Goal: Task Accomplishment & Management: Manage account settings

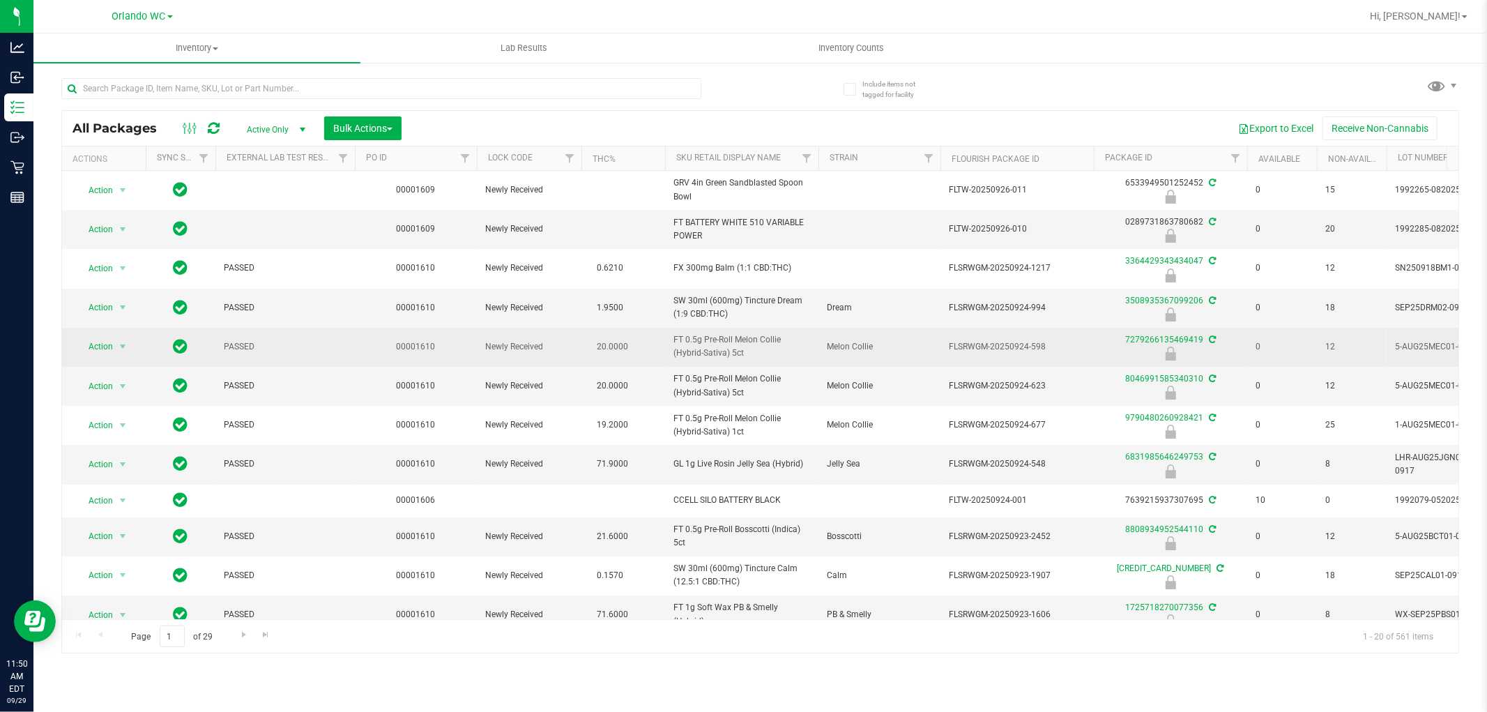
click at [816, 358] on td "FT 0.5g Pre-Roll Melon Collie (Hybrid-Sativa) 5ct" at bounding box center [741, 347] width 153 height 39
click at [790, 348] on span "FT 0.5g Pre-Roll Melon Collie (Hybrid-Sativa) 5ct" at bounding box center [741, 346] width 137 height 26
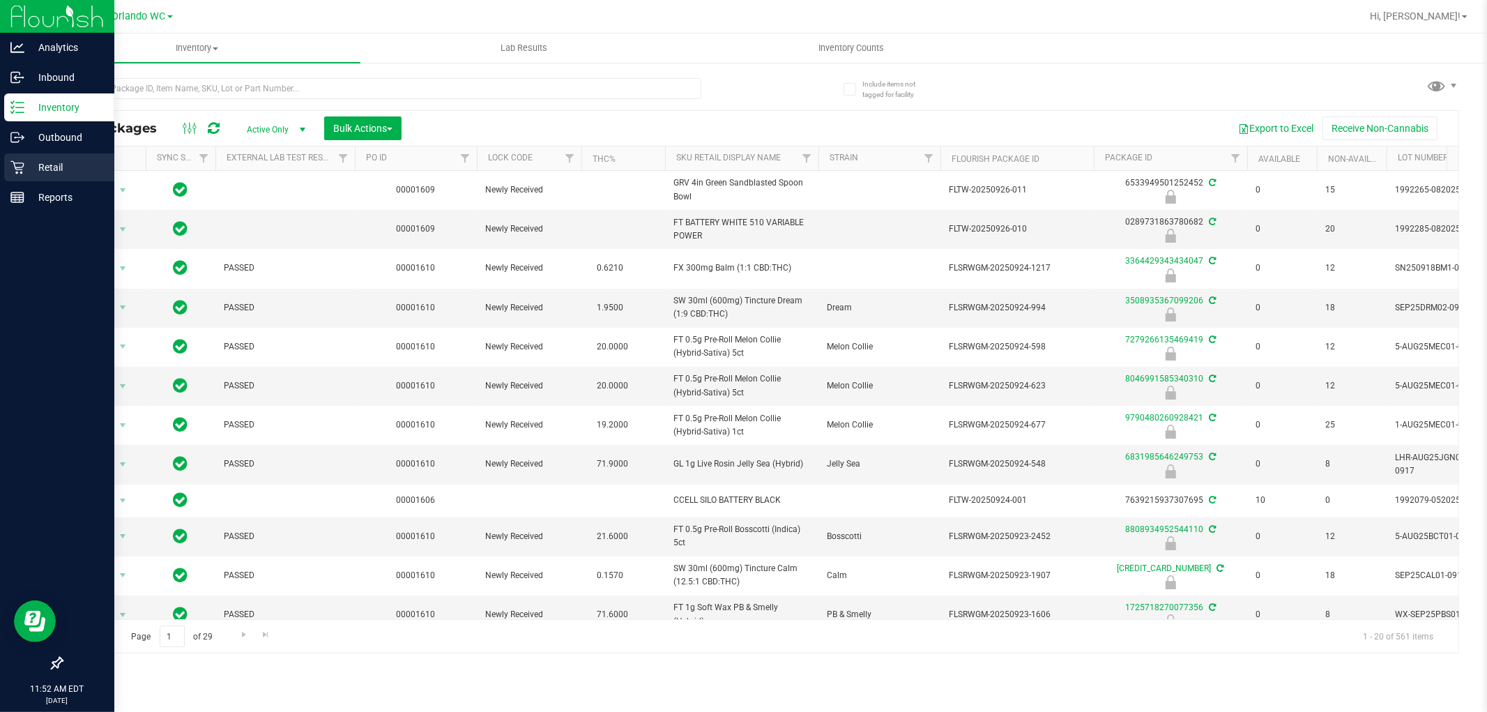
click at [44, 178] on div "Retail" at bounding box center [59, 167] width 110 height 28
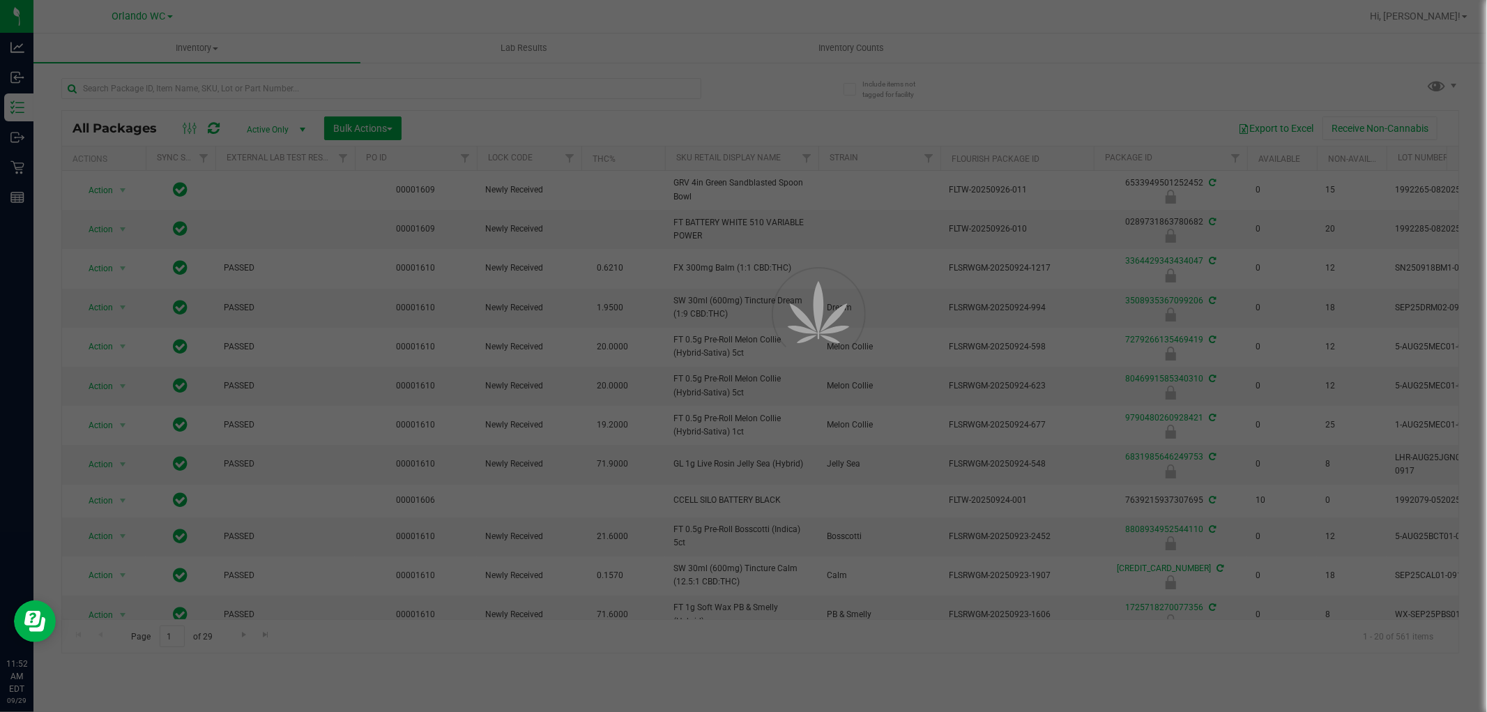
drag, startPoint x: 623, startPoint y: 265, endPoint x: 402, endPoint y: 0, distance: 344.9
click at [612, 240] on div at bounding box center [743, 356] width 1487 height 712
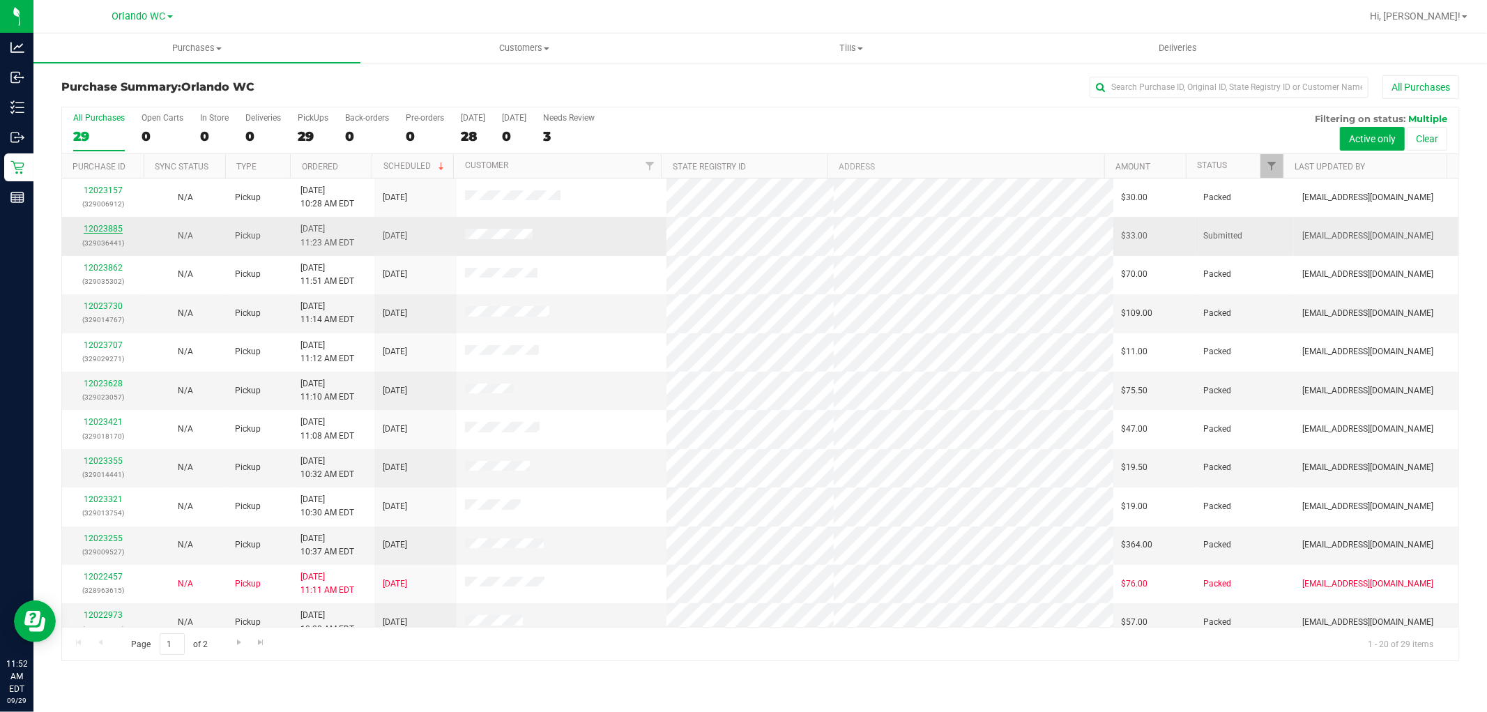
click at [102, 227] on link "12023885" at bounding box center [103, 229] width 39 height 10
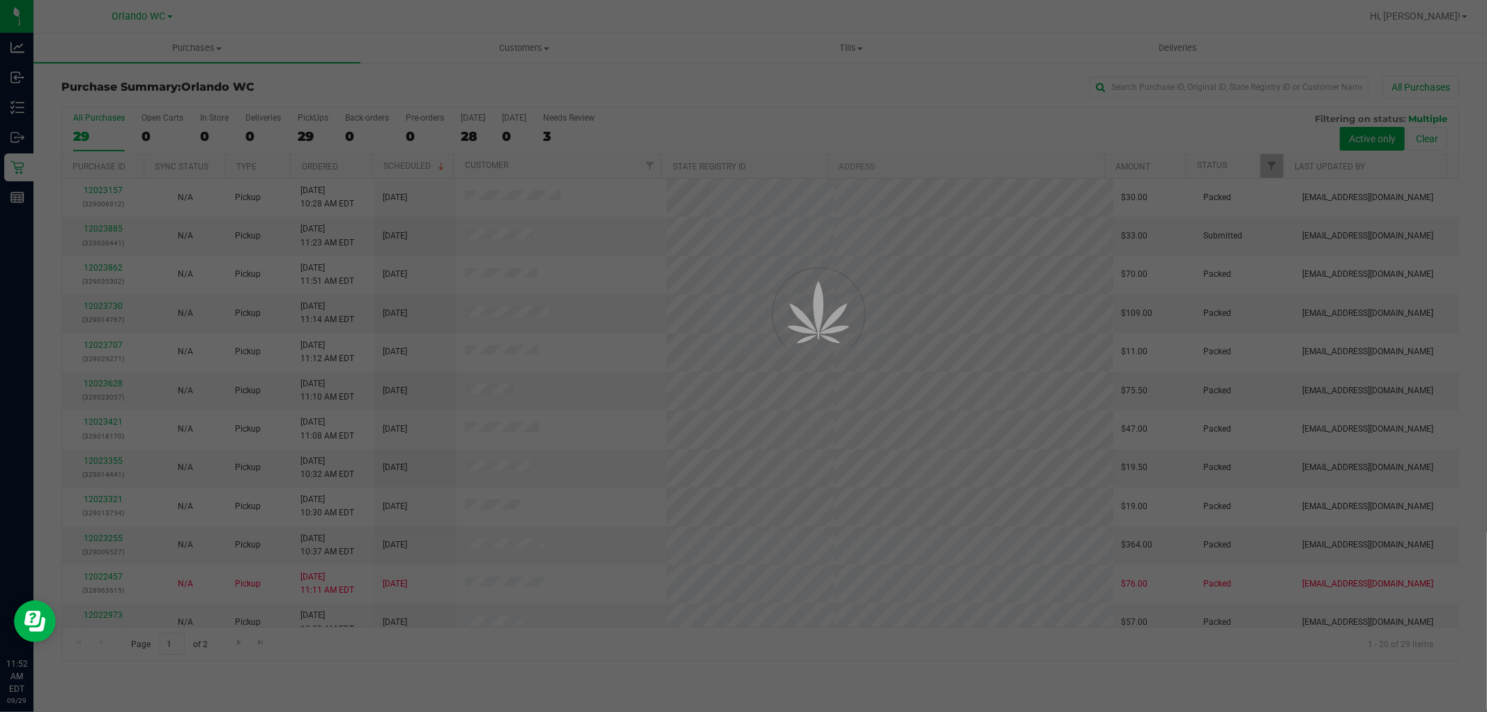
click at [684, 364] on div at bounding box center [743, 356] width 1487 height 712
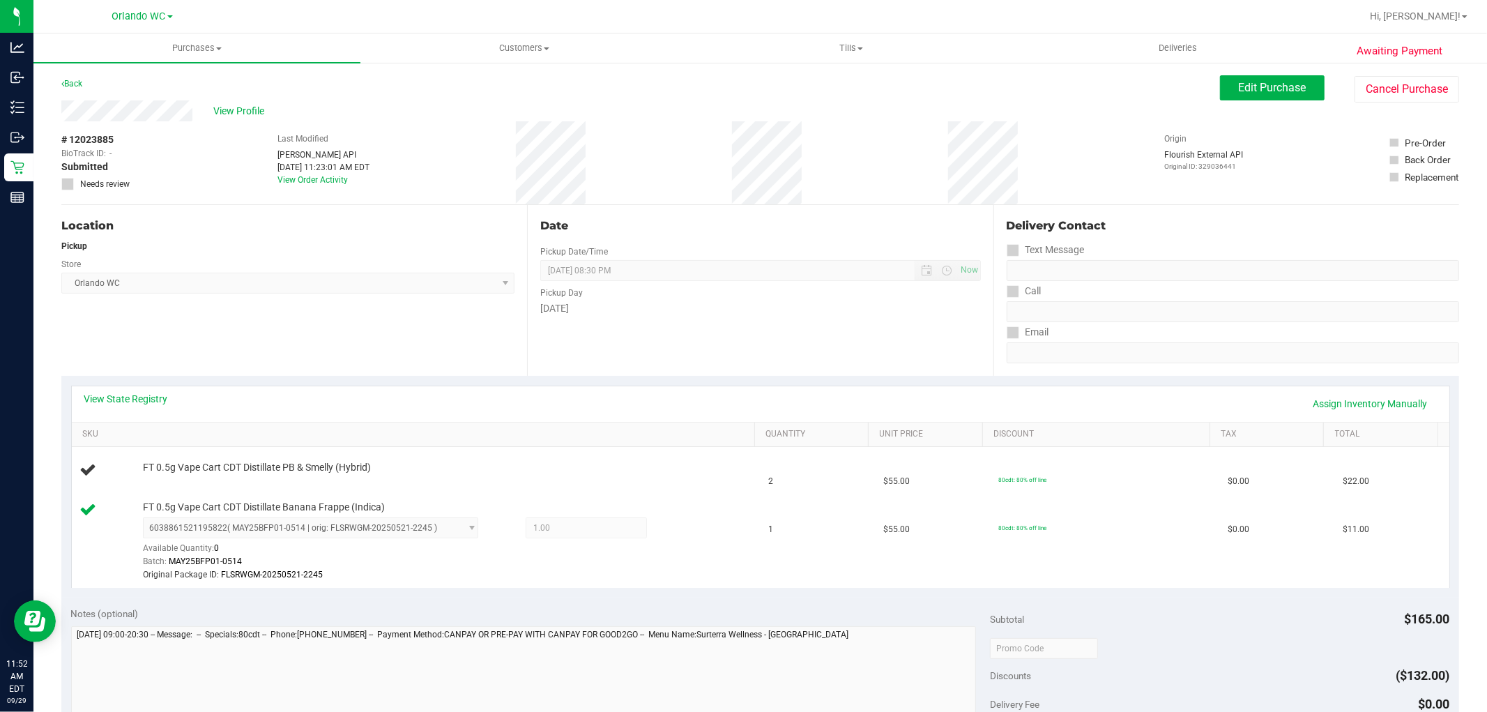
click at [245, 266] on div "Store" at bounding box center [287, 262] width 453 height 20
click at [199, 215] on div "Location Pickup Store Orlando WC Select Store Bonita Springs WC Boynton Beach W…" at bounding box center [294, 290] width 466 height 171
click at [316, 226] on div "Location" at bounding box center [287, 225] width 453 height 17
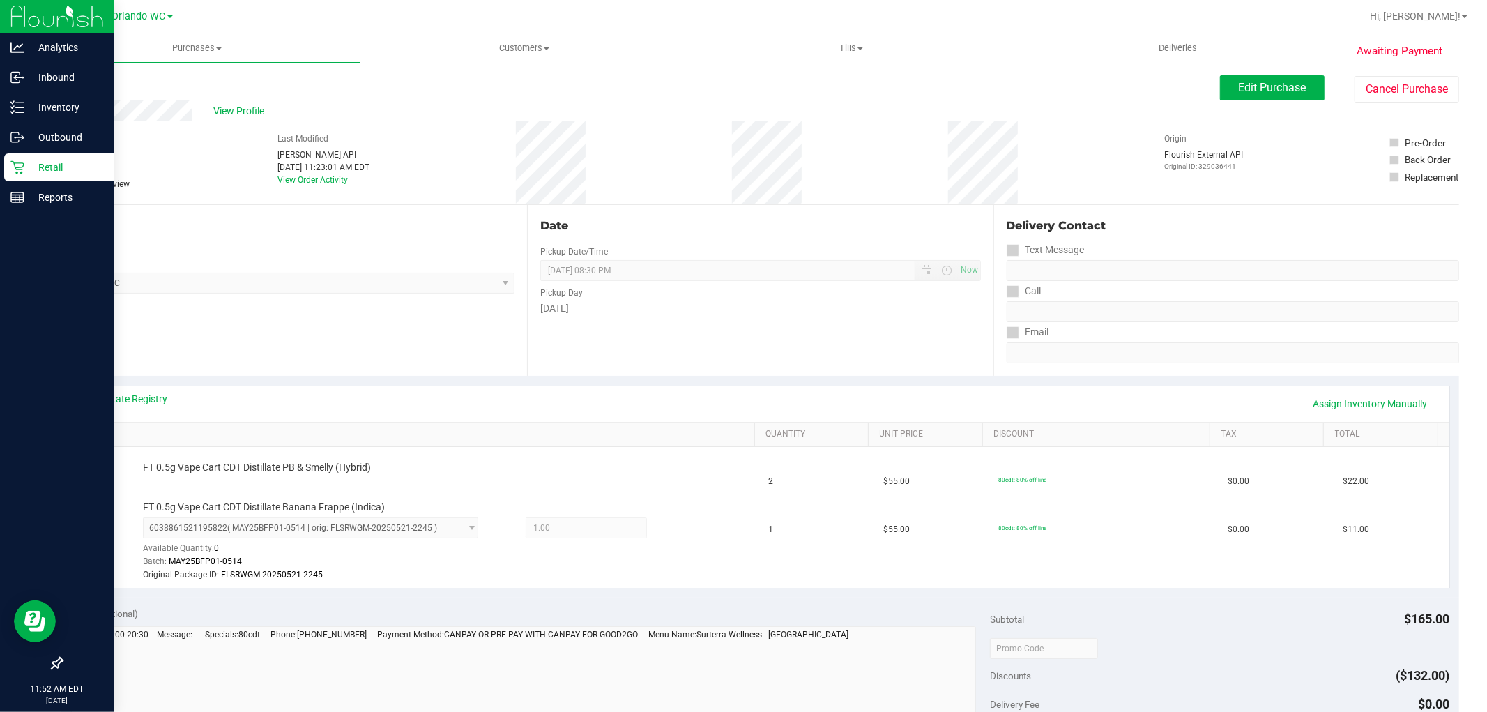
click at [24, 164] on p "Retail" at bounding box center [66, 167] width 84 height 17
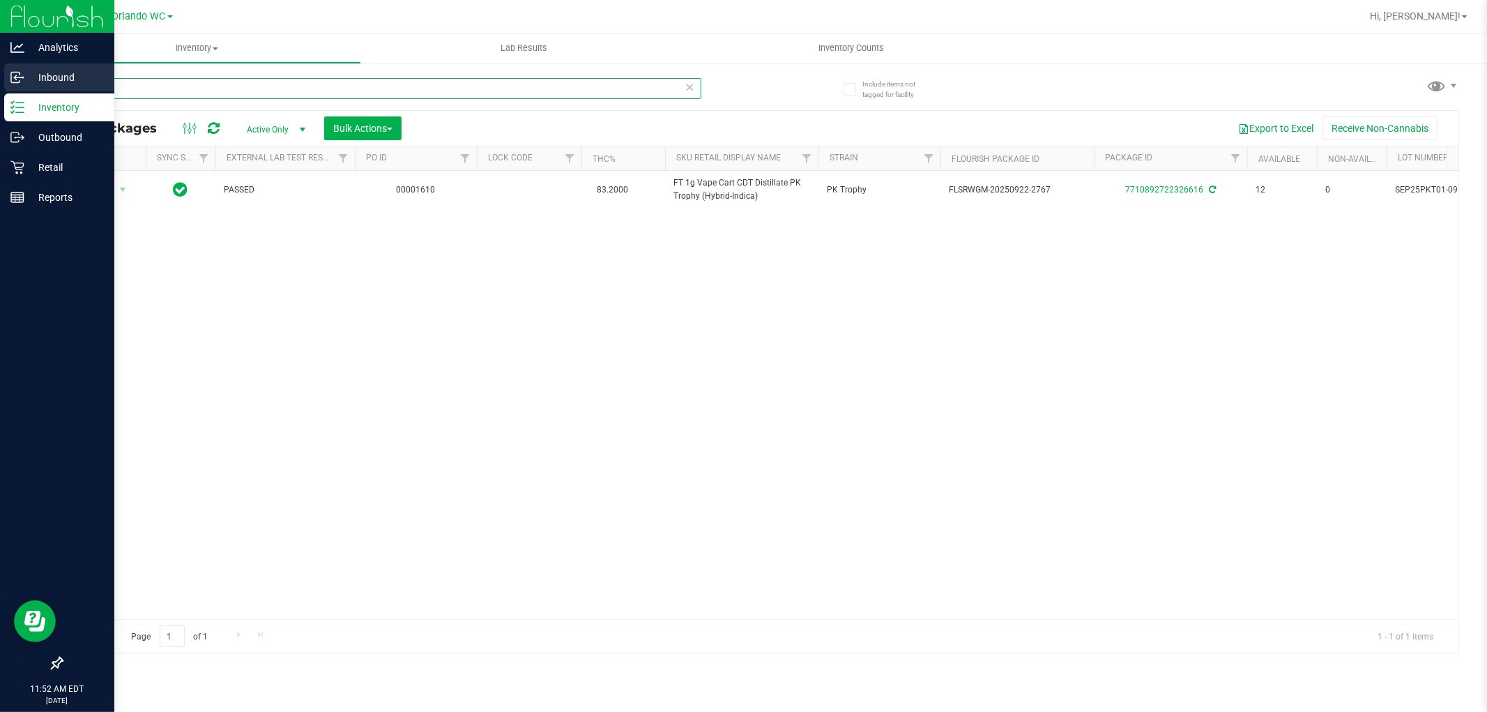
drag, startPoint x: 116, startPoint y: 93, endPoint x: 0, endPoint y: 92, distance: 115.7
click at [0, 92] on div "Analytics Inbound Inventory Outbound Retail Reports 11:52 AM EDT 09/29/2025 09/…" at bounding box center [743, 356] width 1487 height 712
type input "\"
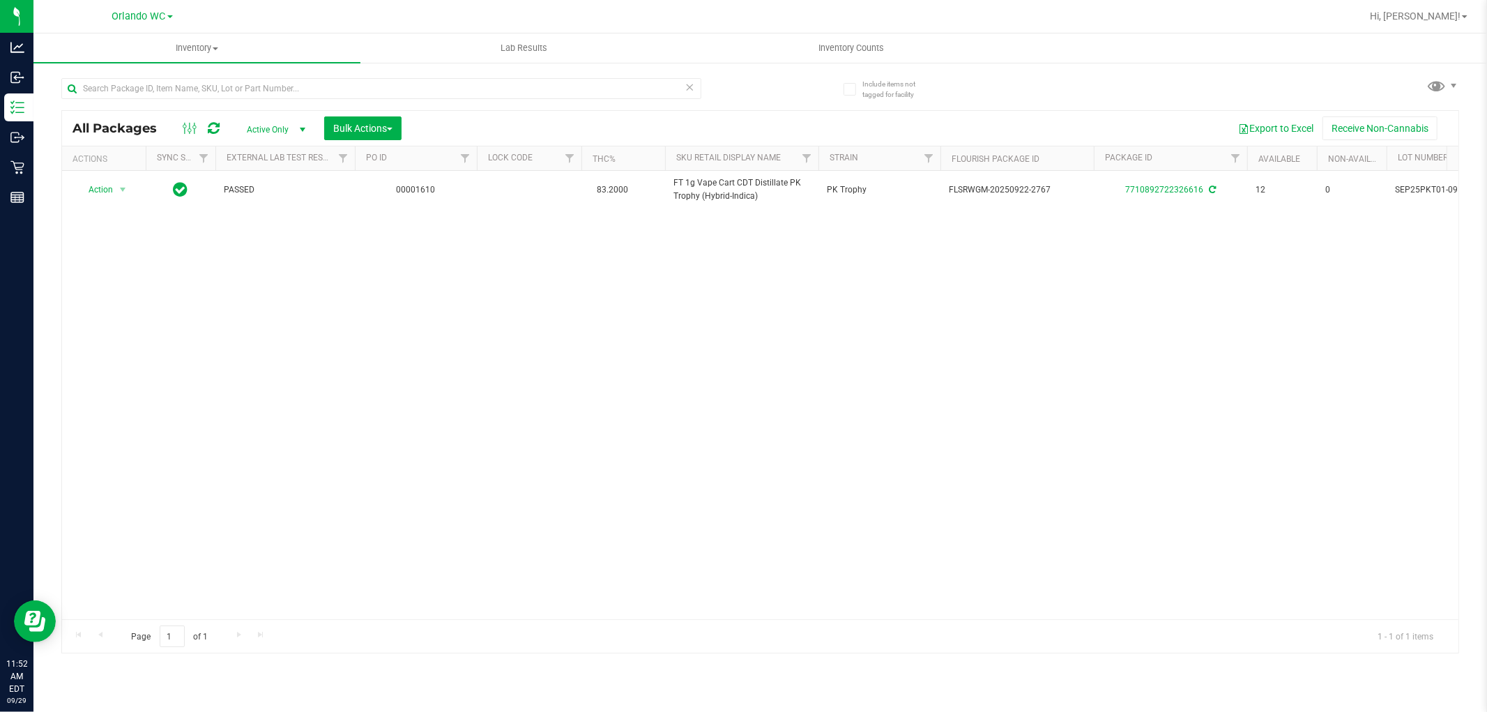
click at [534, 580] on div "Action Action Adjust qty Create package Edit attributes Global inventory Locate…" at bounding box center [760, 395] width 1396 height 448
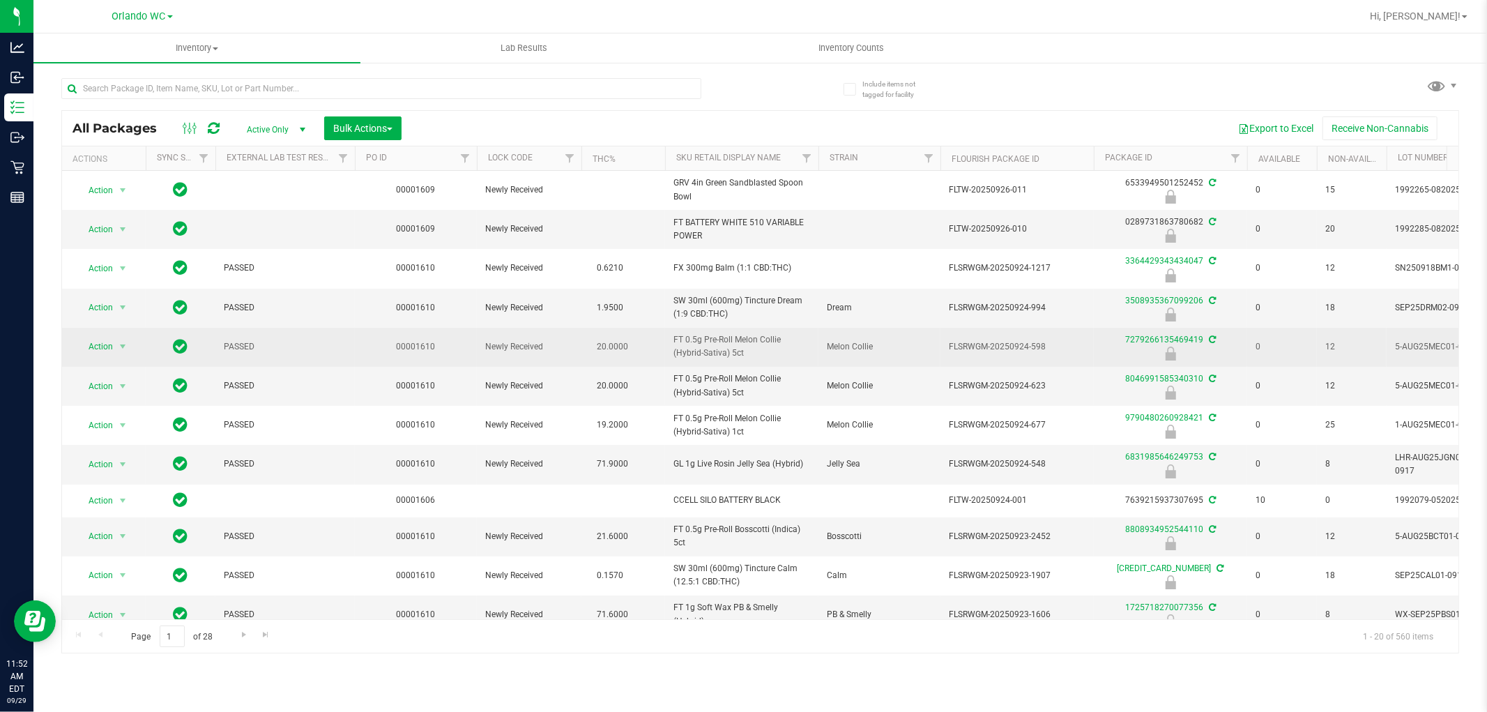
click at [929, 355] on td "Melon Collie" at bounding box center [879, 347] width 122 height 39
click at [911, 351] on span "Melon Collie" at bounding box center [879, 346] width 105 height 13
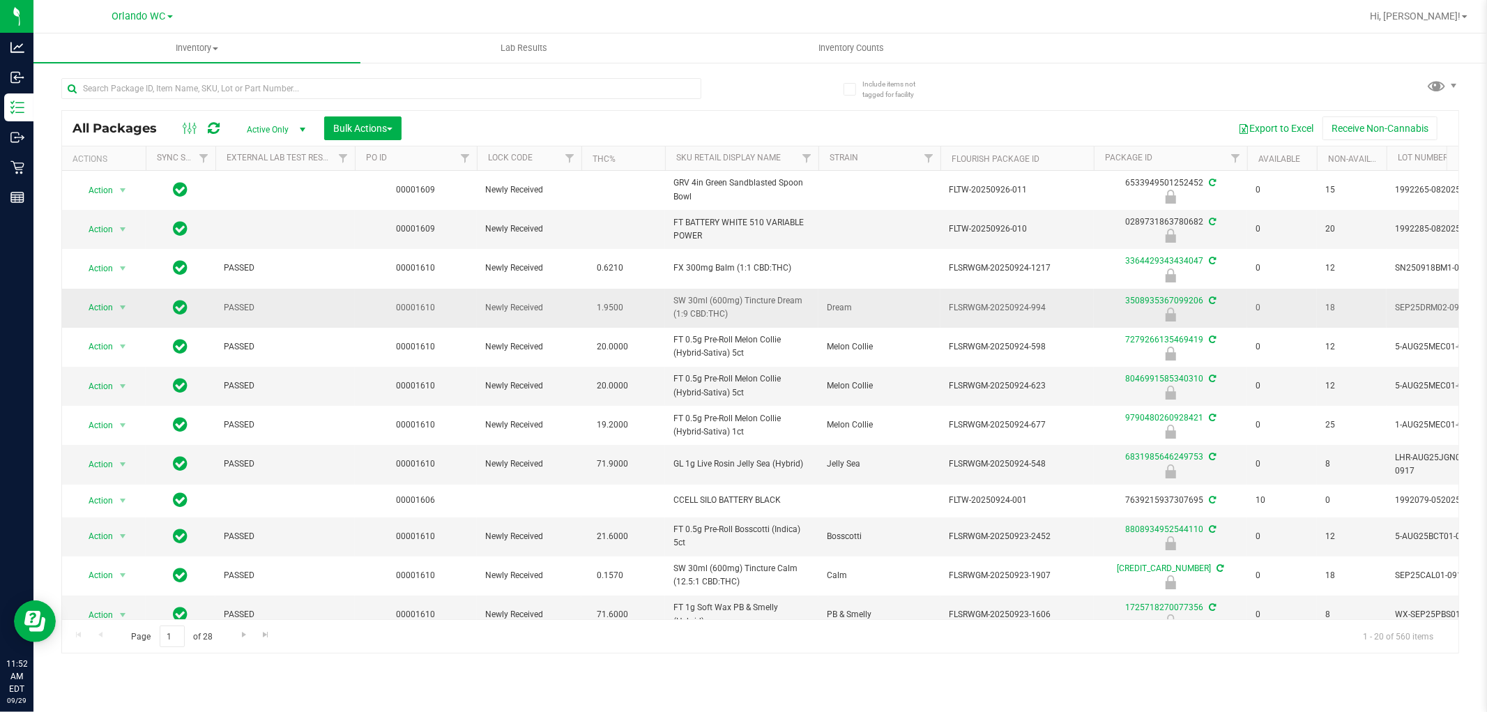
click at [917, 326] on td "Dream" at bounding box center [879, 308] width 122 height 39
drag, startPoint x: 779, startPoint y: 408, endPoint x: 779, endPoint y: 392, distance: 16.0
click at [781, 408] on td "FT 0.5g Pre-Roll Melon Collie (Hybrid-Sativa) 1ct" at bounding box center [741, 425] width 153 height 39
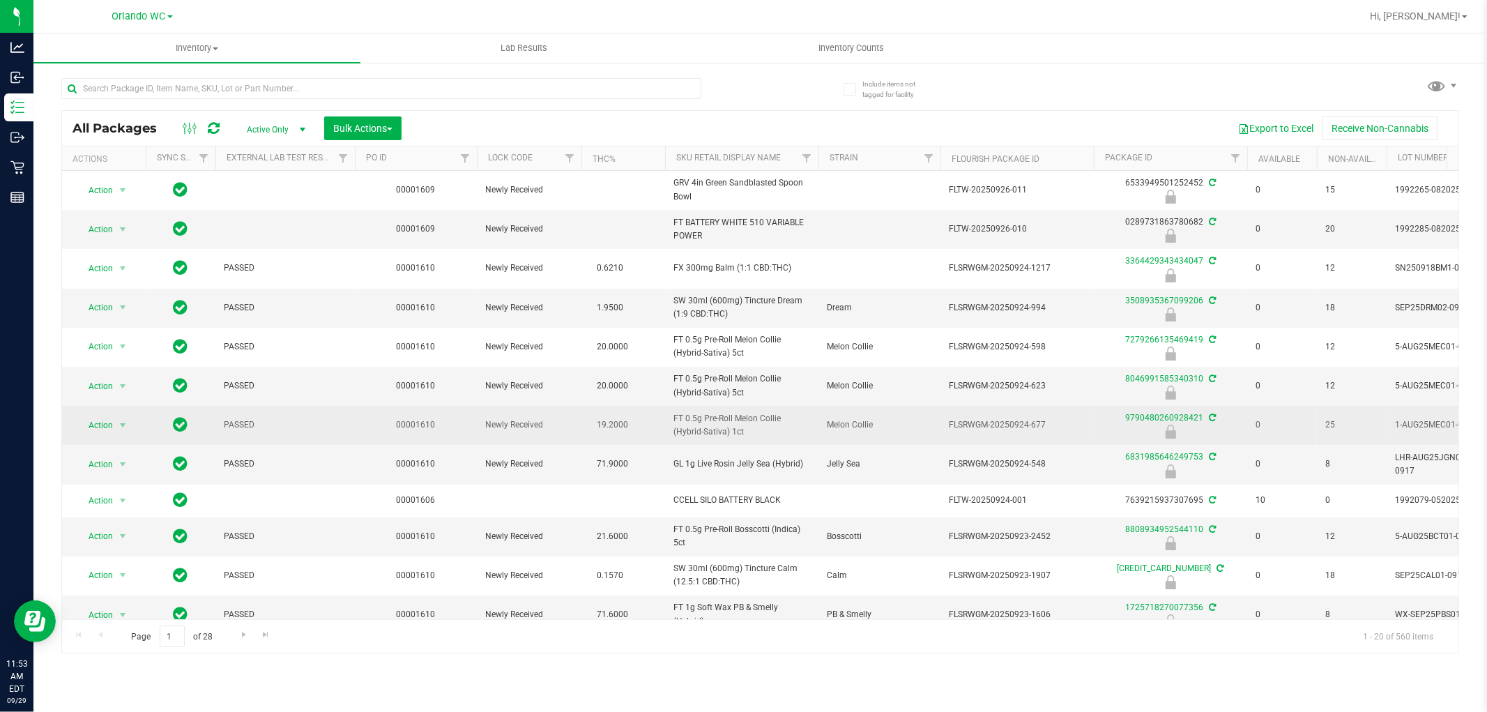
click at [631, 421] on span "19.2000" at bounding box center [612, 425] width 45 height 20
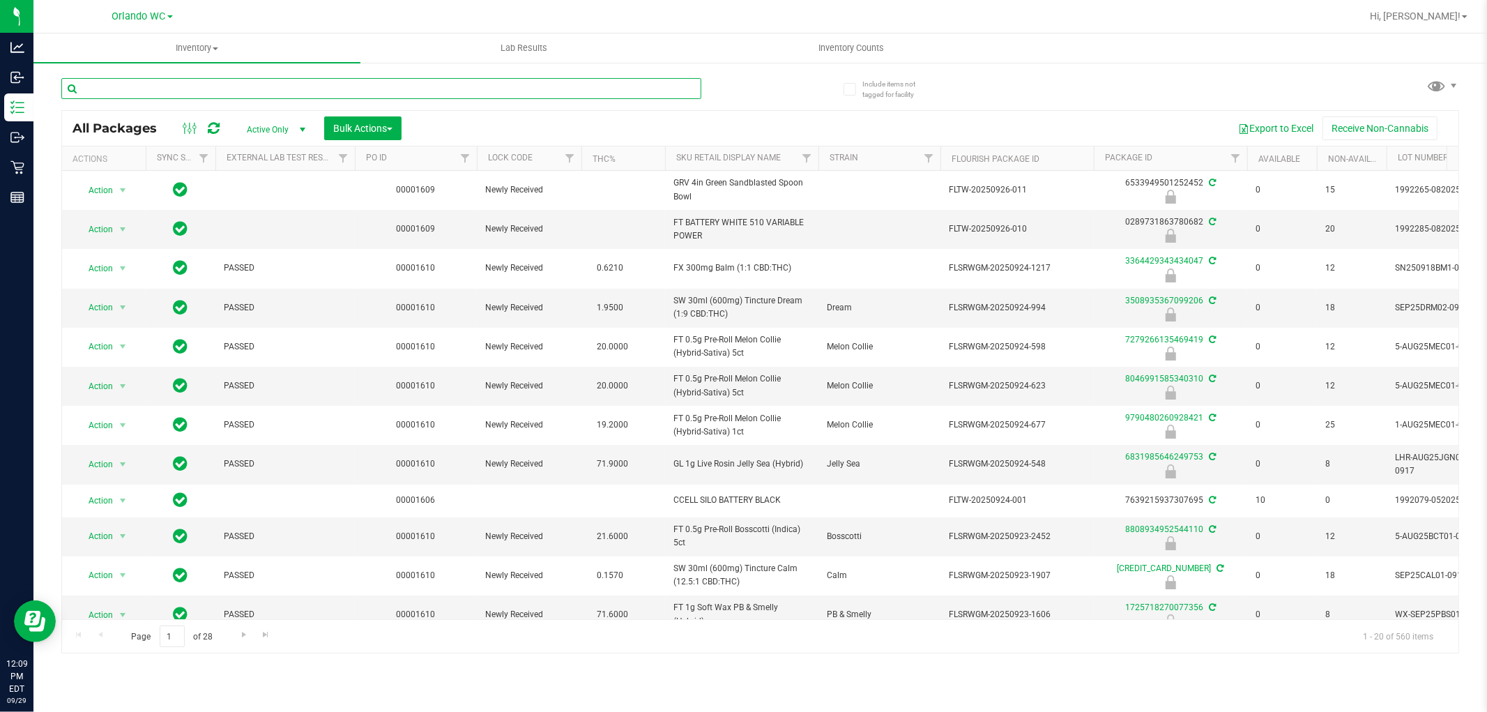
click at [302, 84] on input "text" at bounding box center [381, 88] width 640 height 21
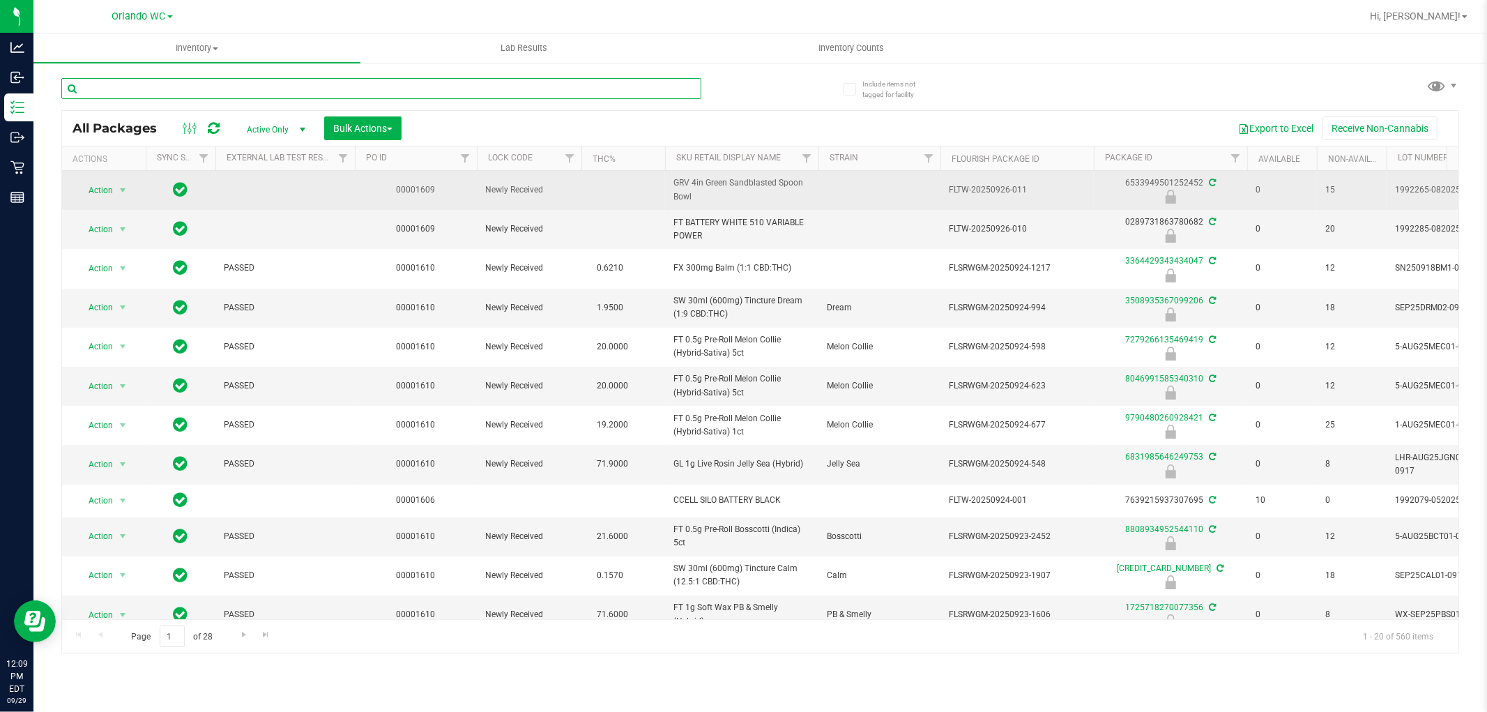
paste input "SW 1g FSO Syringe Indica Blend"
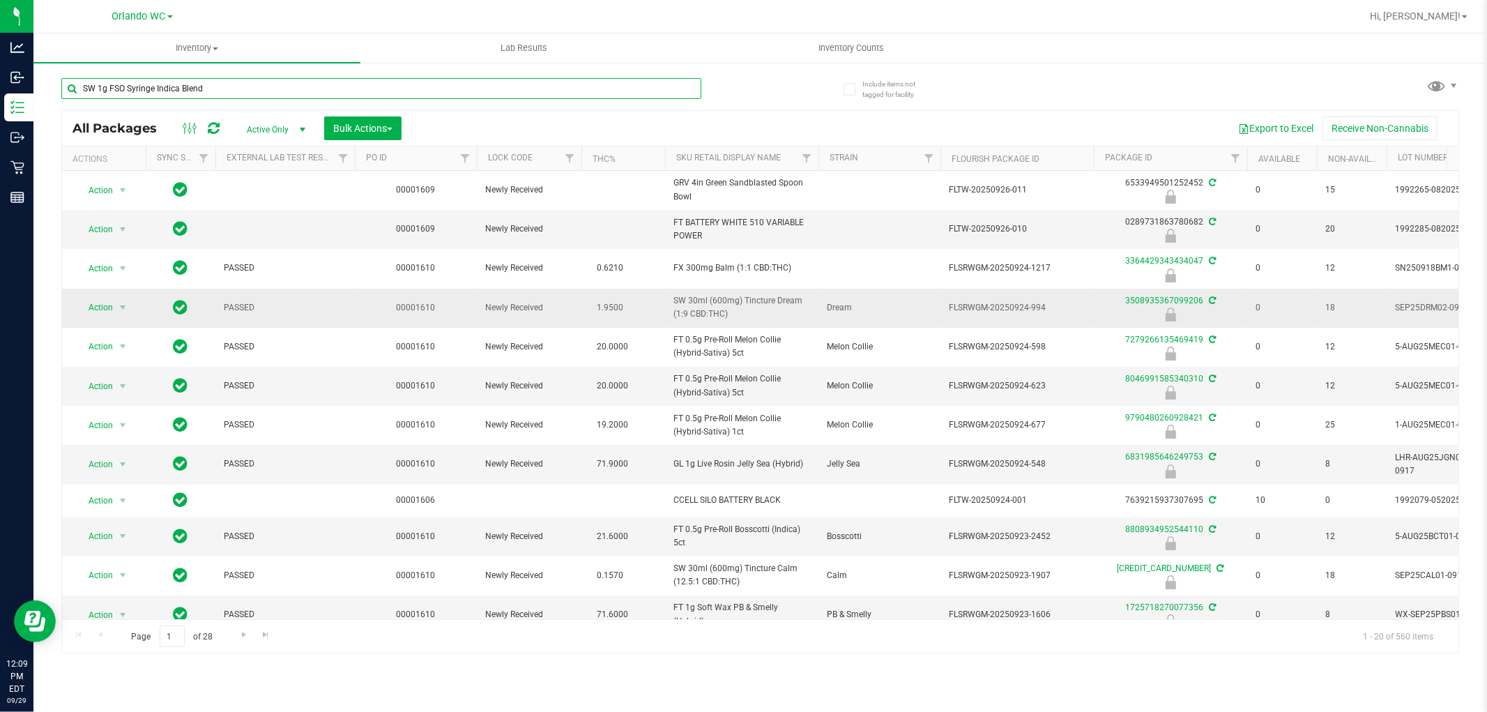
type input "SW 1g FSO Syringe Indica Blend"
click at [453, 305] on td "00001610" at bounding box center [416, 308] width 122 height 39
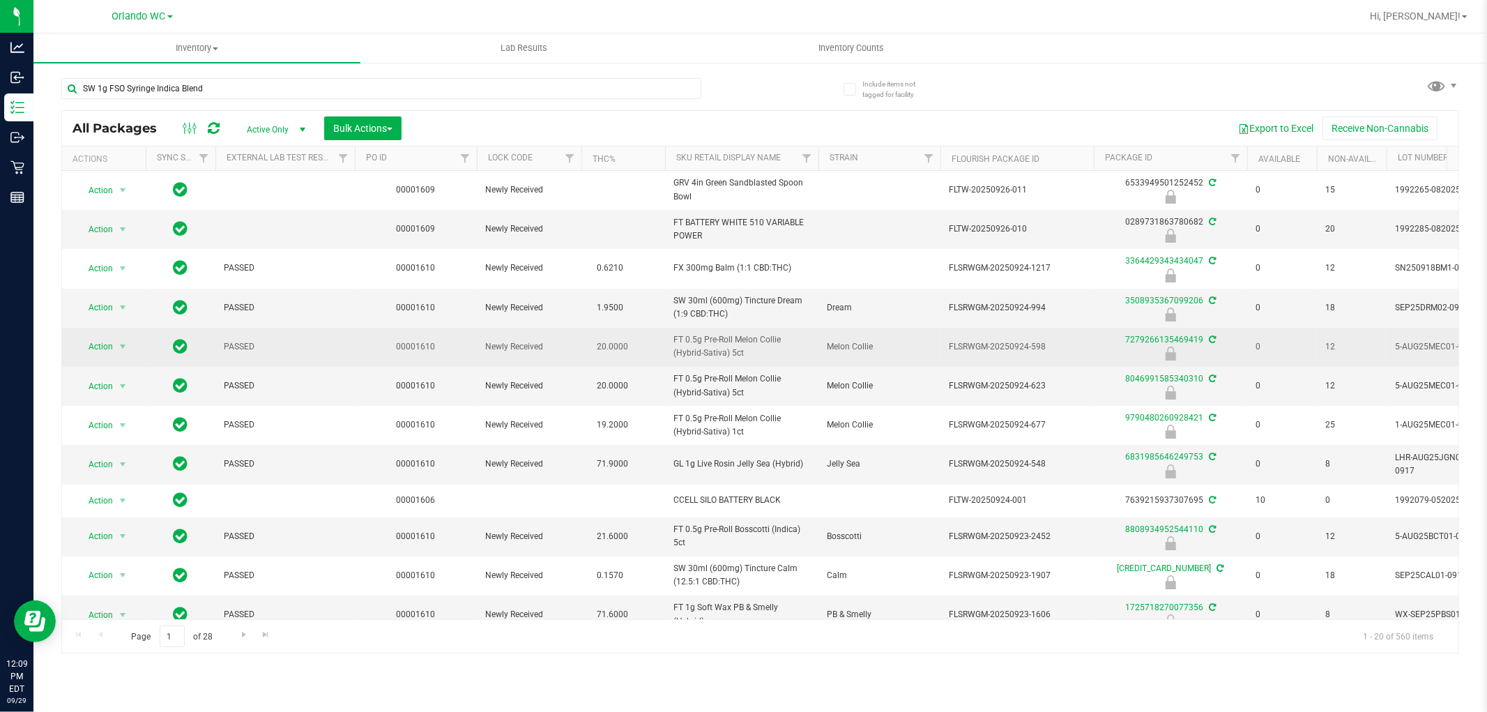
click at [452, 360] on td "00001610" at bounding box center [416, 347] width 122 height 39
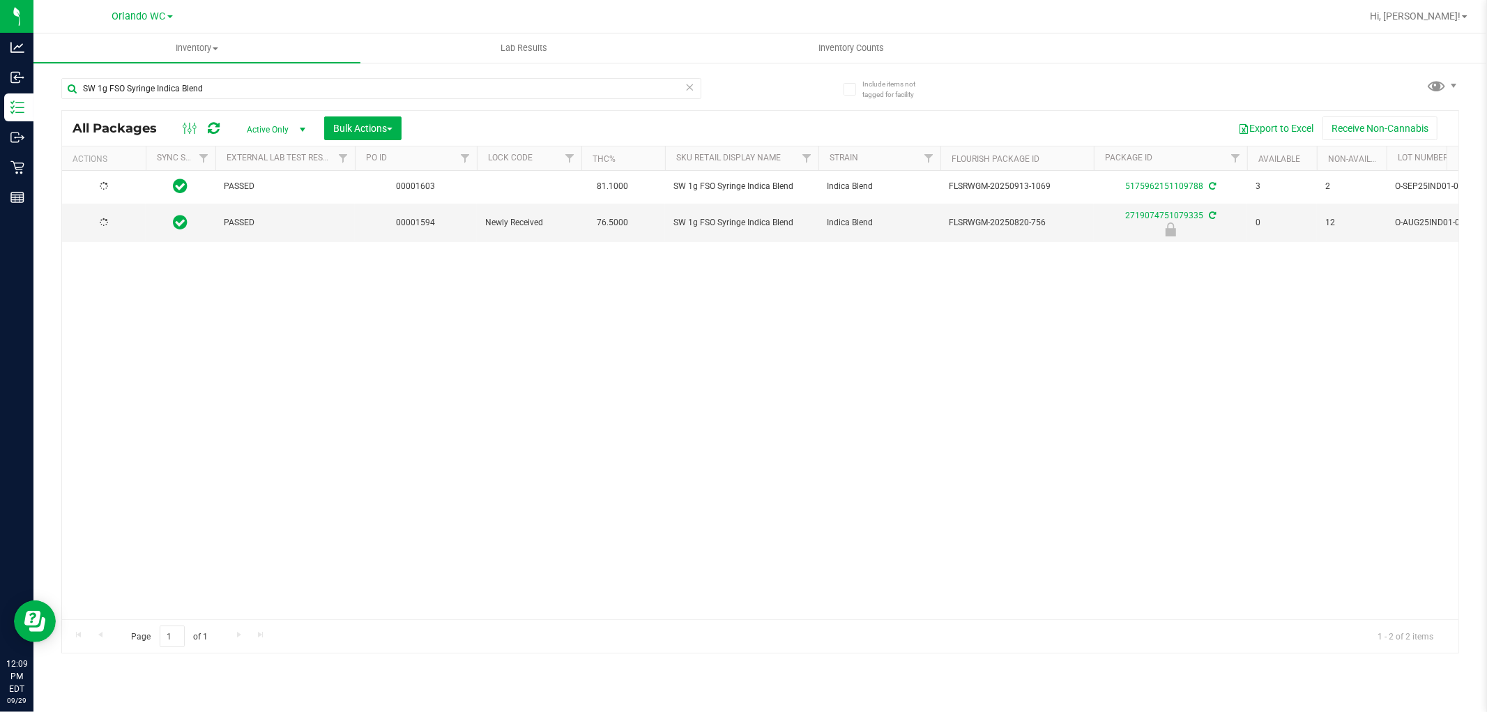
click at [452, 360] on div "PASSED 00001603 81.1000 SW 1g FSO Syringe Indica Blend Indica Blend FLSRWGM-202…" at bounding box center [760, 395] width 1396 height 448
click at [183, 268] on div "Action Action Adjust qty Create package Edit attributes Global inventory Locate…" at bounding box center [760, 395] width 1396 height 448
click at [721, 281] on div "Action Action Adjust qty Create package Edit attributes Global inventory Locate…" at bounding box center [760, 395] width 1396 height 448
click at [119, 213] on span "select" at bounding box center [122, 223] width 17 height 20
click at [118, 408] on div "Action Action Adjust qty Create package Edit attributes Global inventory Locate…" at bounding box center [760, 395] width 1396 height 448
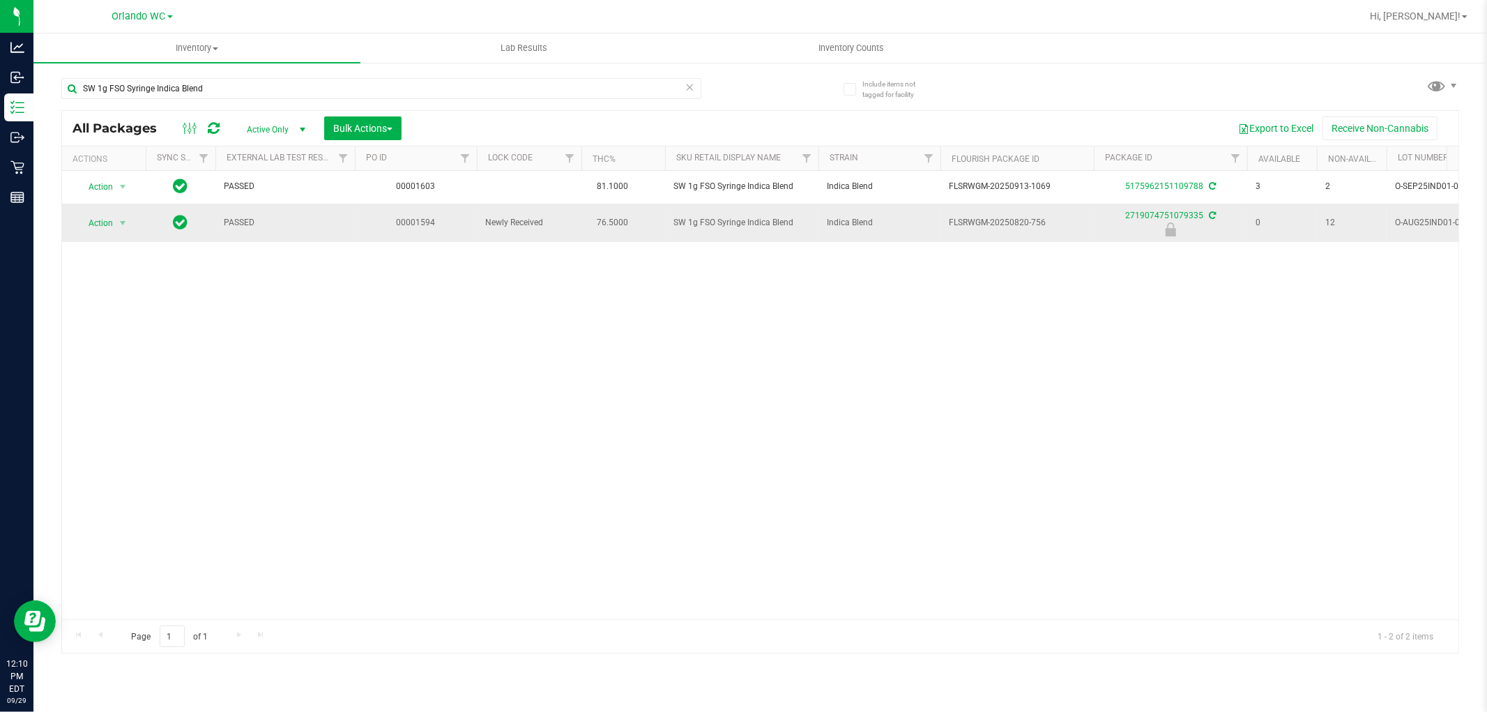
click at [100, 234] on td "Action Action Edit attributes Global inventory Locate package Package audit log…" at bounding box center [104, 223] width 84 height 38
click at [107, 209] on td "Action Action Edit attributes Global inventory Locate package Package audit log…" at bounding box center [104, 223] width 84 height 38
click at [103, 224] on span "Action" at bounding box center [95, 223] width 38 height 20
click at [109, 388] on li "Unlock package" at bounding box center [121, 388] width 89 height 21
click at [776, 347] on main "Inventory All packages All inventory Waste log Create inventory Lab Results Inv…" at bounding box center [759, 372] width 1453 height 678
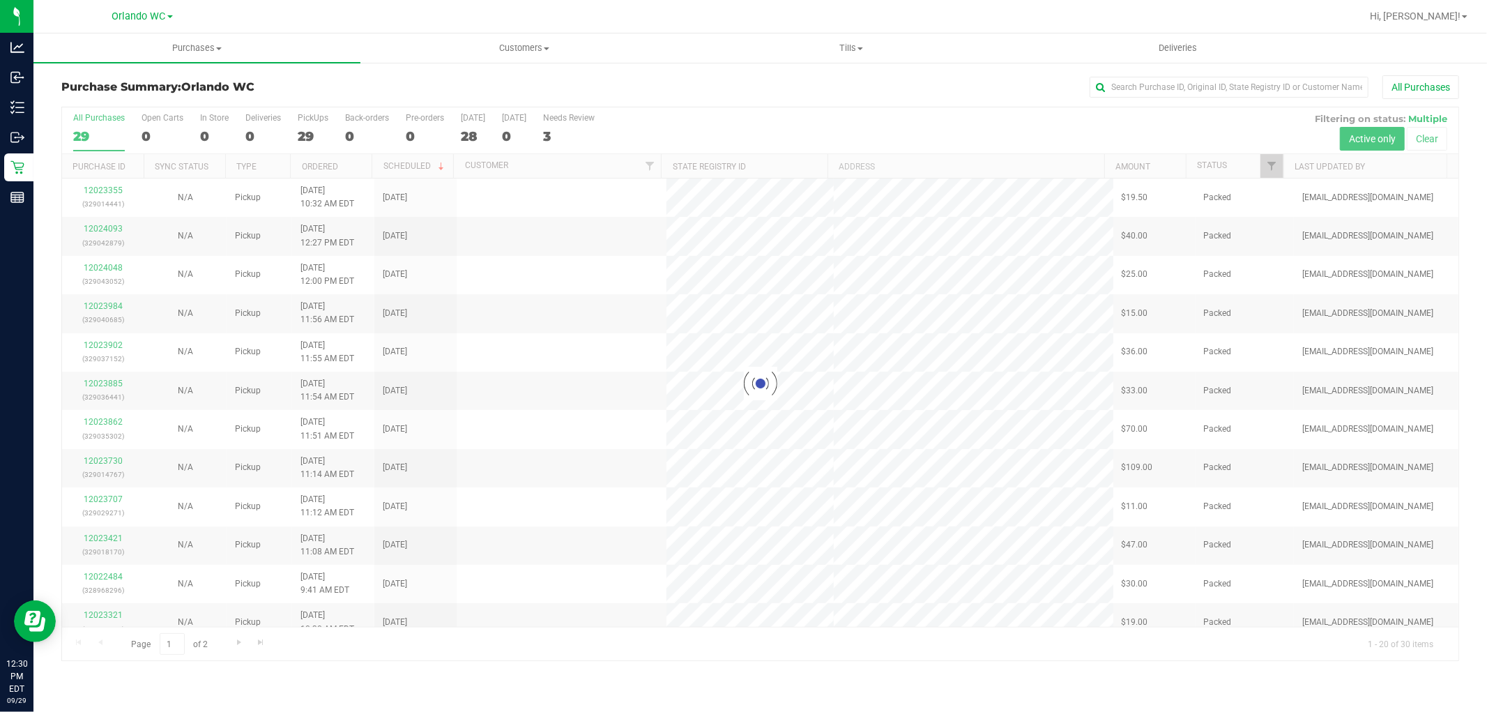
click at [737, 275] on div at bounding box center [760, 383] width 1396 height 553
drag, startPoint x: 619, startPoint y: 326, endPoint x: 674, endPoint y: 331, distance: 55.3
click at [621, 326] on div at bounding box center [760, 383] width 1396 height 553
click at [772, 353] on div at bounding box center [760, 383] width 1396 height 553
click at [698, 323] on div at bounding box center [760, 383] width 1396 height 553
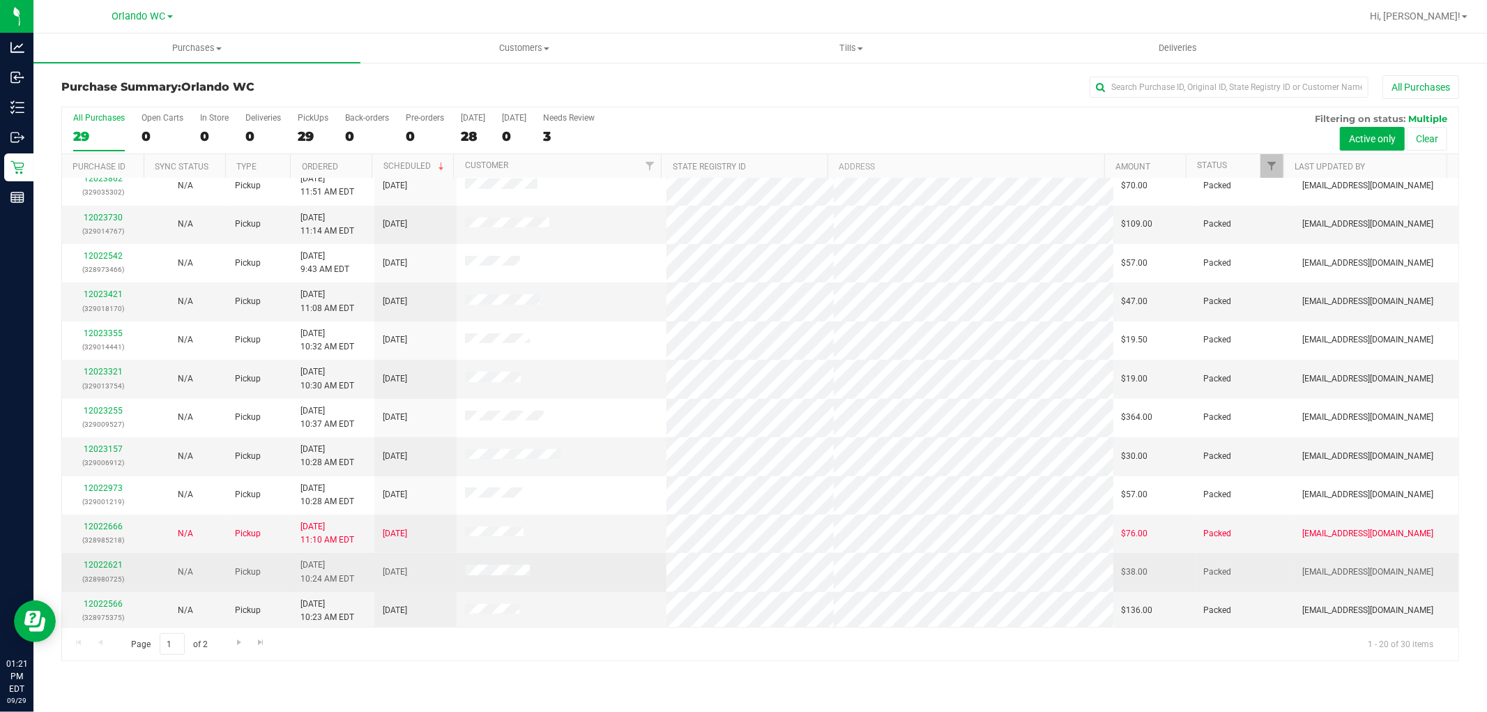
scroll to position [323, 0]
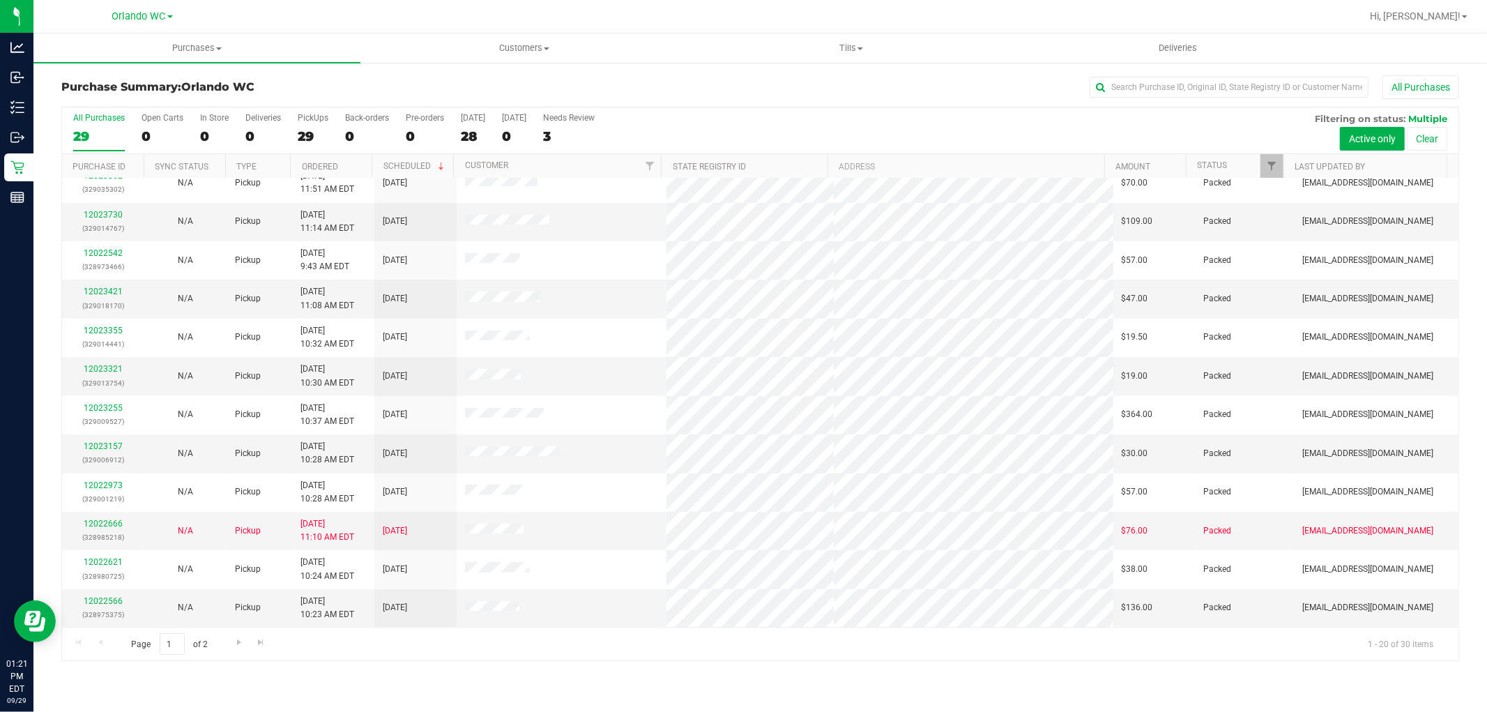
drag, startPoint x: 443, startPoint y: 645, endPoint x: 245, endPoint y: 644, distance: 197.9
click at [442, 644] on div "Page 1 of 2 1 - 20 of 30 items" at bounding box center [760, 643] width 1396 height 33
click at [245, 643] on link "Go to the next page" at bounding box center [239, 642] width 20 height 19
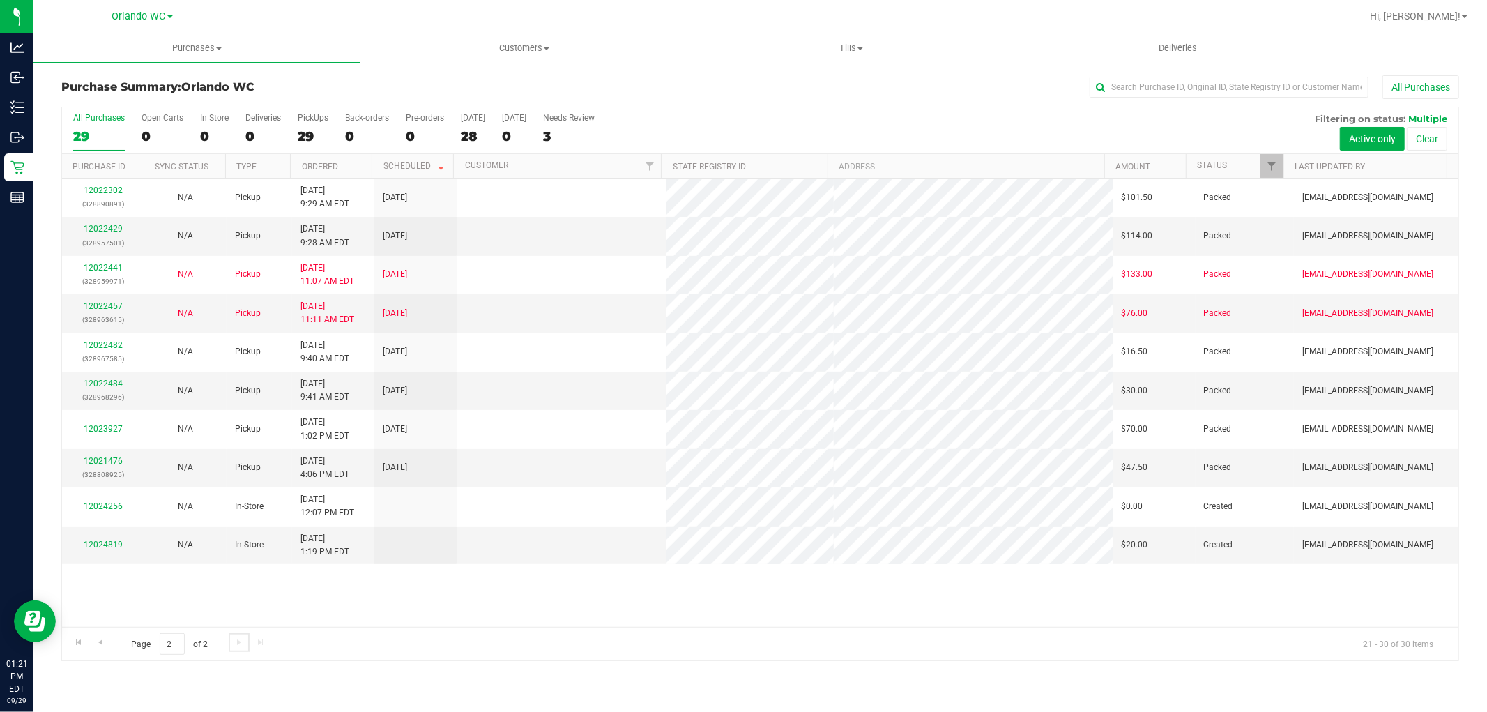
scroll to position [0, 0]
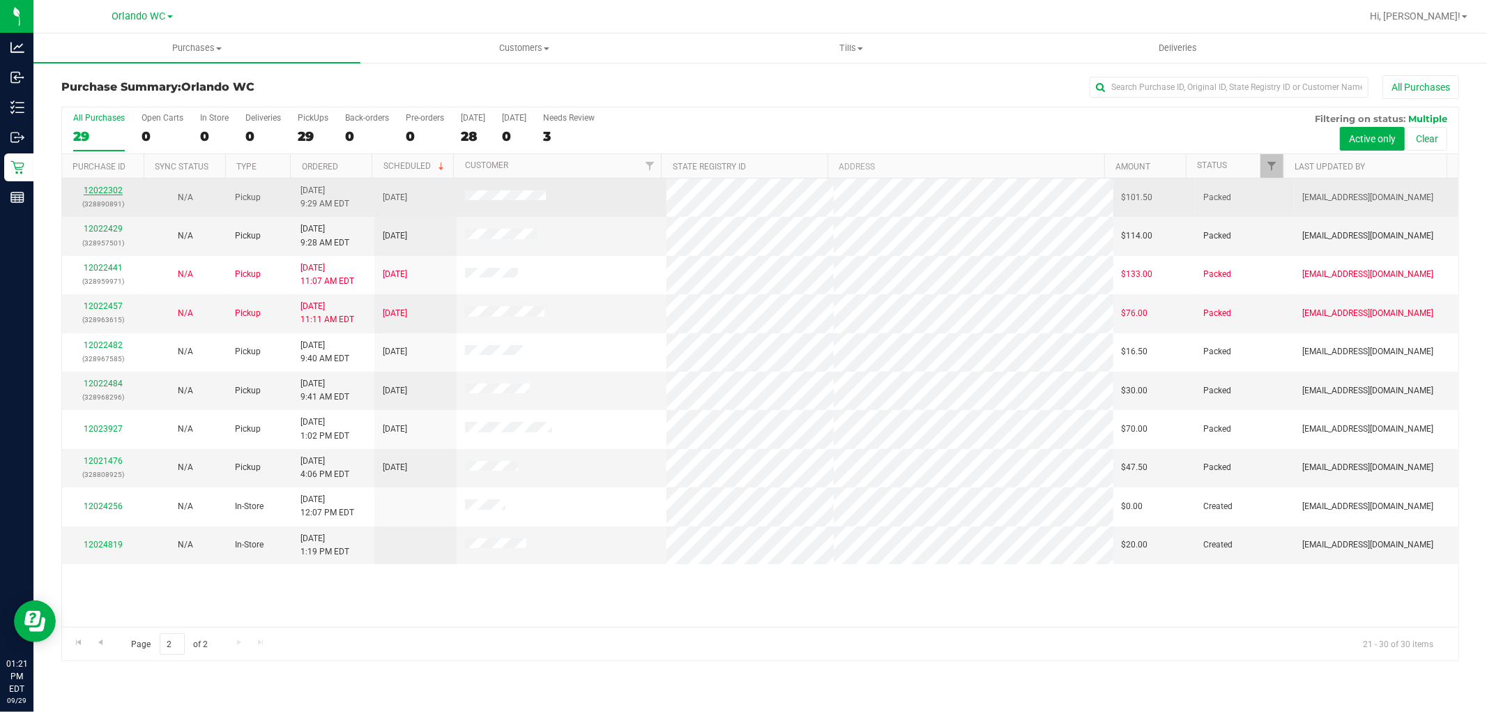
click at [91, 190] on link "12022302" at bounding box center [103, 190] width 39 height 10
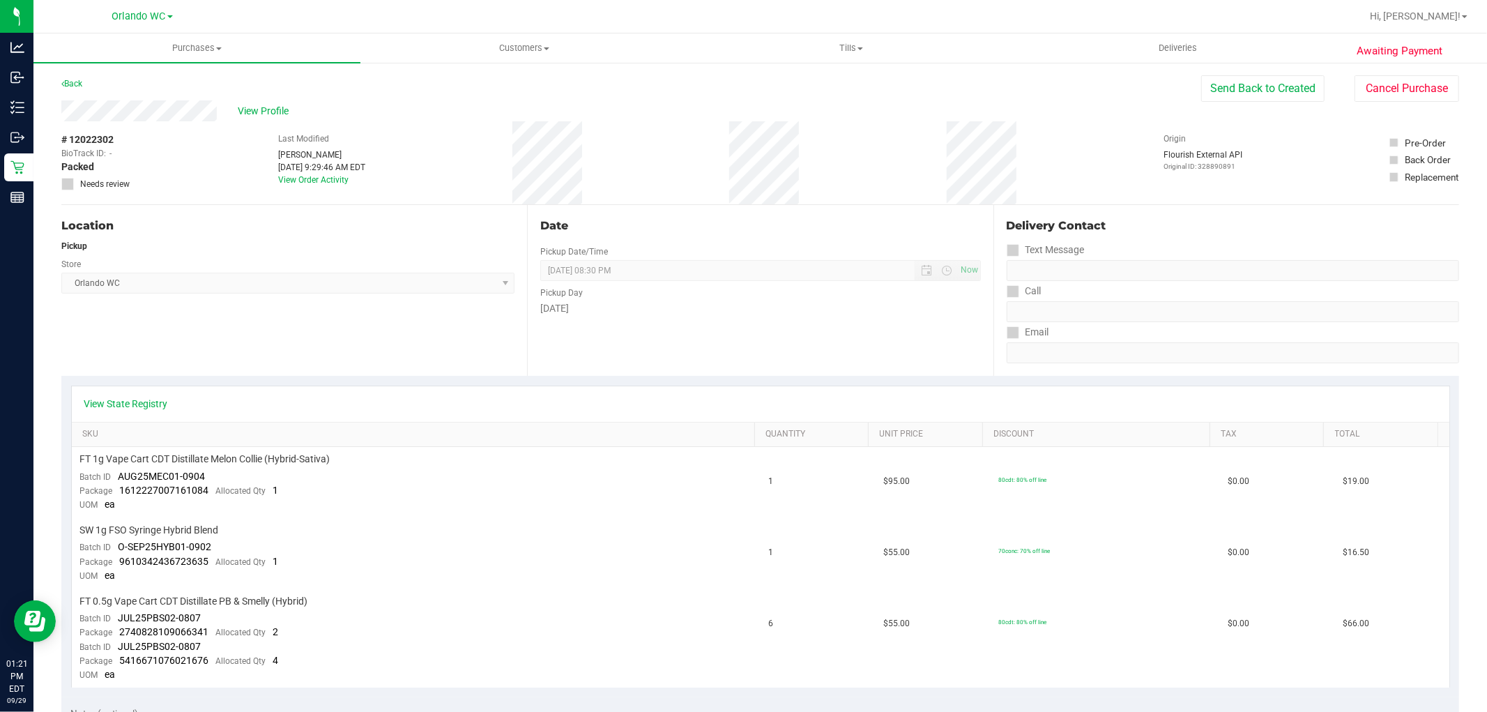
click at [608, 340] on div "Date Pickup Date/Time 09/29/2025 Now 09/29/2025 08:30 PM Now Pickup Day Monday" at bounding box center [760, 290] width 466 height 171
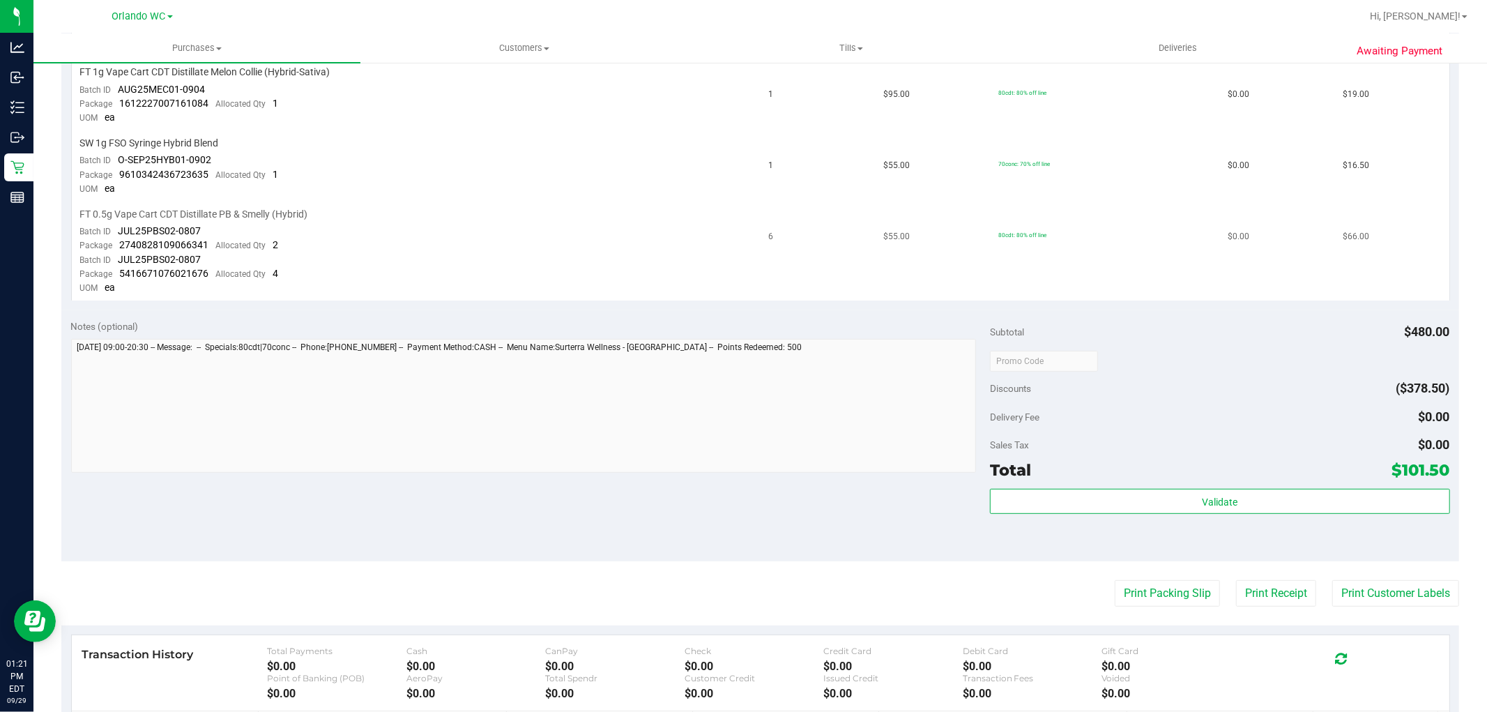
click at [833, 293] on td "6" at bounding box center [817, 251] width 115 height 98
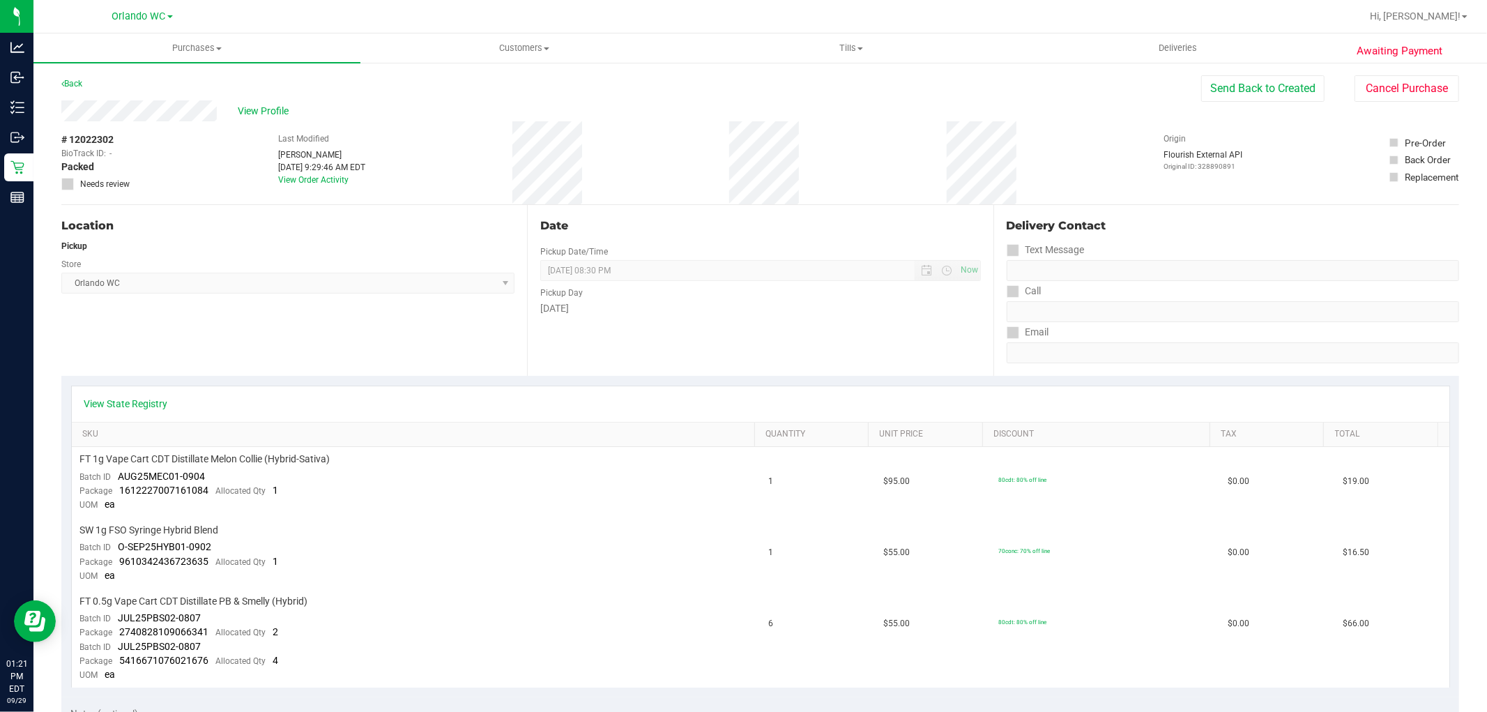
click at [1213, 374] on purchase-details "Back Send Back to Created Cancel Purchase View Profile # 12022302 BioTrack ID: …" at bounding box center [759, 673] width 1397 height 1197
click at [1222, 107] on div "View Profile # 12022302 BioTrack ID: - Packed Needs review Last Modified Lisa H…" at bounding box center [759, 152] width 1397 height 105
click at [1207, 86] on button "Send Back to Created" at bounding box center [1262, 88] width 123 height 26
drag, startPoint x: 808, startPoint y: 239, endPoint x: 833, endPoint y: 245, distance: 25.2
click at [811, 238] on div "Date Pickup Date/Time 09/29/2025 Now 09/29/2025 08:30 PM Now Pickup Day Monday" at bounding box center [760, 290] width 466 height 171
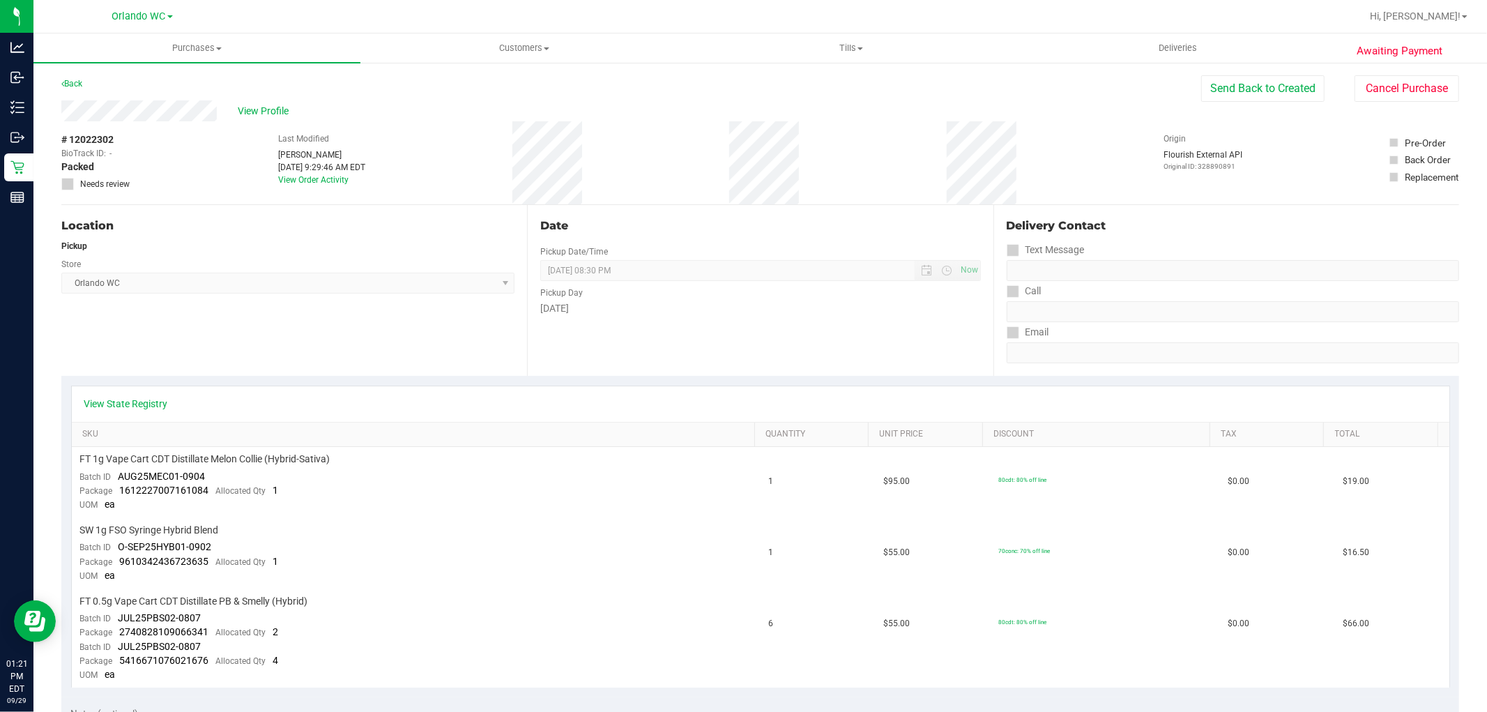
drag, startPoint x: 846, startPoint y: 244, endPoint x: 1284, endPoint y: 309, distance: 442.5
click at [896, 244] on div "Date Pickup Date/Time 09/29/2025 Now 09/29/2025 08:30 PM Now Pickup Day Monday" at bounding box center [760, 290] width 466 height 171
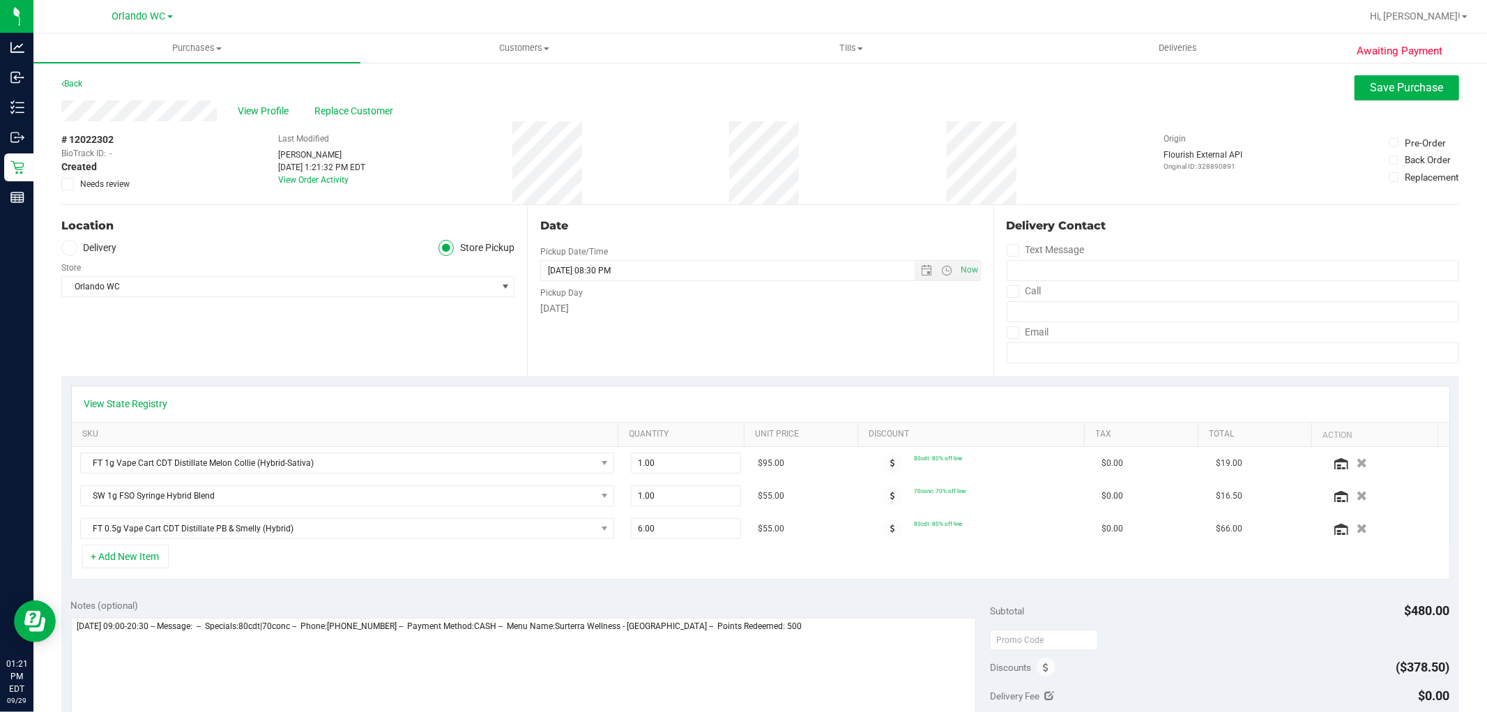
click at [592, 302] on div "Monday" at bounding box center [760, 308] width 440 height 15
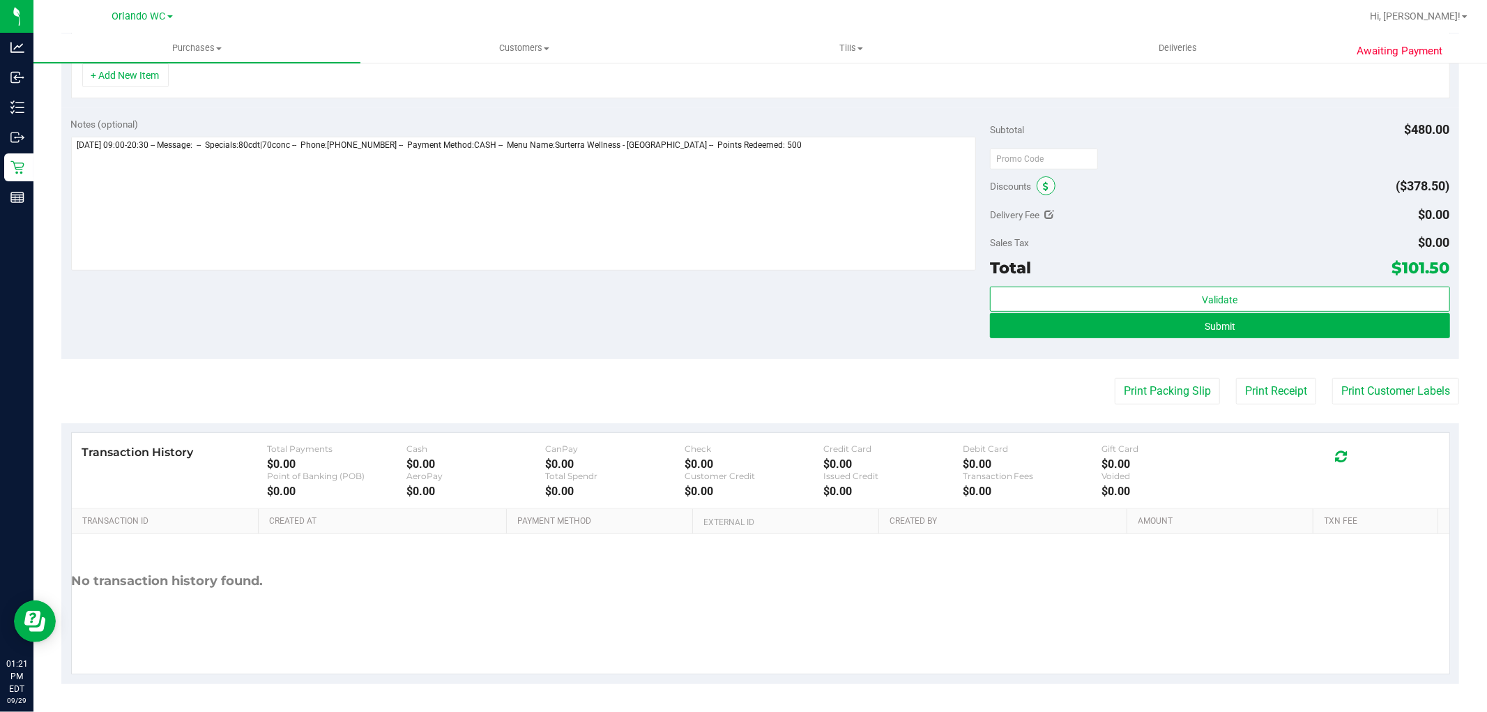
click at [1036, 185] on span at bounding box center [1045, 185] width 19 height 19
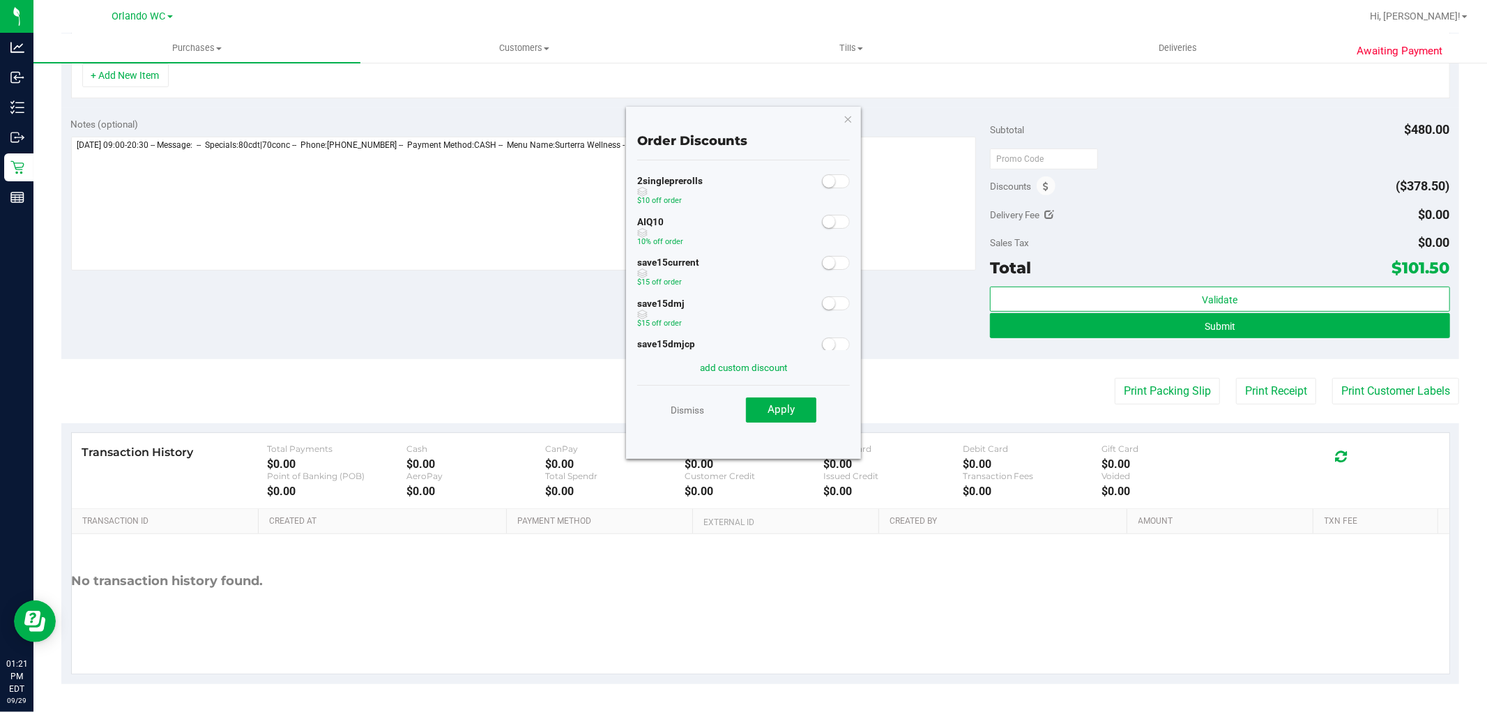
click at [827, 224] on span at bounding box center [836, 222] width 28 height 14
click at [798, 401] on button "Apply" at bounding box center [781, 409] width 70 height 25
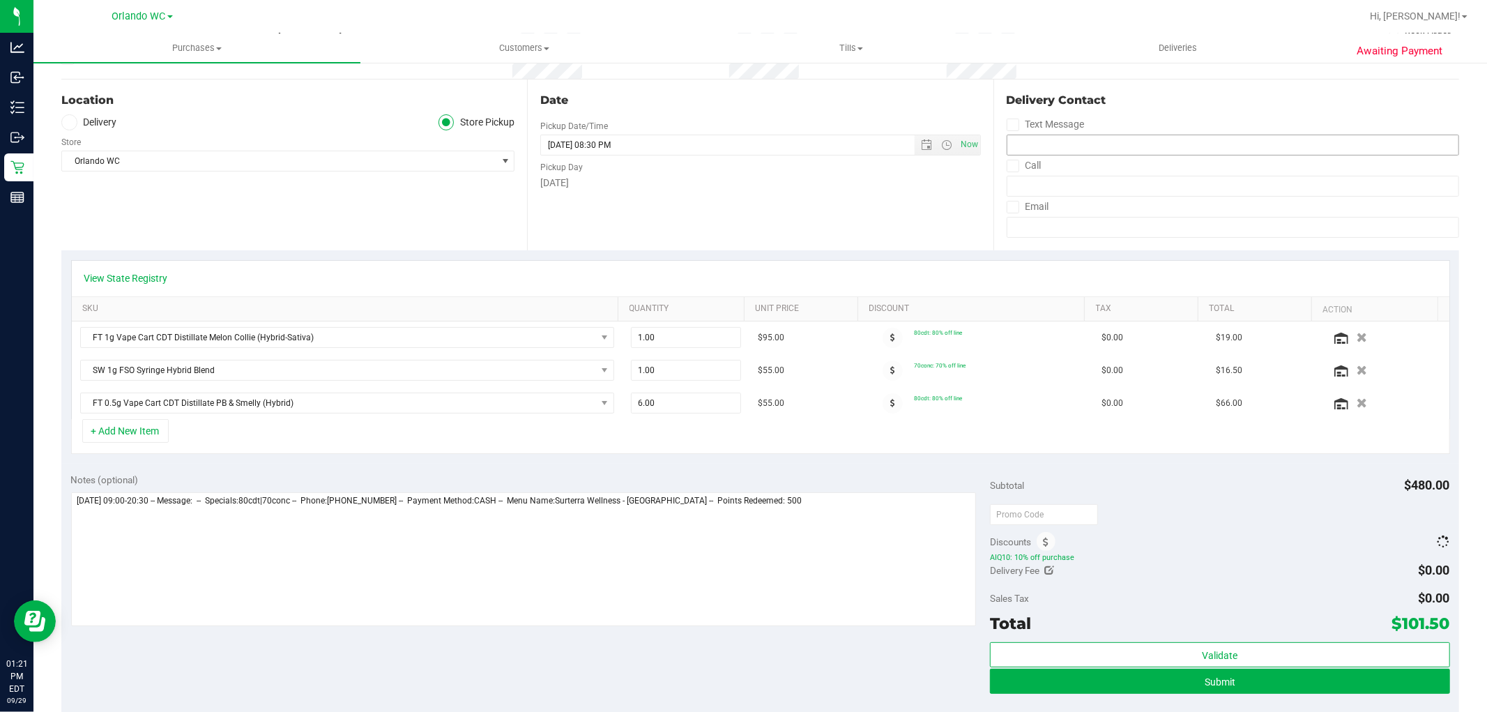
scroll to position [0, 0]
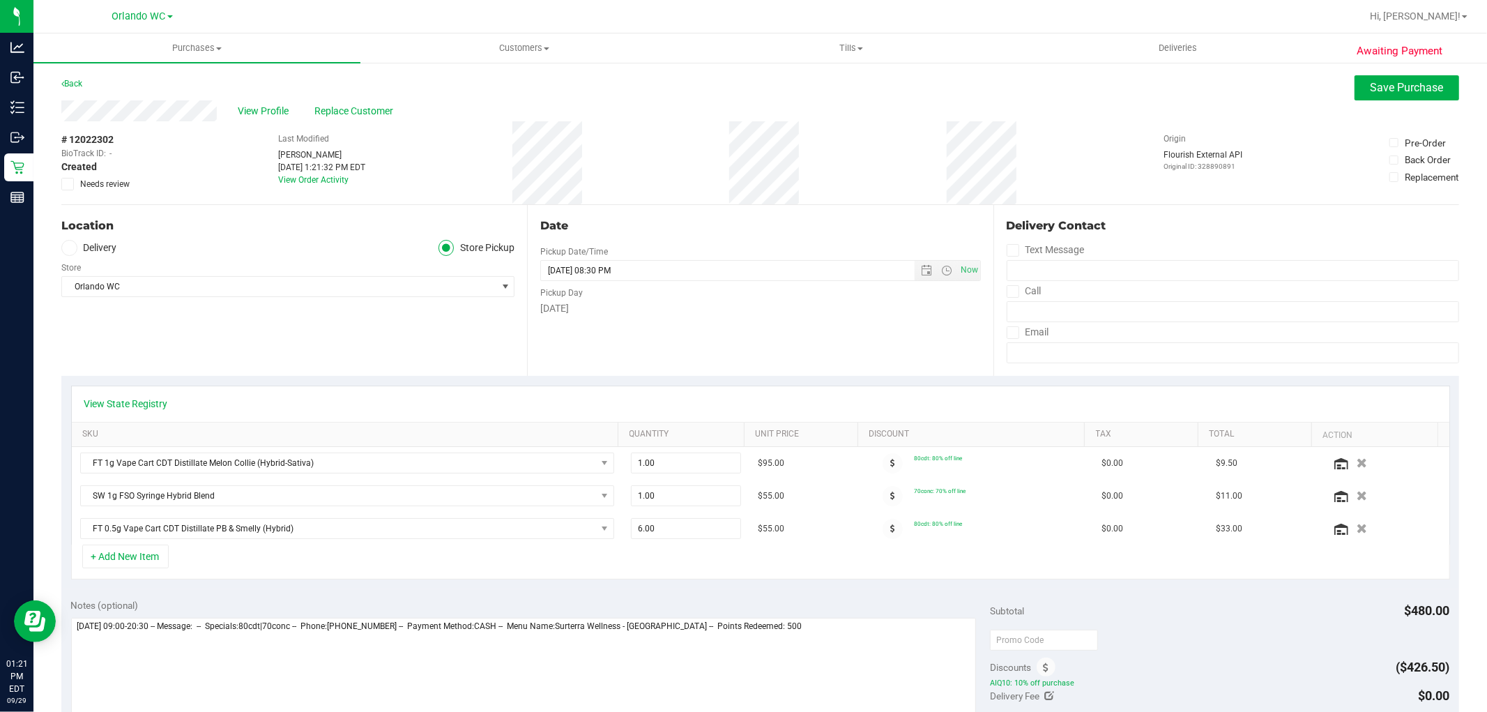
click at [1363, 109] on div "View Profile Replace Customer" at bounding box center [759, 110] width 1397 height 21
click at [1392, 81] on span "Save Purchase" at bounding box center [1406, 87] width 73 height 13
click at [1112, 152] on div "# 12022302 BioTrack ID: - Created Needs review Last Modified Rosa Matos Sep 29,…" at bounding box center [759, 162] width 1397 height 83
click at [1130, 151] on div "# 12022302 BioTrack ID: - Created Needs review Last Modified Rosa Matos Sep 29,…" at bounding box center [759, 162] width 1397 height 83
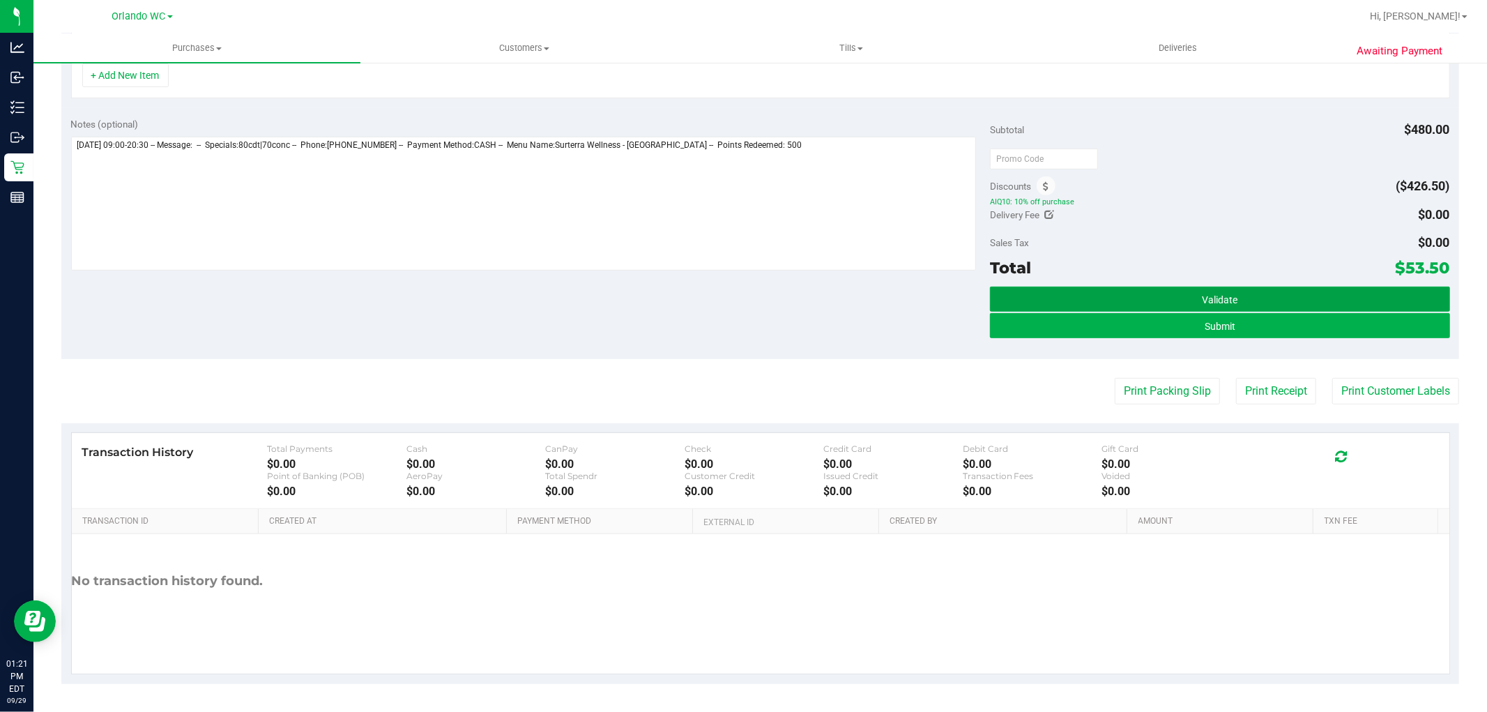
drag, startPoint x: 1061, startPoint y: 332, endPoint x: 812, endPoint y: 343, distance: 249.8
click at [1054, 312] on button "Validate" at bounding box center [1219, 298] width 459 height 25
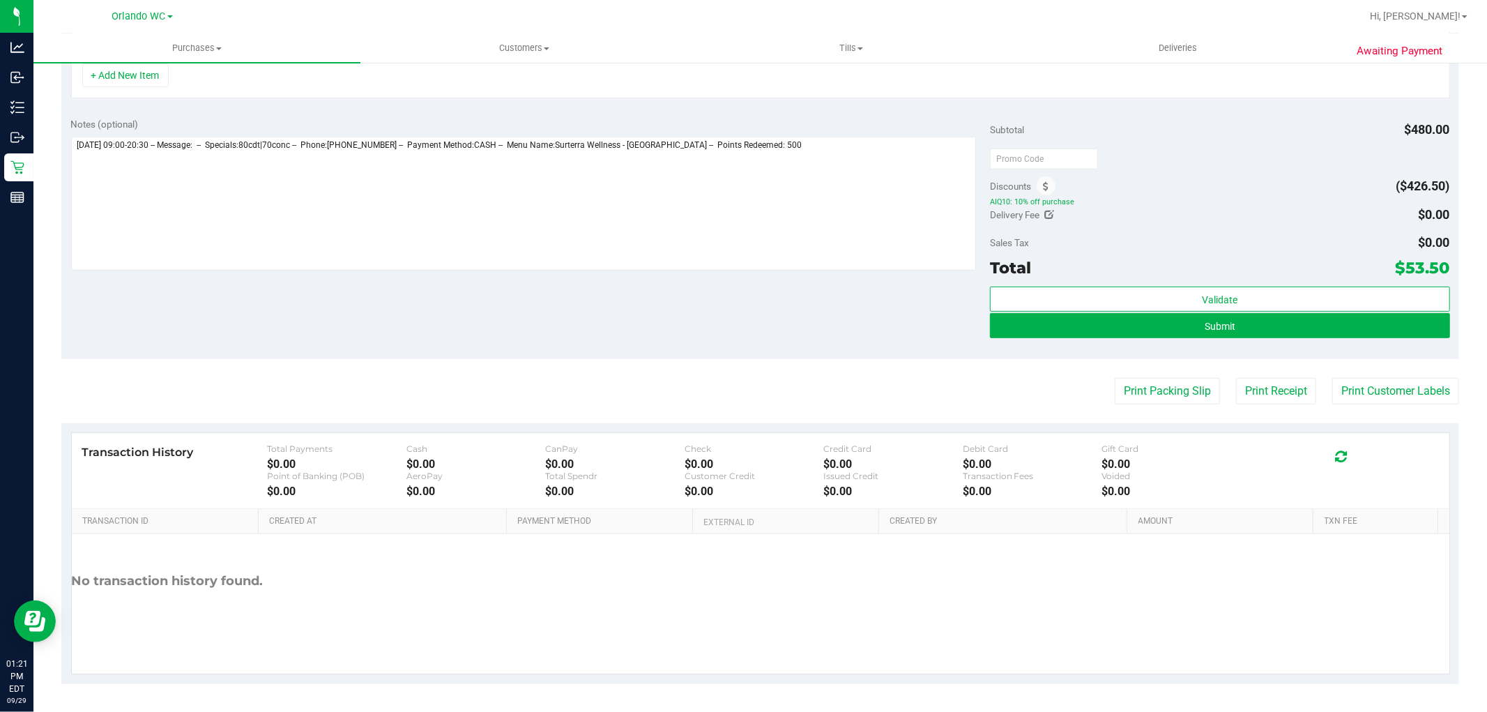
scroll to position [461, 0]
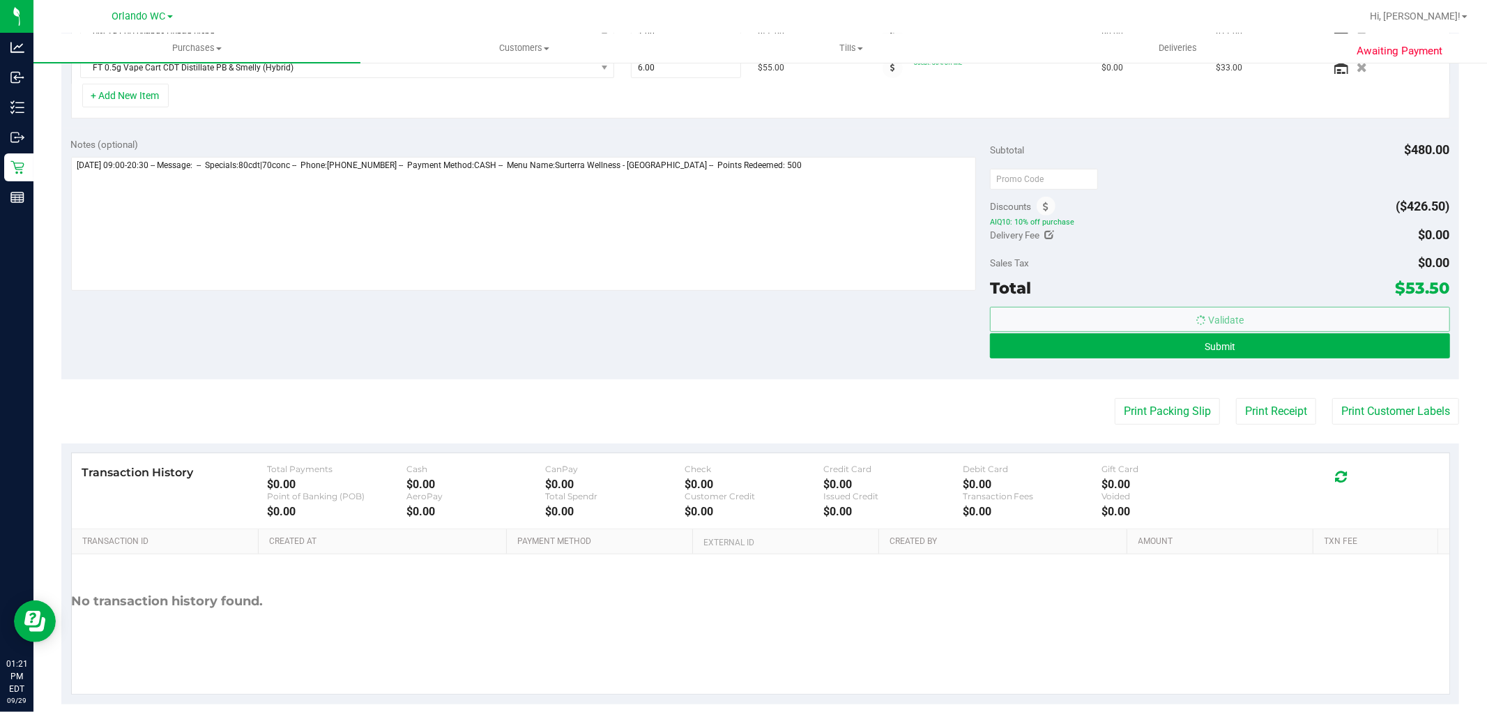
click at [811, 342] on div "Notes (optional) Subtotal $480.00 Discounts ($426.50) AIQ10: 10% off purchase D…" at bounding box center [759, 253] width 1397 height 251
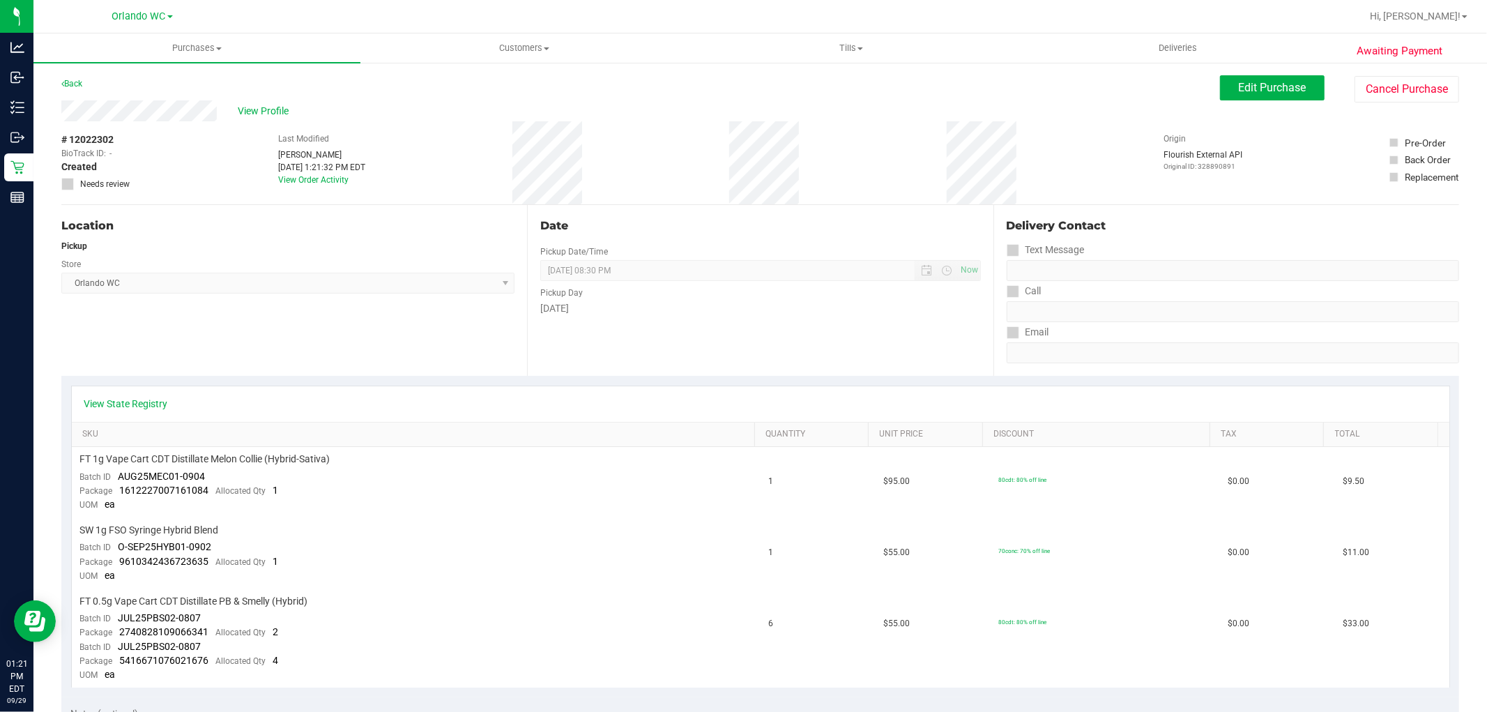
drag, startPoint x: 843, startPoint y: 400, endPoint x: 1073, endPoint y: 312, distance: 246.4
click at [862, 385] on div "View State Registry SKU Quantity Unit Price Discount Tax Total FT 1g Vape Cart …" at bounding box center [760, 536] width 1379 height 302
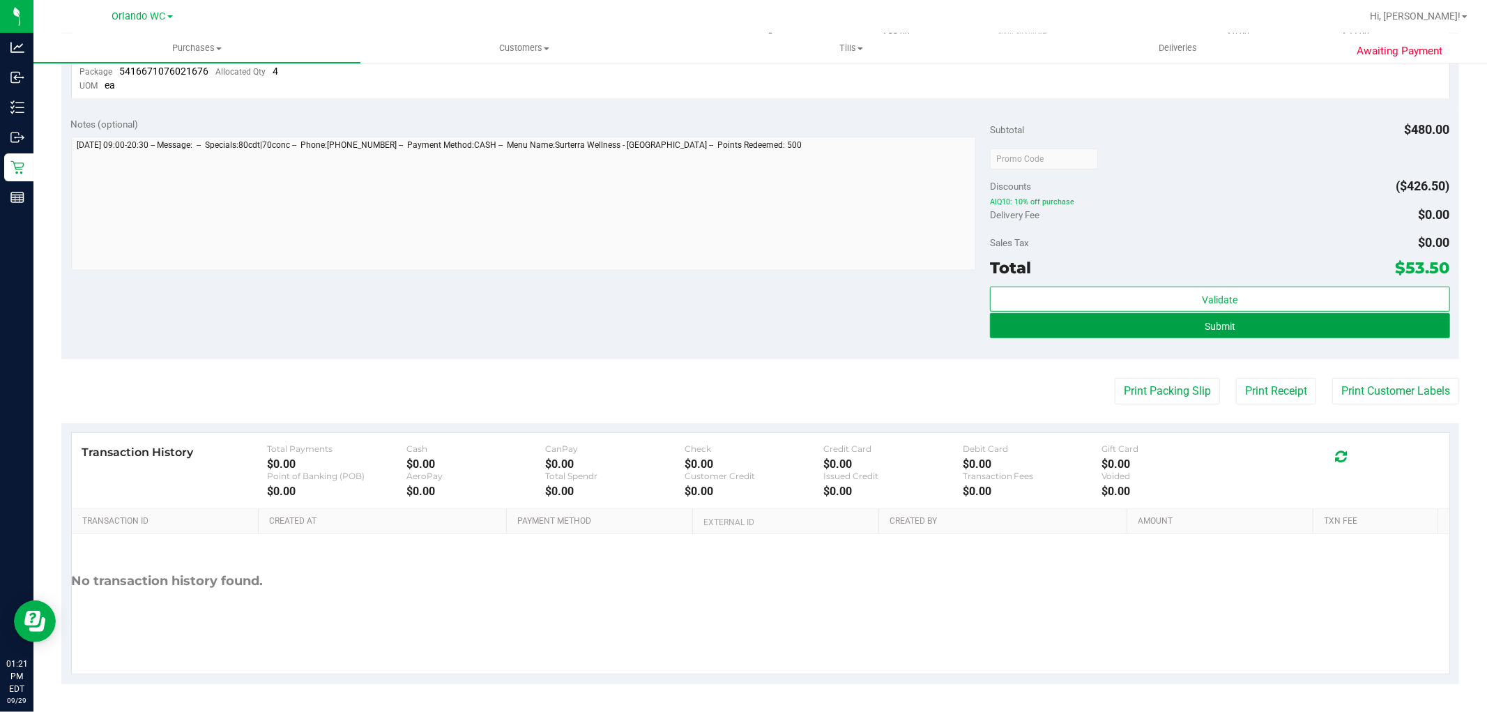
click at [1119, 323] on button "Submit" at bounding box center [1219, 325] width 459 height 25
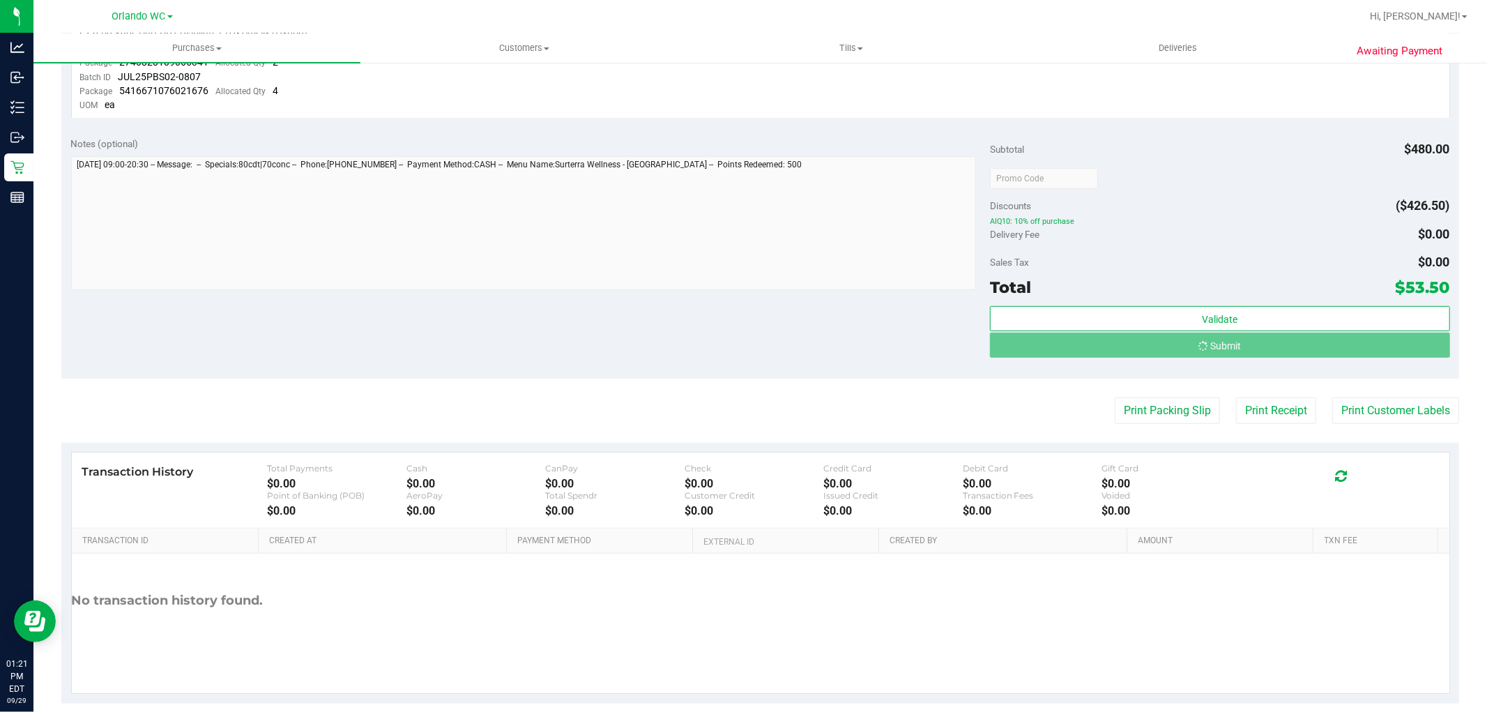
drag, startPoint x: 701, startPoint y: 347, endPoint x: 807, endPoint y: 247, distance: 145.9
click at [709, 323] on div "Notes (optional) Subtotal $480.00 Discounts ($426.50) AIQ10: 10% off purchase D…" at bounding box center [759, 253] width 1397 height 251
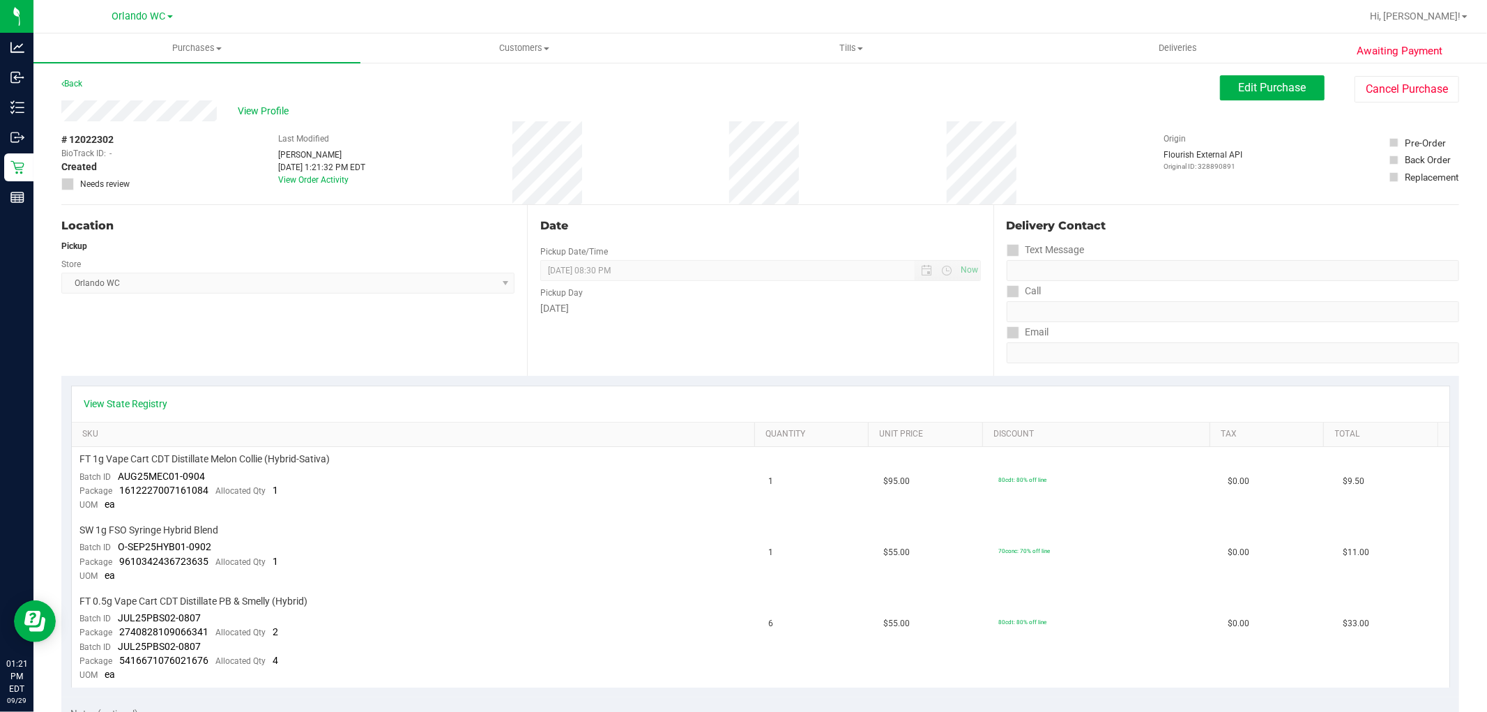
click at [882, 211] on div "Date Pickup Date/Time 09/29/2025 Now 09/29/2025 08:30 PM Now Pickup Day Monday" at bounding box center [760, 290] width 466 height 171
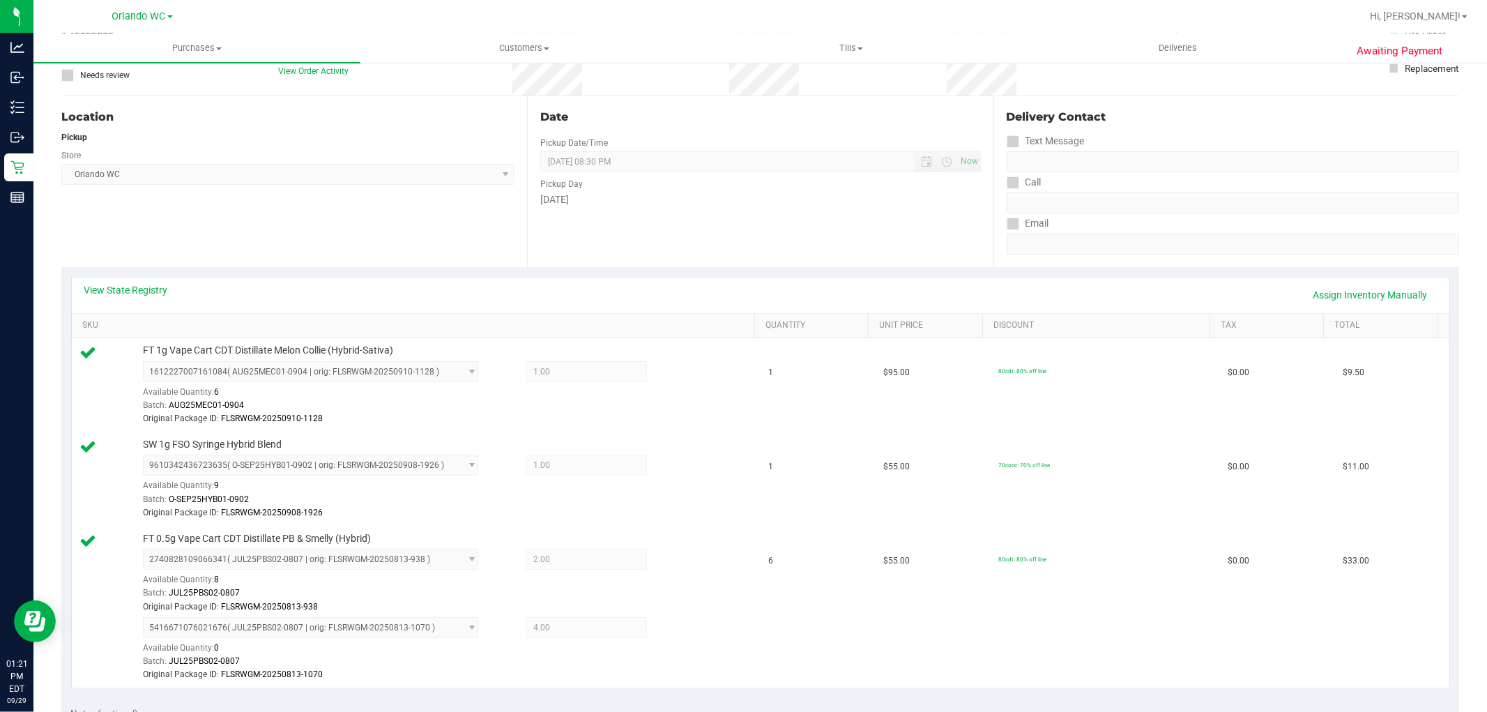
scroll to position [464, 0]
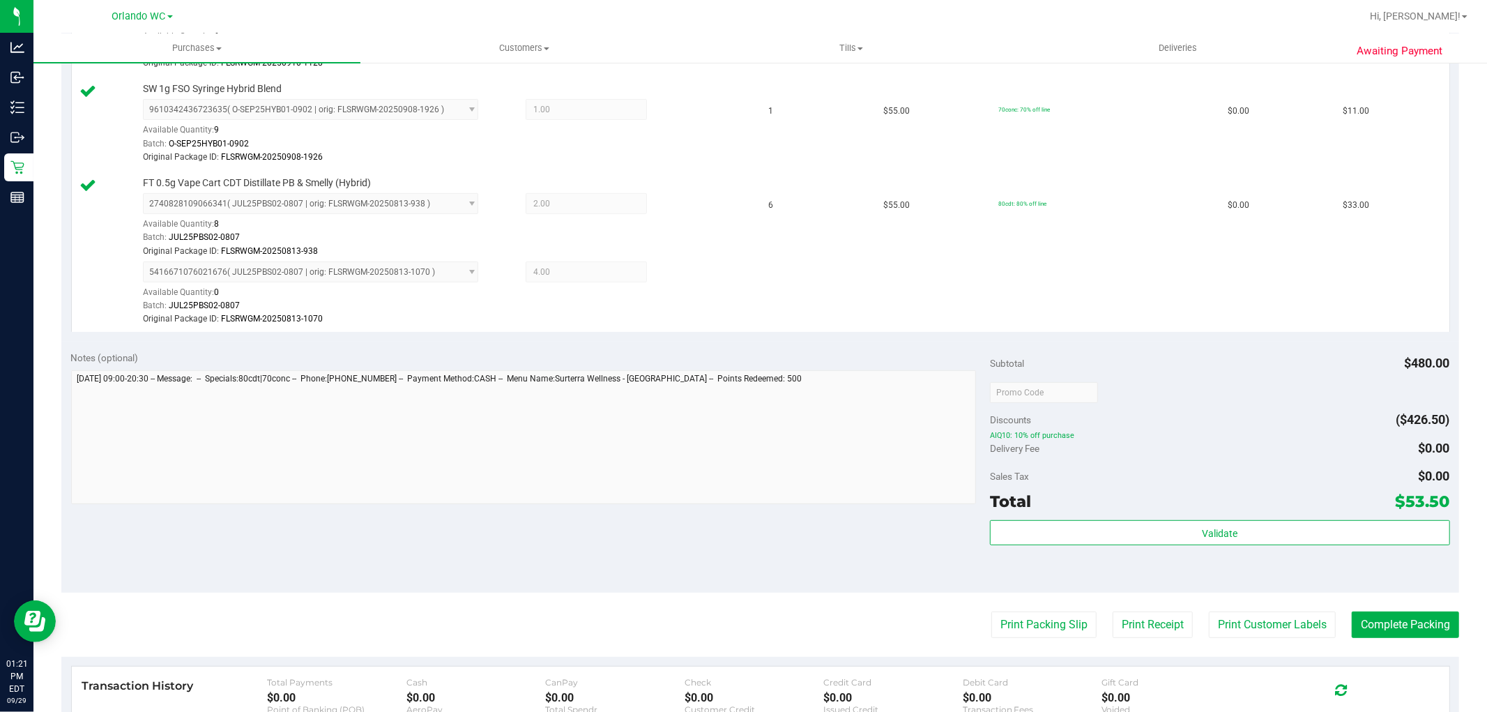
click at [1349, 498] on div "Total $53.50" at bounding box center [1219, 501] width 459 height 25
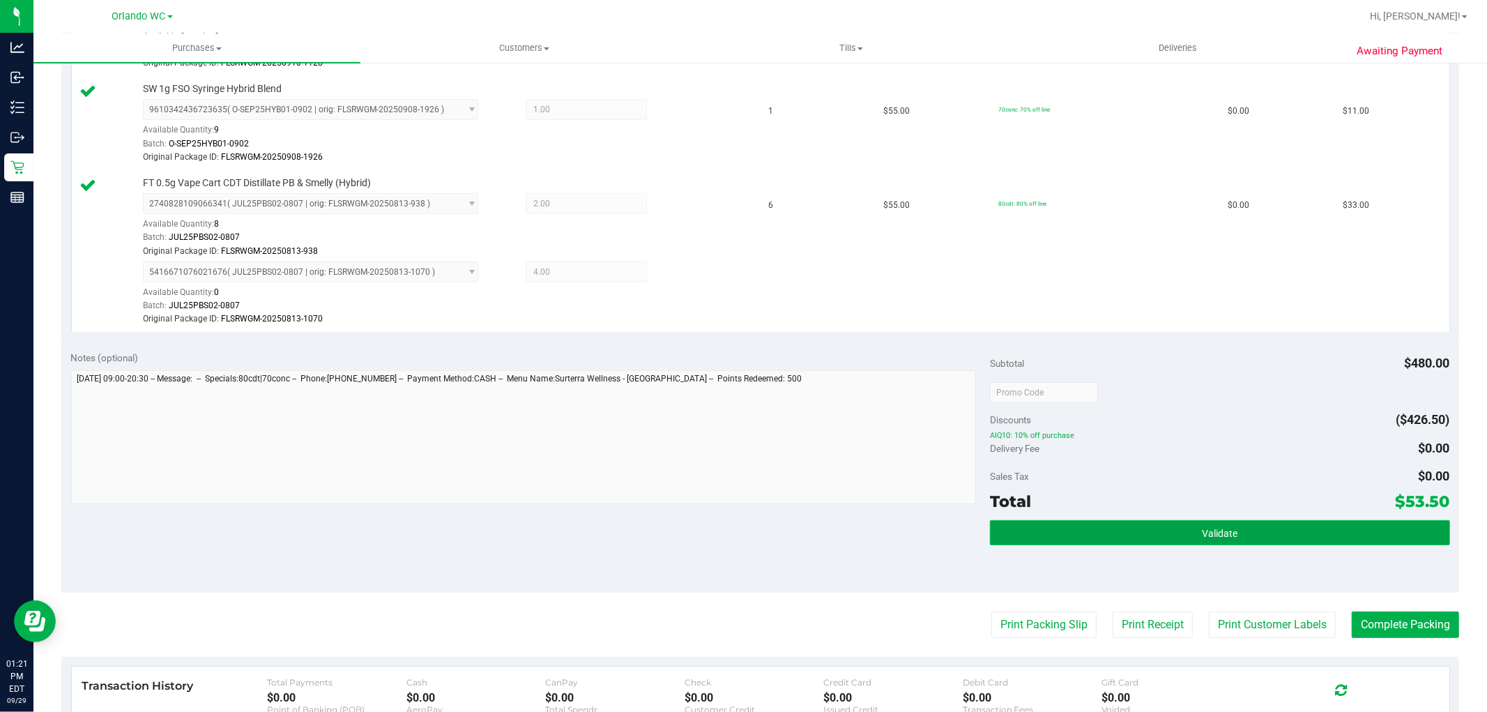
click at [1314, 528] on button "Validate" at bounding box center [1219, 532] width 459 height 25
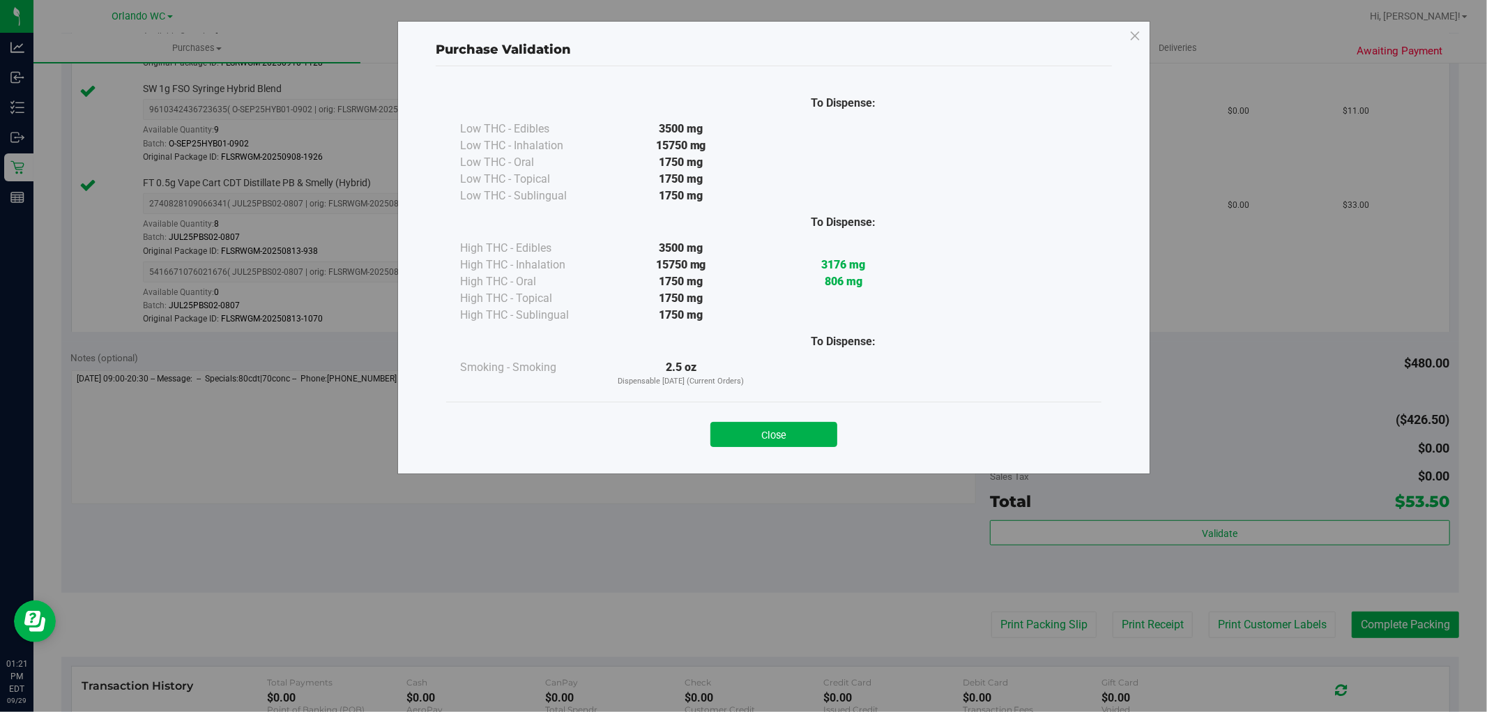
click at [811, 443] on button "Close" at bounding box center [773, 434] width 127 height 25
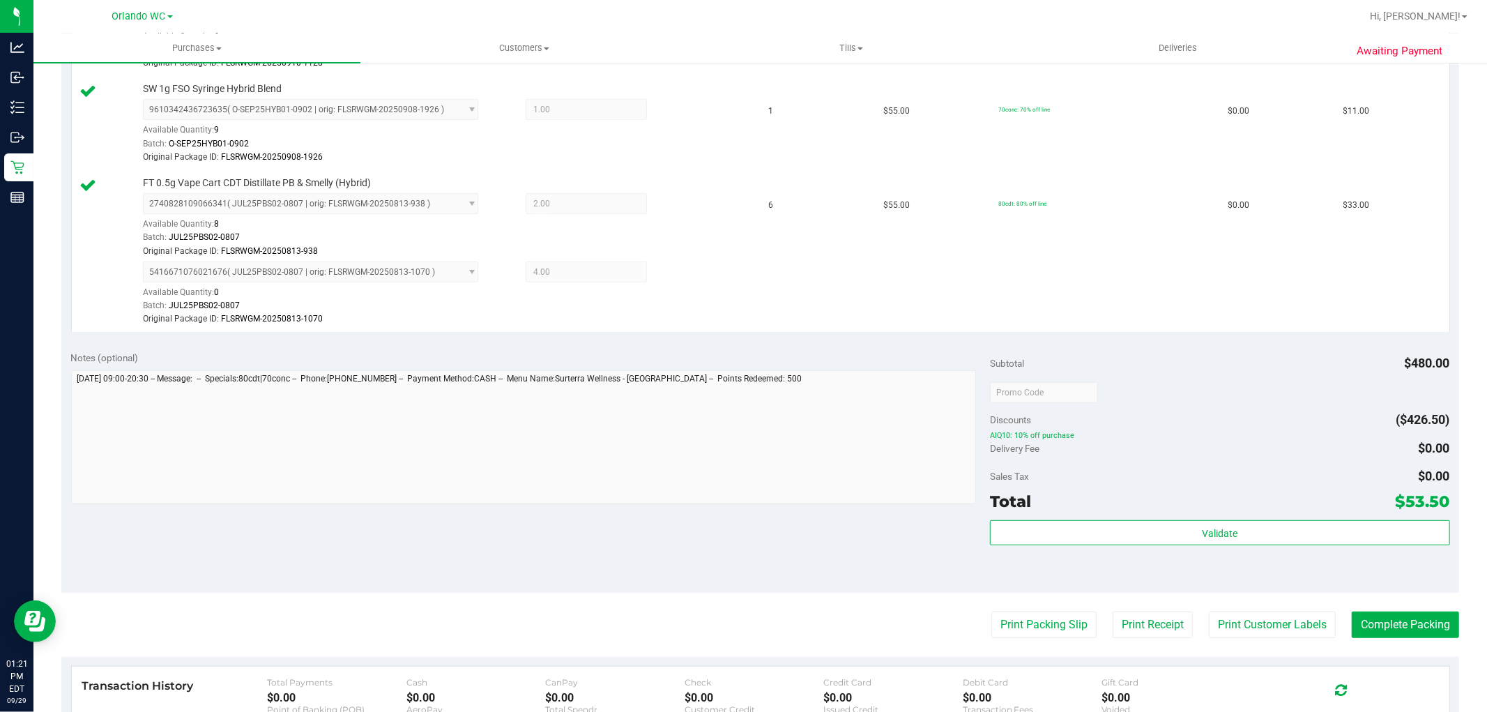
click at [970, 400] on div "Notes (optional)" at bounding box center [530, 429] width 919 height 156
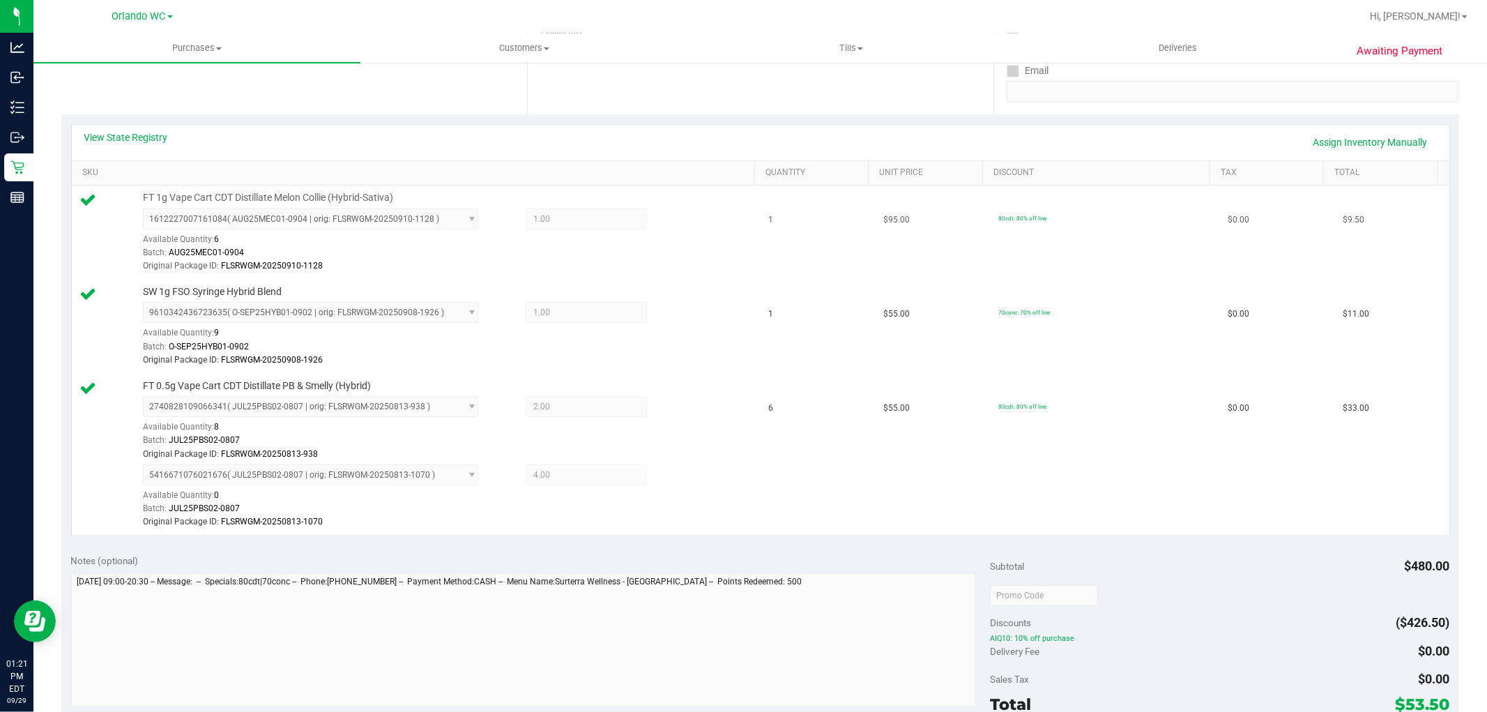
scroll to position [77, 0]
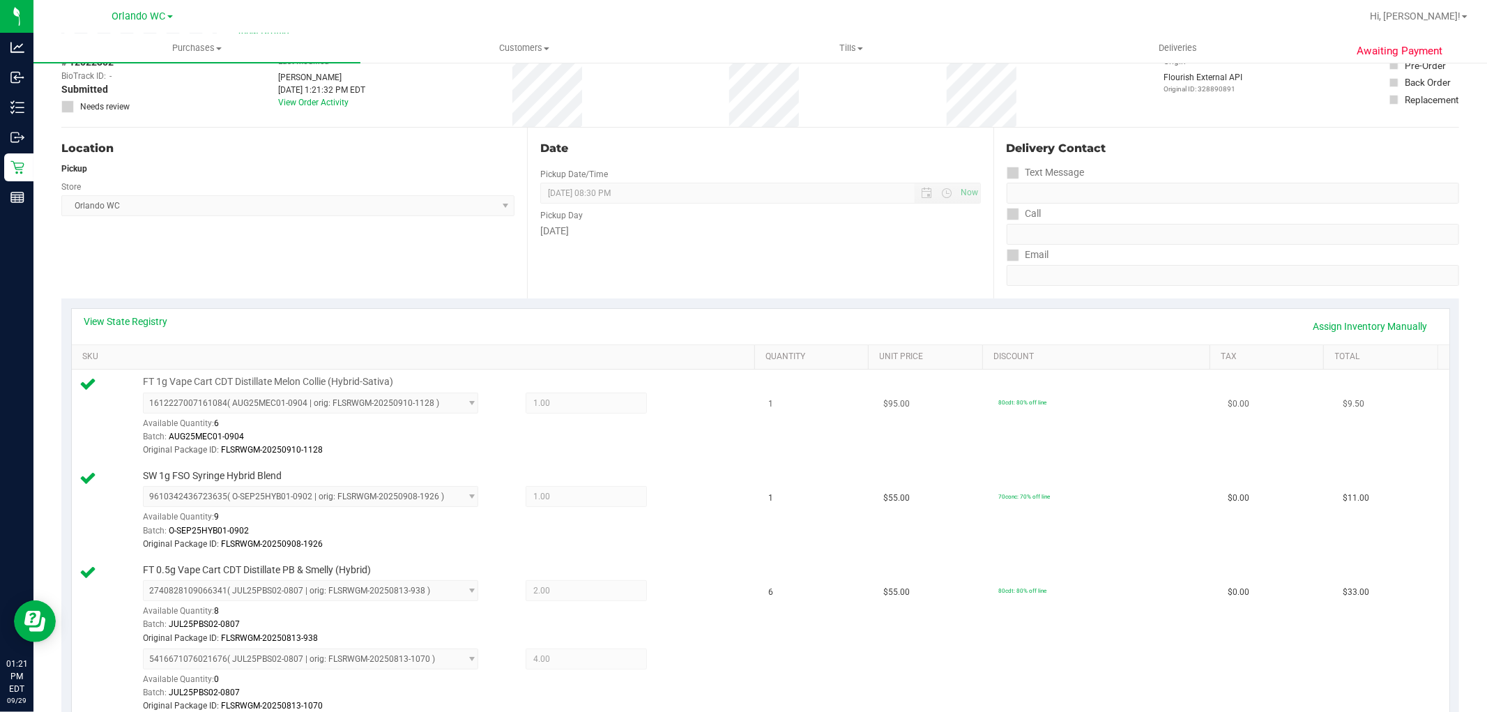
click at [938, 427] on td "$95.00" at bounding box center [932, 416] width 115 height 94
click at [483, 145] on div "Location" at bounding box center [287, 148] width 453 height 17
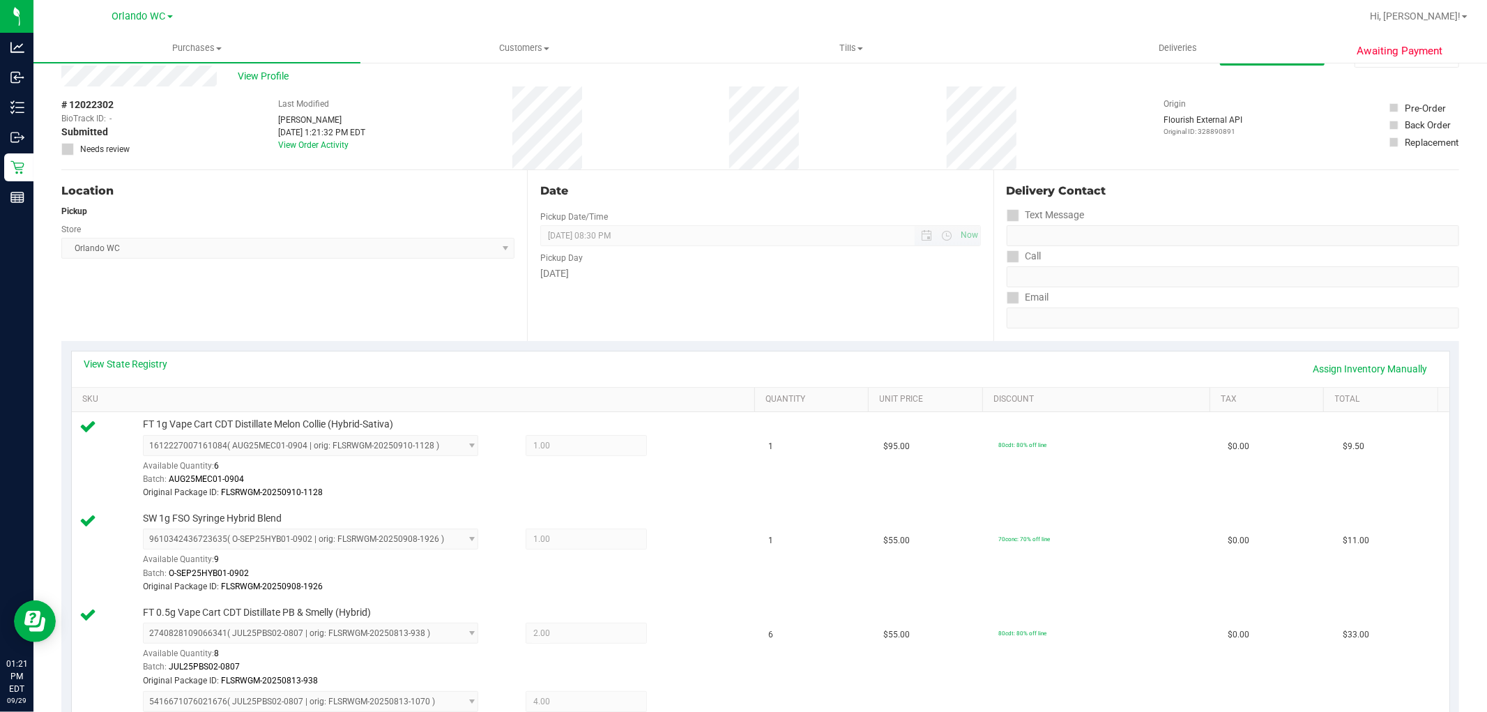
scroll to position [0, 0]
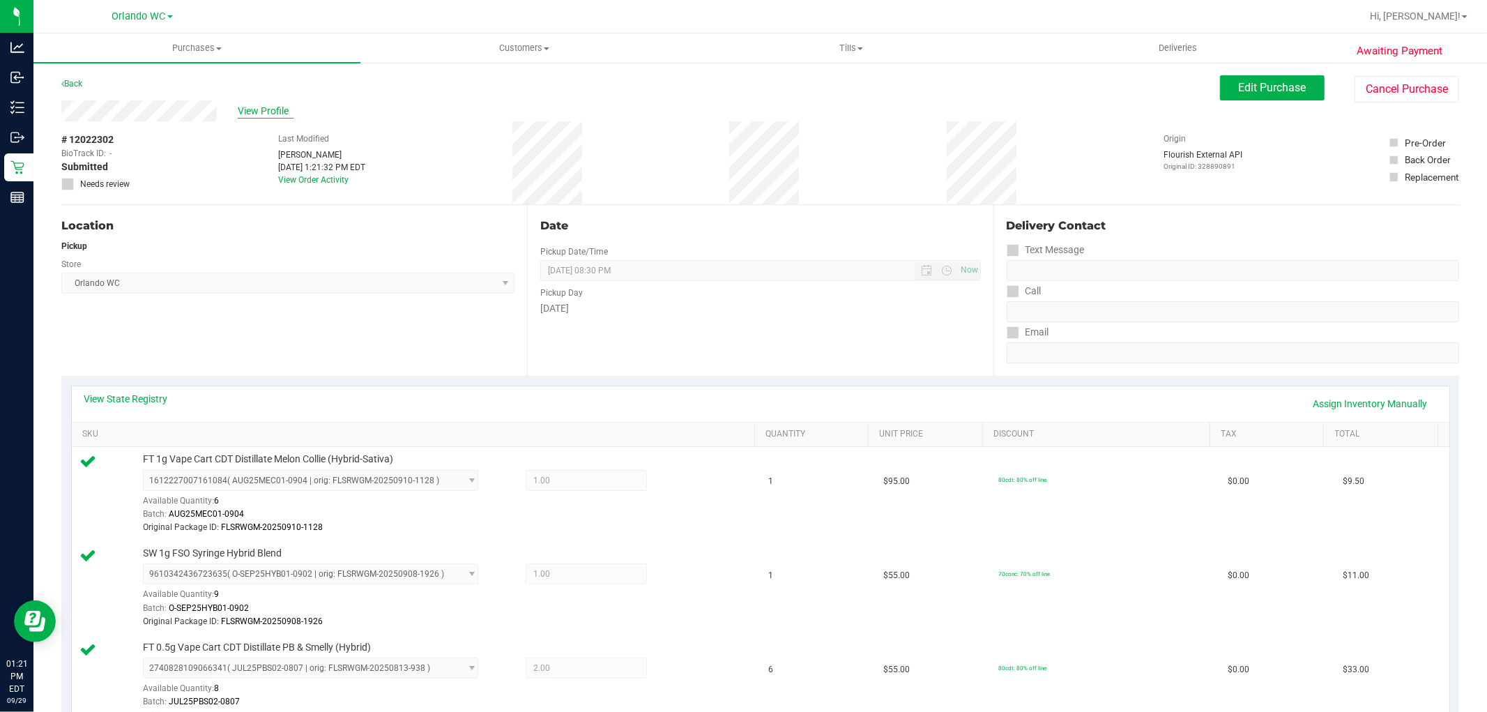
click at [246, 109] on span "View Profile" at bounding box center [266, 111] width 56 height 15
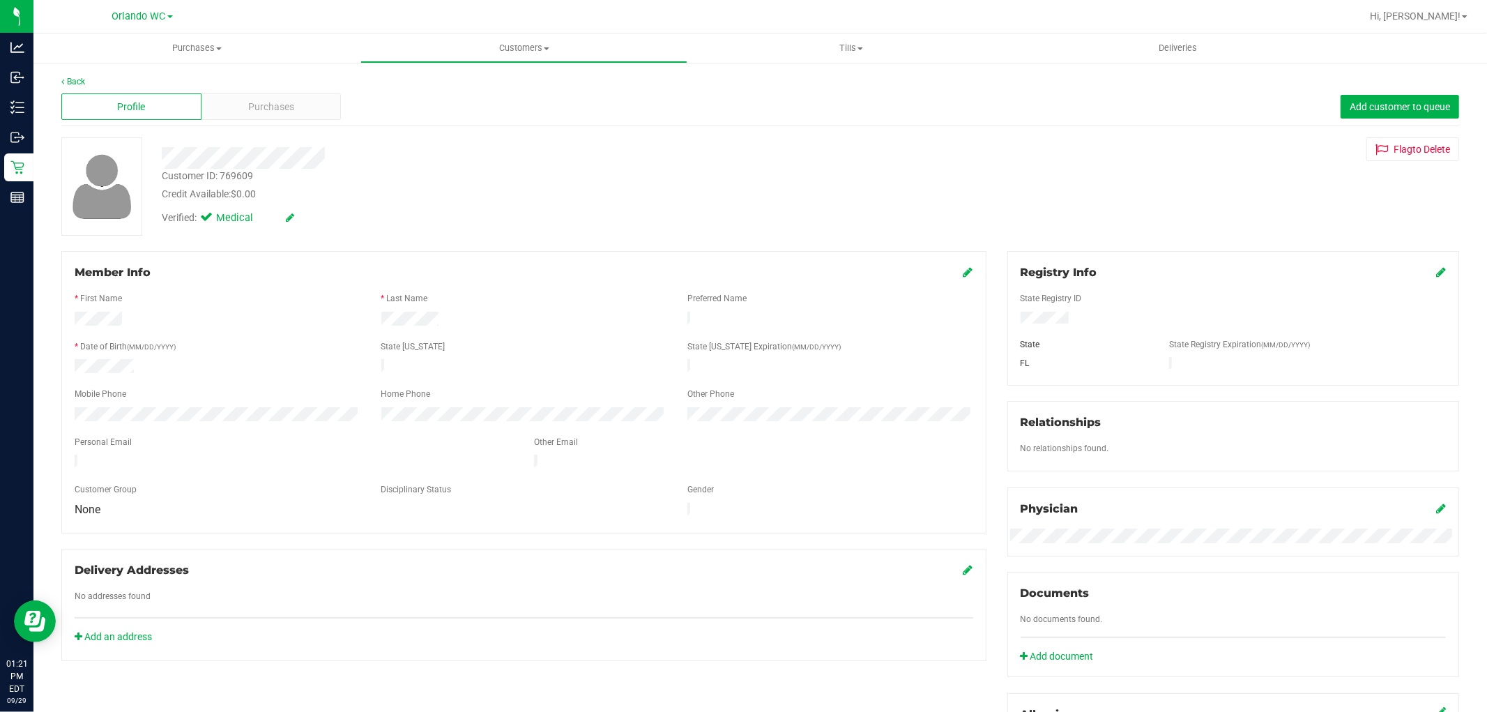
click at [242, 172] on div "Customer ID: 769609" at bounding box center [207, 176] width 91 height 15
copy div "769609"
click at [605, 205] on div "Verified: Medical" at bounding box center [506, 216] width 710 height 31
click at [932, 681] on div "Member Info * First Name * Last Name Preferred Name * Date of Birth (MM/DD/YYYY…" at bounding box center [760, 607] width 1418 height 712
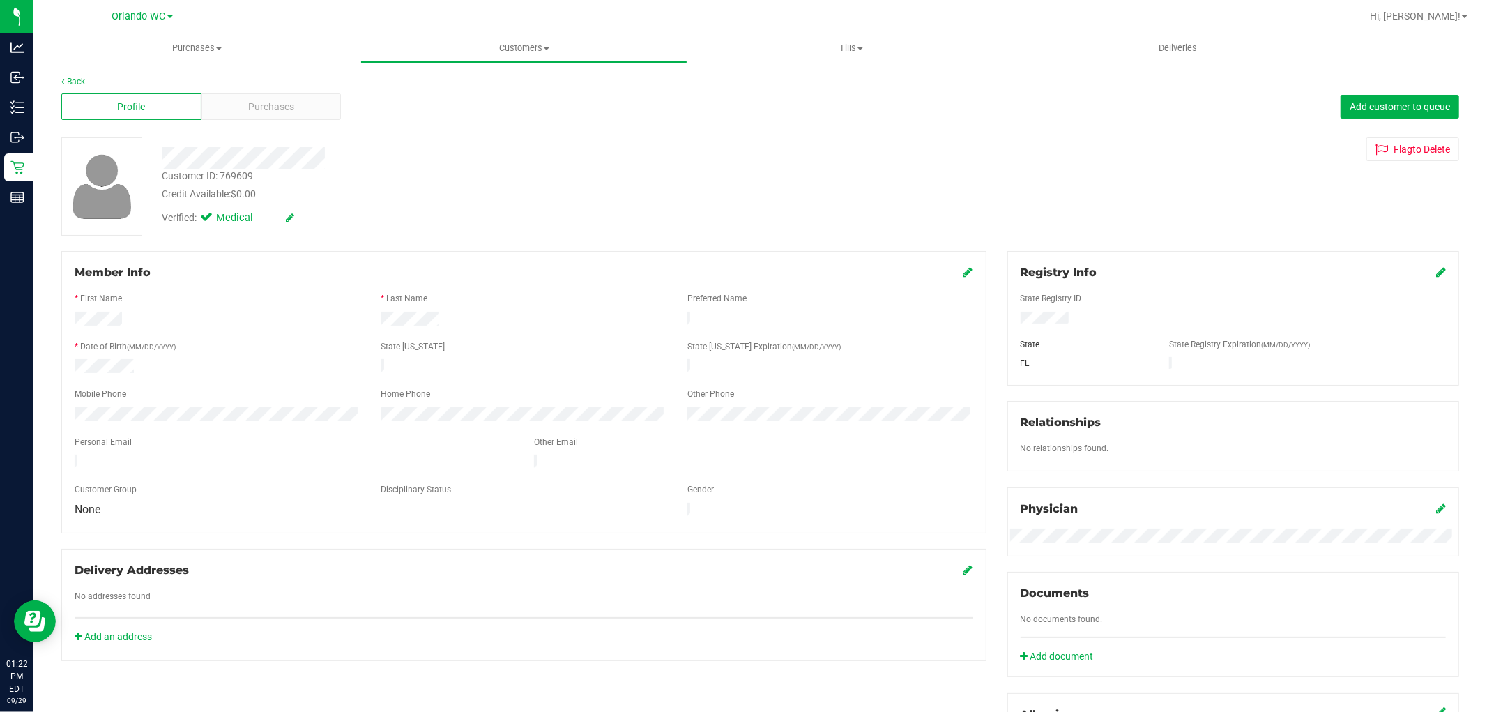
click at [429, 208] on div "Verified: Medical" at bounding box center [506, 216] width 710 height 31
click at [255, 116] on div "Purchases" at bounding box center [271, 106] width 140 height 26
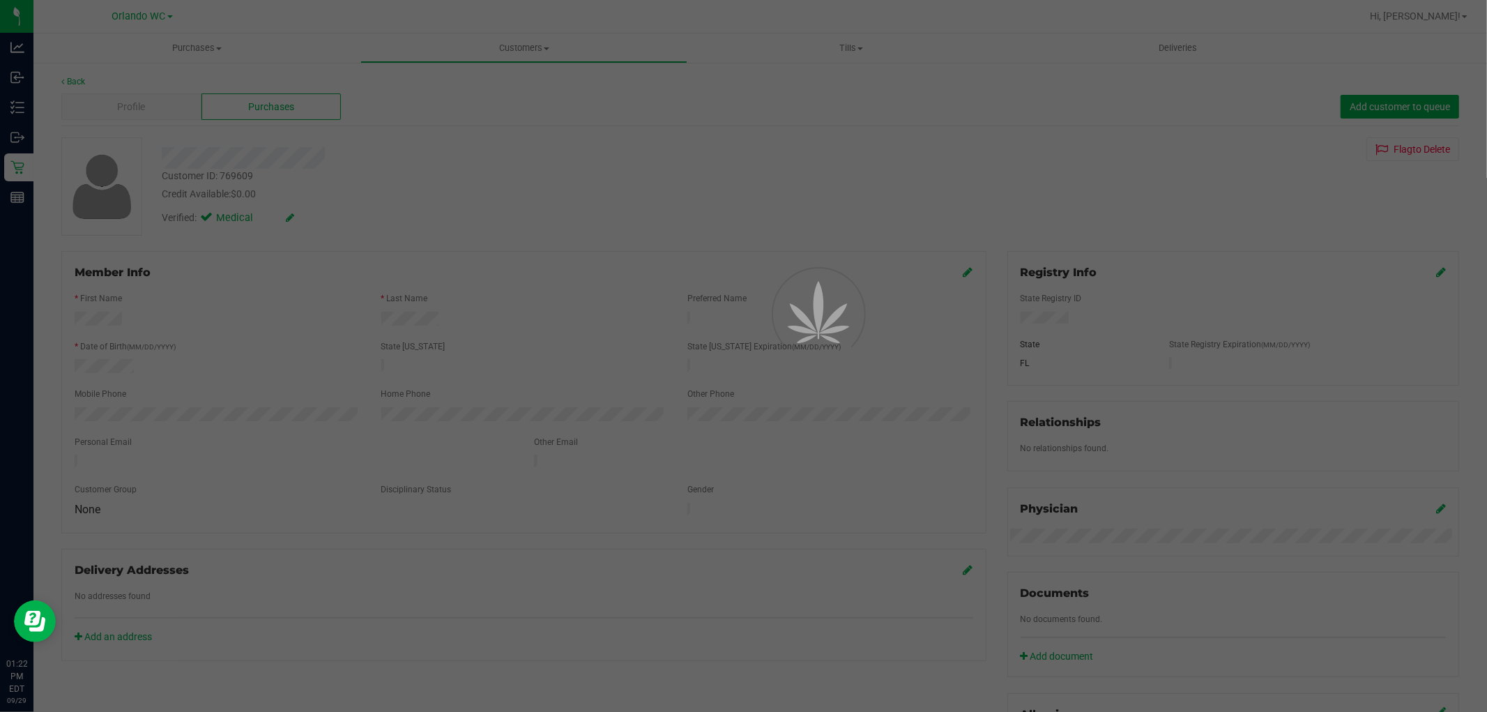
click at [707, 192] on div at bounding box center [743, 356] width 1487 height 712
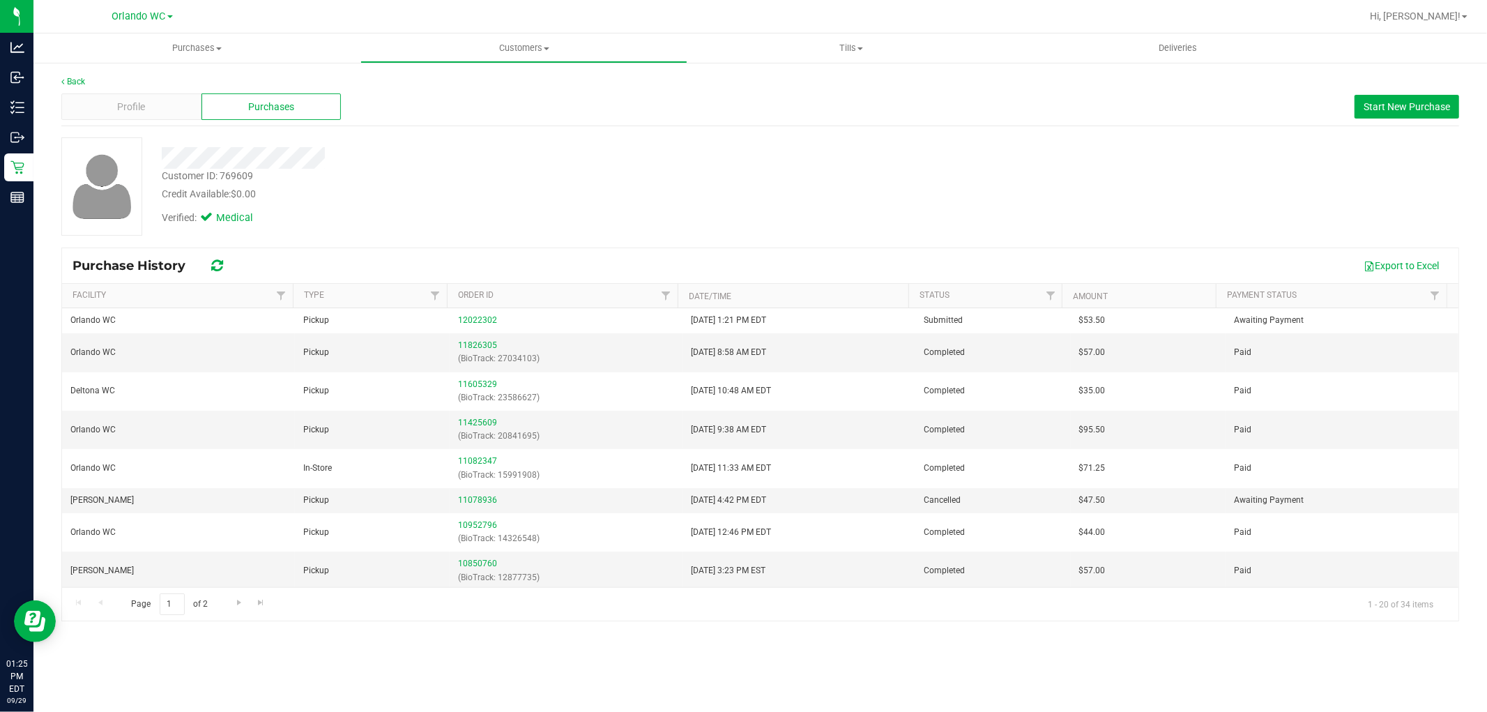
click at [577, 252] on div "Purchase History Export to Excel" at bounding box center [760, 265] width 1396 height 35
click at [440, 211] on div "Verified: Medical" at bounding box center [506, 216] width 710 height 31
click at [160, 105] on div "Profile" at bounding box center [131, 106] width 140 height 26
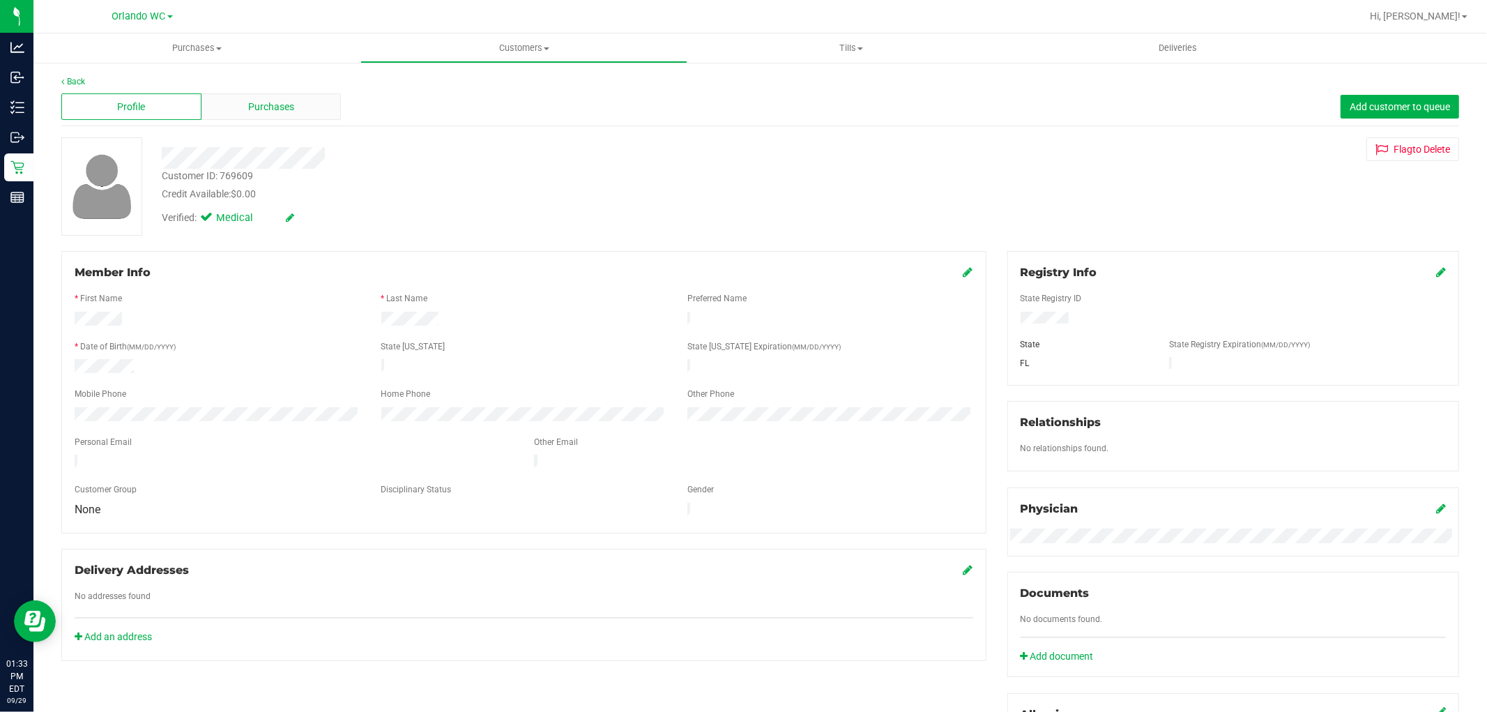
click at [274, 102] on span "Purchases" at bounding box center [271, 107] width 46 height 15
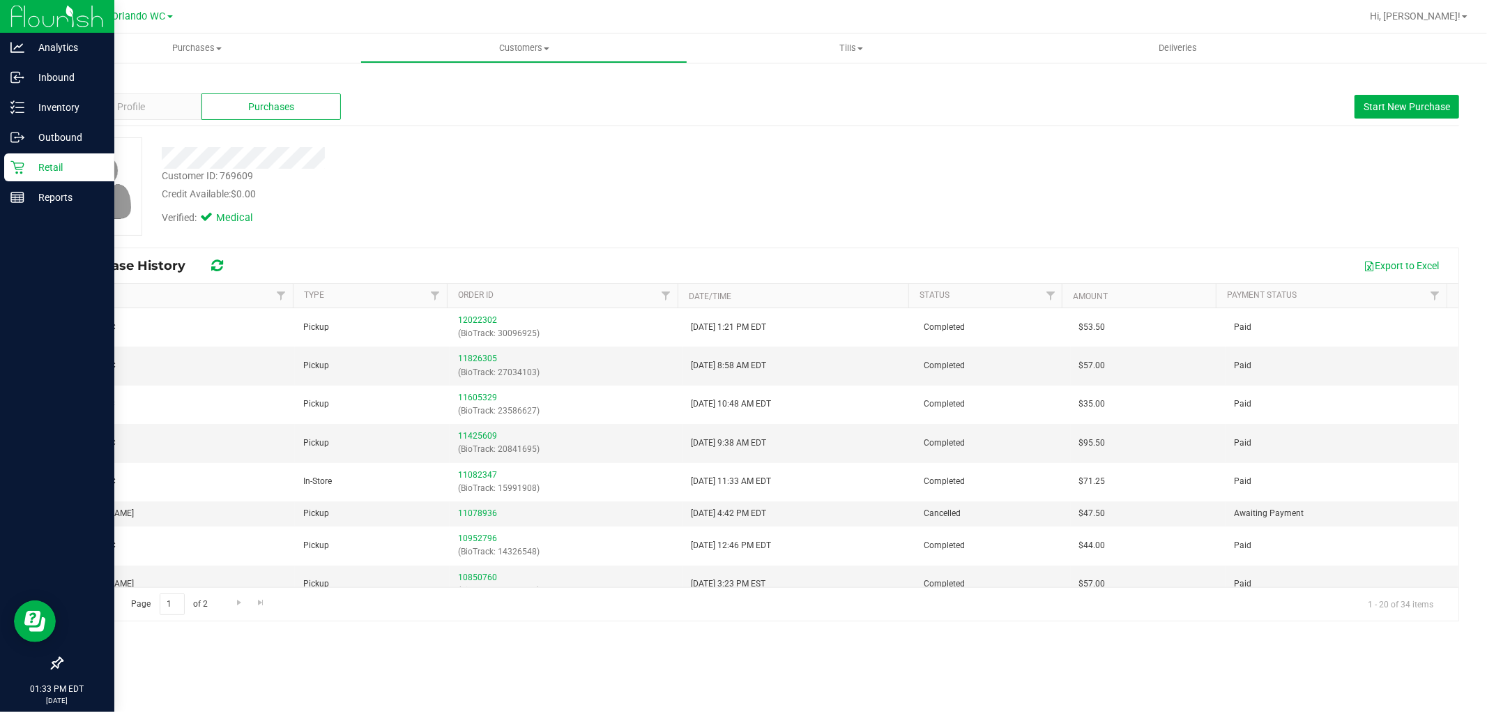
click at [8, 159] on div "Retail" at bounding box center [59, 167] width 110 height 28
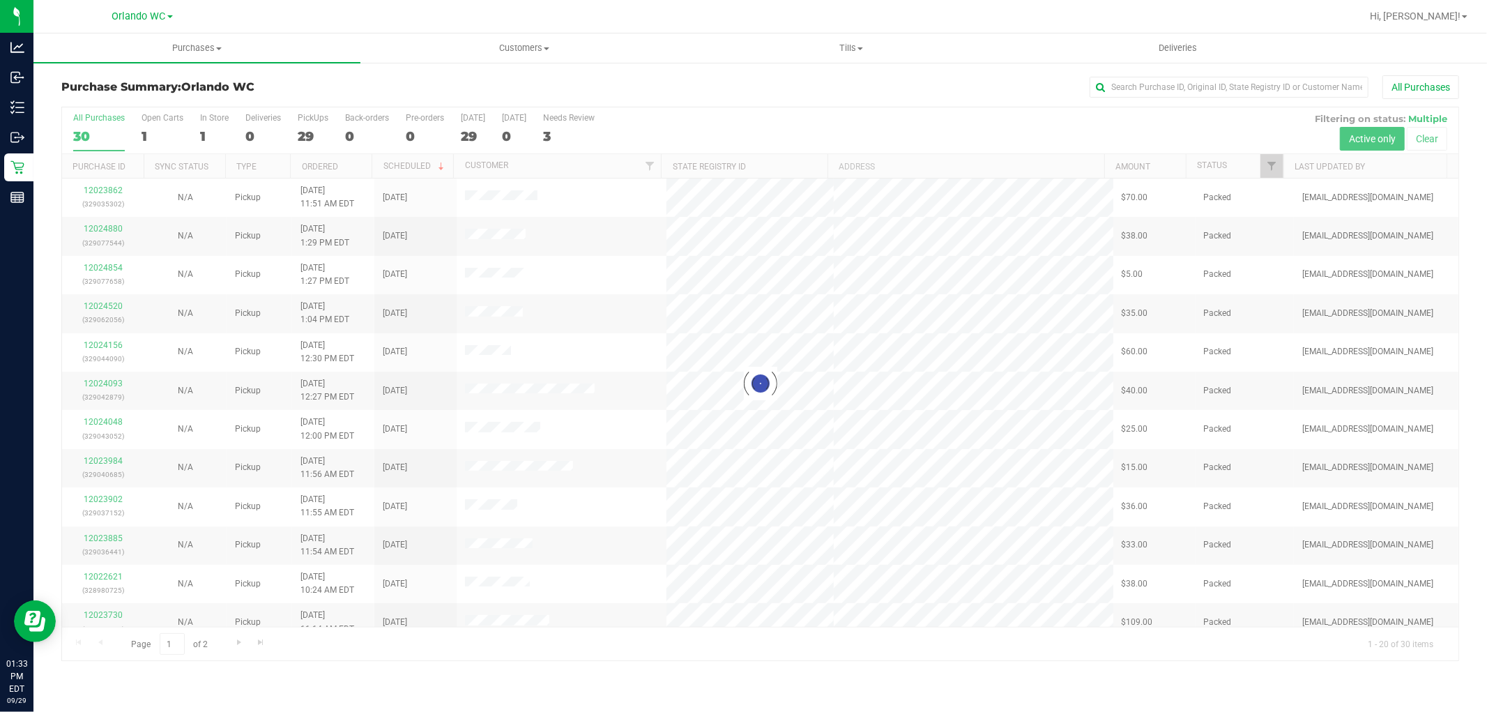
click at [715, 443] on div at bounding box center [760, 383] width 1396 height 553
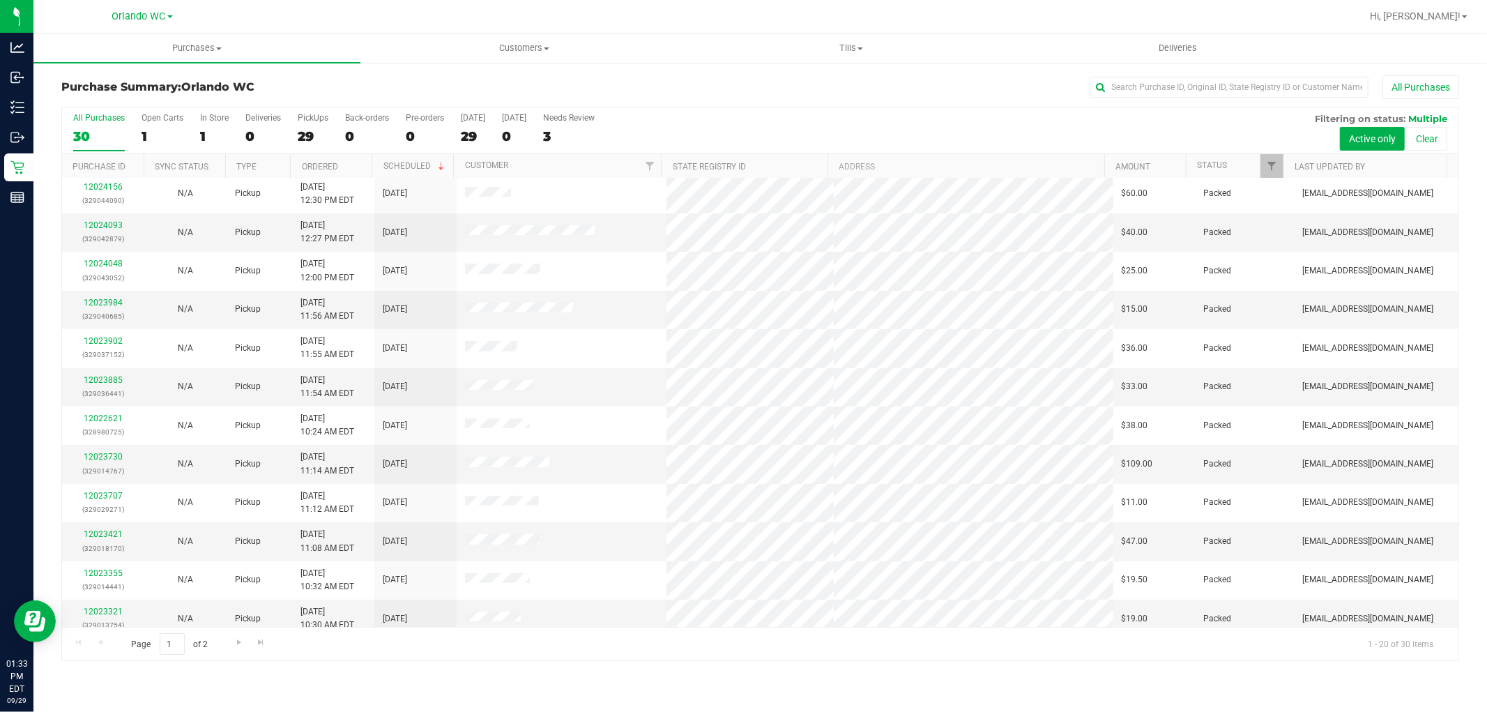
scroll to position [323, 0]
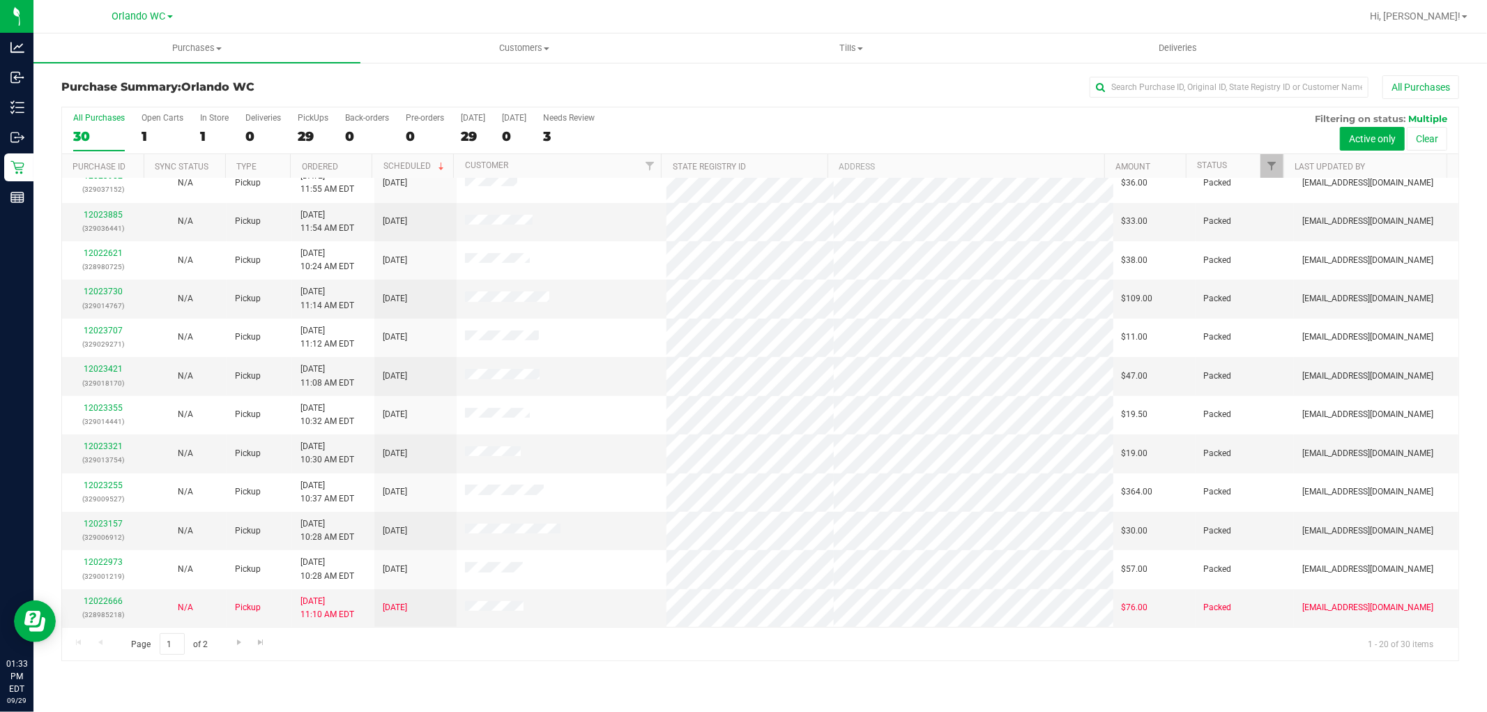
click at [777, 560] on tbody "12023862 (329035302) N/A Pickup 9/29/2025 11:51 AM EDT 9/29/2025 $70.00 Packed …" at bounding box center [760, 241] width 1396 height 772
click at [237, 641] on span "Go to the next page" at bounding box center [238, 641] width 11 height 11
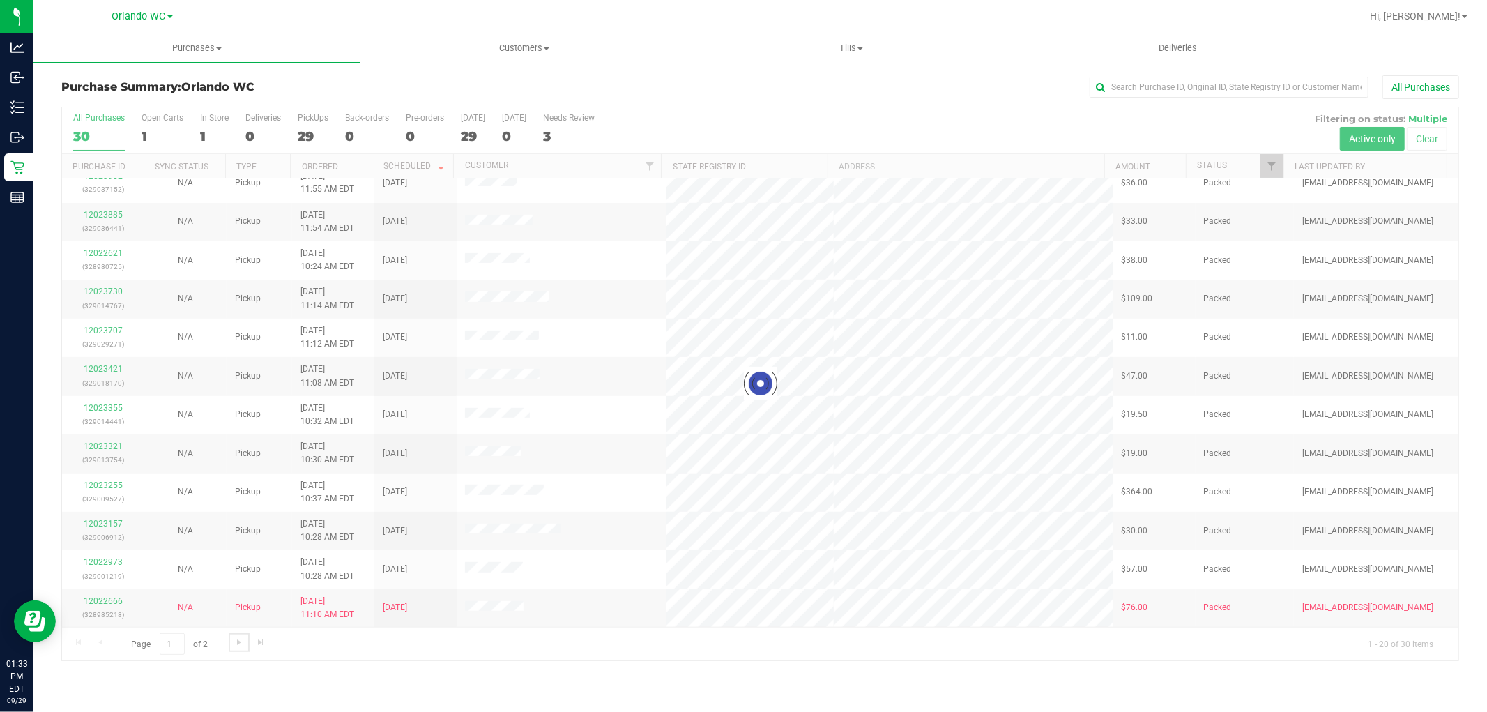
scroll to position [0, 0]
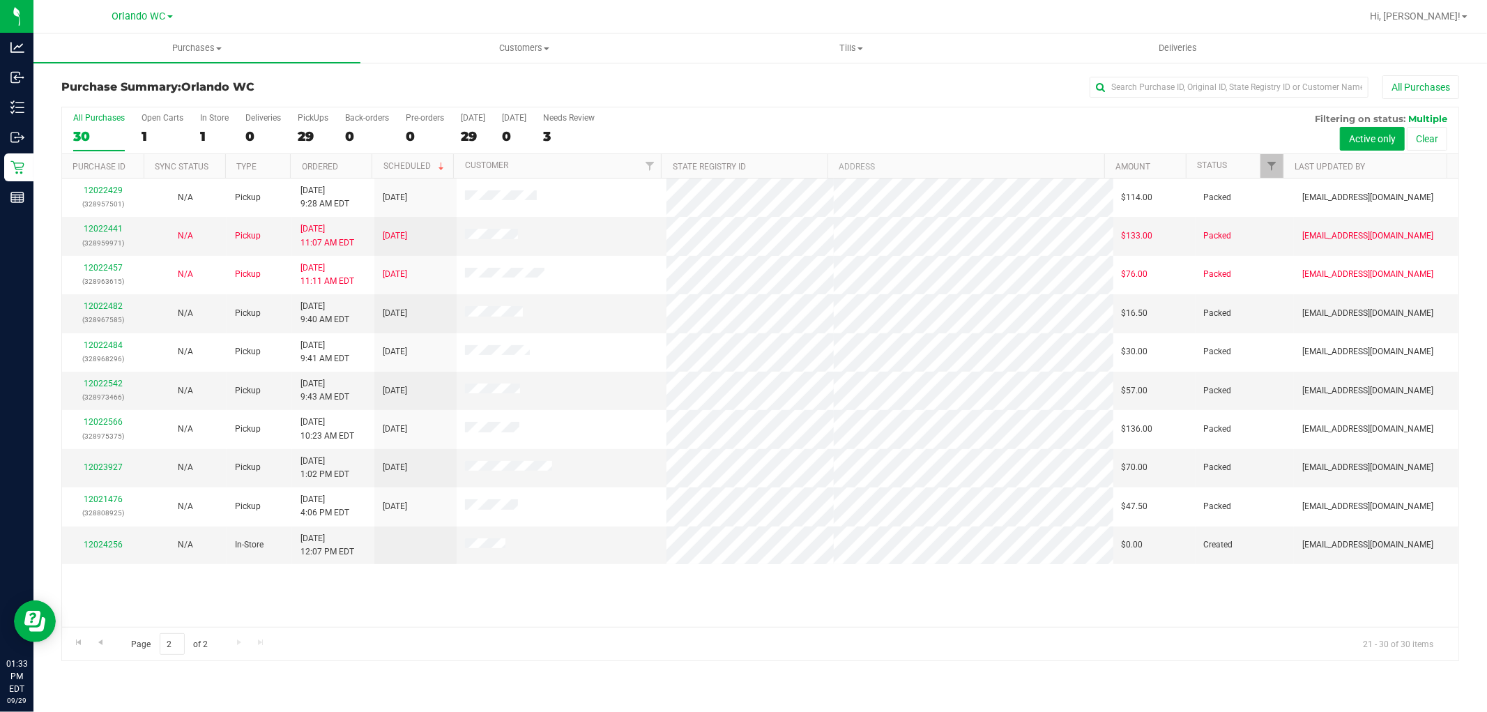
click at [876, 584] on div "12022429 (328957501) N/A Pickup 9/29/2025 9:28 AM EDT 9/29/2025 $114.00 Packed …" at bounding box center [760, 402] width 1396 height 448
click at [99, 544] on link "12024256" at bounding box center [103, 544] width 39 height 10
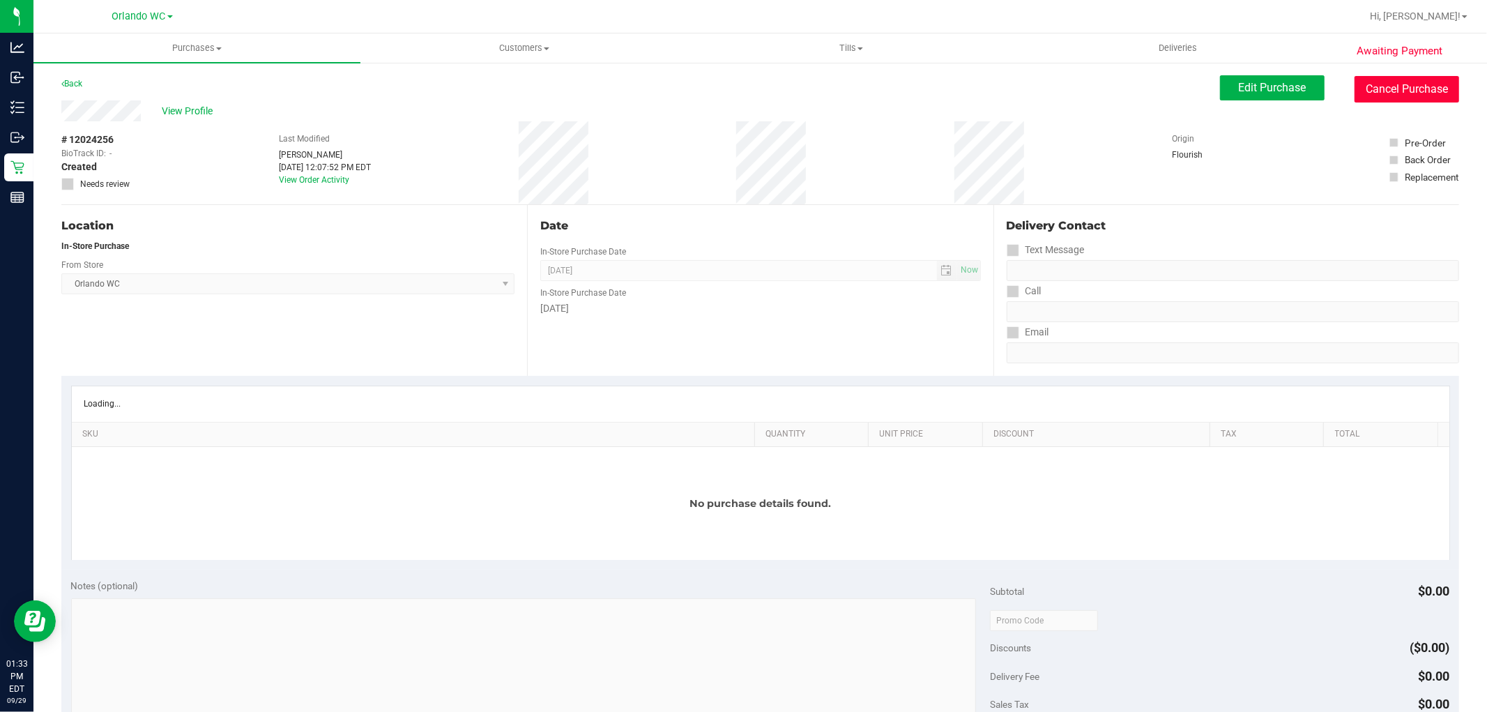
click at [1374, 92] on button "Cancel Purchase" at bounding box center [1406, 89] width 105 height 26
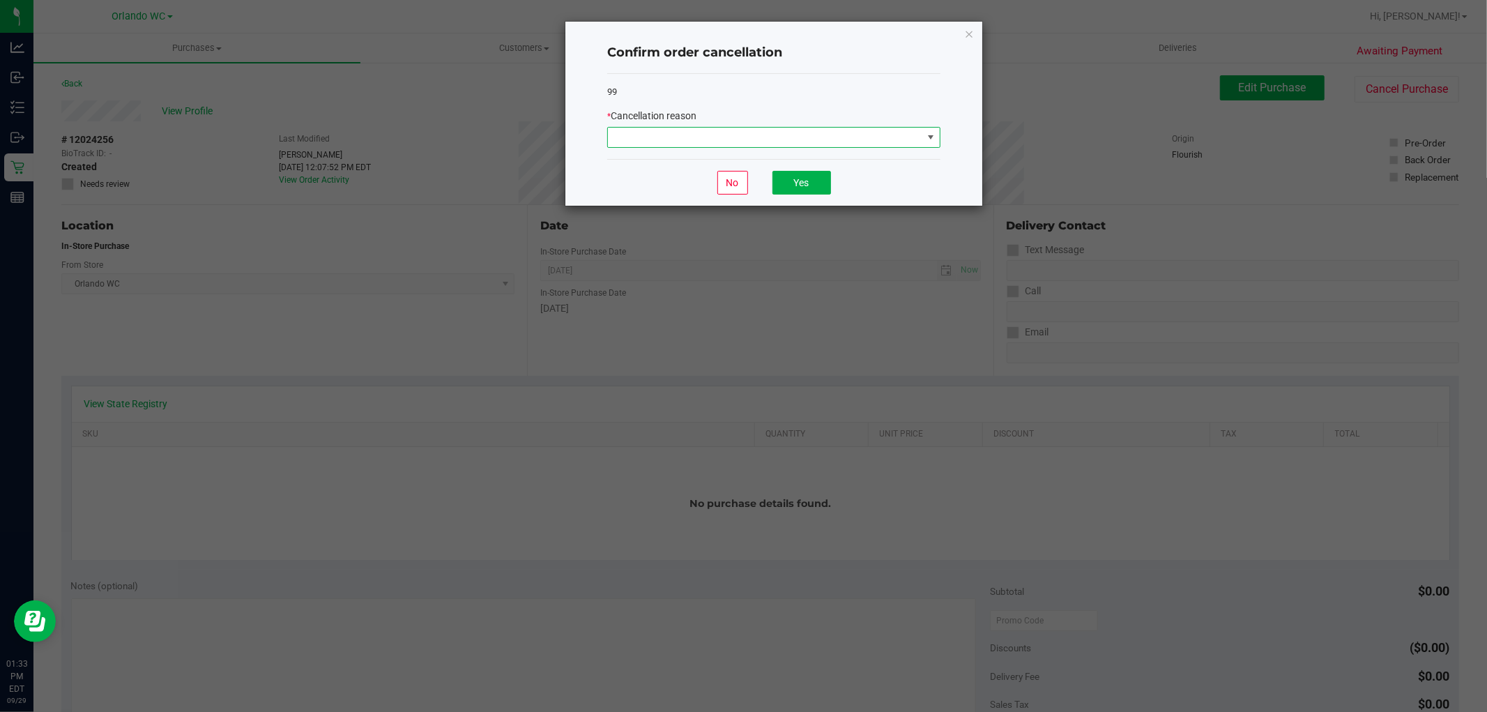
click at [716, 138] on span at bounding box center [765, 138] width 314 height 20
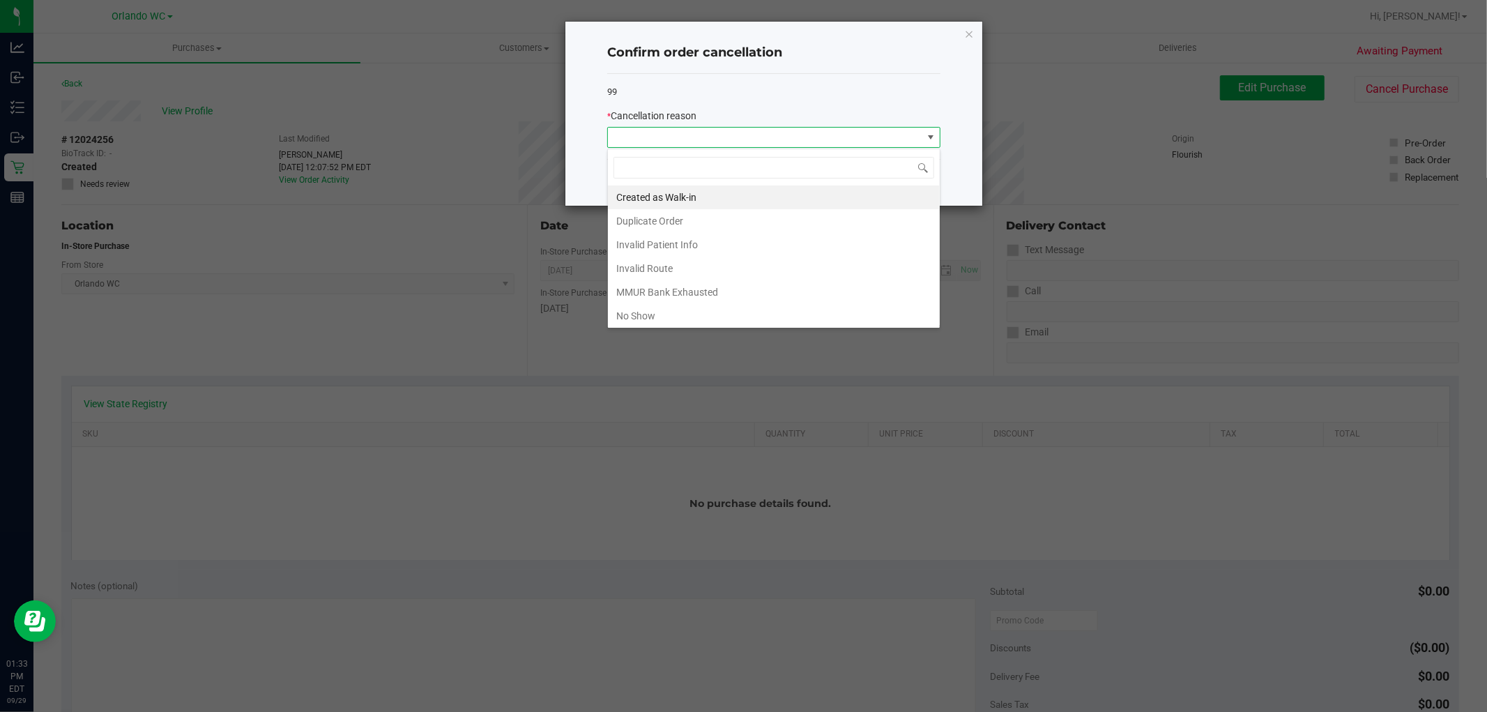
scroll to position [21, 332]
drag, startPoint x: 760, startPoint y: 230, endPoint x: 797, endPoint y: 100, distance: 135.5
click at [838, 78] on div "99 * Cancellation reason" at bounding box center [773, 117] width 333 height 86
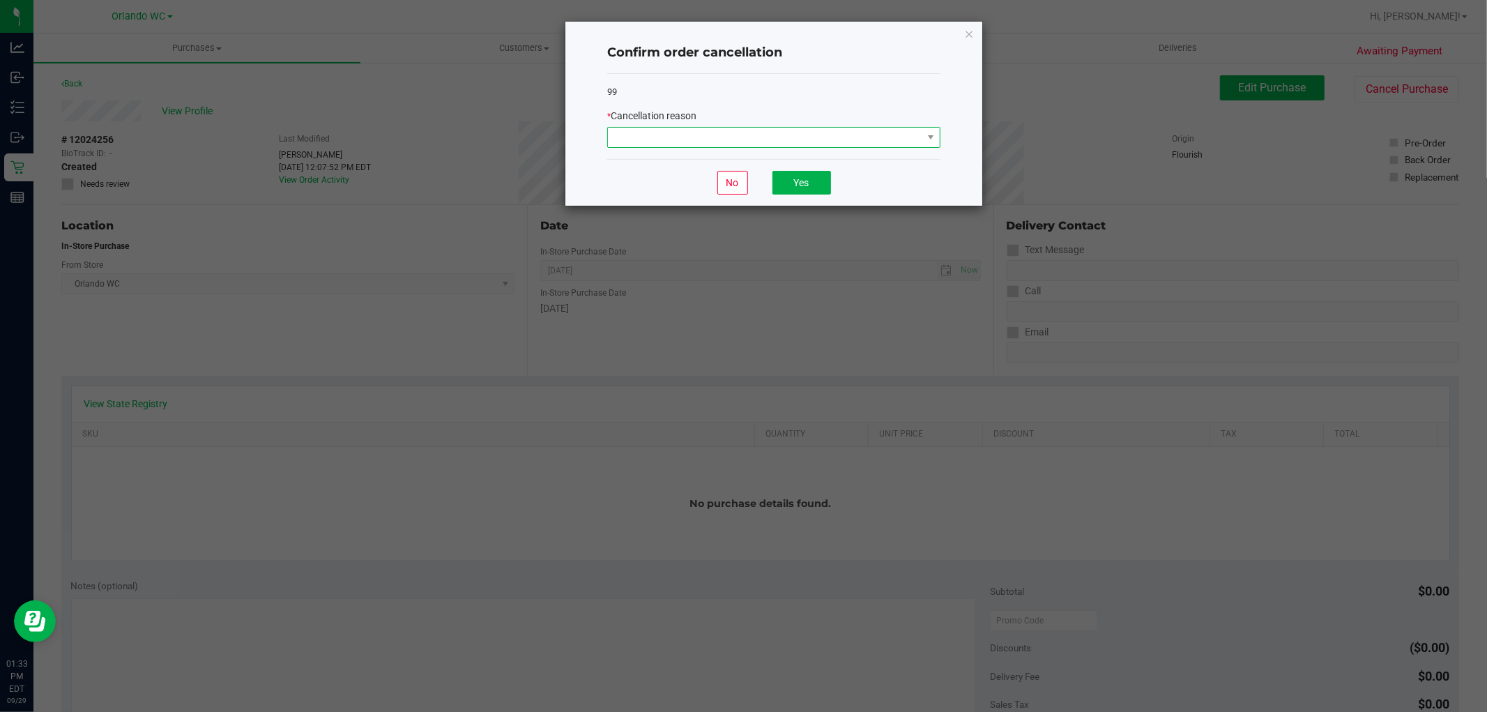
click at [753, 146] on span at bounding box center [765, 138] width 314 height 20
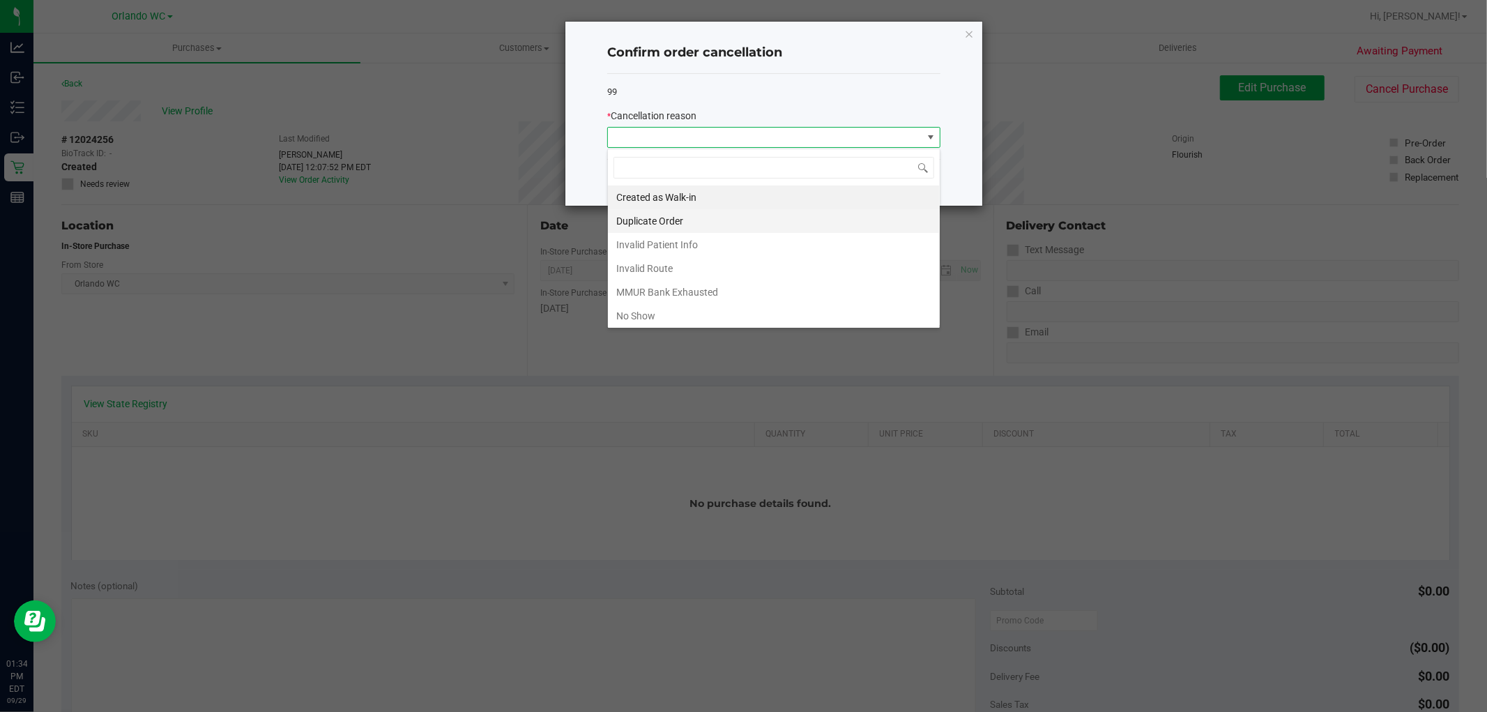
click at [736, 219] on li "Duplicate Order" at bounding box center [774, 221] width 332 height 24
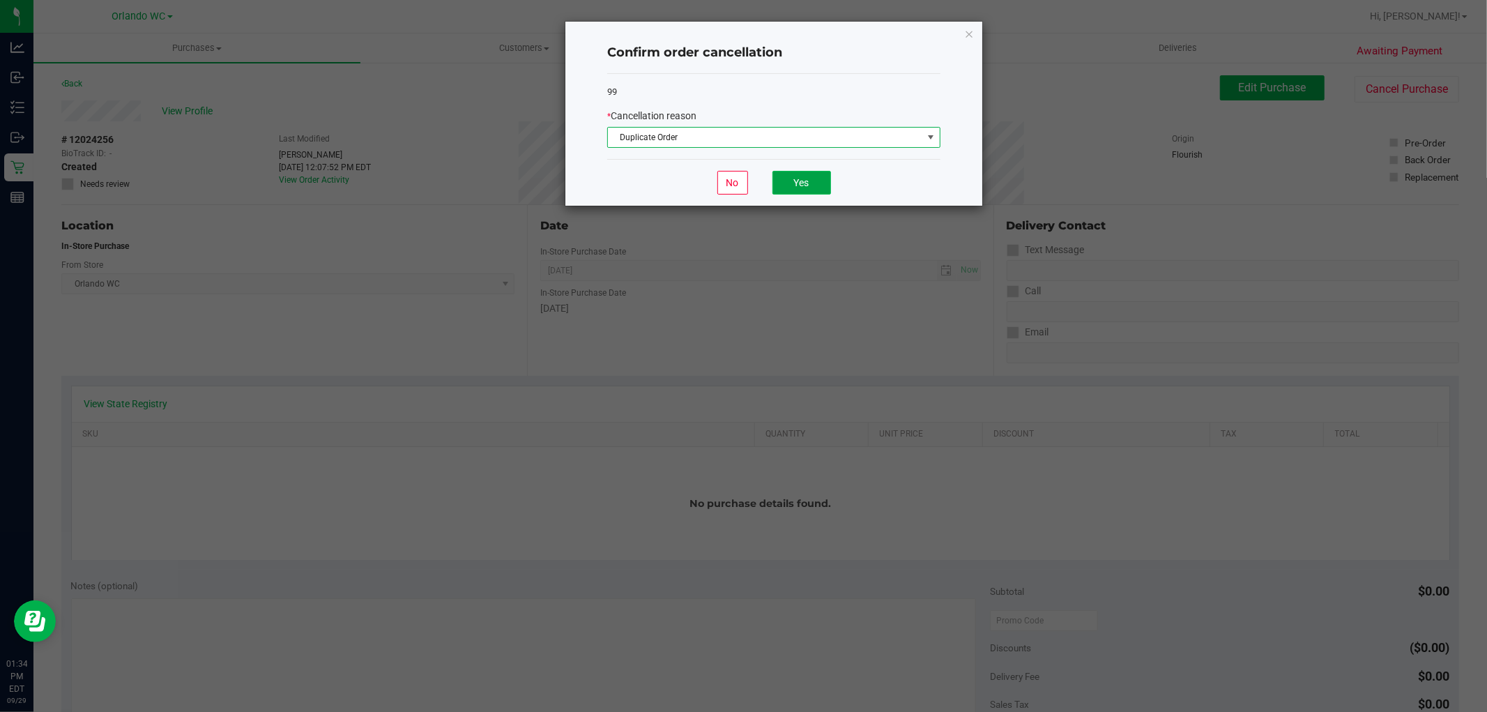
click at [802, 191] on button "Yes" at bounding box center [801, 183] width 59 height 24
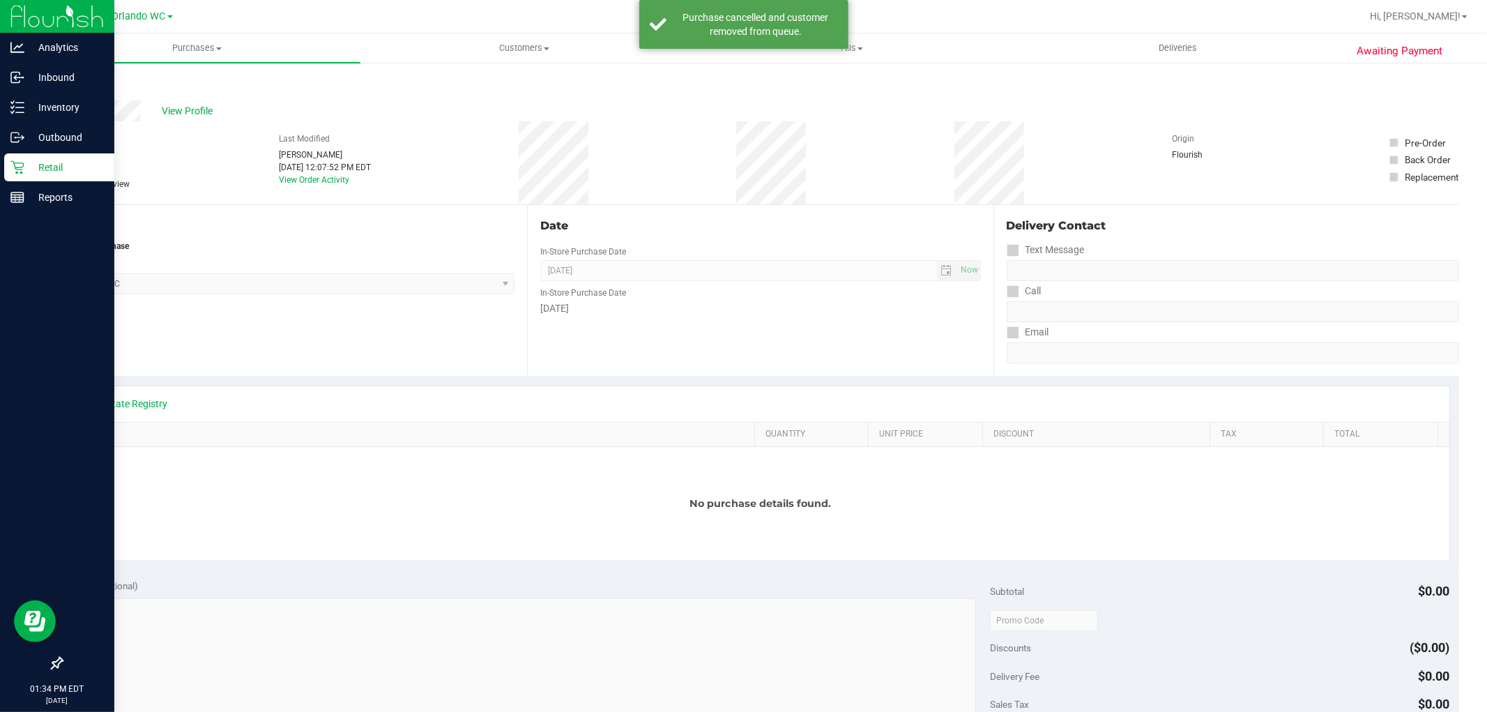
click at [38, 164] on p "Retail" at bounding box center [66, 167] width 84 height 17
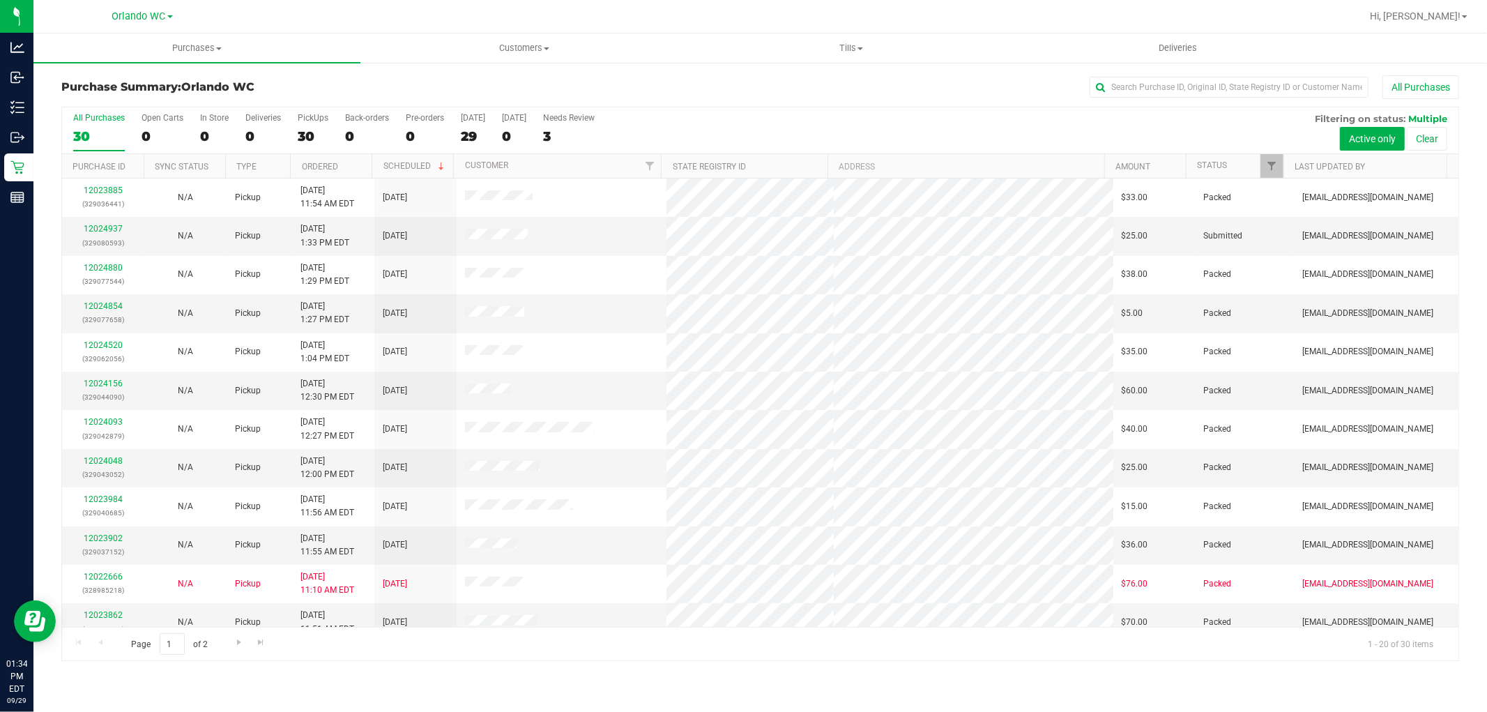
click at [942, 691] on div "Purchases Summary of purchases Fulfillment All purchases Customers All customer…" at bounding box center [759, 372] width 1453 height 678
click at [100, 227] on link "12024937" at bounding box center [103, 229] width 39 height 10
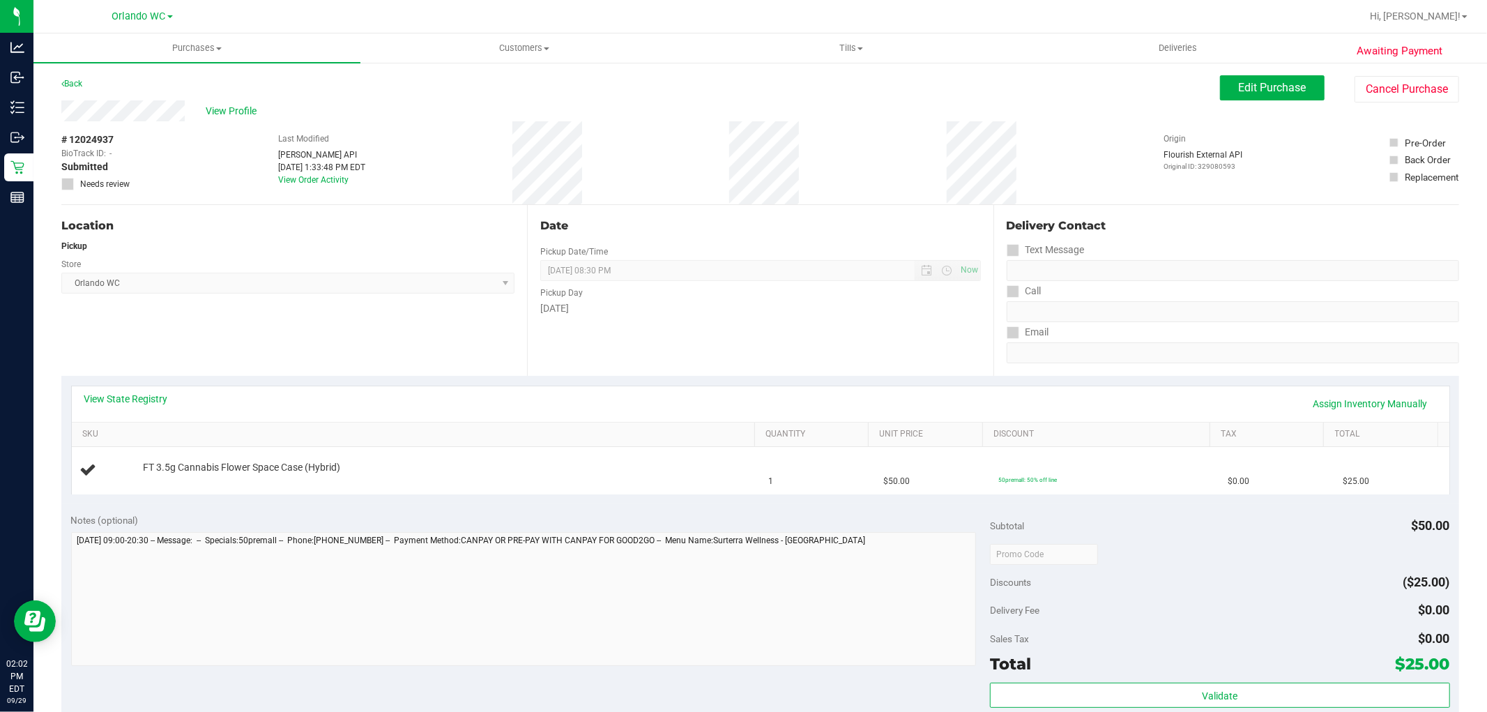
click at [461, 324] on div "Location Pickup Store Orlando WC Select Store Bonita Springs WC Boynton Beach W…" at bounding box center [294, 290] width 466 height 171
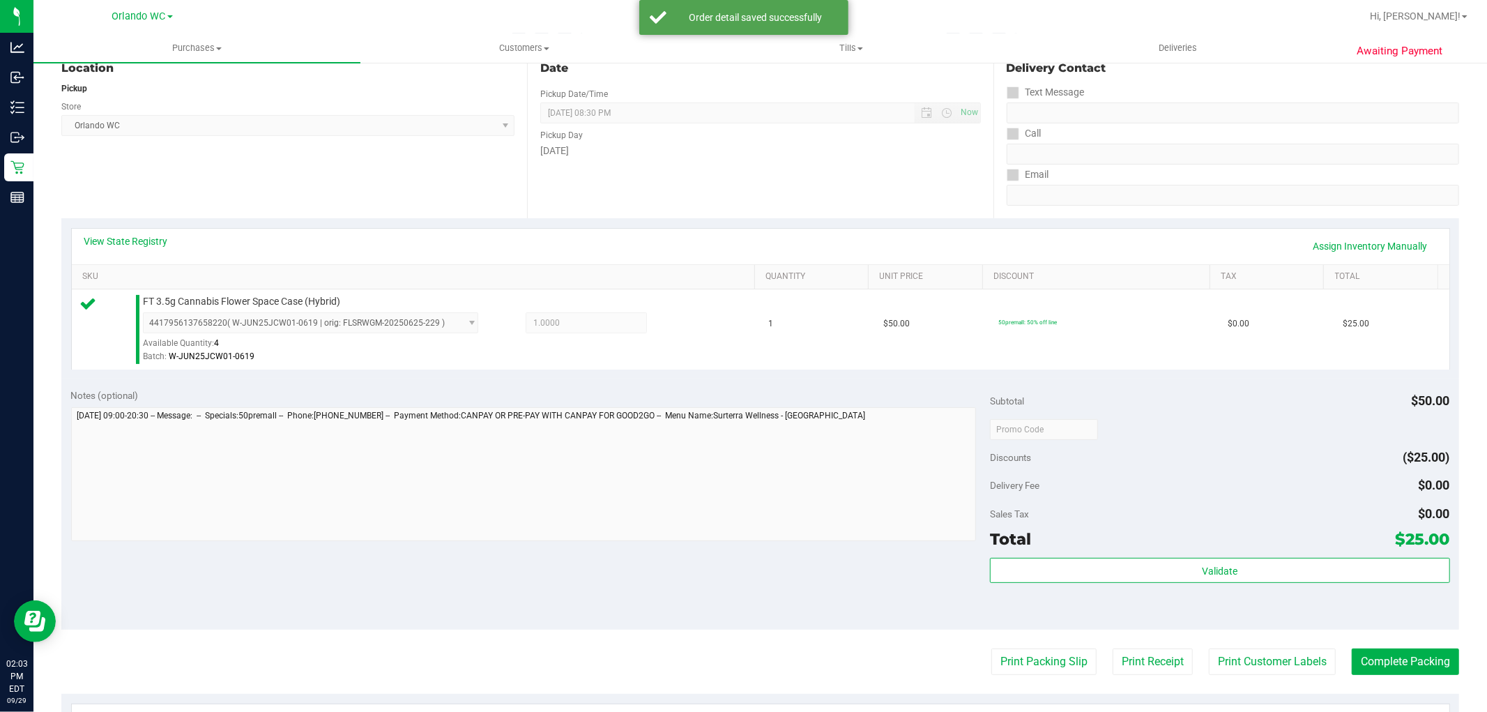
scroll to position [429, 0]
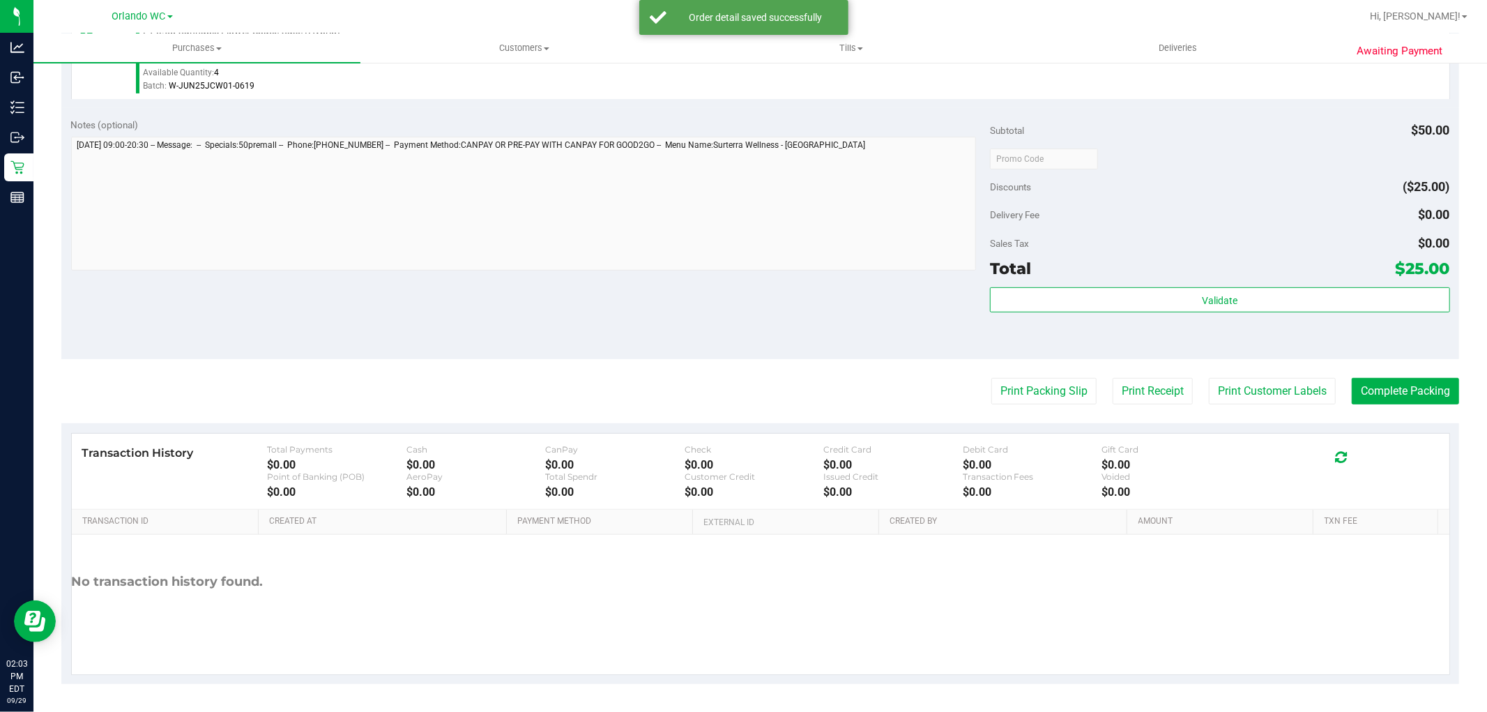
click at [1206, 218] on div "Delivery Fee $0.00" at bounding box center [1219, 214] width 459 height 25
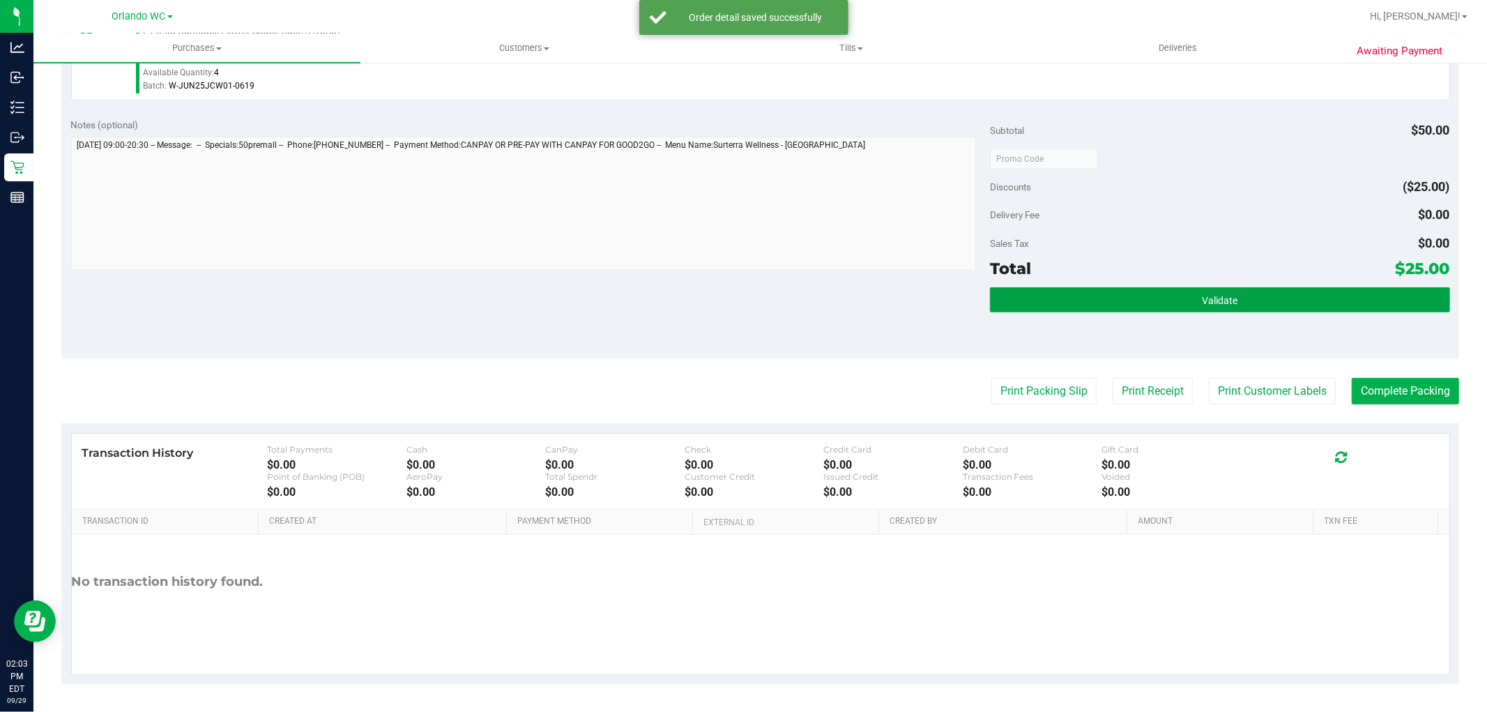
click at [1102, 295] on button "Validate" at bounding box center [1219, 299] width 459 height 25
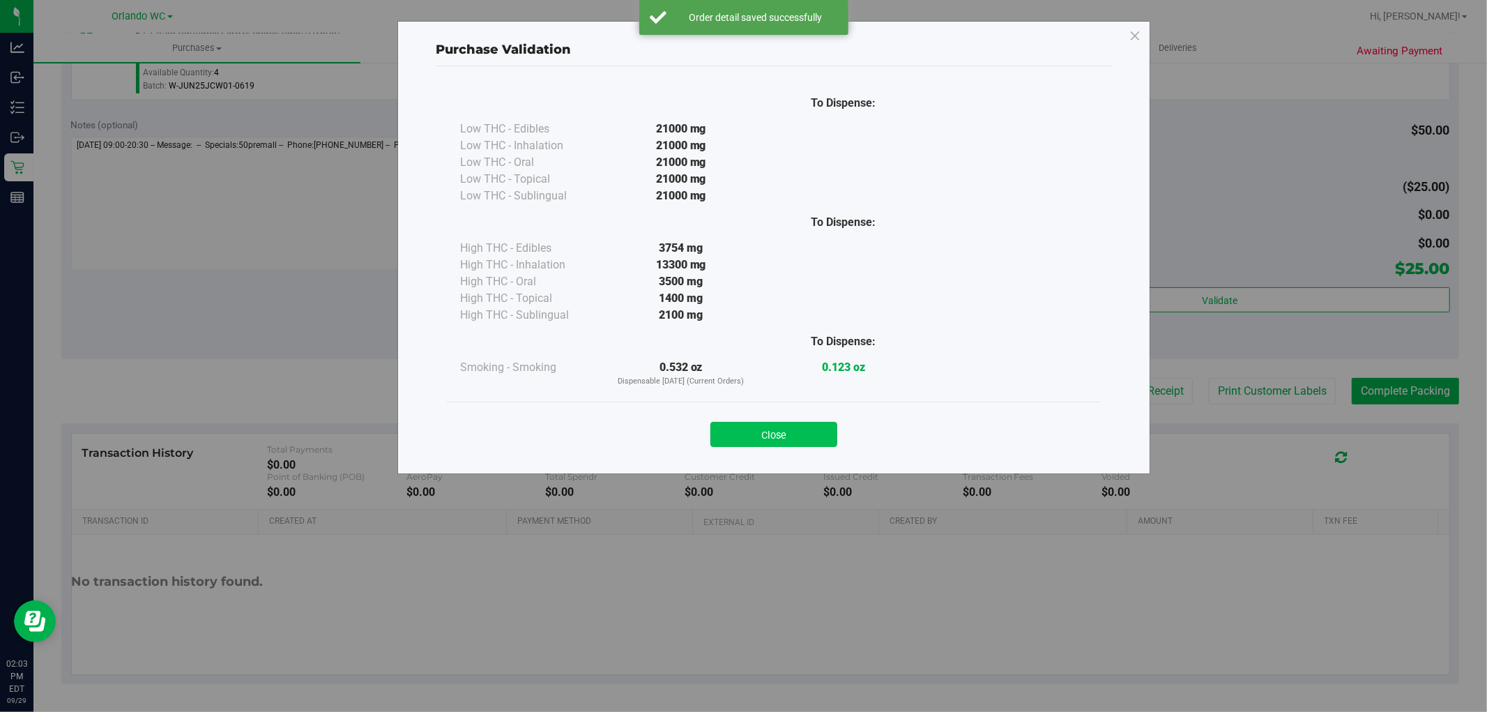
click at [779, 424] on button "Close" at bounding box center [773, 434] width 127 height 25
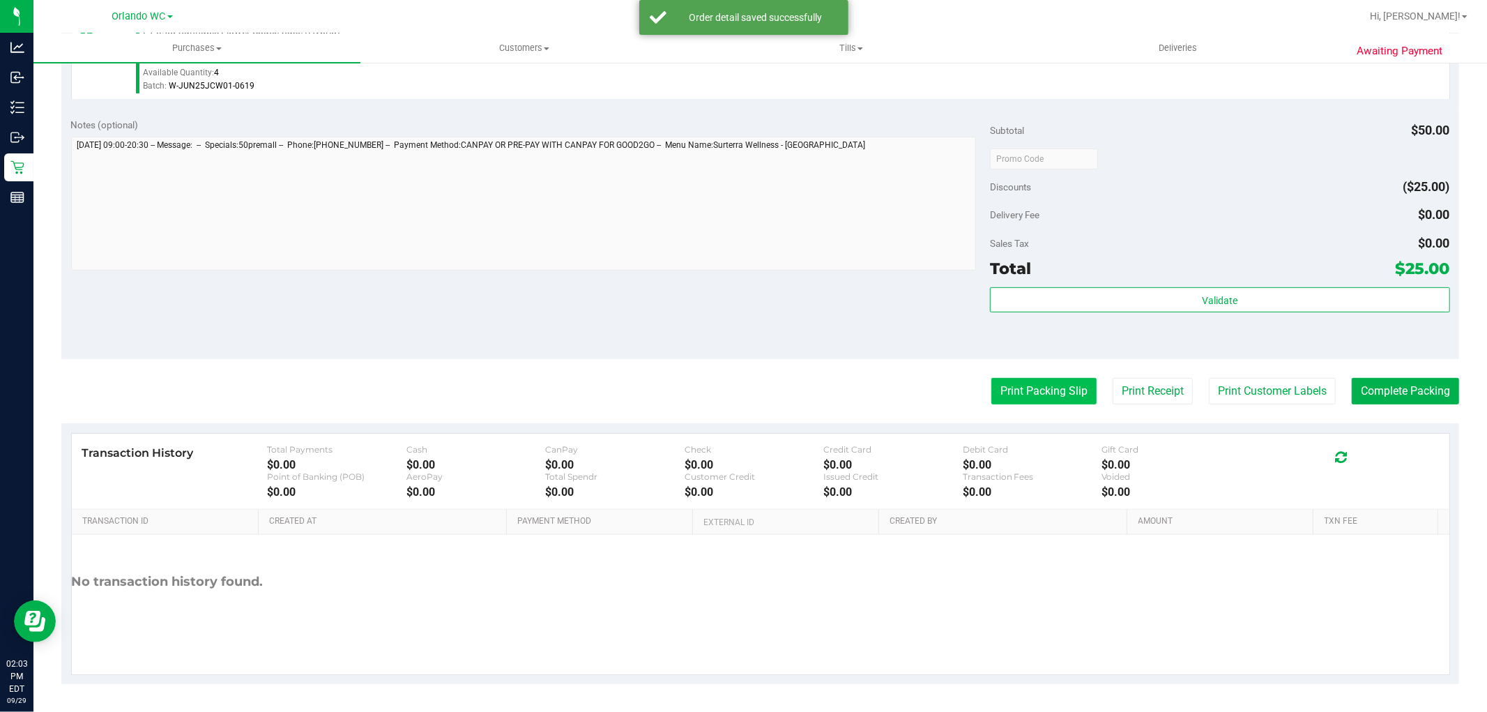
click at [1057, 401] on button "Print Packing Slip" at bounding box center [1043, 391] width 105 height 26
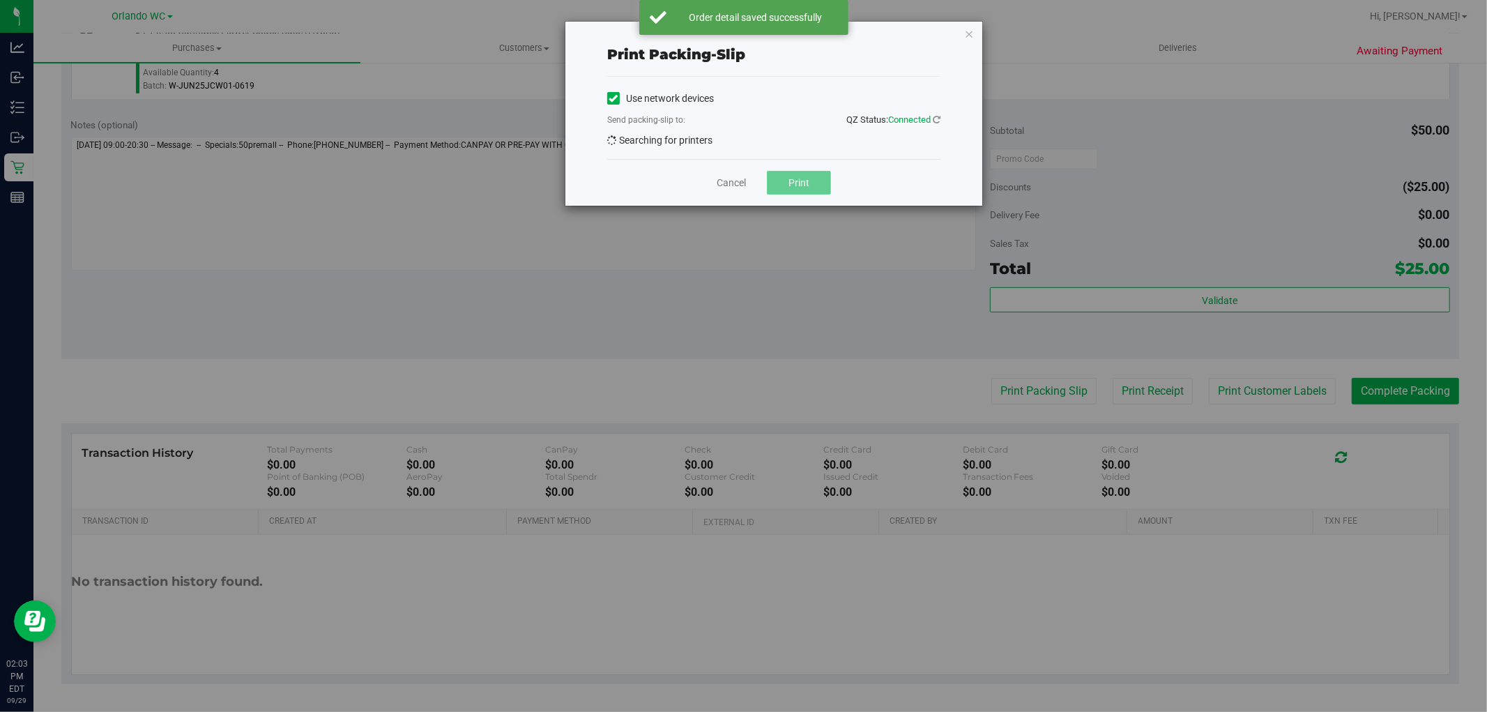
click at [811, 177] on button "Print" at bounding box center [799, 183] width 64 height 24
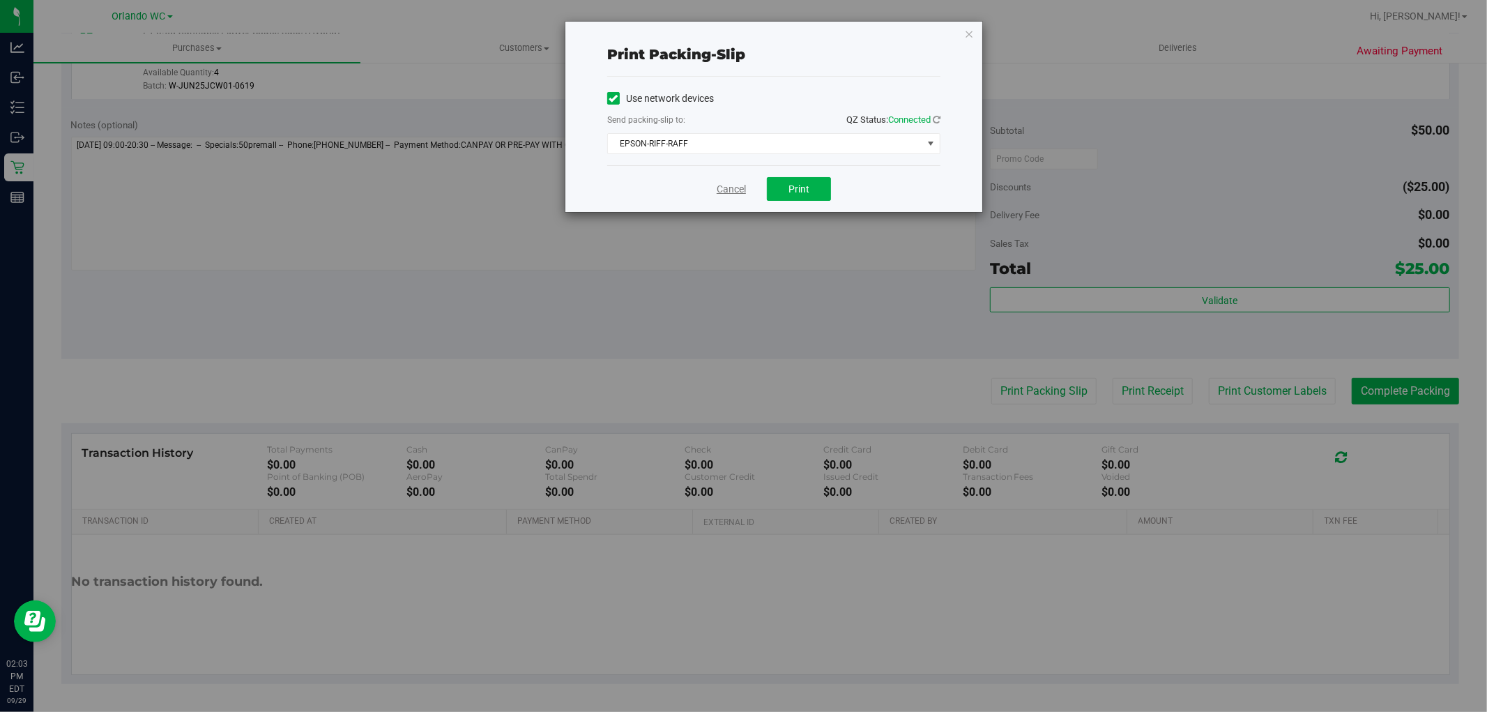
click at [727, 190] on link "Cancel" at bounding box center [730, 189] width 29 height 15
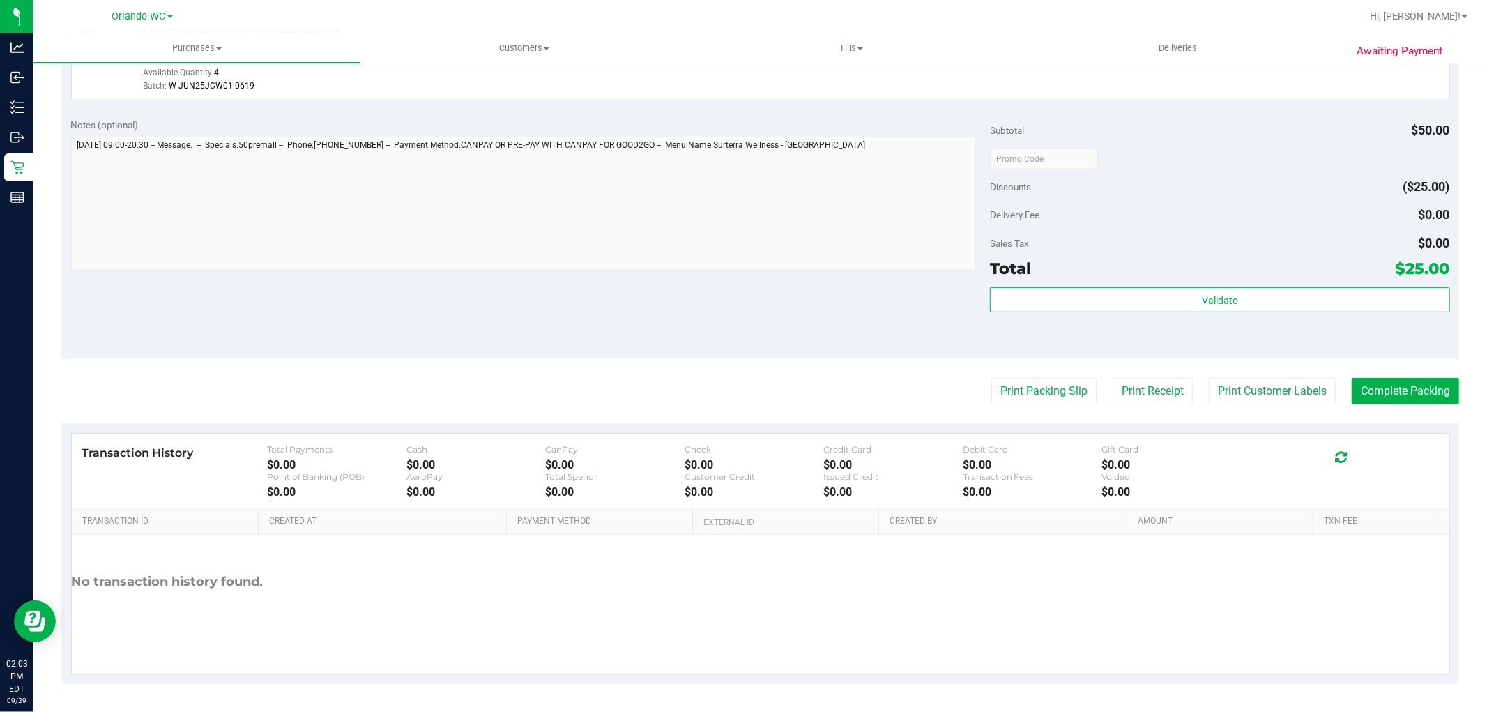
click at [627, 325] on div "Notes (optional) Subtotal $50.00 Discounts ($25.00) Delivery Fee $0.00 Sales Ta…" at bounding box center [759, 233] width 1397 height 251
click at [689, 338] on div "Notes (optional) Subtotal $50.00 Discounts ($25.00) Delivery Fee $0.00 Sales Ta…" at bounding box center [759, 233] width 1397 height 251
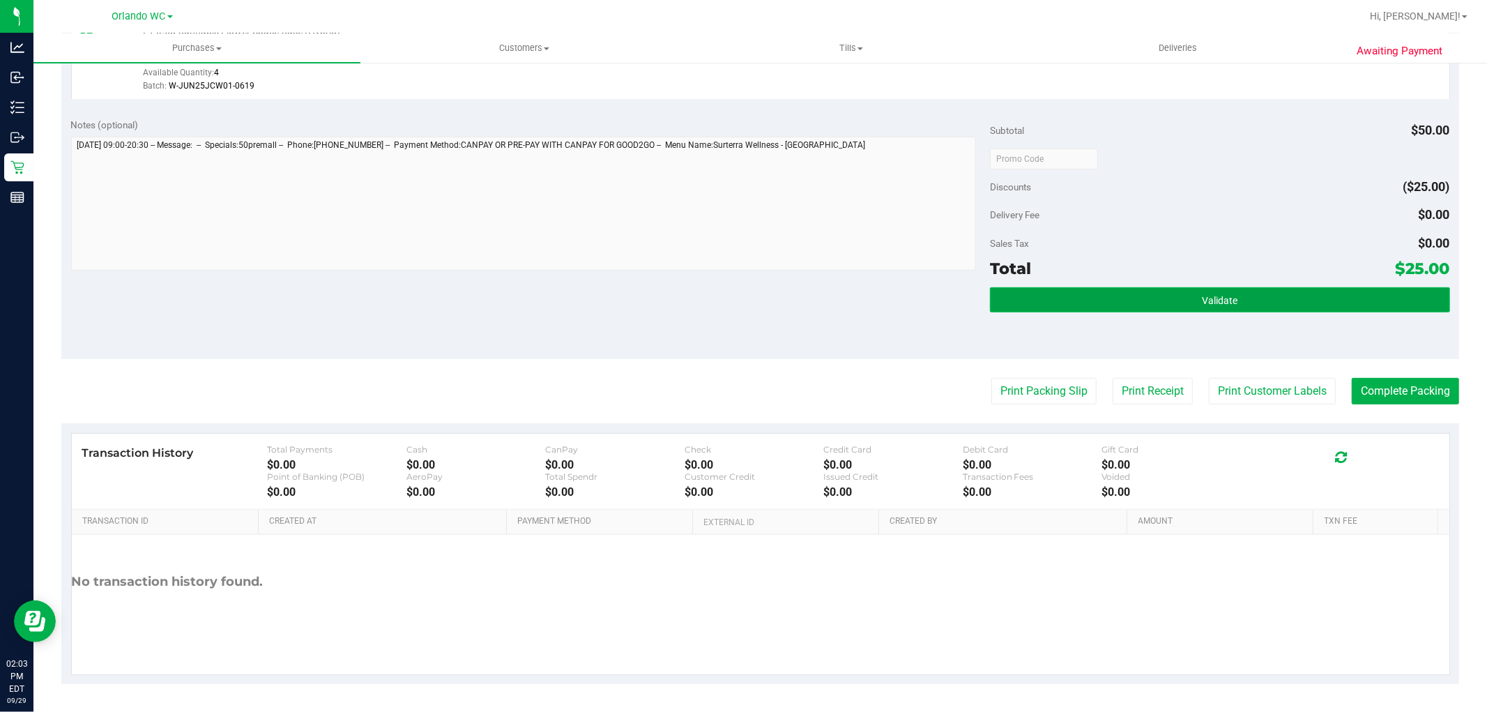
click at [1202, 296] on span "Validate" at bounding box center [1220, 300] width 36 height 11
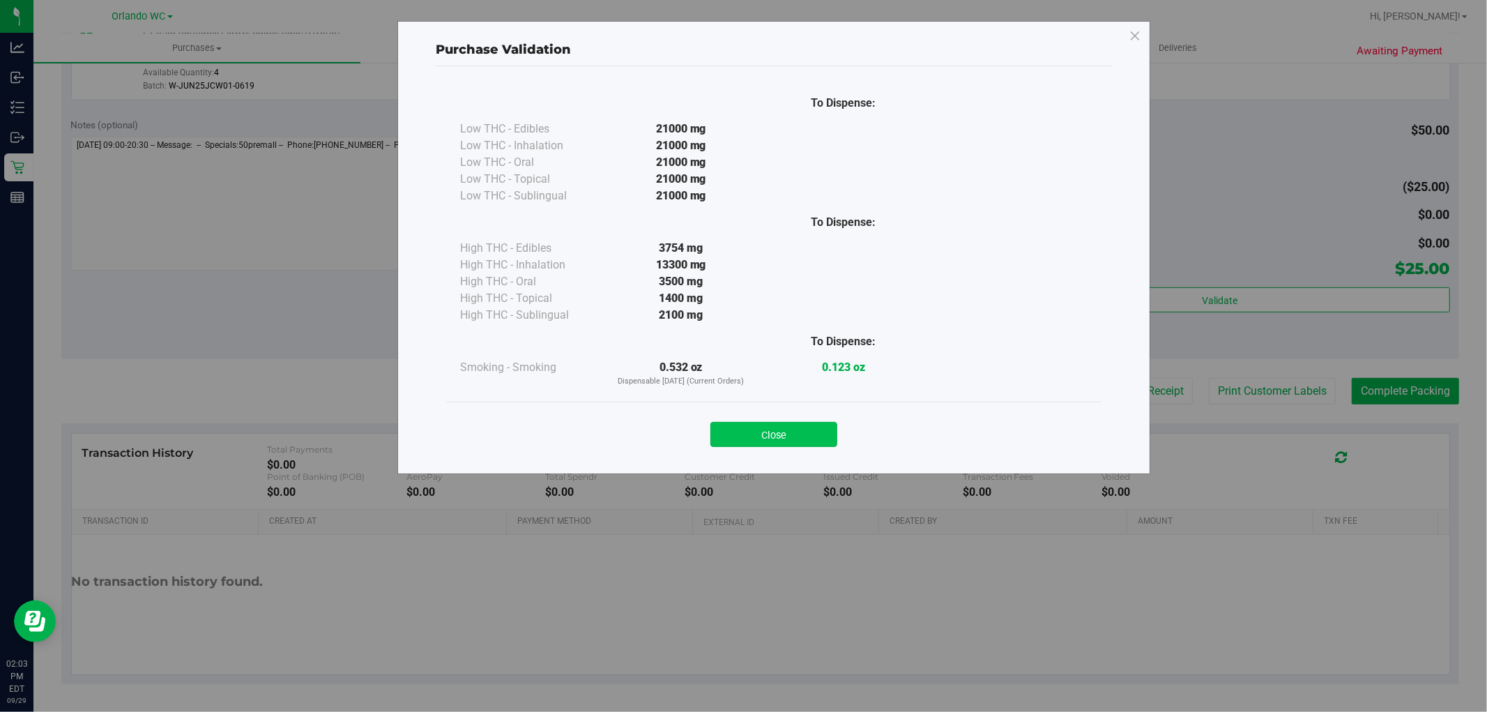
click at [796, 436] on button "Close" at bounding box center [773, 434] width 127 height 25
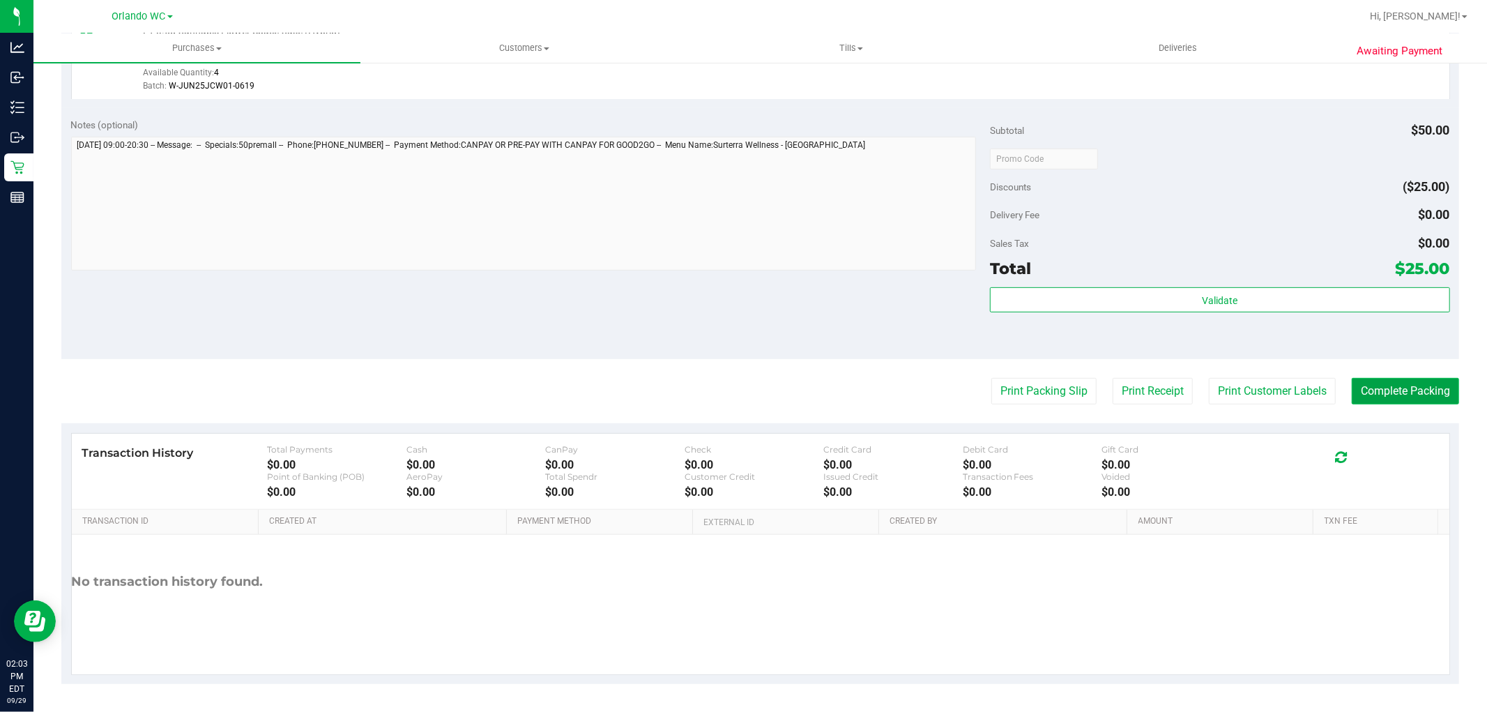
click at [1377, 388] on button "Complete Packing" at bounding box center [1404, 391] width 107 height 26
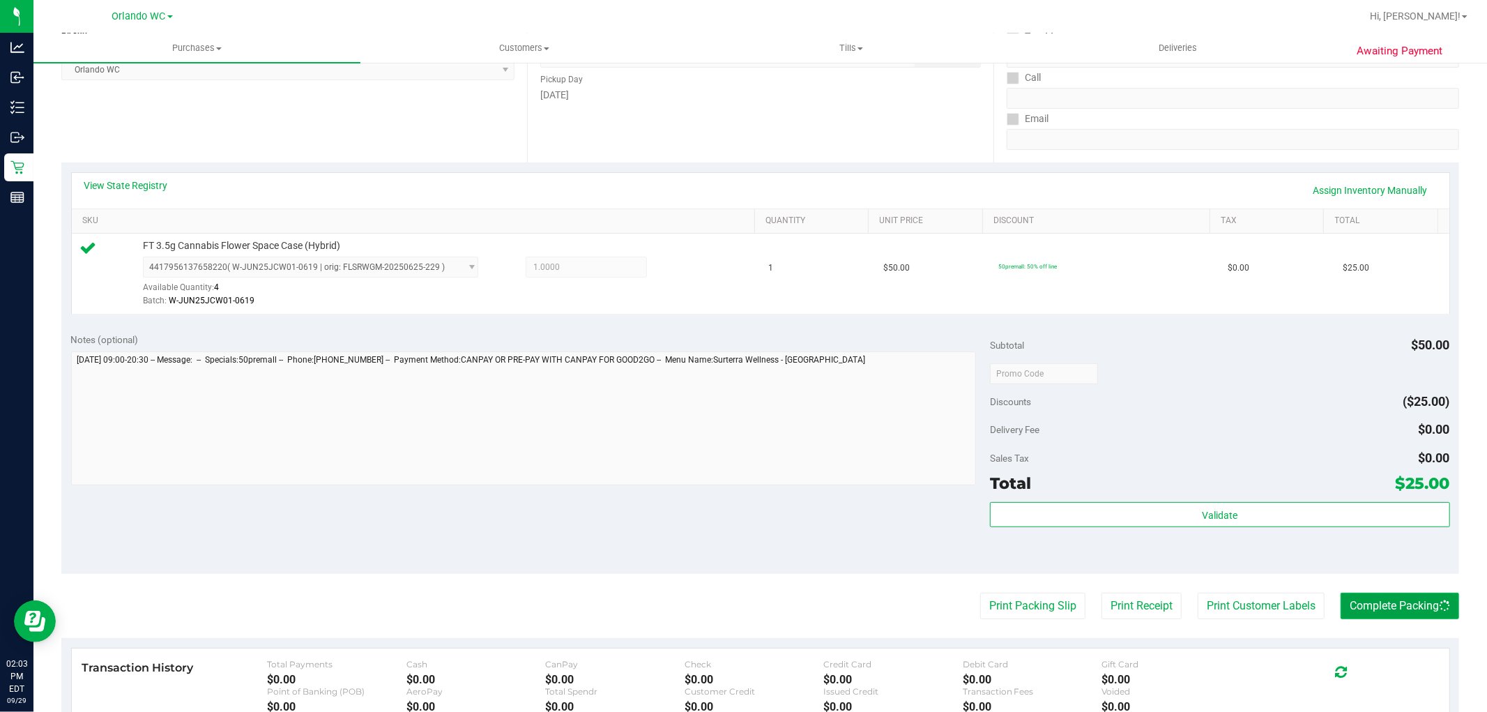
scroll to position [0, 0]
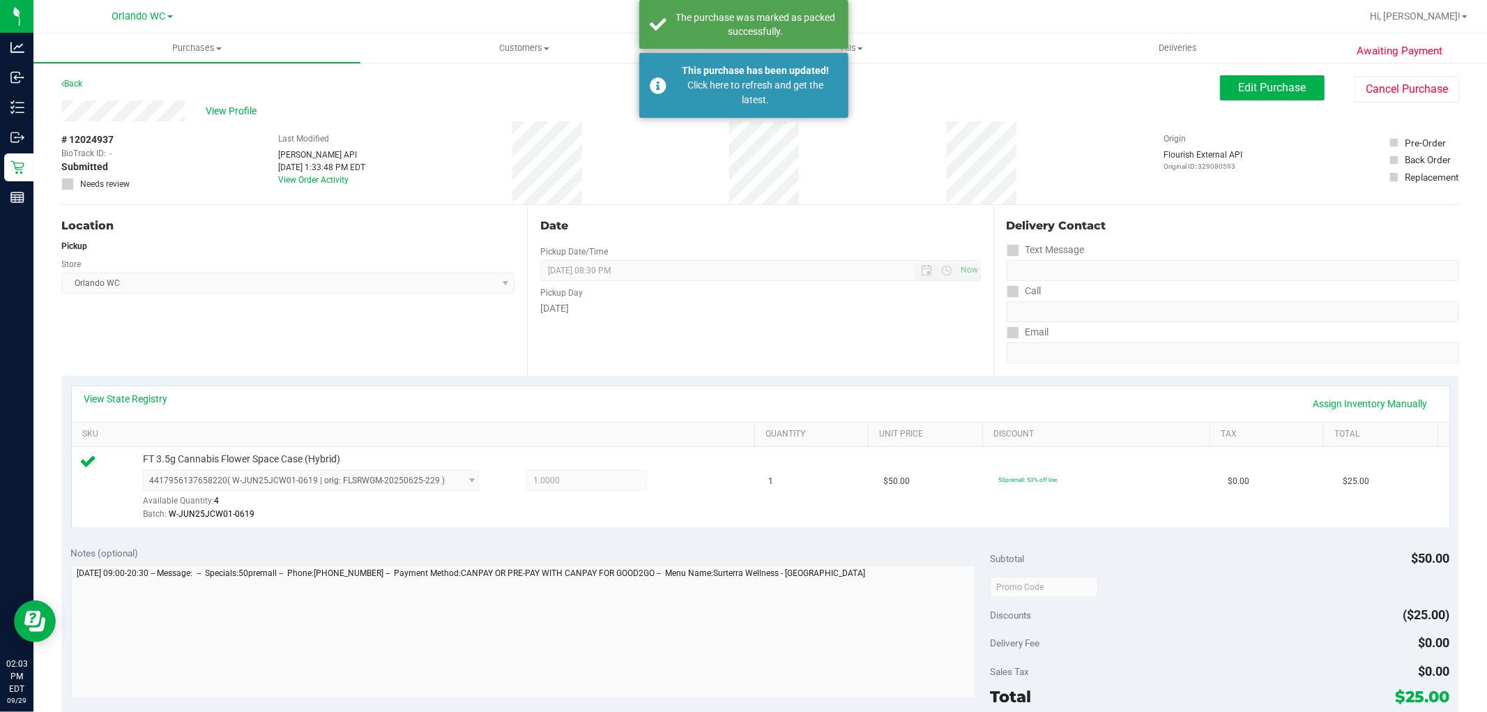
click at [415, 199] on div "# 12024937 BioTrack ID: - Submitted Needs review Last Modified Jane API Sep 29,…" at bounding box center [759, 162] width 1397 height 83
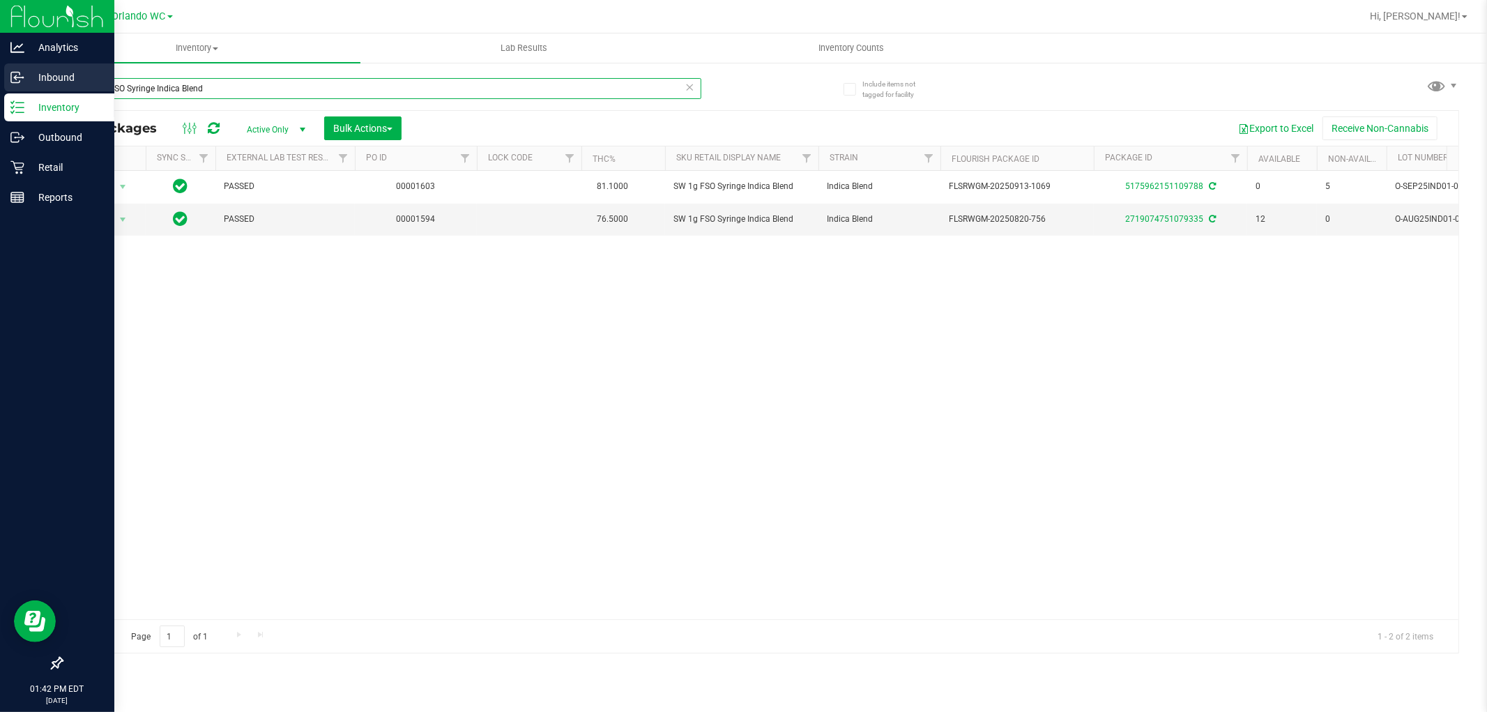
drag, startPoint x: 224, startPoint y: 94, endPoint x: 8, endPoint y: 91, distance: 216.1
click at [8, 91] on div "Analytics Inbound Inventory Outbound Retail Reports 01:42 PM EDT [DATE] 09/29 O…" at bounding box center [743, 356] width 1487 height 712
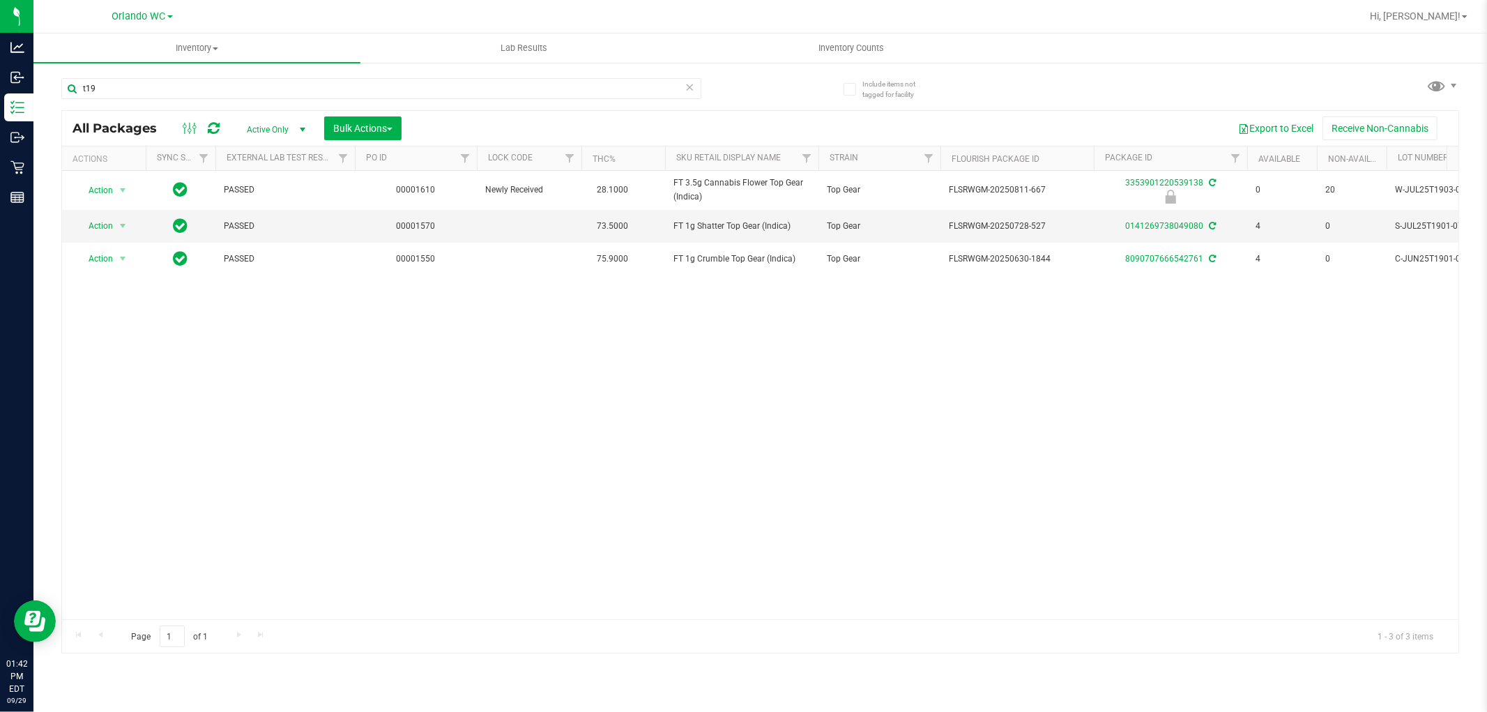
click at [719, 549] on div "Action Action Edit attributes Global inventory Locate package Package audit log…" at bounding box center [760, 395] width 1396 height 448
click at [720, 388] on div "Action Action Edit attributes Global inventory Locate package Package audit log…" at bounding box center [760, 395] width 1396 height 448
click at [725, 391] on div "Action Action Edit attributes Global inventory Locate package Package audit log…" at bounding box center [760, 395] width 1396 height 448
drag, startPoint x: 105, startPoint y: 77, endPoint x: 52, endPoint y: 89, distance: 53.6
click at [52, 89] on div "Include items not tagged for facility t19 All Packages Active Only Active Only …" at bounding box center [759, 273] width 1453 height 425
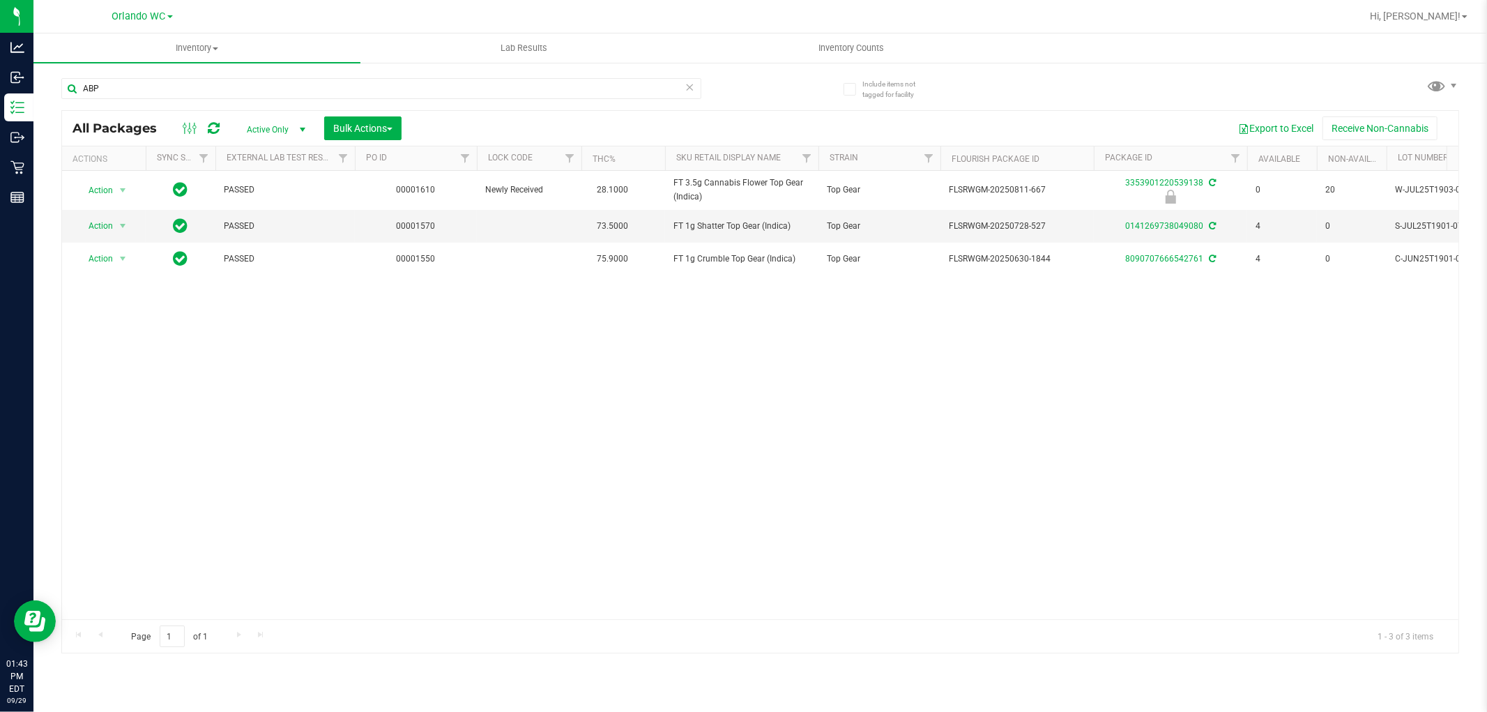
click at [1034, 443] on div "Action Action Edit attributes Global inventory Locate package Package audit log…" at bounding box center [760, 395] width 1396 height 448
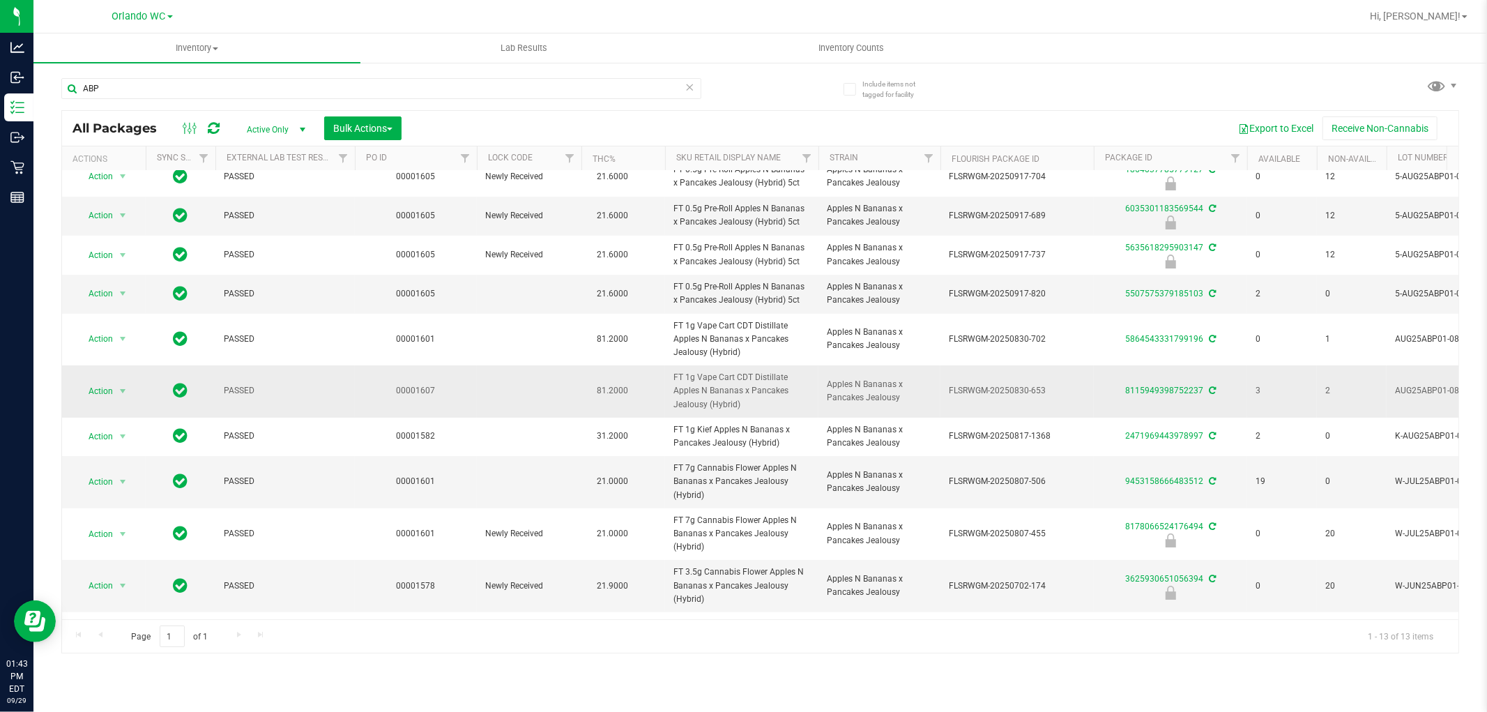
scroll to position [148, 0]
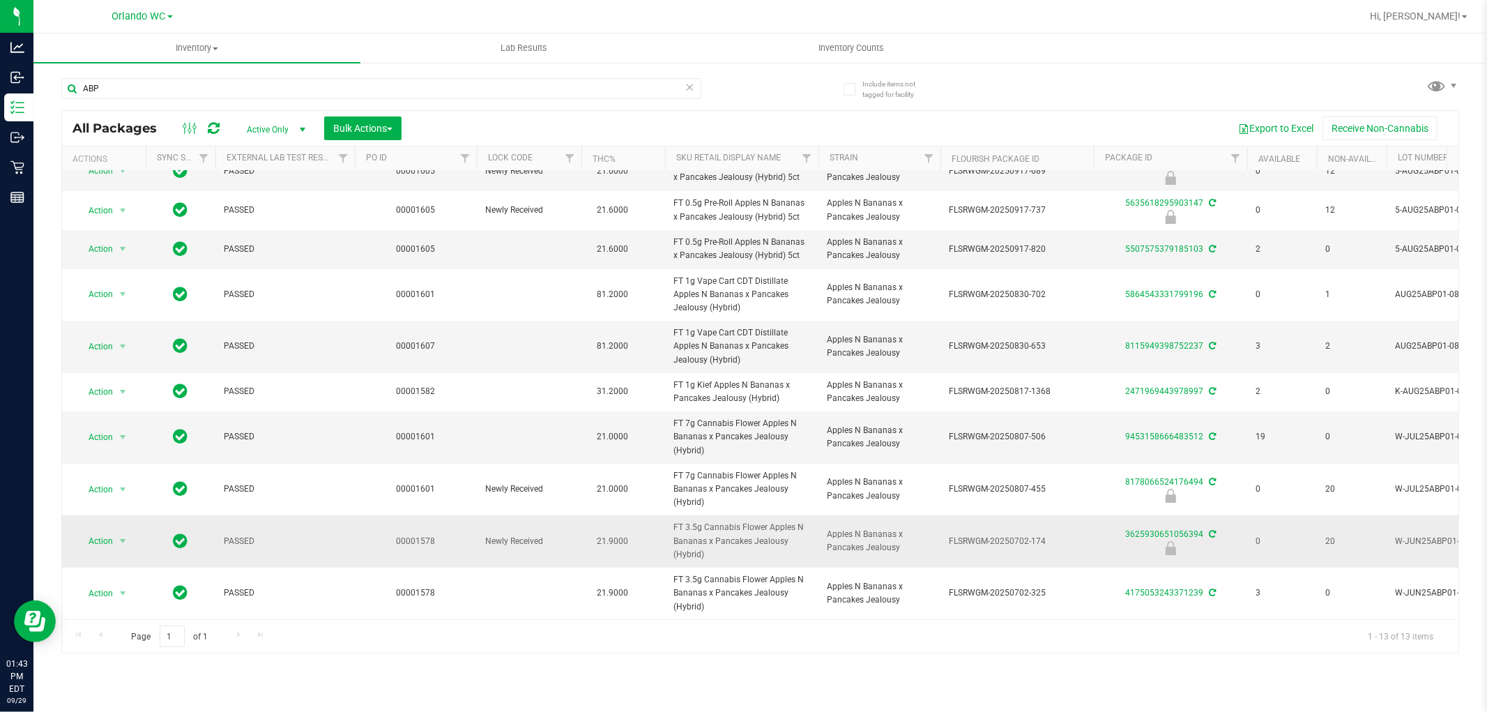
click at [733, 521] on span "FT 3.5g Cannabis Flower Apples N Bananas x Pancakes Jealousy (Hybrid)" at bounding box center [741, 541] width 137 height 40
copy tr "FT 3.5g Cannabis Flower Apples N Bananas x Pancakes Jealousy (Hybrid)"
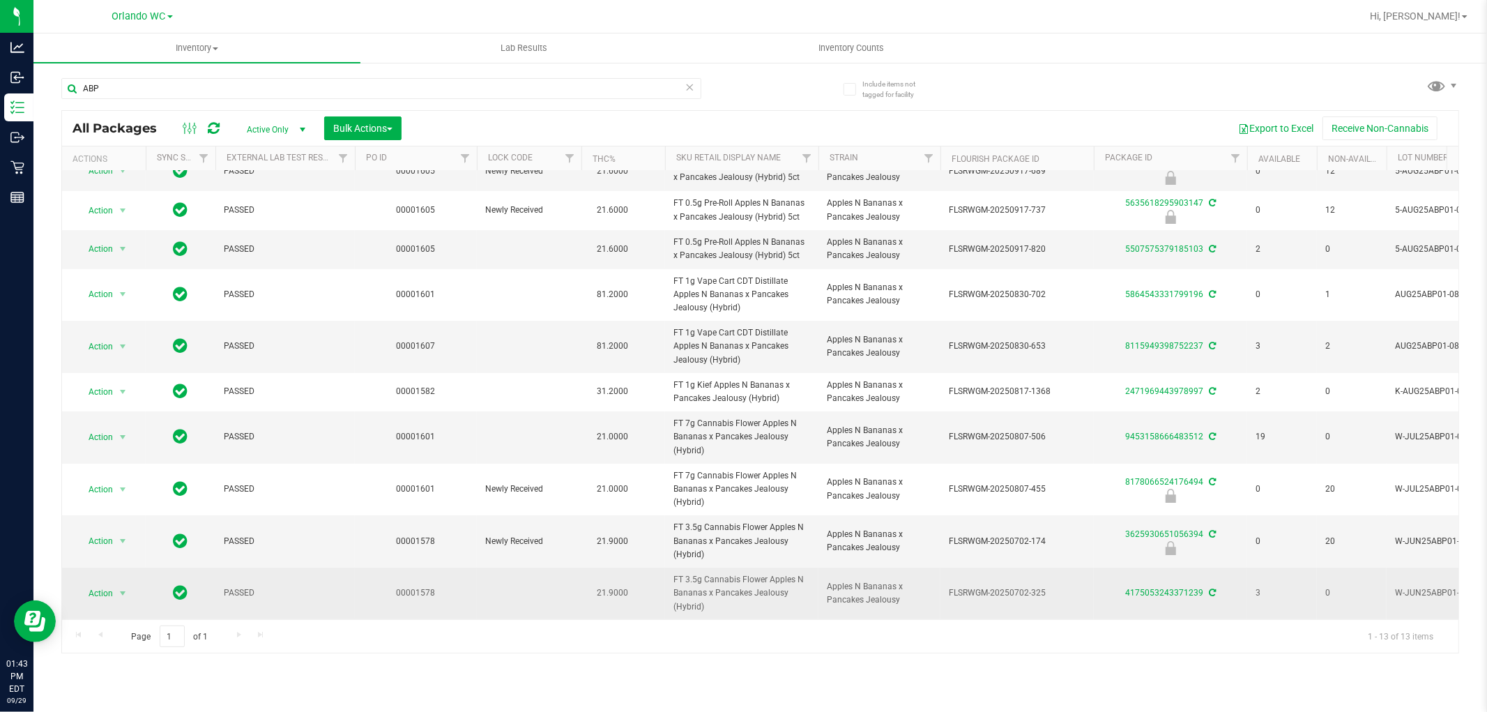
click at [712, 567] on td "FT 3.5g Cannabis Flower Apples N Bananas x Pancakes Jealousy (Hybrid)" at bounding box center [741, 593] width 153 height 52
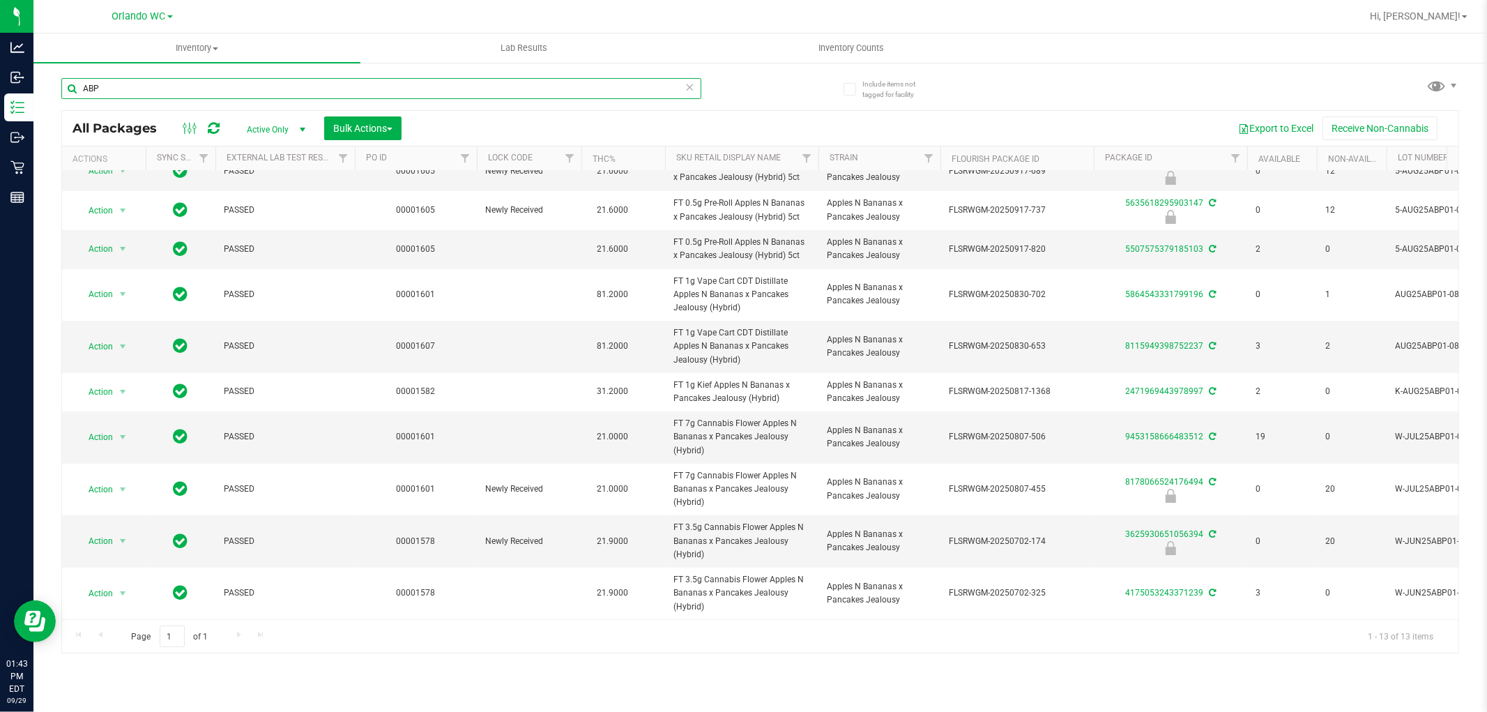
click at [301, 81] on input "ABP" at bounding box center [381, 88] width 640 height 21
paste input "FT 3.5g Cannabis Flower Apples N Bananas x Pancakes Jealousy (Hybrid)"
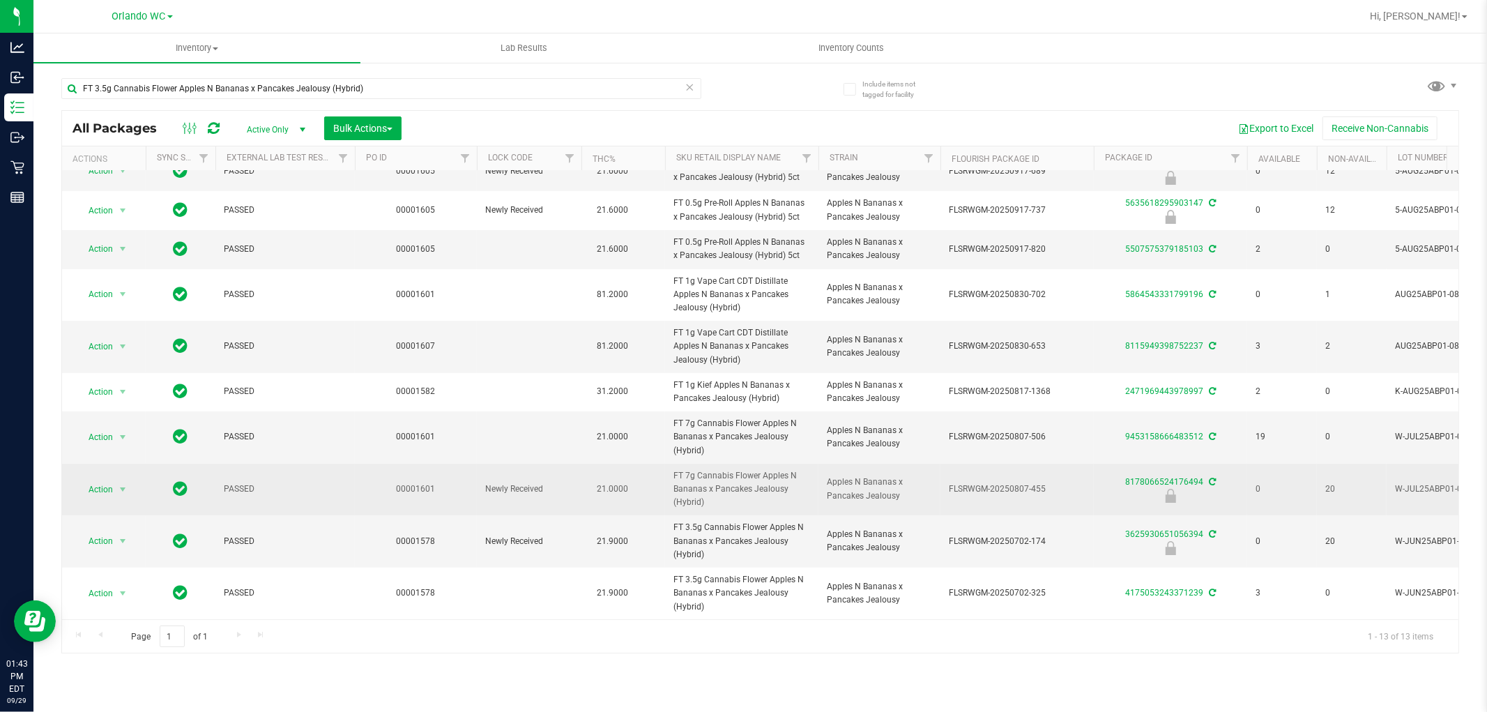
click at [611, 479] on span "21.0000" at bounding box center [612, 489] width 45 height 20
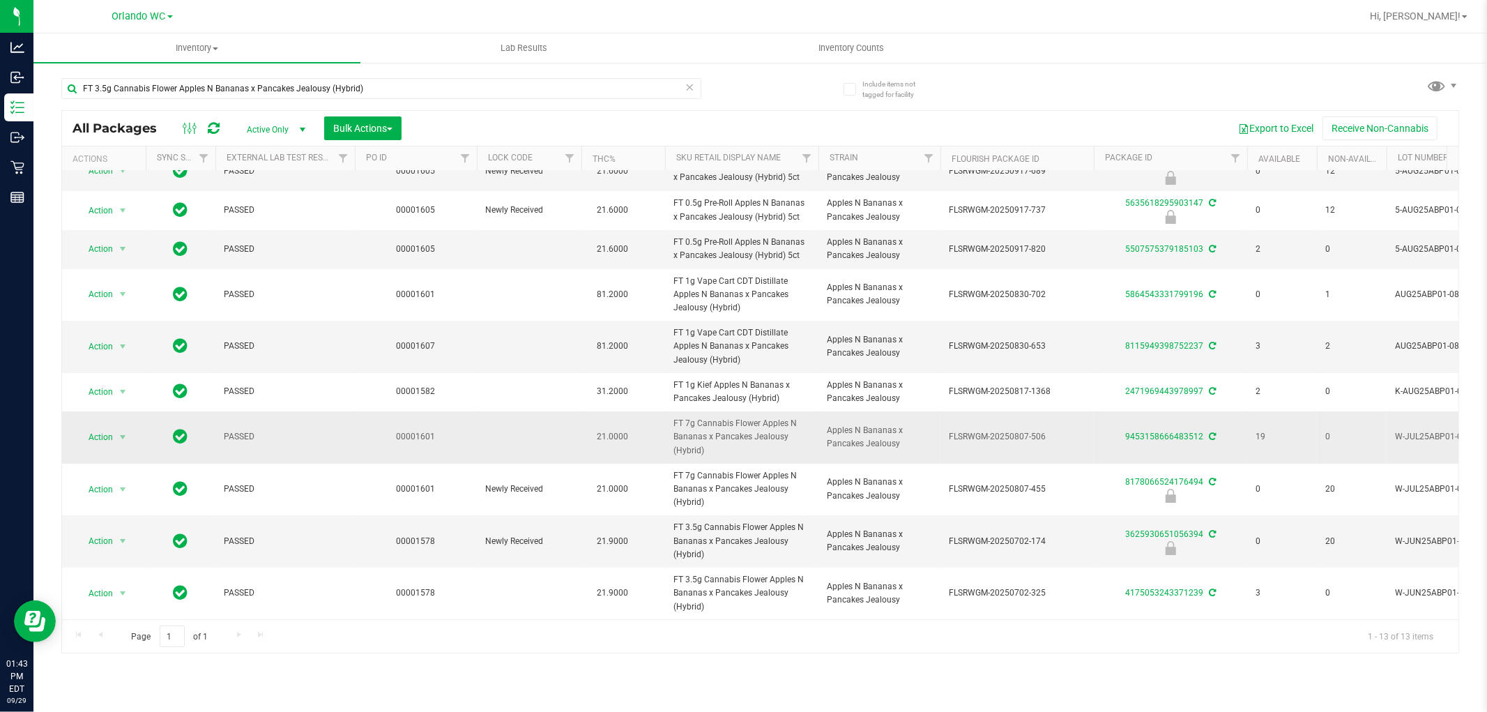
click at [668, 430] on td "FT 7g Cannabis Flower Apples N Bananas x Pancakes Jealousy (Hybrid)" at bounding box center [741, 437] width 153 height 52
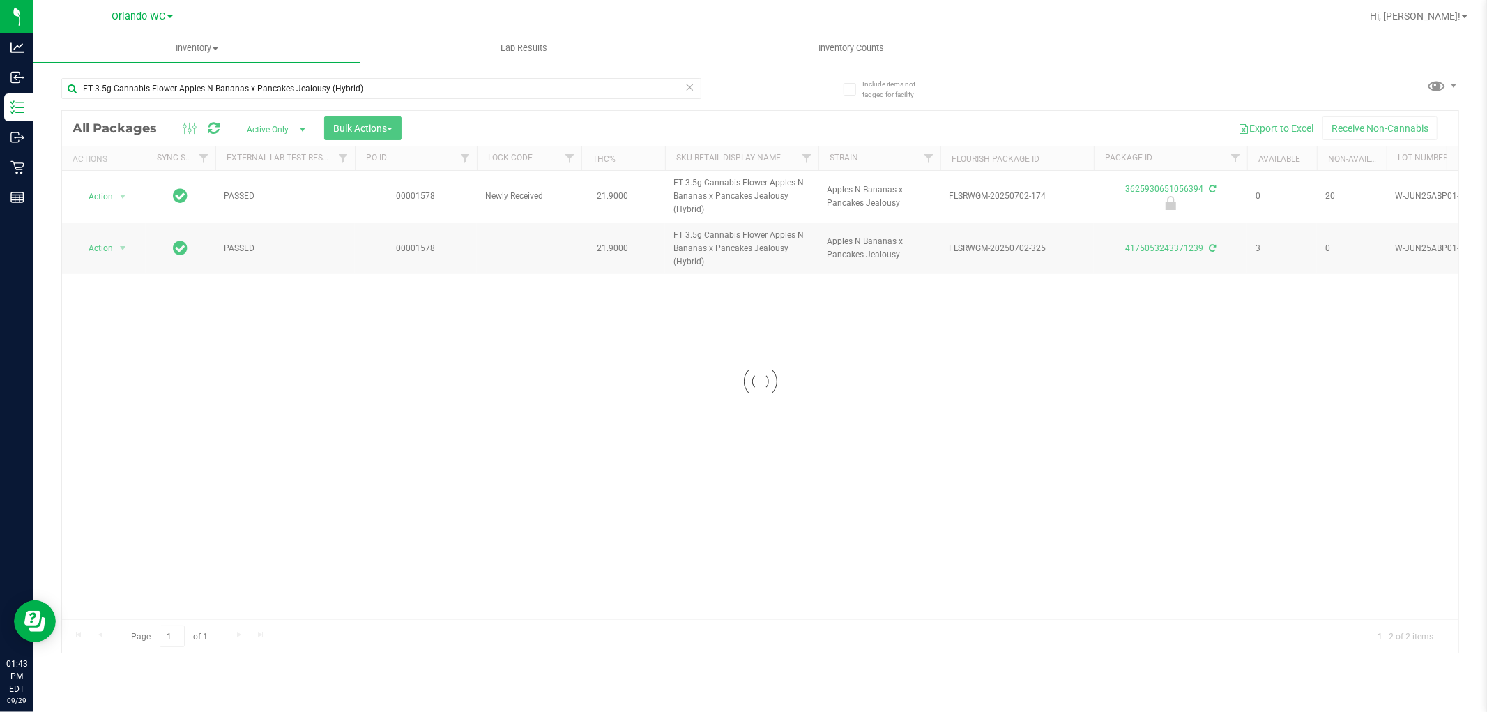
click at [714, 296] on div at bounding box center [760, 382] width 1396 height 542
click at [750, 302] on div "PASSED 00001578 Newly Received 21.9000 FT 3.5g Cannabis Flower Apples N Bananas…" at bounding box center [760, 395] width 1396 height 448
click at [775, 569] on div "Action Action Edit attributes Global inventory Locate package Package audit log…" at bounding box center [760, 395] width 1396 height 448
click at [1035, 436] on div "Action Action Edit attributes Global inventory Locate package Package audit log…" at bounding box center [760, 395] width 1396 height 448
click at [1049, 450] on div "Action Action Edit attributes Global inventory Locate package Package audit log…" at bounding box center [760, 395] width 1396 height 448
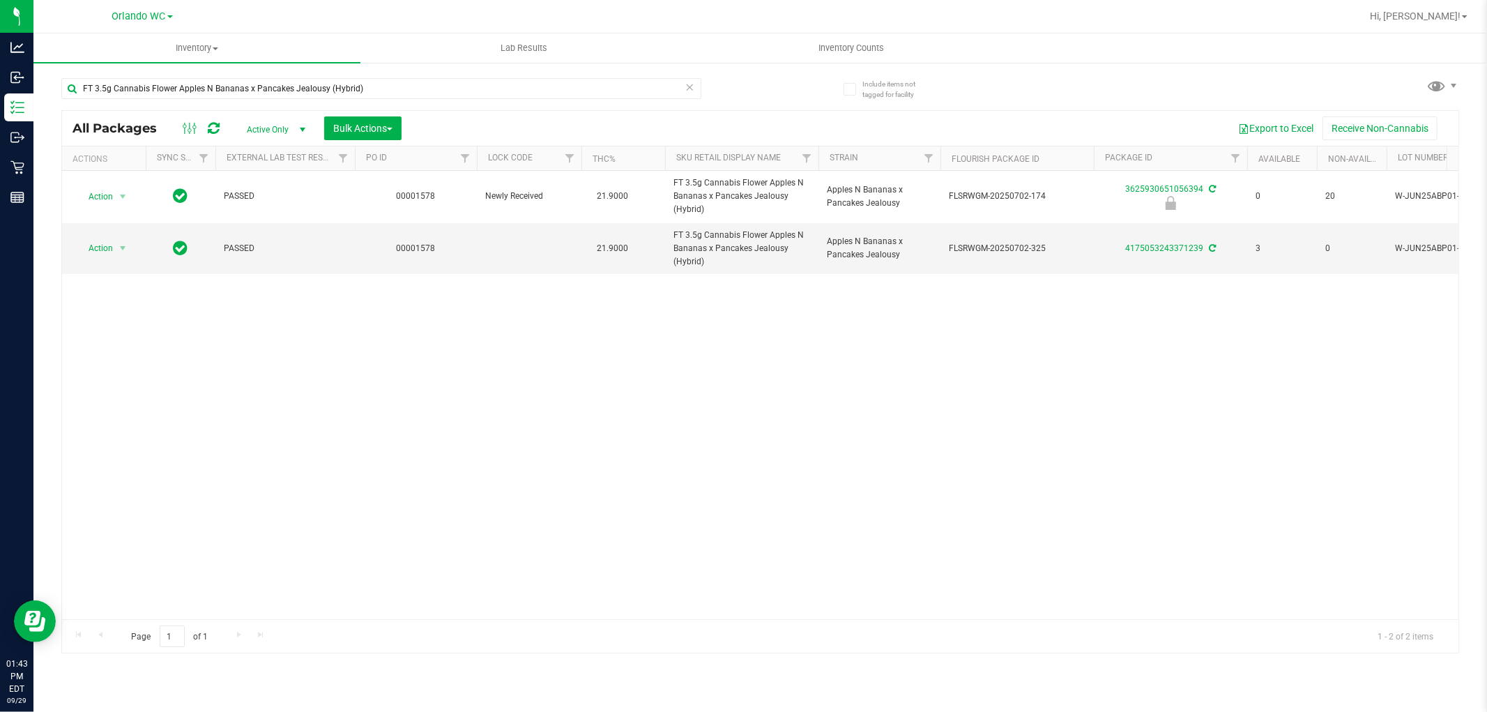
click at [1028, 446] on div "Action Action Edit attributes Global inventory Locate package Package audit log…" at bounding box center [760, 395] width 1396 height 448
click at [1032, 444] on div "Action Action Edit attributes Global inventory Locate package Package audit log…" at bounding box center [760, 395] width 1396 height 448
click at [575, 377] on div "Action Action Edit attributes Global inventory Locate package Package audit log…" at bounding box center [760, 395] width 1396 height 448
click at [586, 372] on div "Action Action Edit attributes Global inventory Locate package Package audit log…" at bounding box center [760, 395] width 1396 height 448
click at [581, 371] on div "Action Action Edit attributes Global inventory Locate package Package audit log…" at bounding box center [760, 395] width 1396 height 448
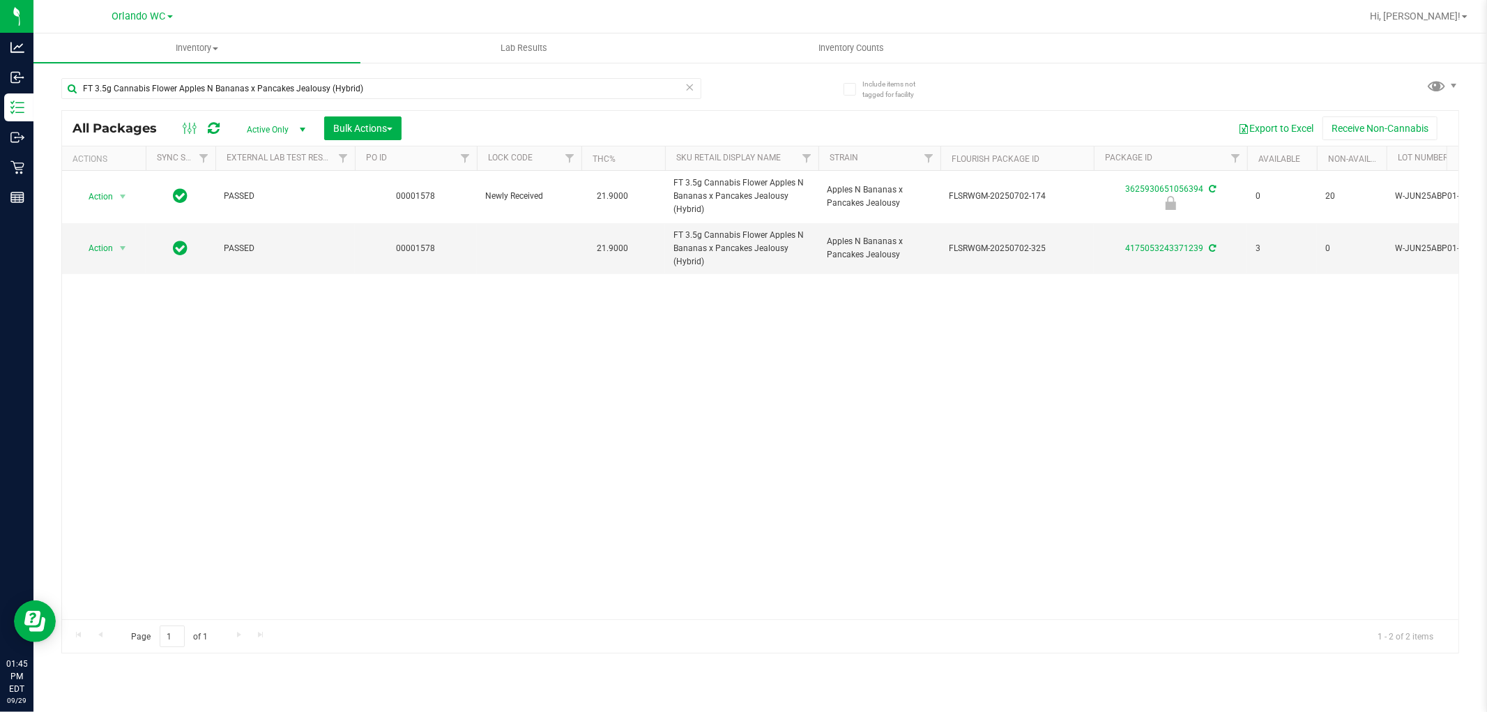
click at [581, 371] on div "Action Action Edit attributes Global inventory Locate package Package audit log…" at bounding box center [760, 395] width 1396 height 448
click at [574, 365] on div "Action Action Edit attributes Global inventory Locate package Package audit log…" at bounding box center [760, 395] width 1396 height 448
click at [722, 297] on div "Action Action Edit attributes Global inventory Locate package Package audit log…" at bounding box center [760, 395] width 1396 height 448
click at [714, 268] on span "FT 3.5g Cannabis Flower Apples N Bananas x Pancakes Jealousy (Hybrid)" at bounding box center [741, 249] width 137 height 40
click at [716, 267] on span "FT 3.5g Cannabis Flower Apples N Bananas x Pancakes Jealousy (Hybrid)" at bounding box center [741, 249] width 137 height 40
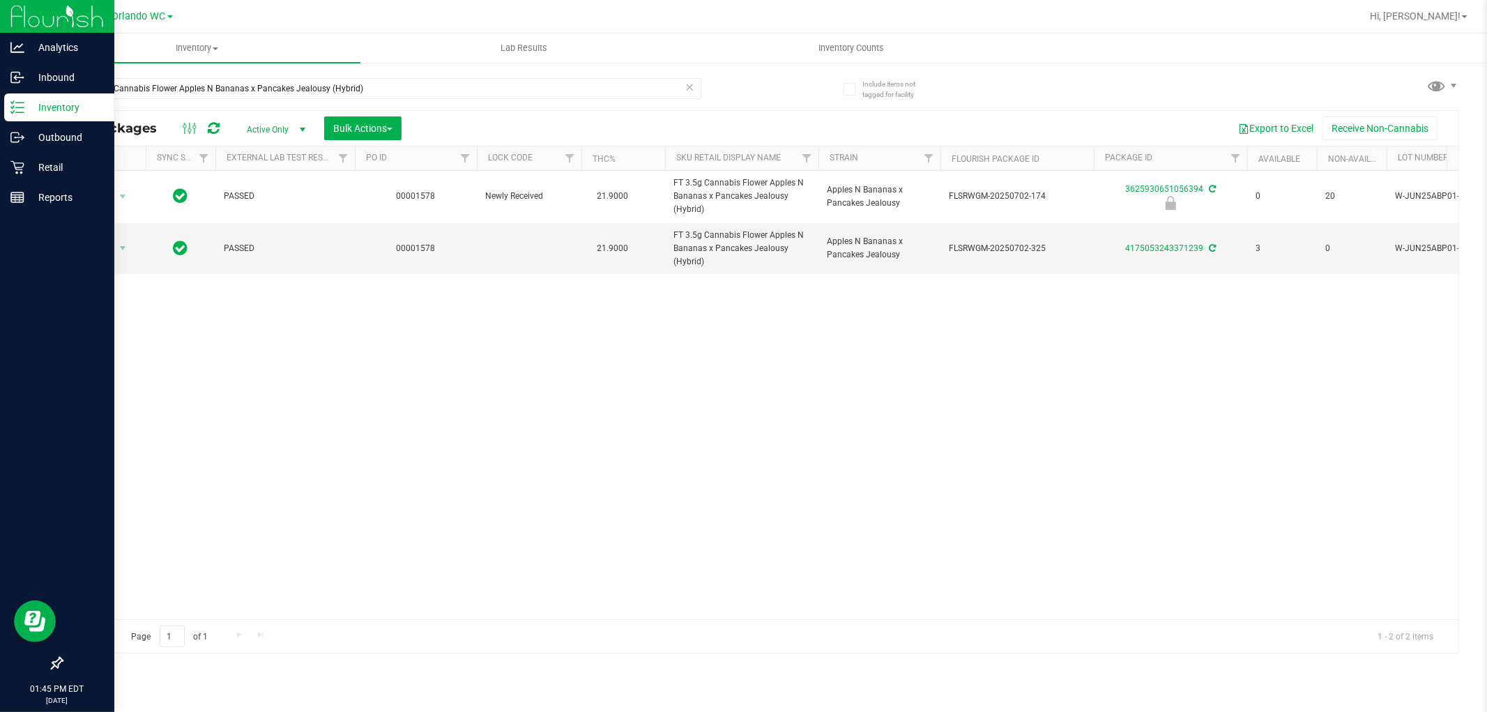
click at [21, 403] on div at bounding box center [57, 431] width 114 height 436
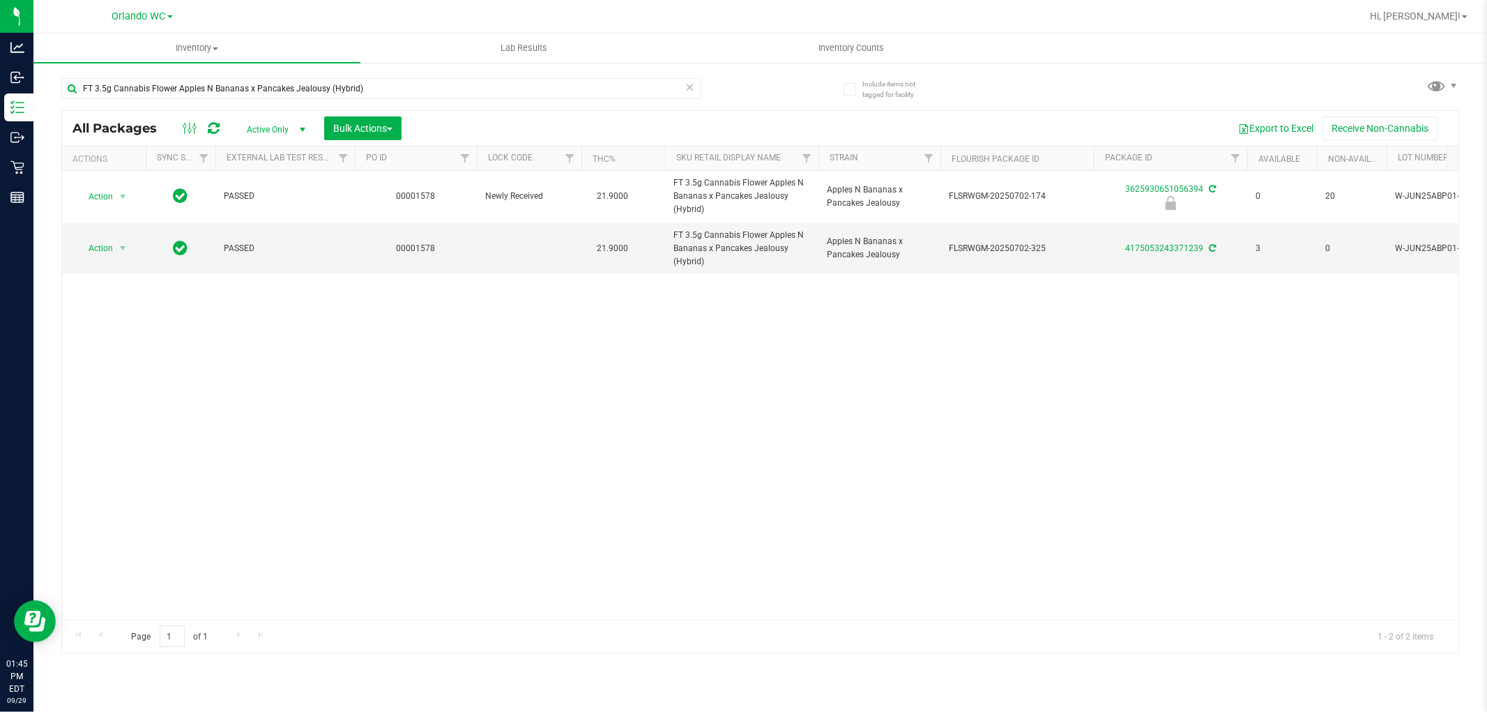
click at [491, 413] on div "Action Action Edit attributes Global inventory Locate package Package audit log…" at bounding box center [760, 395] width 1396 height 448
click at [935, 300] on div "Action Action Edit attributes Global inventory Locate package Package audit log…" at bounding box center [760, 395] width 1396 height 448
click at [204, 75] on div "FT 3.5g Cannabis Flower Apples N Bananas x Pancakes Jealousy (Hybrid)" at bounding box center [410, 88] width 699 height 45
click at [197, 82] on input "FT 3.5g Cannabis Flower Apples N Bananas x Pancakes Jealousy (Hybrid)" at bounding box center [381, 88] width 640 height 21
drag, startPoint x: 1006, startPoint y: 465, endPoint x: 1034, endPoint y: 450, distance: 31.8
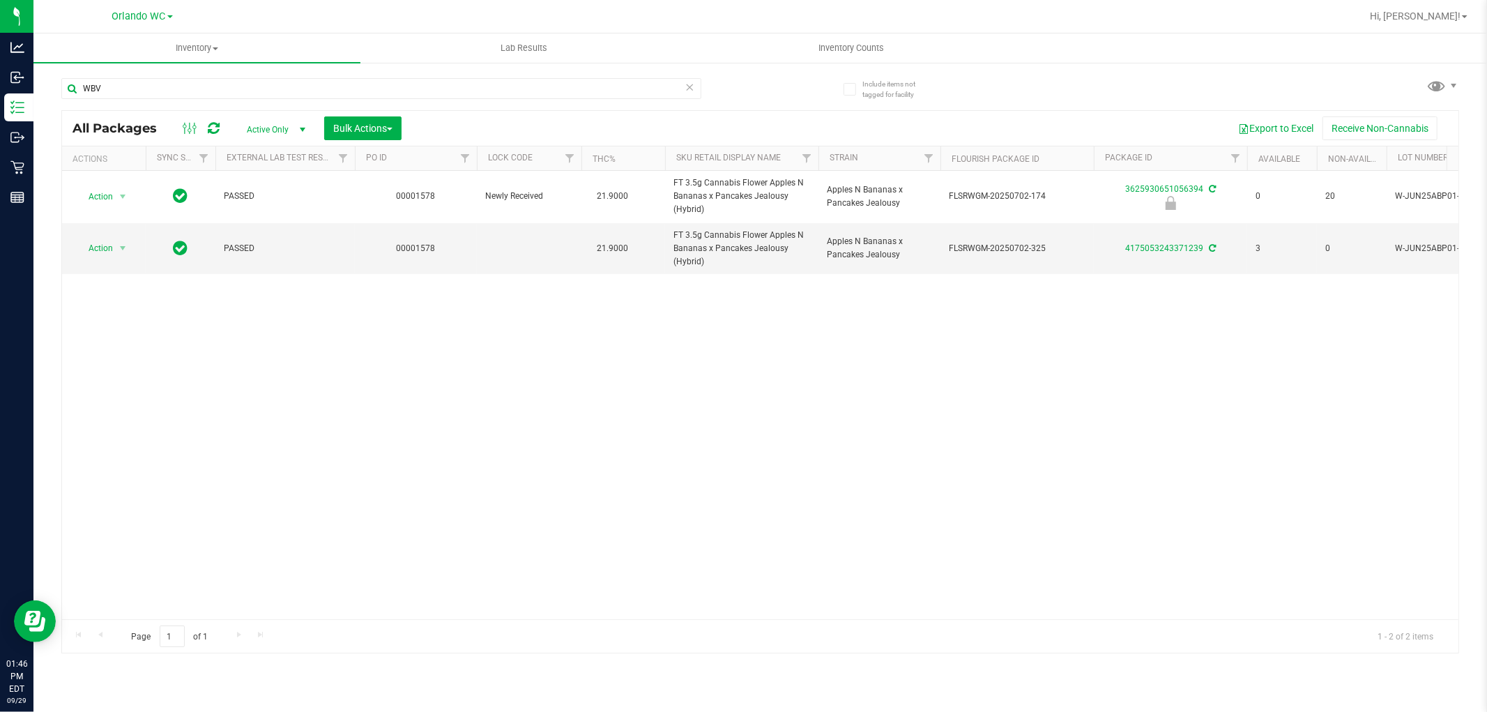
click at [1011, 459] on div "Action Action Edit attributes Global inventory Locate package Package audit log…" at bounding box center [760, 395] width 1396 height 448
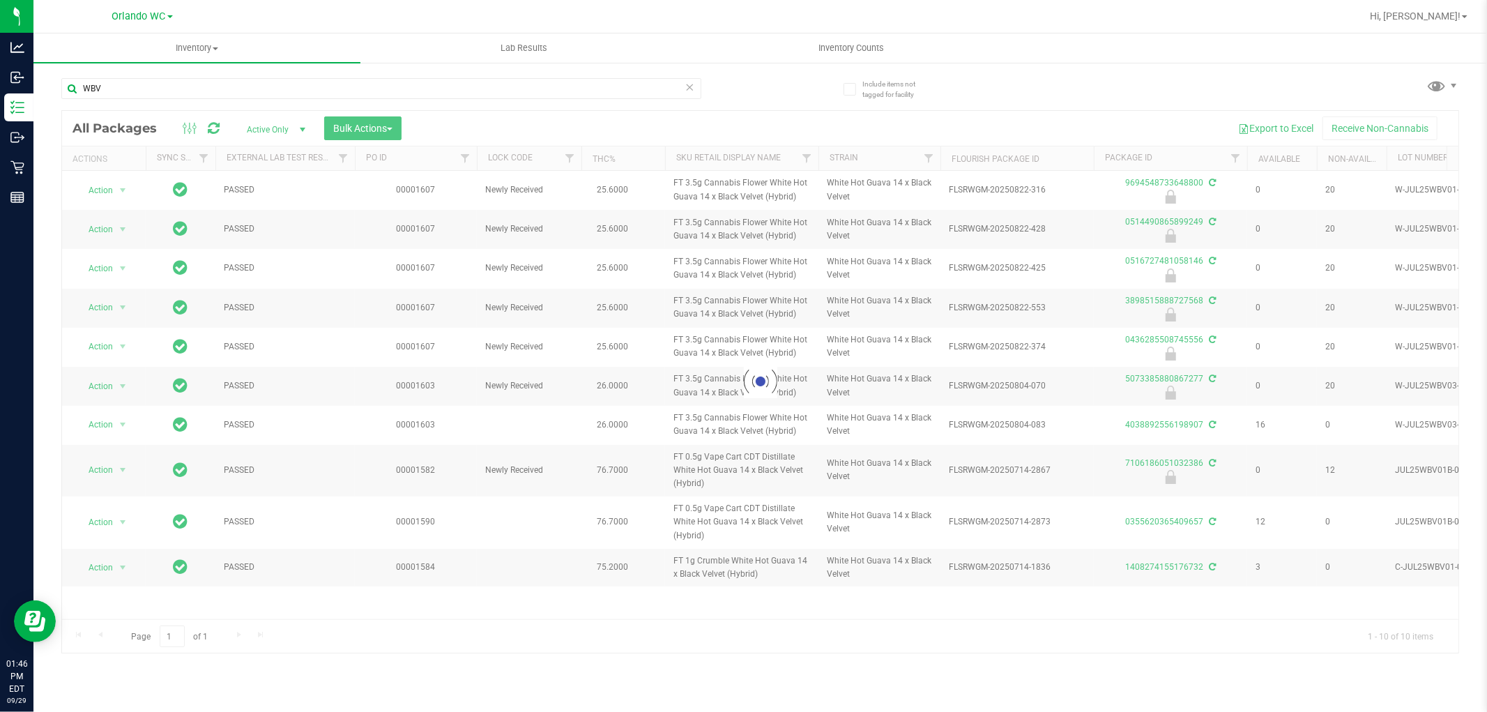
click at [1034, 418] on div at bounding box center [760, 382] width 1396 height 542
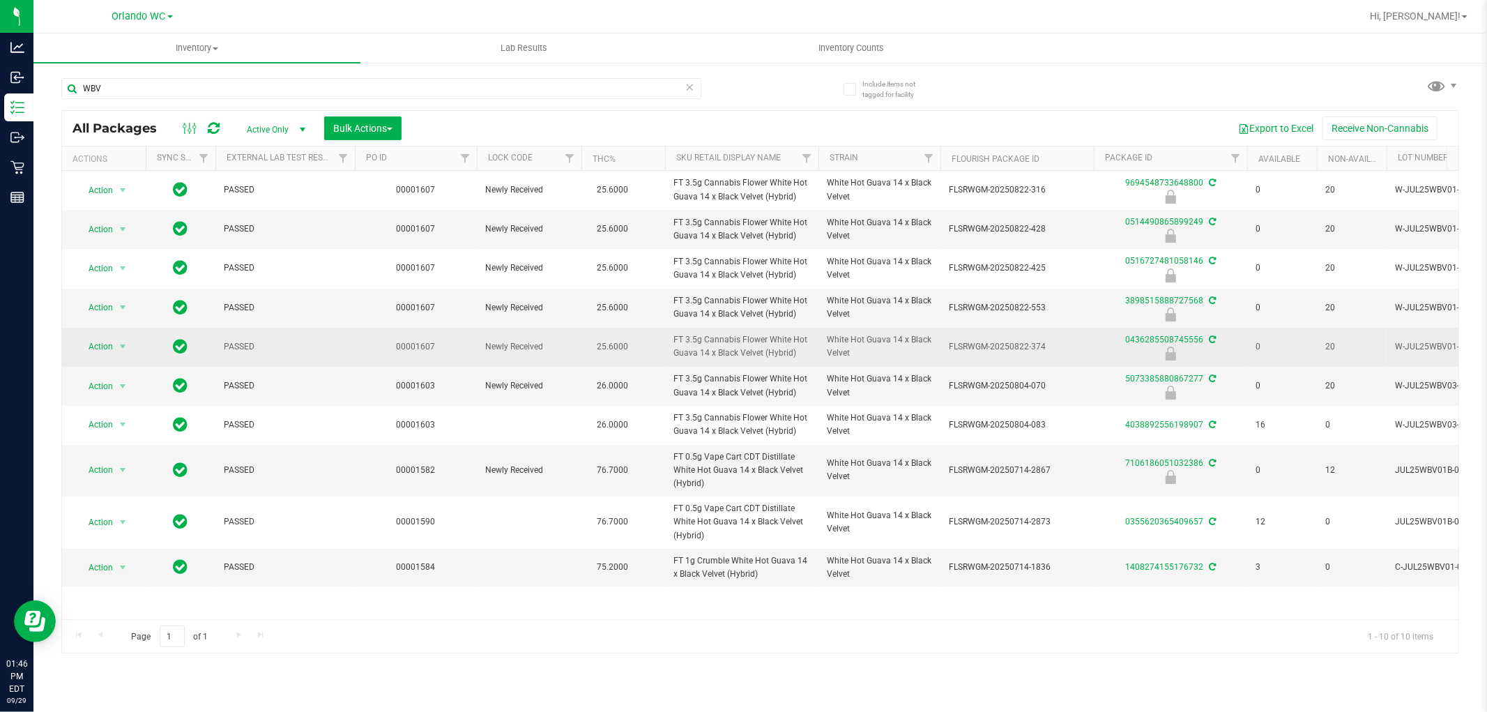
click at [733, 350] on span "FT 3.5g Cannabis Flower White Hot Guava 14 x Black Velvet (Hybrid)" at bounding box center [741, 346] width 137 height 26
copy tr "FT 3.5g Cannabis Flower White Hot Guava 14 x Black Velvet (Hybrid)"
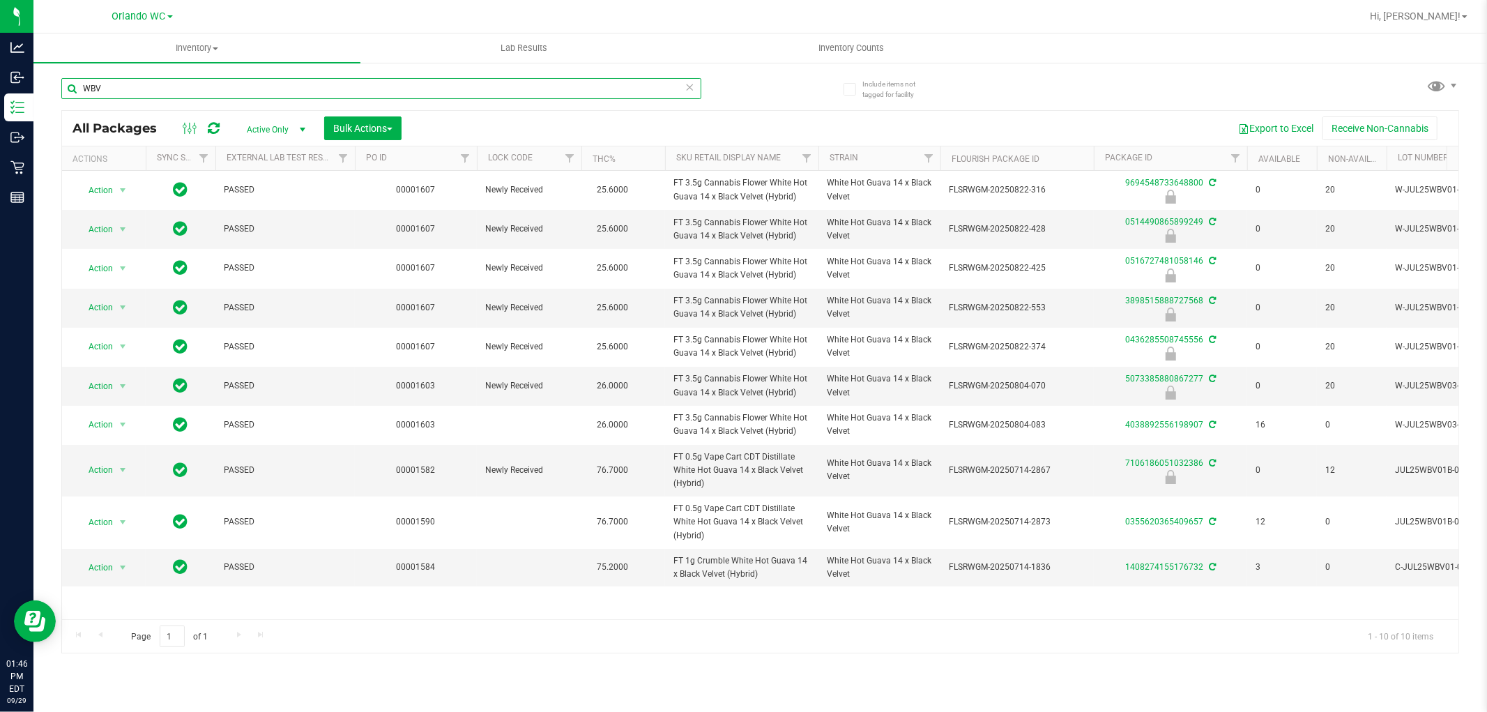
click at [117, 86] on input "WBV" at bounding box center [381, 88] width 640 height 21
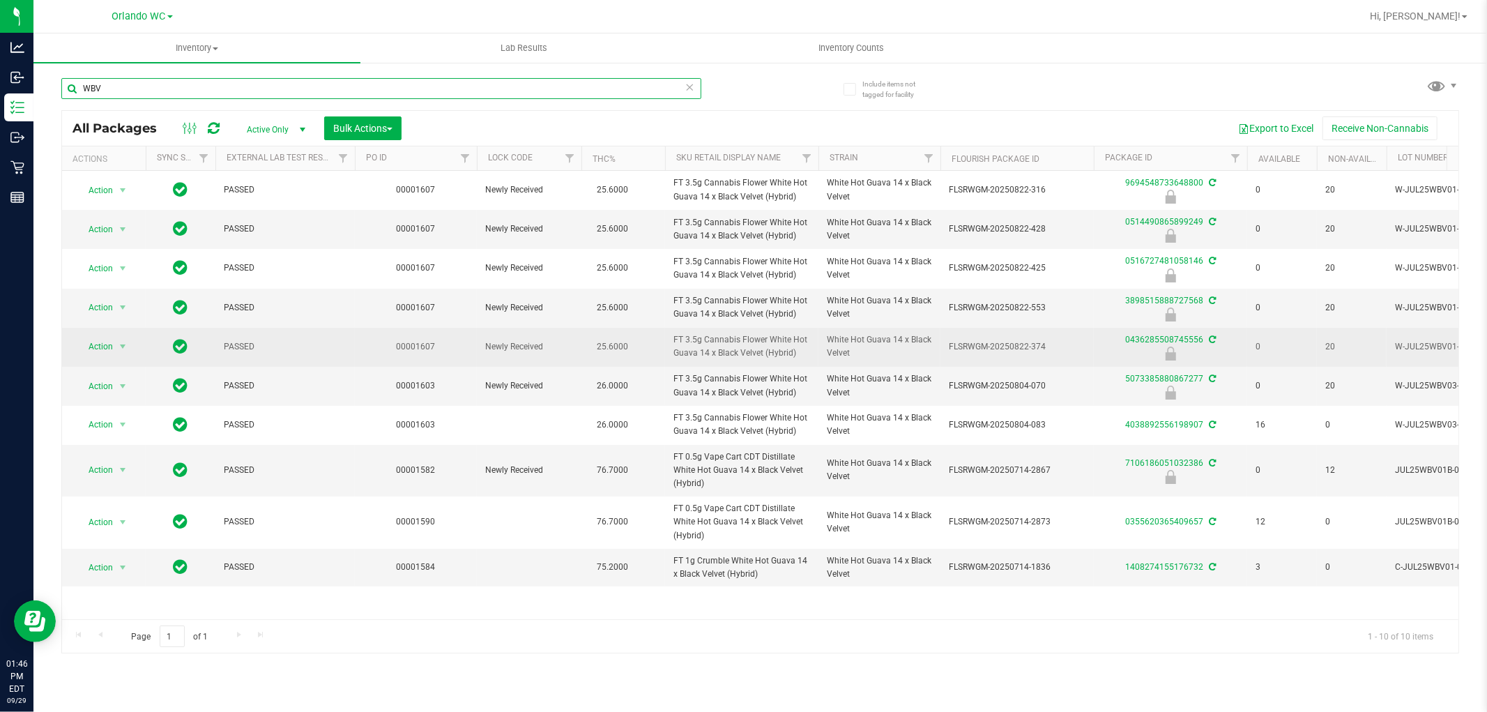
paste input "FT 3.5g Cannabis Flower White Hot Guava 14 x Black Velvet (Hybrid)"
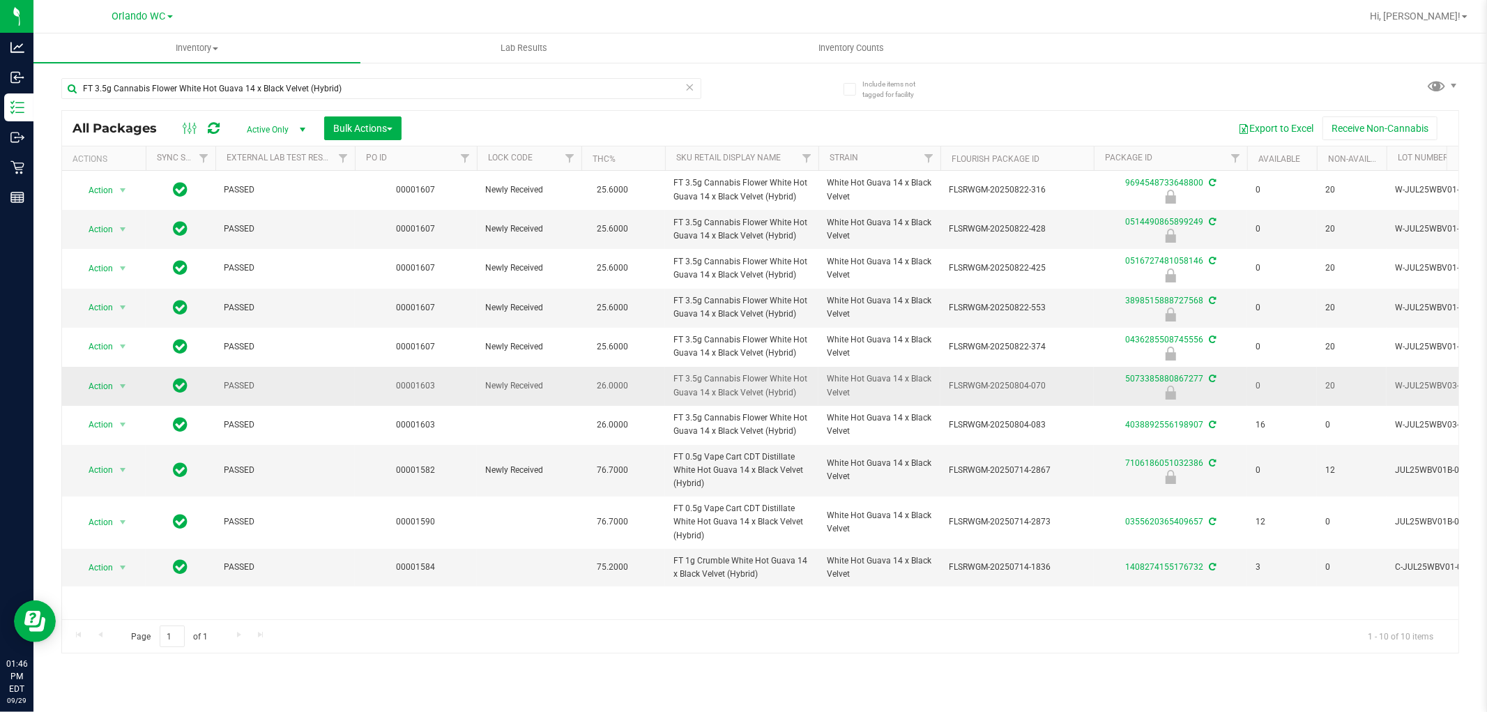
click at [629, 367] on td "26.0000" at bounding box center [623, 386] width 84 height 39
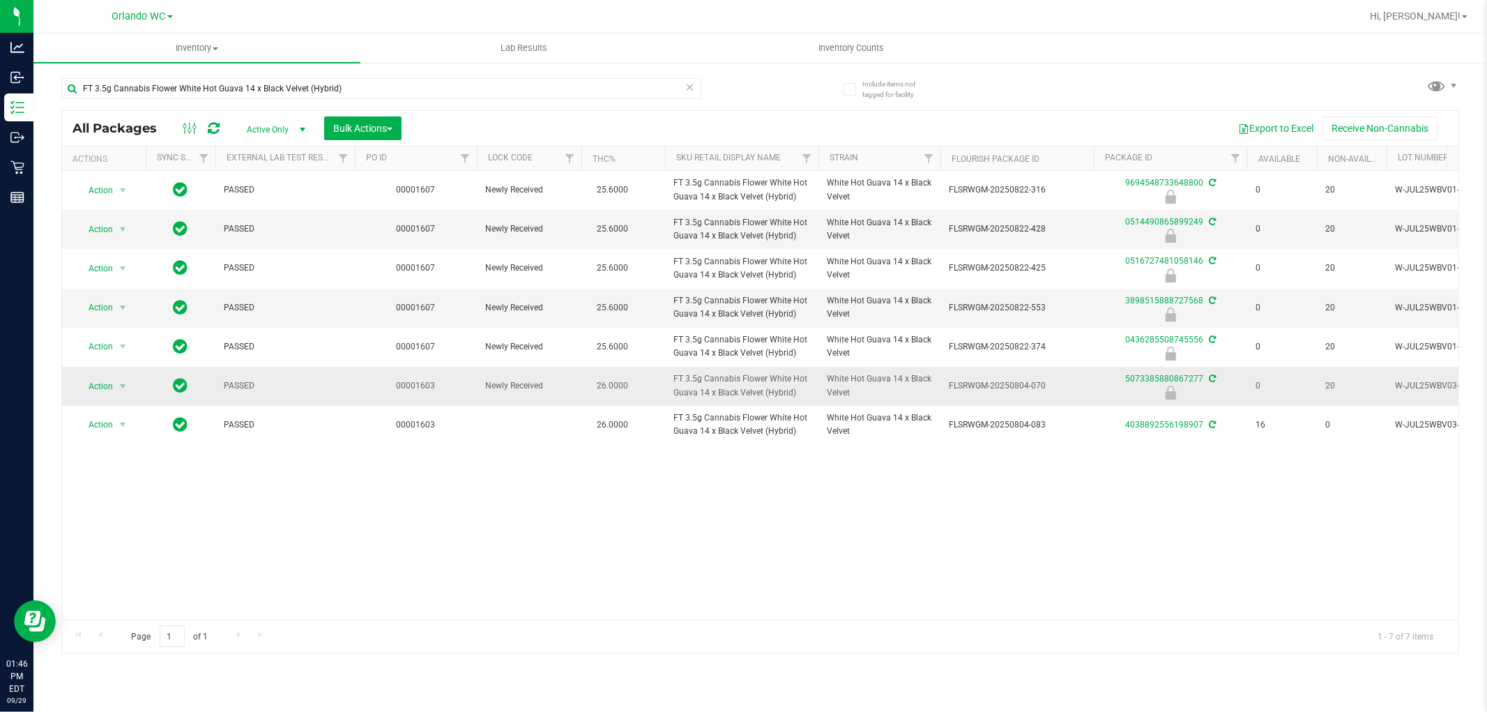
click at [604, 367] on td "26.0000" at bounding box center [623, 386] width 84 height 39
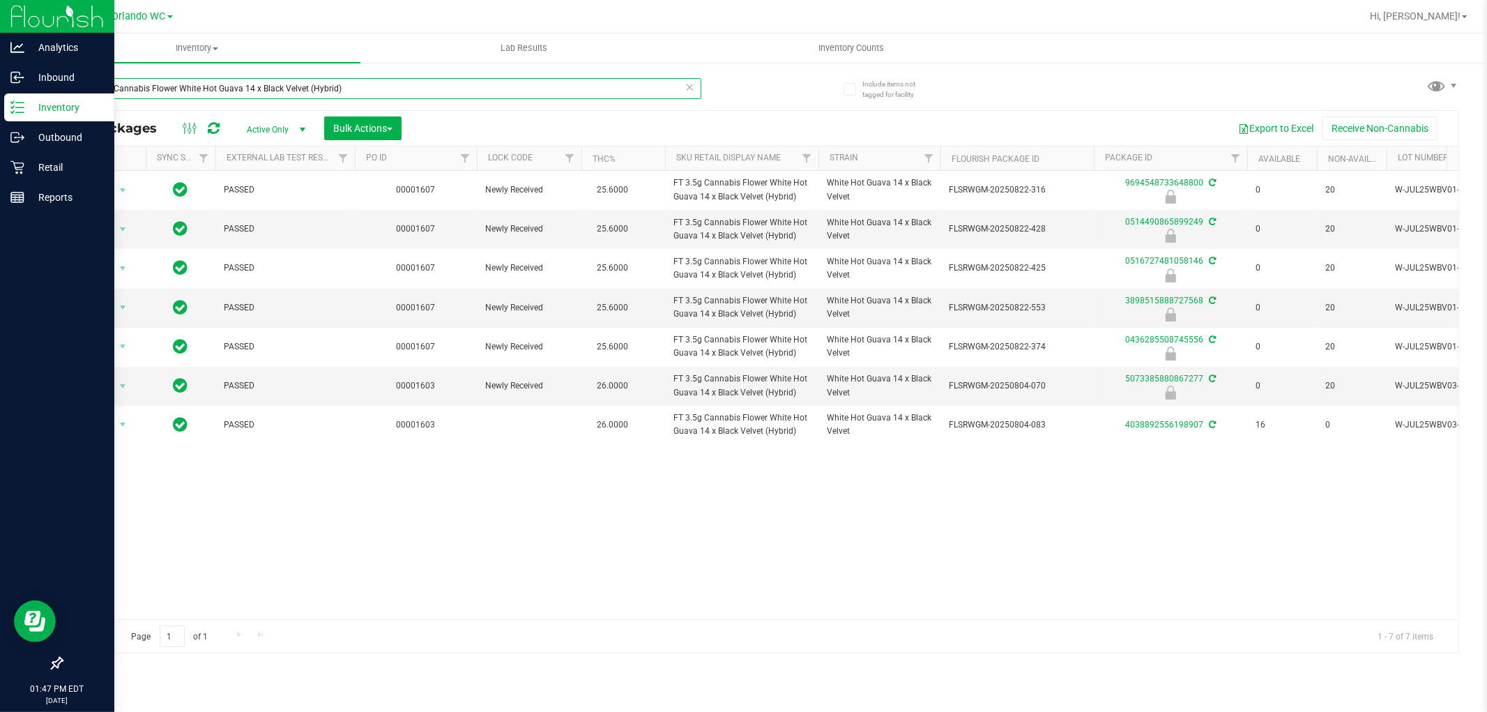
drag, startPoint x: 359, startPoint y: 89, endPoint x: 0, endPoint y: 121, distance: 360.3
click at [0, 121] on div "Analytics Inbound Inventory Outbound Retail Reports 01:47 PM EDT [DATE] 09/29 O…" at bounding box center [743, 356] width 1487 height 712
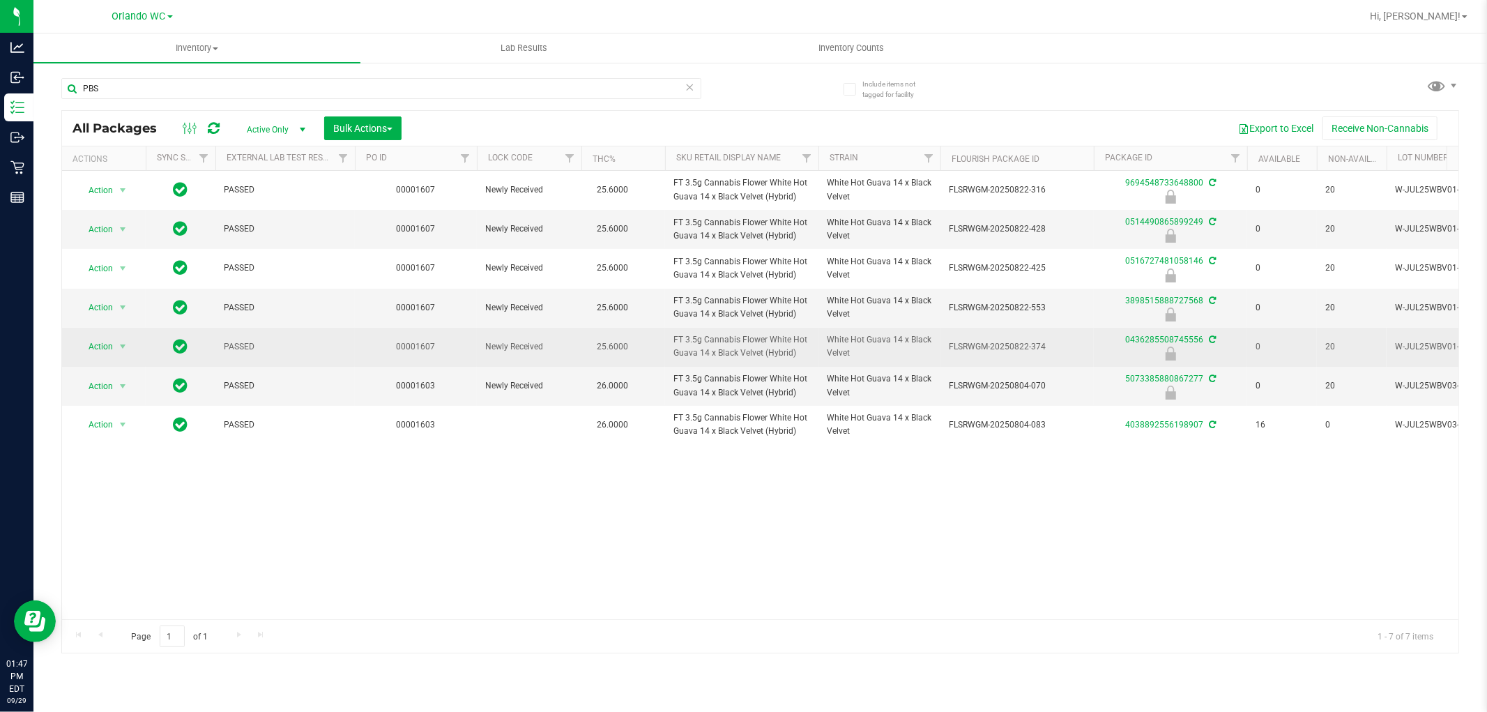
drag, startPoint x: 835, startPoint y: 332, endPoint x: 845, endPoint y: 332, distance: 10.5
click at [840, 332] on td "White Hot Guava 14 x Black Velvet" at bounding box center [879, 347] width 122 height 39
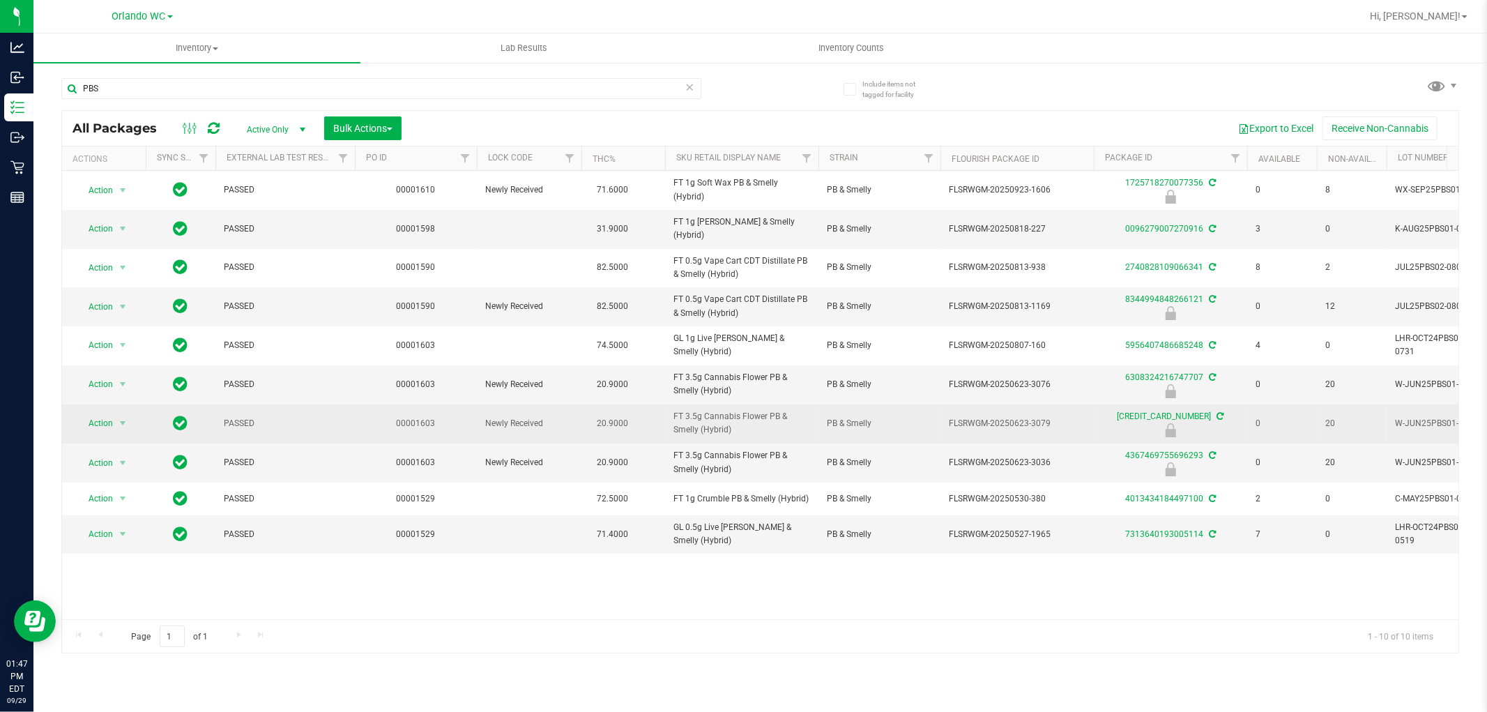
click at [727, 410] on span "FT 3.5g Cannabis Flower PB & Smelly (Hybrid)" at bounding box center [741, 423] width 137 height 26
copy tr "FT 3.5g Cannabis Flower PB & Smelly (Hybrid)"
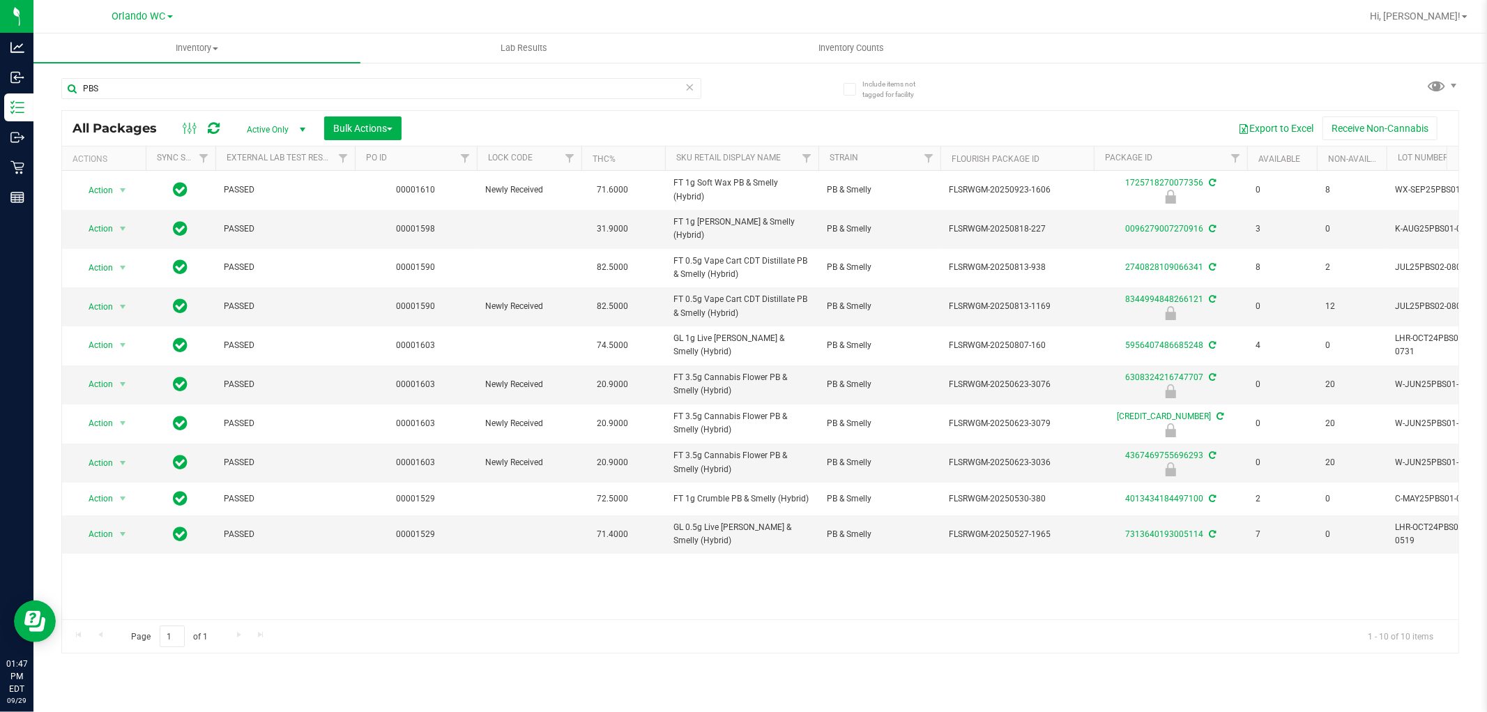
click at [255, 77] on div "PBS" at bounding box center [410, 88] width 699 height 45
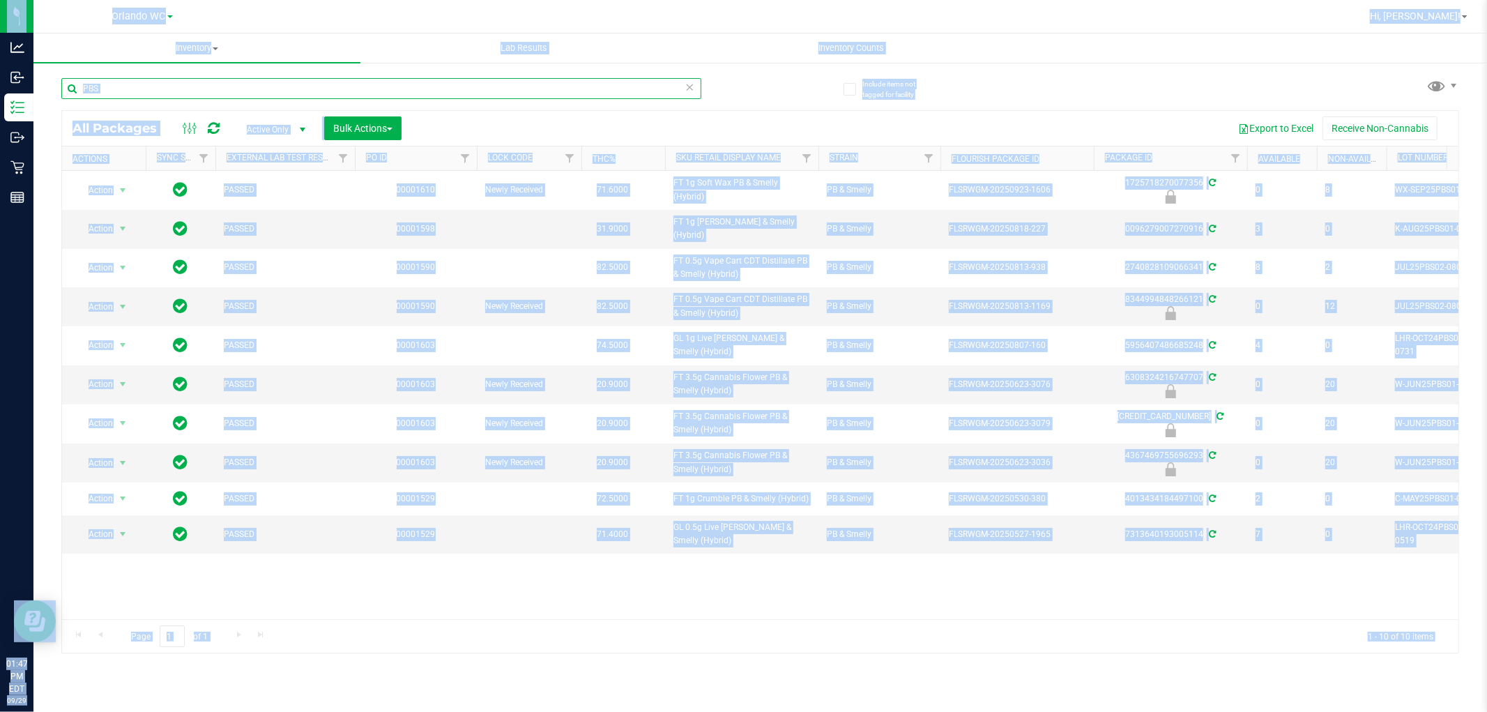
click at [255, 89] on input "PBS" at bounding box center [381, 88] width 640 height 21
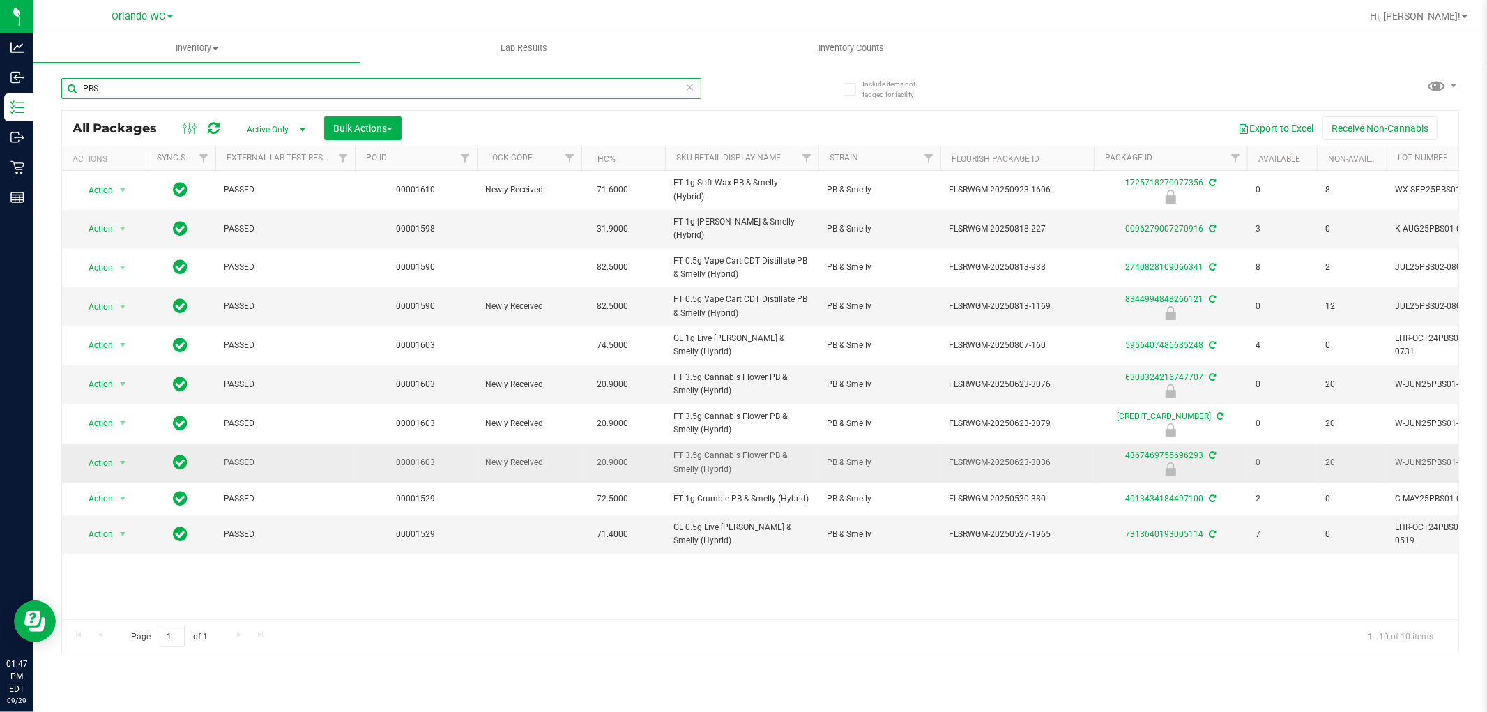
paste input "FT 3.5g Cannabis Flower PB & Smelly (Hybrid)"
click at [875, 471] on td "PB & Smelly" at bounding box center [879, 462] width 122 height 39
click at [821, 457] on td "PB & Smelly" at bounding box center [879, 462] width 122 height 39
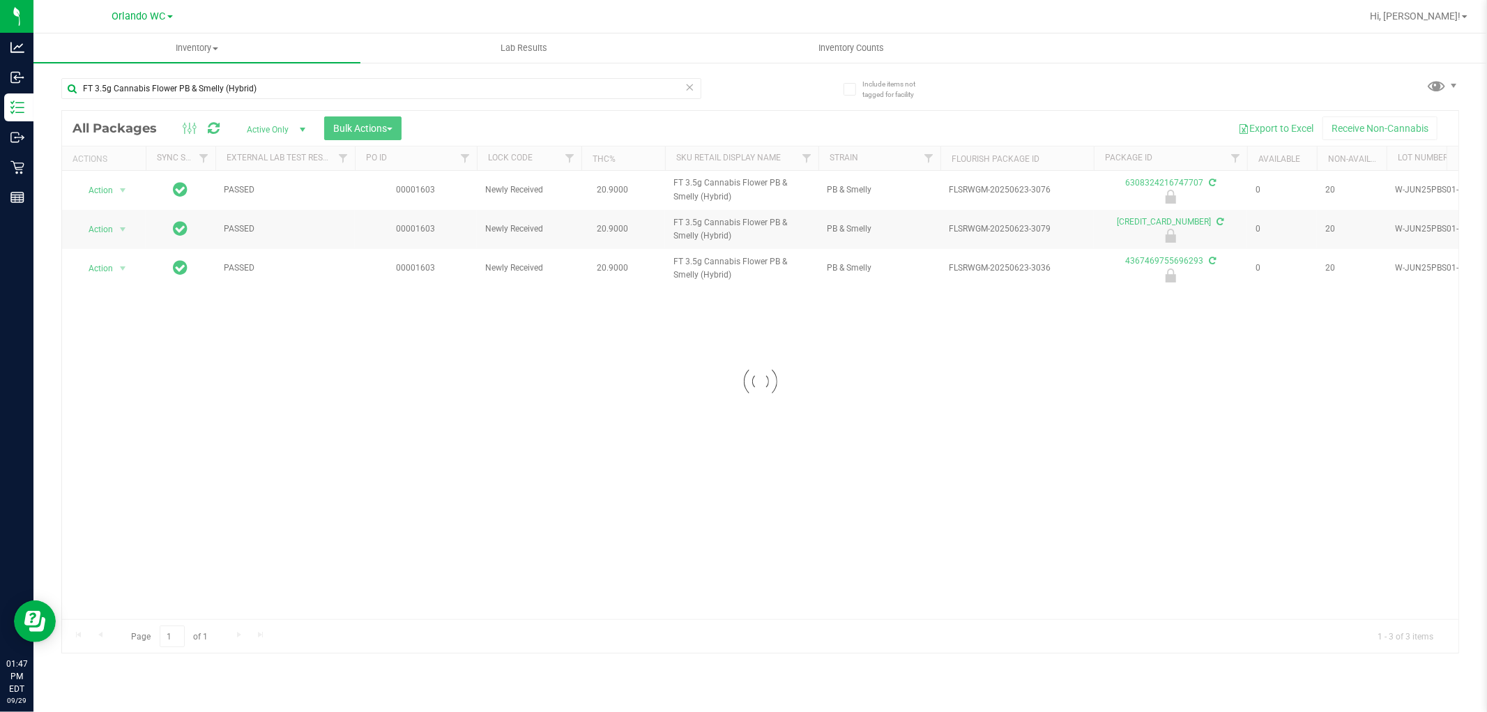
click at [806, 442] on div "Loading... Action Action Edit attributes Global inventory Locate package Packag…" at bounding box center [760, 395] width 1396 height 448
click at [806, 436] on div "Action Action Edit attributes Global inventory Locate package Package audit log…" at bounding box center [760, 395] width 1396 height 448
click at [779, 384] on div "Action Action Edit attributes Global inventory Locate package Package audit log…" at bounding box center [760, 395] width 1396 height 448
click at [755, 372] on div "Action Action Edit attributes Global inventory Locate package Package audit log…" at bounding box center [760, 395] width 1396 height 448
click at [750, 354] on div "Action Action Edit attributes Global inventory Locate package Package audit log…" at bounding box center [760, 395] width 1396 height 448
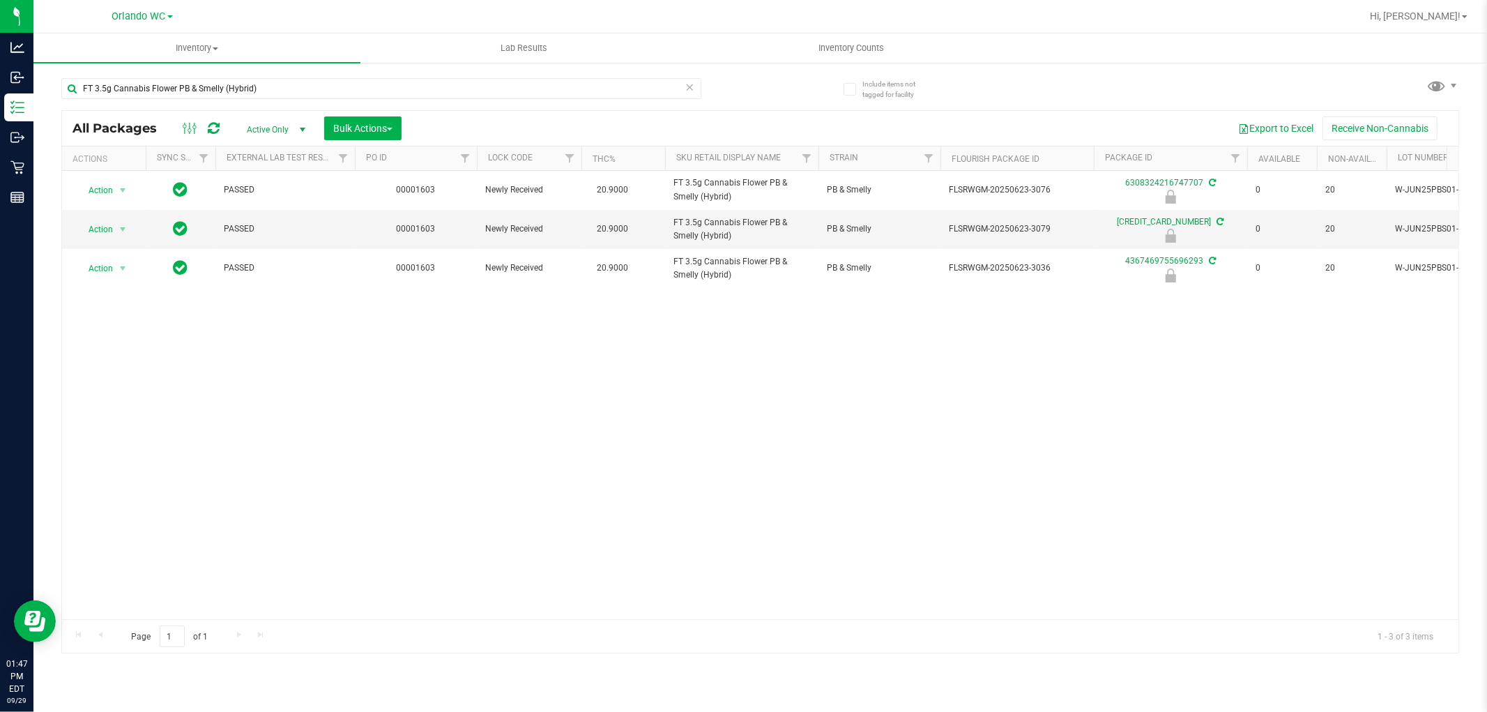
click at [741, 329] on div "Action Action Edit attributes Global inventory Locate package Package audit log…" at bounding box center [760, 395] width 1396 height 448
click at [746, 336] on div "Action Action Edit attributes Global inventory Locate package Package audit log…" at bounding box center [760, 395] width 1396 height 448
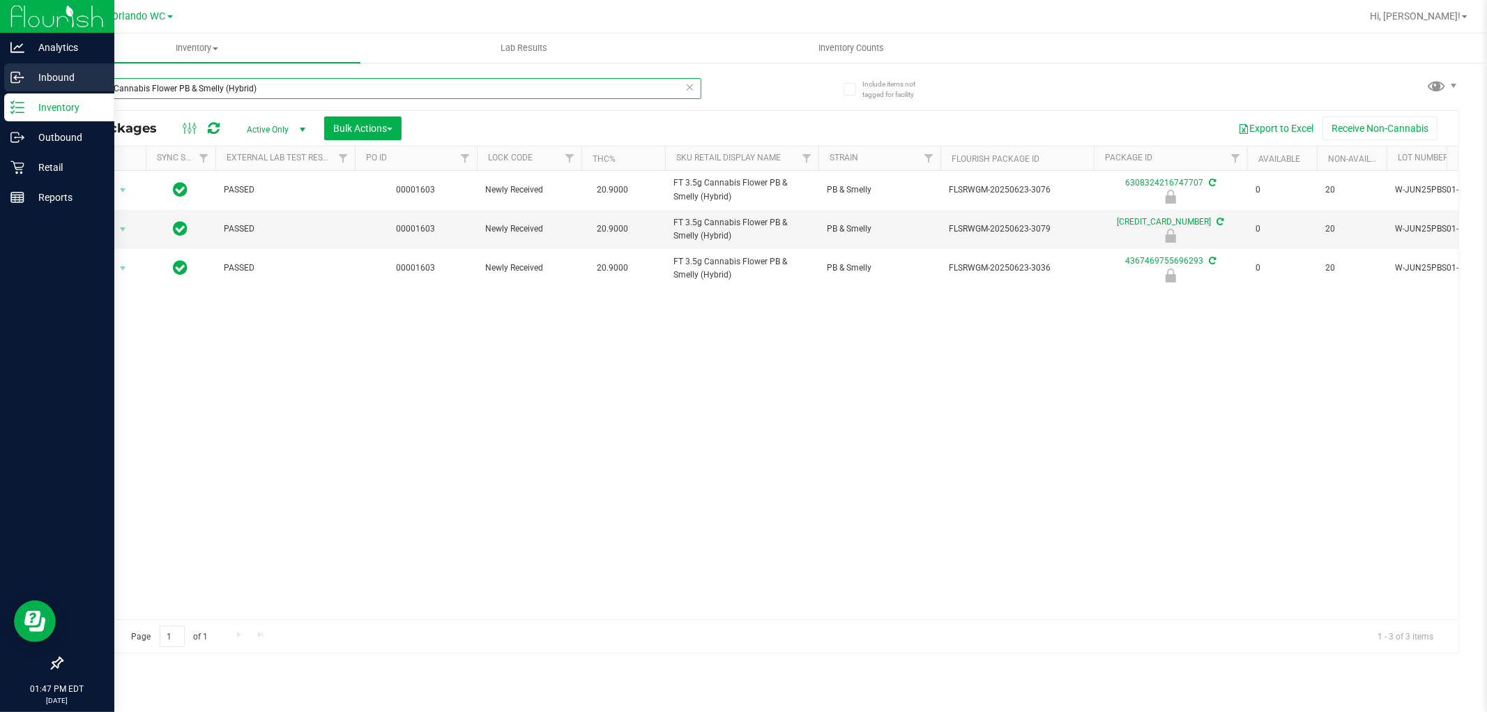
drag, startPoint x: 301, startPoint y: 84, endPoint x: 0, endPoint y: 82, distance: 301.1
click at [0, 82] on div "Analytics Inbound Inventory Outbound Retail Reports 01:47 PM EDT 09/29/2025 09/…" at bounding box center [743, 356] width 1487 height 712
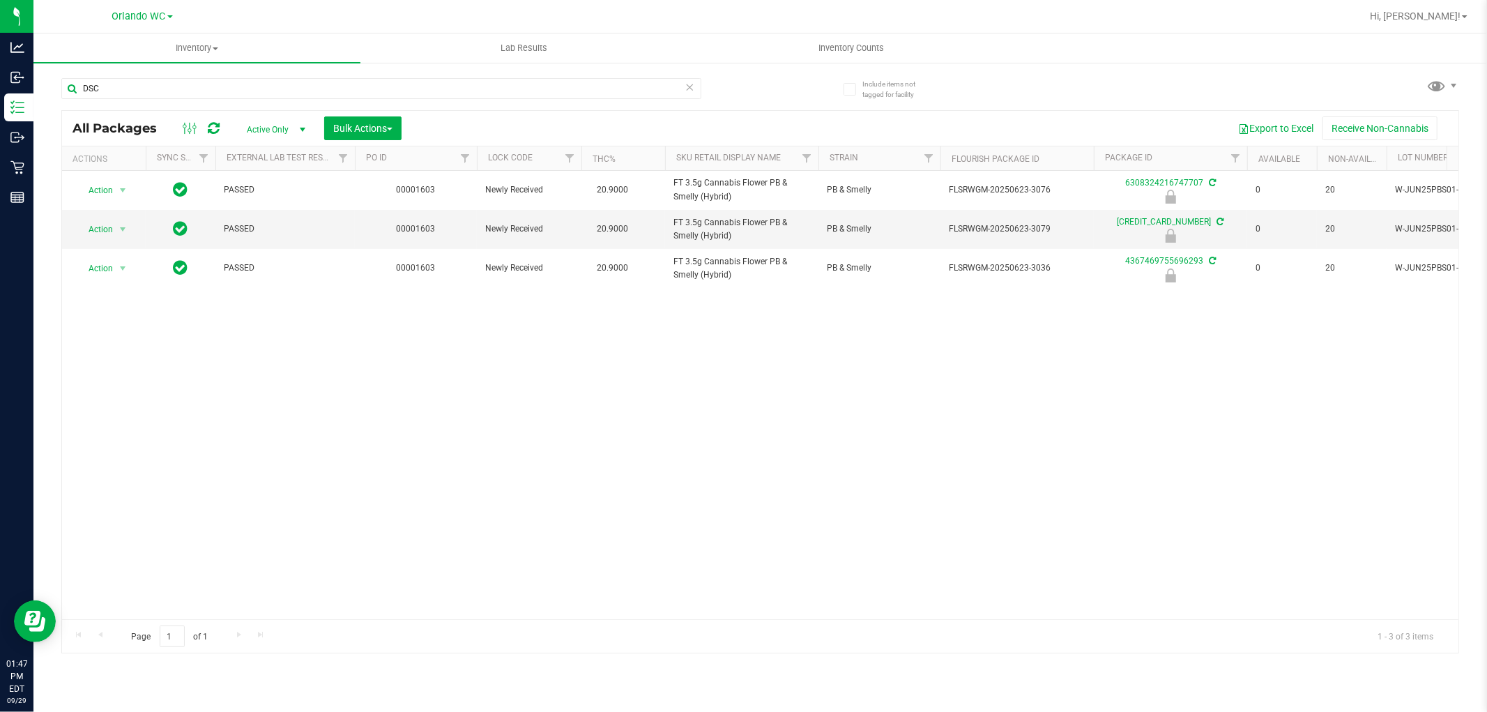
click at [650, 484] on div "Action Action Edit attributes Global inventory Locate package Package audit log…" at bounding box center [760, 395] width 1396 height 448
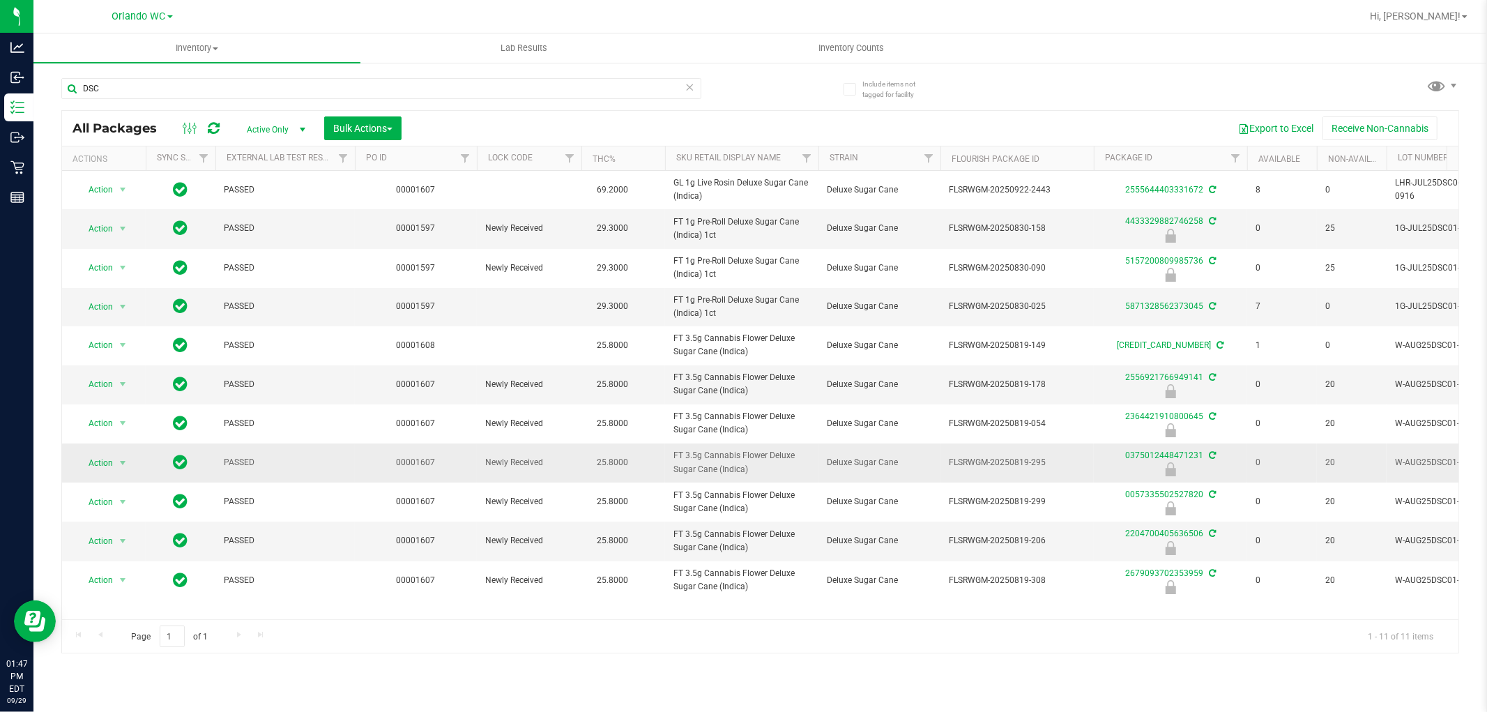
click at [726, 454] on span "FT 3.5g Cannabis Flower Deluxe Sugar Cane (Indica)" at bounding box center [741, 462] width 137 height 26
copy tr "FT 3.5g Cannabis Flower Deluxe Sugar Cane (Indica)"
click at [333, 89] on input "DSC" at bounding box center [381, 88] width 640 height 21
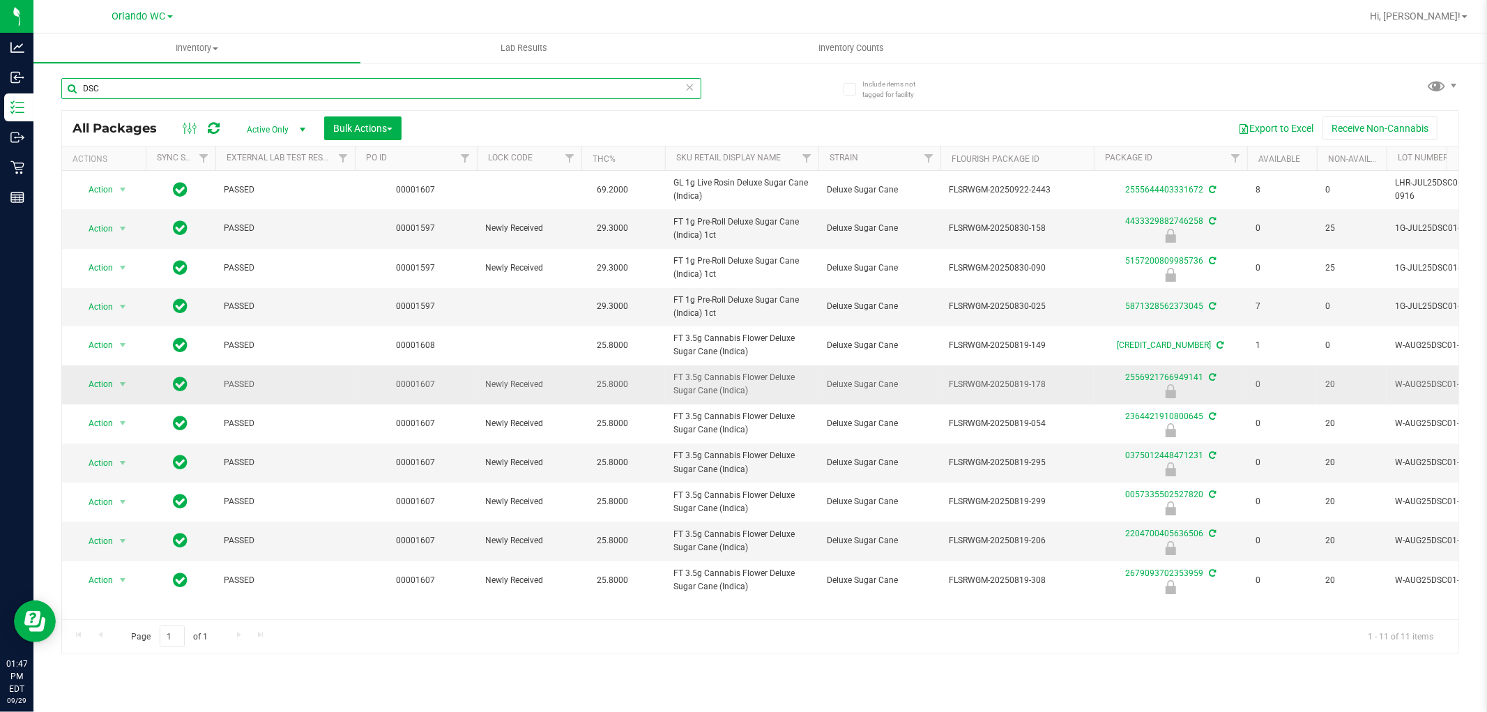
paste input "FT 3.5g Cannabis Flower Deluxe Sugar Cane (Indica)"
click at [668, 399] on td "FT 3.5g Cannabis Flower Deluxe Sugar Cane (Indica)" at bounding box center [741, 384] width 153 height 39
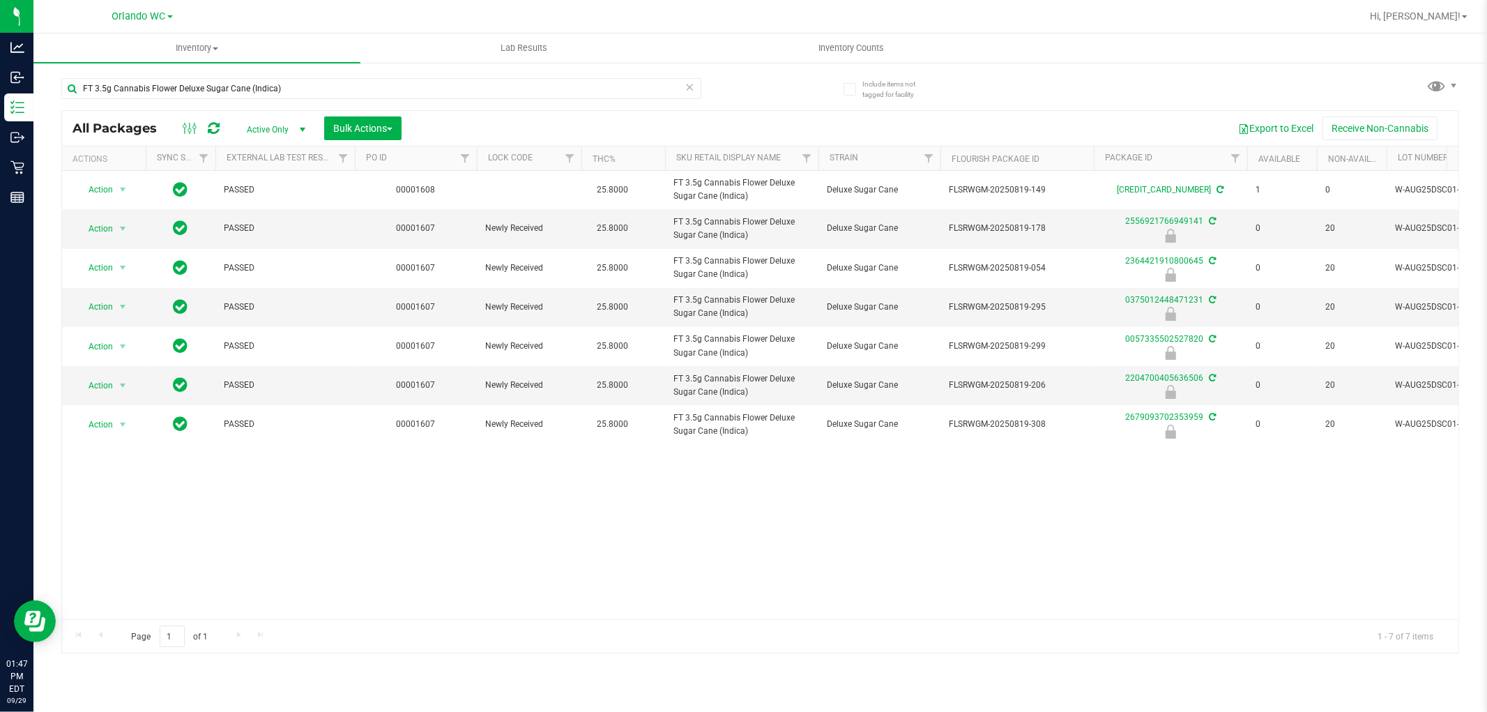
click at [698, 393] on span "FT 3.5g Cannabis Flower Deluxe Sugar Cane (Indica)" at bounding box center [741, 385] width 137 height 26
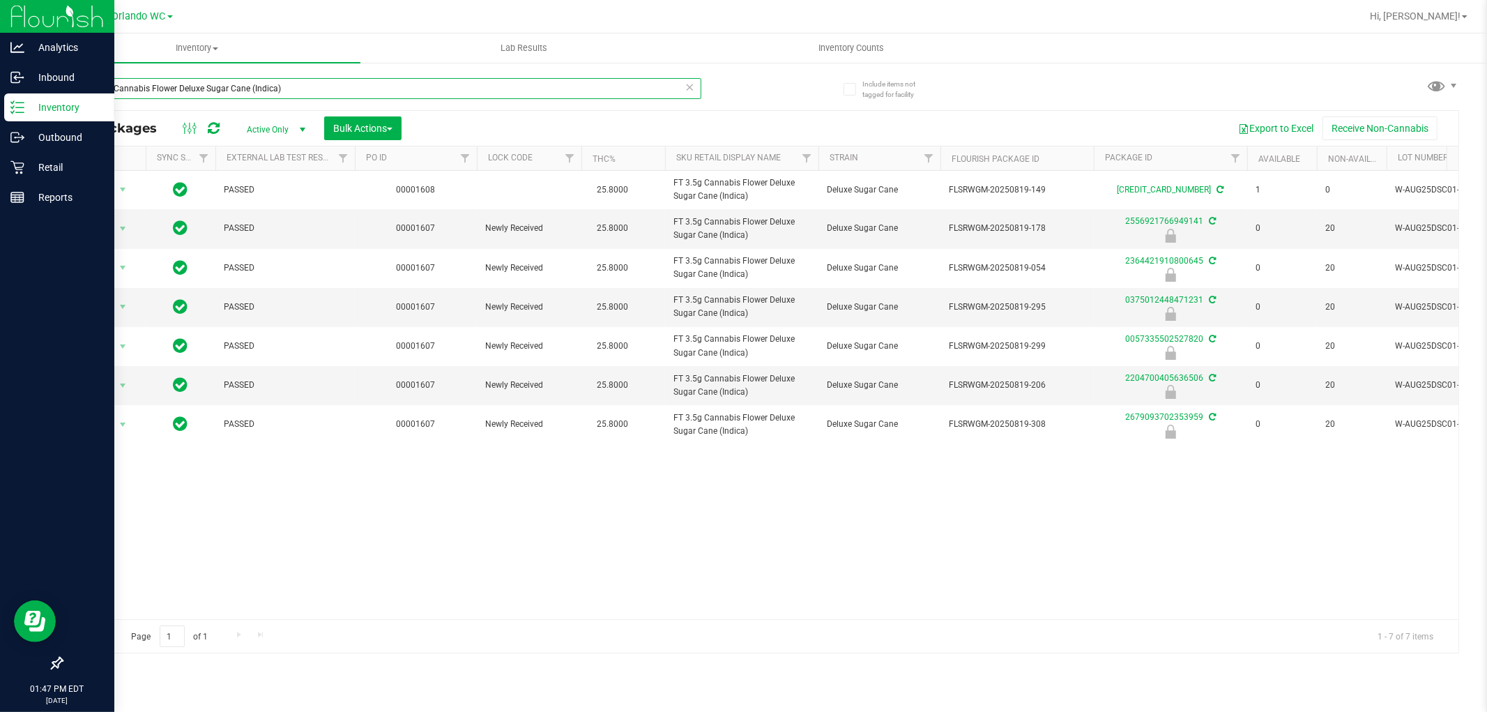
drag, startPoint x: 308, startPoint y: 86, endPoint x: 0, endPoint y: 96, distance: 308.2
click at [0, 96] on div "Analytics Inbound Inventory Outbound Retail Reports 01:47 PM EDT 09/29/2025 09/…" at bounding box center [743, 356] width 1487 height 712
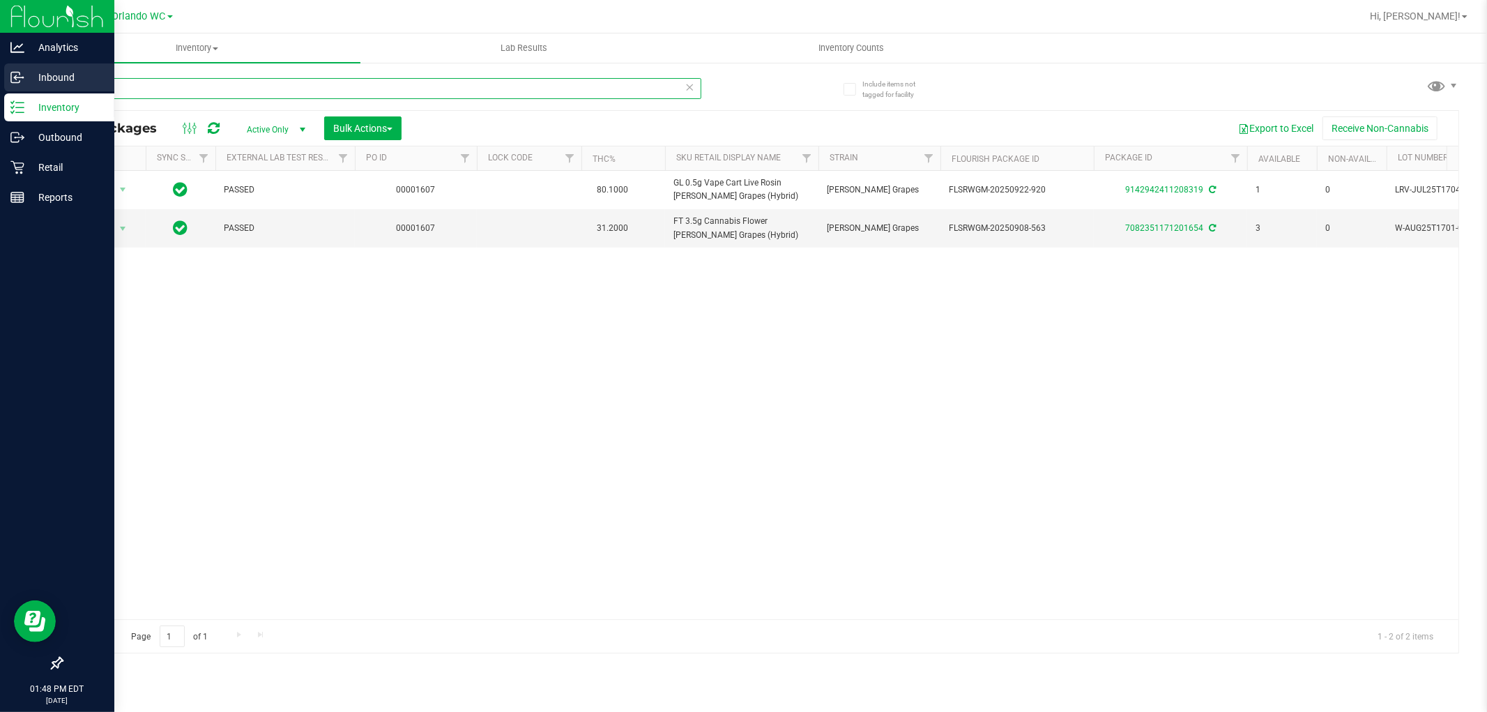
drag, startPoint x: 143, startPoint y: 92, endPoint x: 0, endPoint y: 89, distance: 142.9
click at [0, 89] on div "Analytics Inbound Inventory Outbound Retail Reports 01:48 PM EDT 09/29/2025 09/…" at bounding box center [743, 356] width 1487 height 712
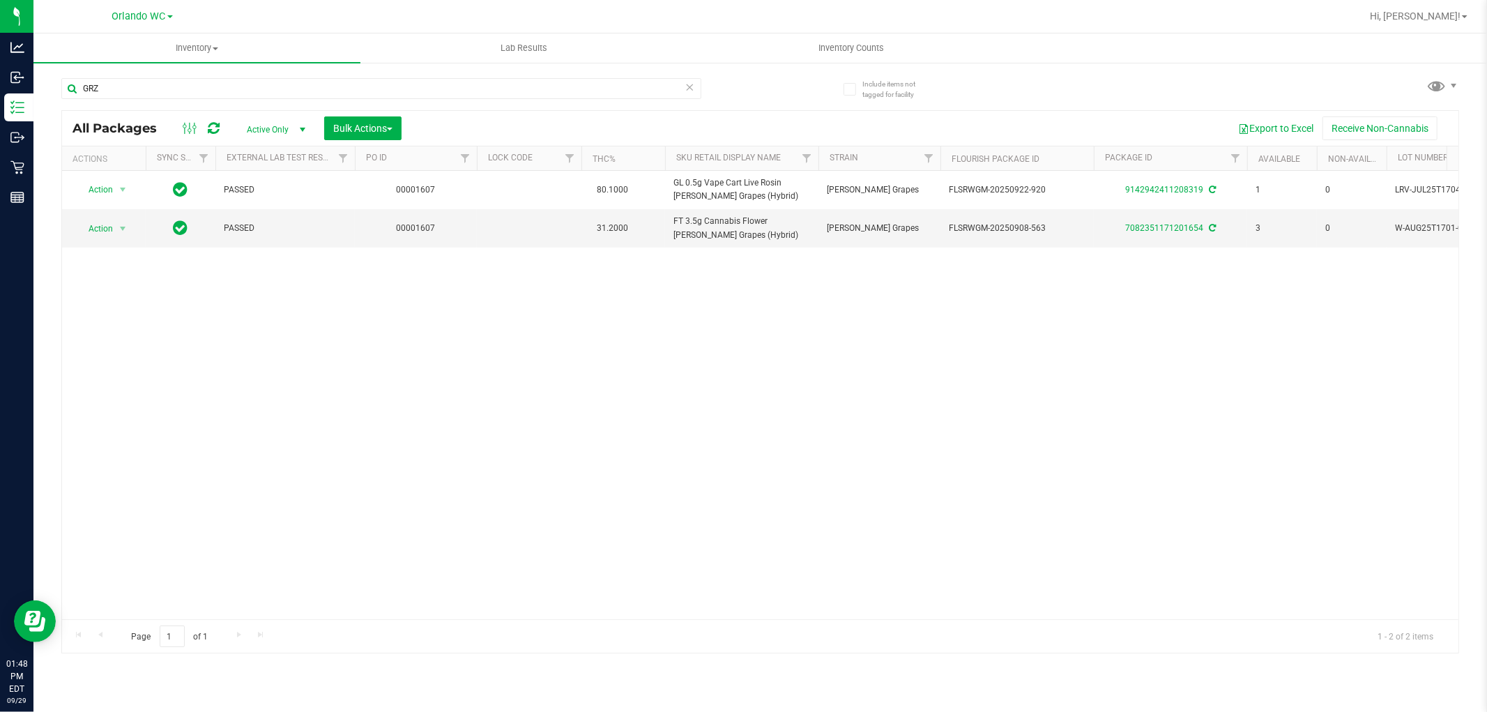
click at [747, 444] on div "Action Action Adjust qty Create package Edit attributes Global inventory Locate…" at bounding box center [760, 395] width 1396 height 448
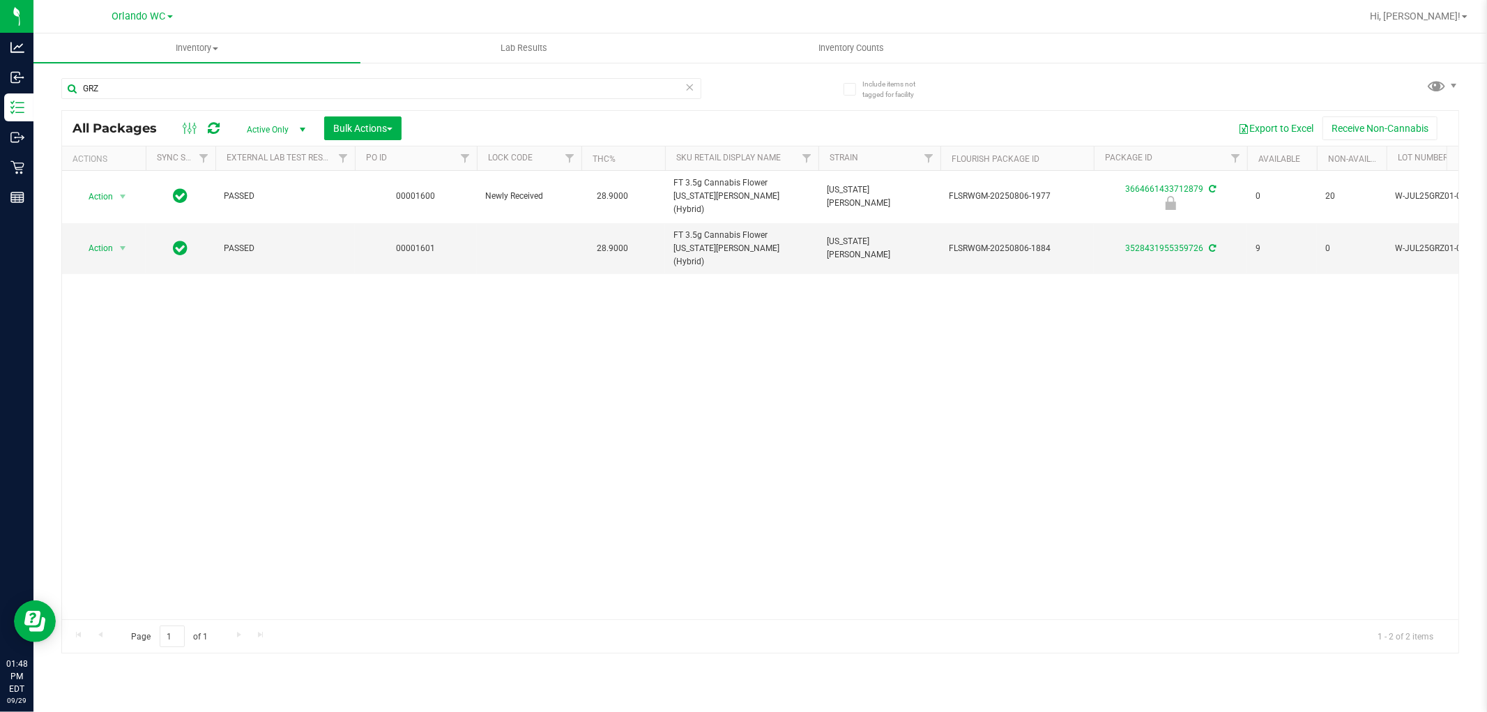
click at [636, 372] on div "Action Action Edit attributes Global inventory Locate package Package audit log…" at bounding box center [760, 395] width 1396 height 448
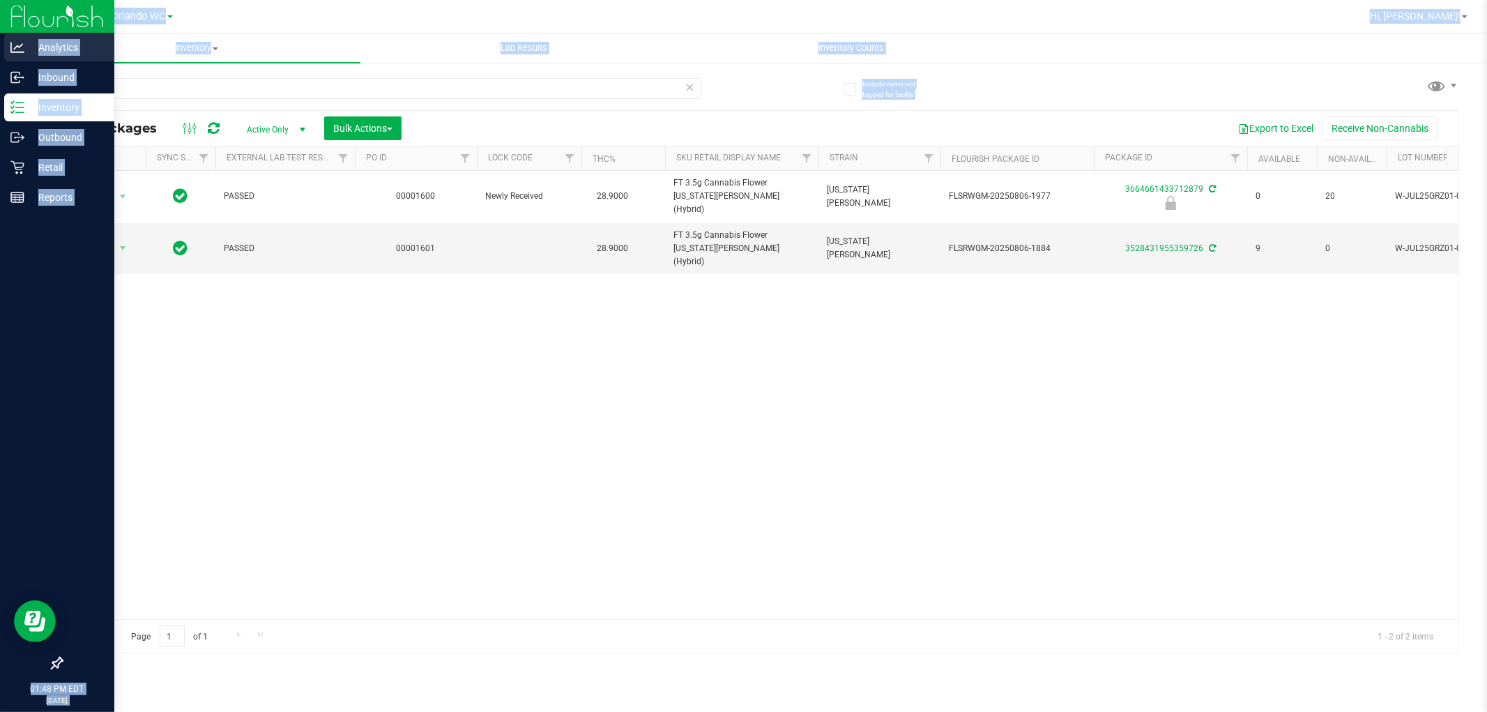
click at [0, 61] on div "Analytics Inbound Inventory Outbound Retail Reports 01:48 PM EDT 09/29/2025 09/…" at bounding box center [743, 356] width 1487 height 712
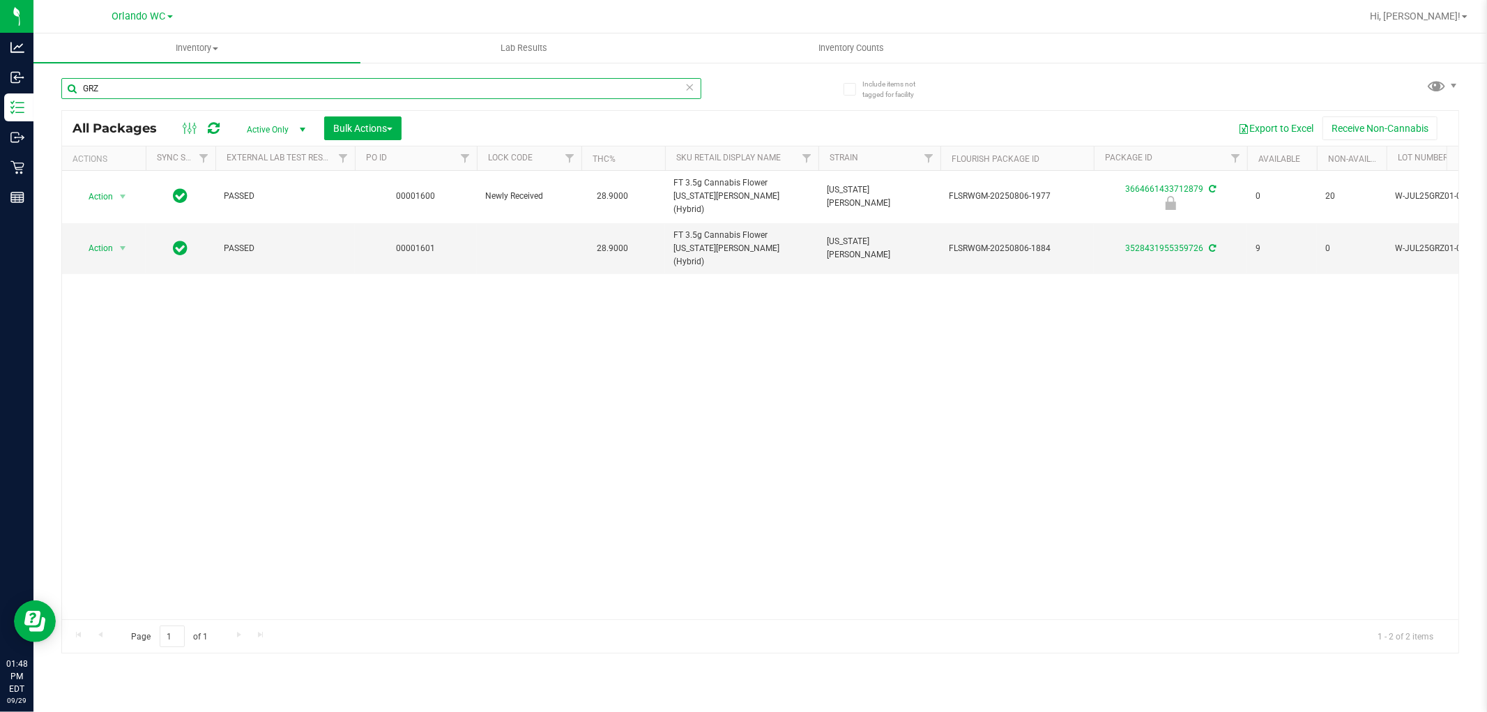
click at [140, 95] on input "GRZ" at bounding box center [381, 88] width 640 height 21
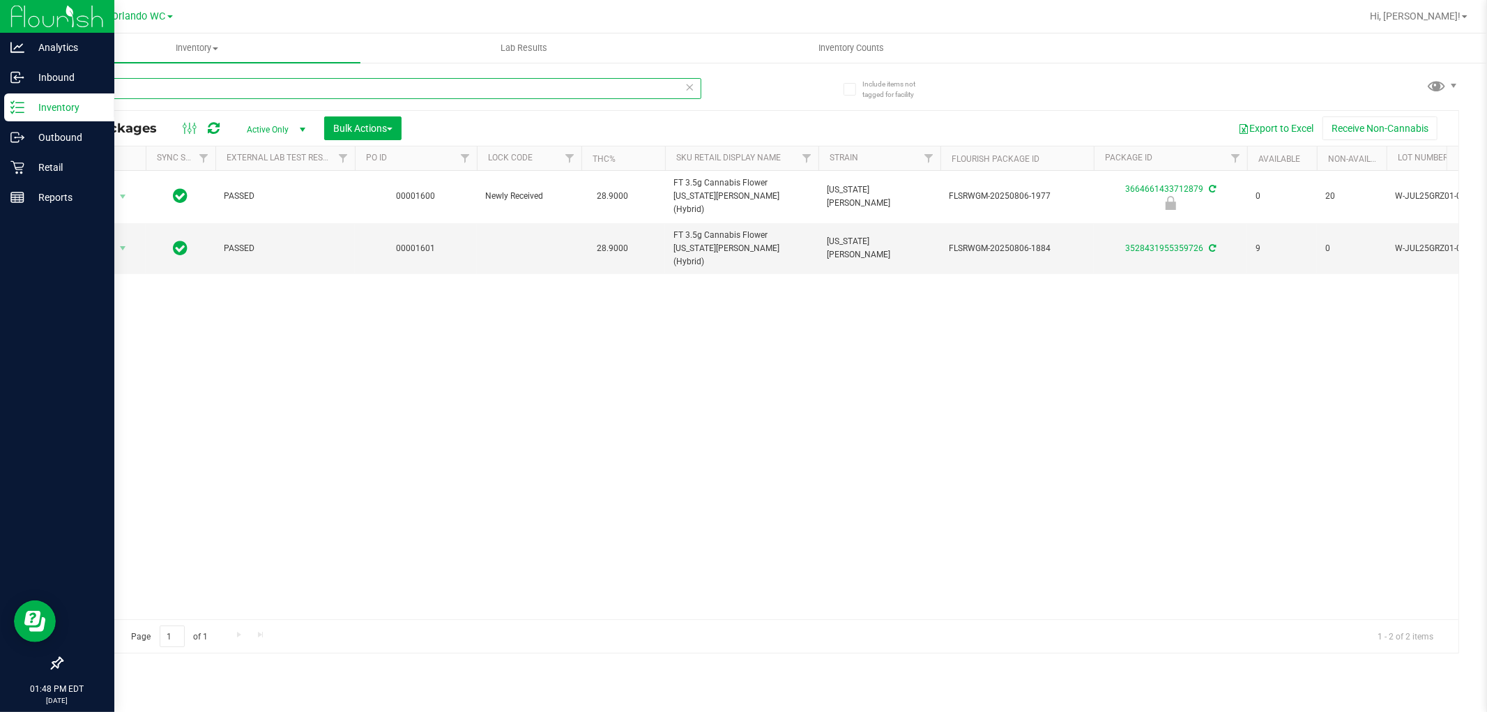
drag, startPoint x: 139, startPoint y: 95, endPoint x: 0, endPoint y: 93, distance: 139.4
click at [0, 93] on div "Analytics Inbound Inventory Outbound Retail Reports 01:48 PM EDT 09/29/2025 09/…" at bounding box center [743, 356] width 1487 height 712
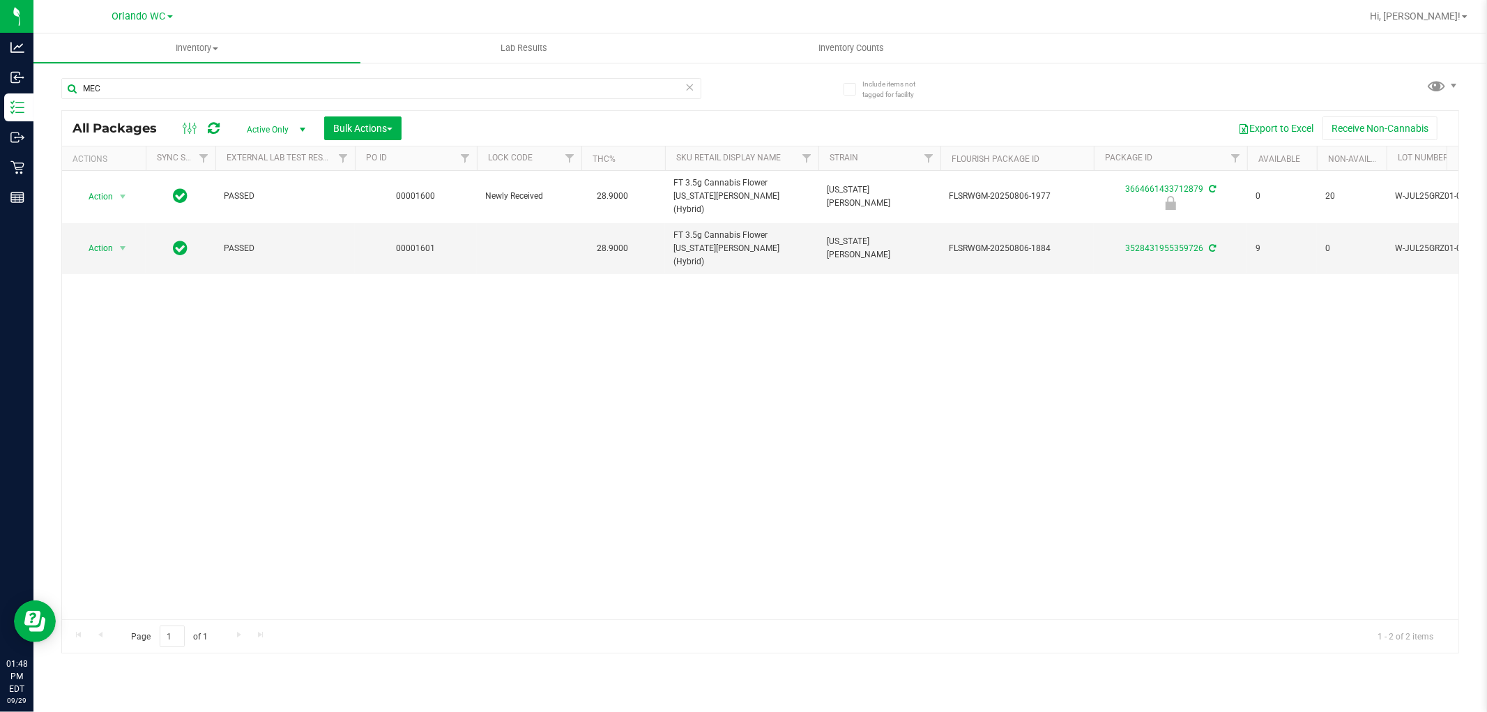
click at [463, 367] on div "Action Action Edit attributes Global inventory Locate package Package audit log…" at bounding box center [760, 395] width 1396 height 448
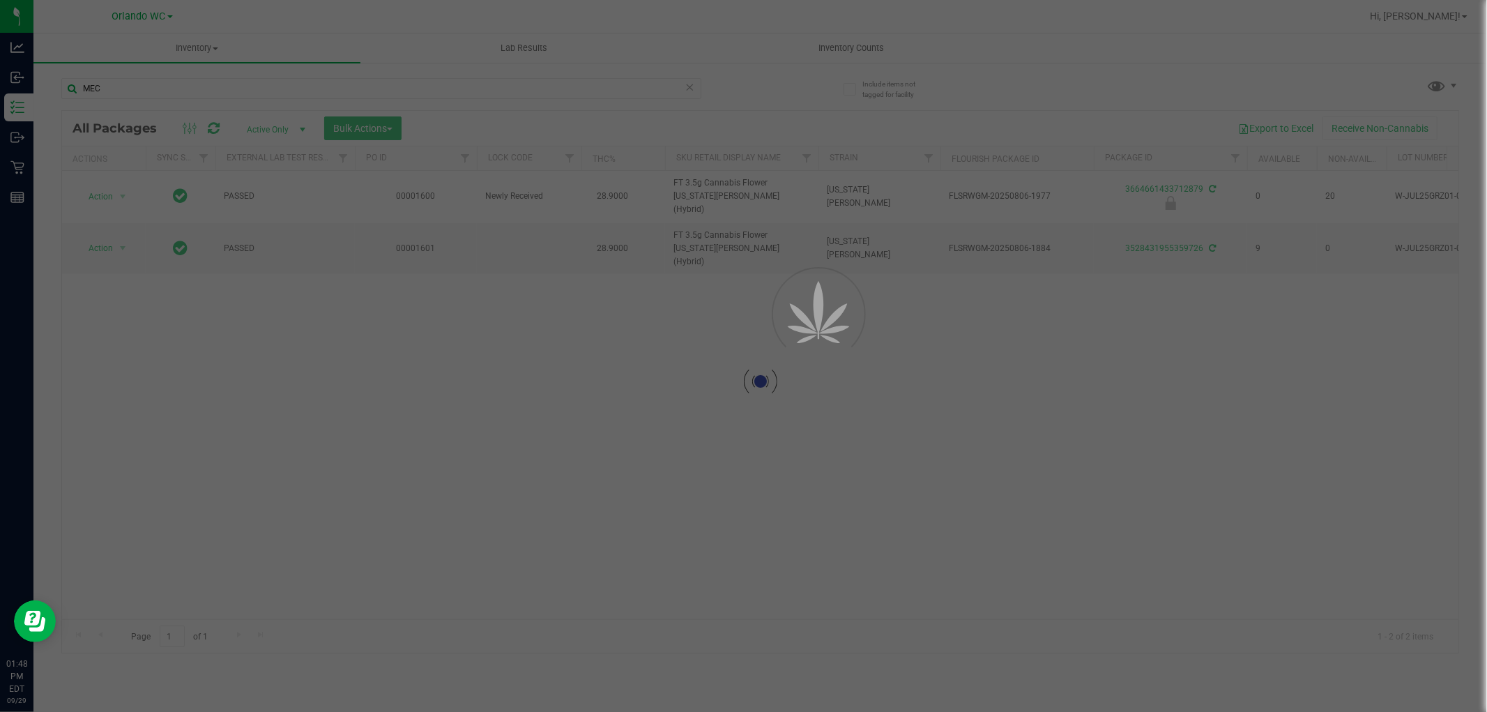
click at [468, 362] on div at bounding box center [743, 356] width 1487 height 712
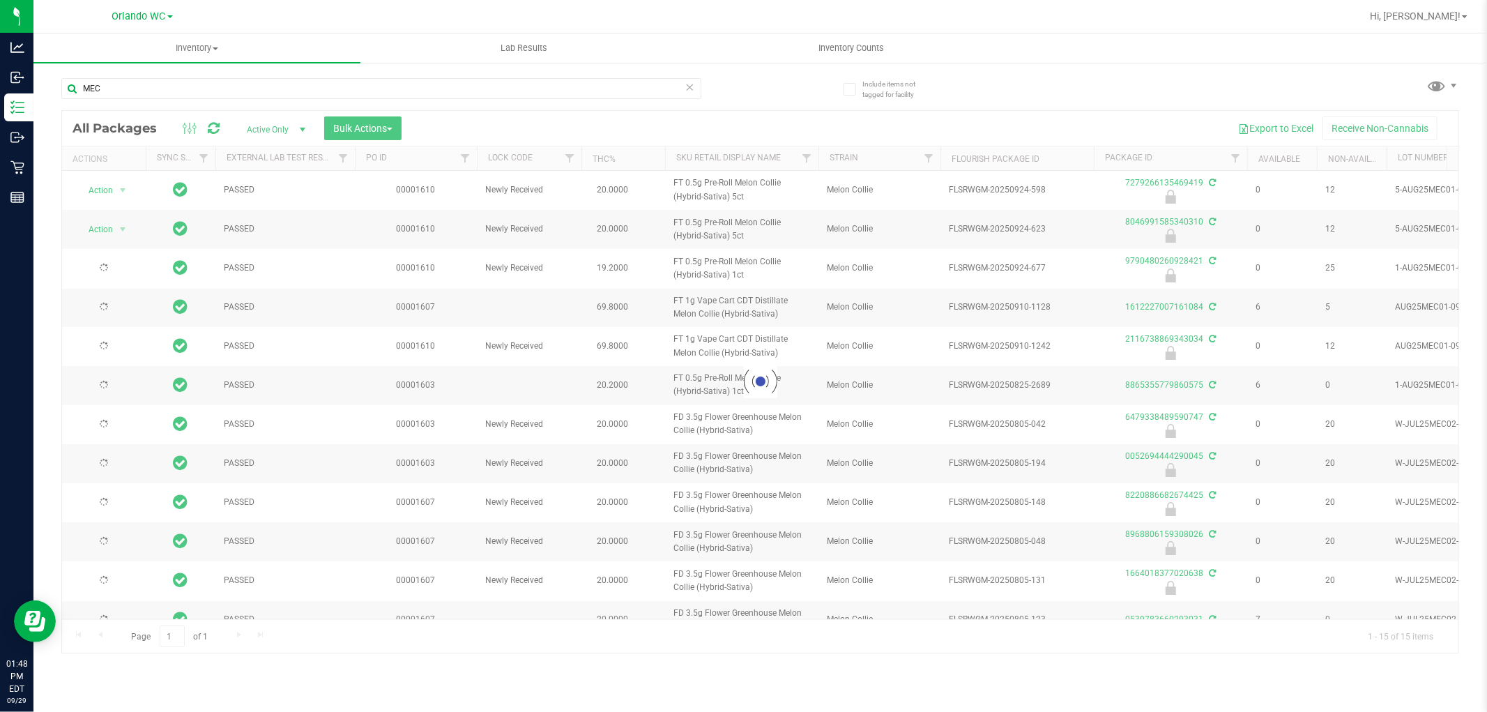
click at [475, 358] on div at bounding box center [760, 382] width 1396 height 542
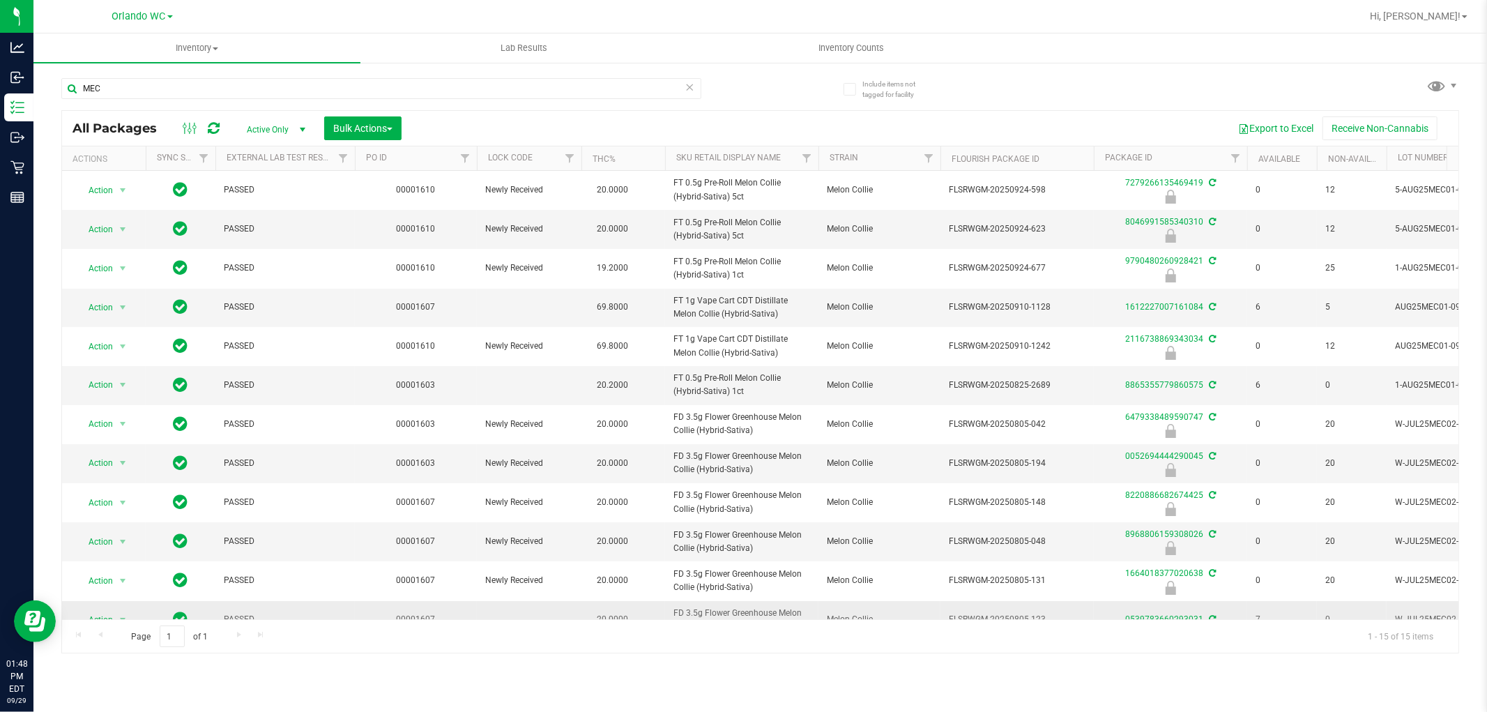
scroll to position [148, 0]
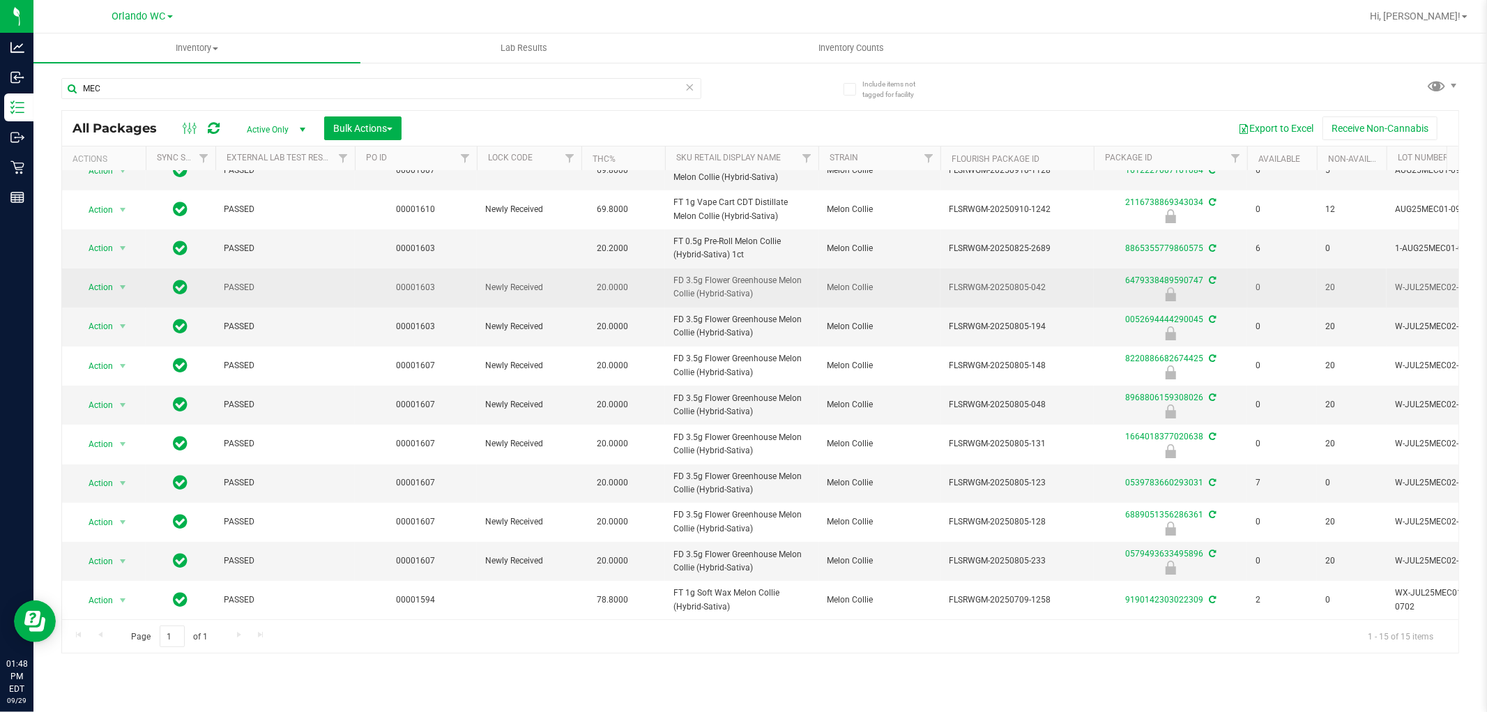
click at [733, 274] on span "FD 3.5g Flower Greenhouse Melon Collie (Hybrid-Sativa)" at bounding box center [741, 287] width 137 height 26
copy tr "FD 3.5g Flower Greenhouse Melon Collie (Hybrid-Sativa)"
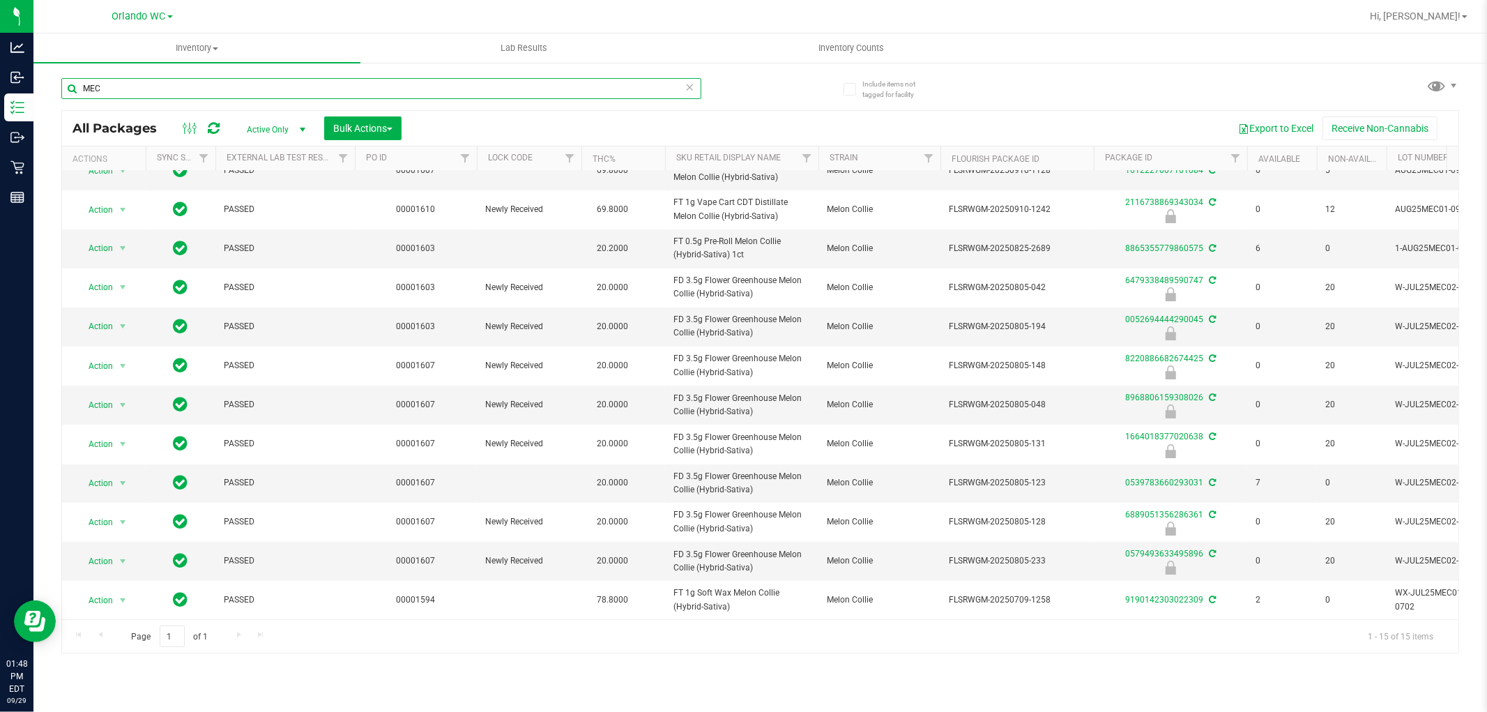
click at [355, 84] on input "MEC" at bounding box center [381, 88] width 640 height 21
paste input "FD 3.5g Flower Greenhouse Melon Collie (Hybrid-Sativa)"
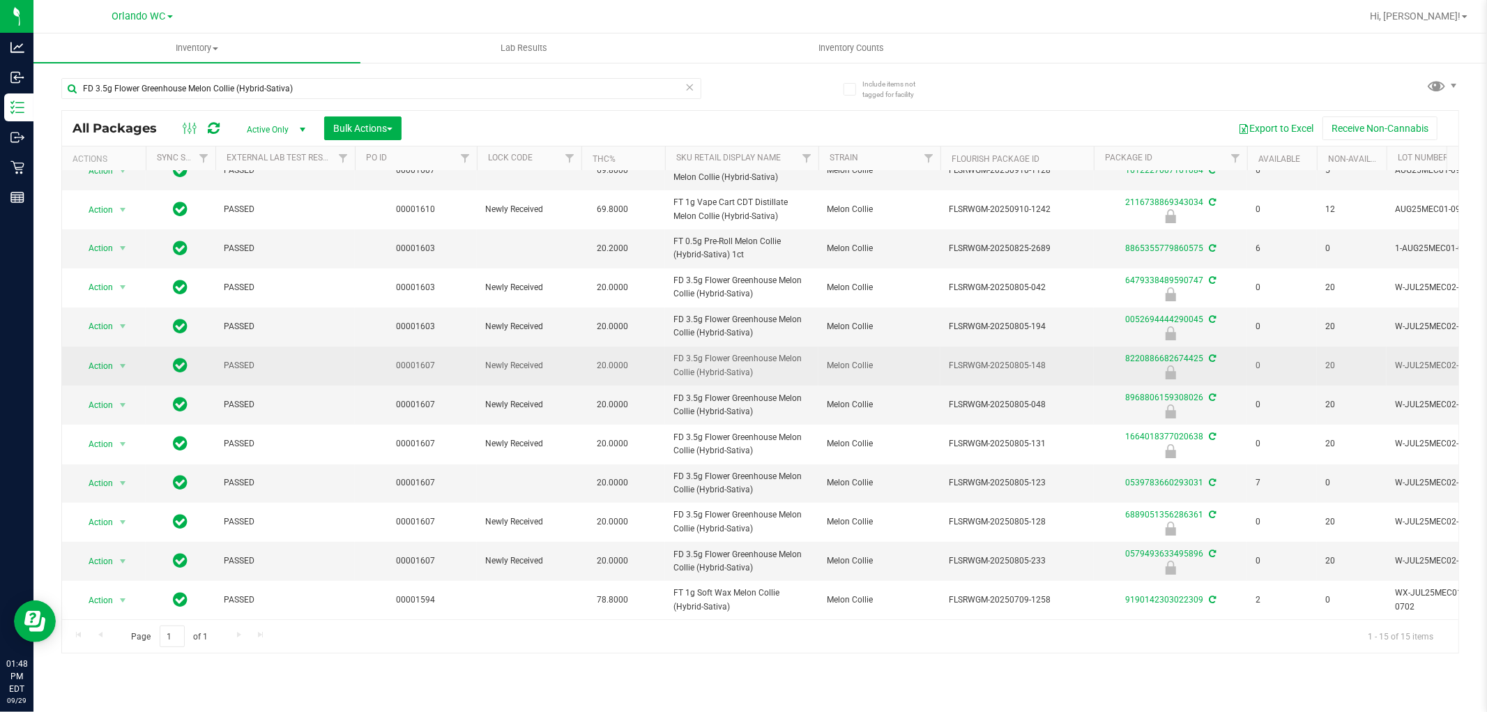
click at [788, 373] on td "FD 3.5g Flower Greenhouse Melon Collie (Hybrid-Sativa)" at bounding box center [741, 365] width 153 height 39
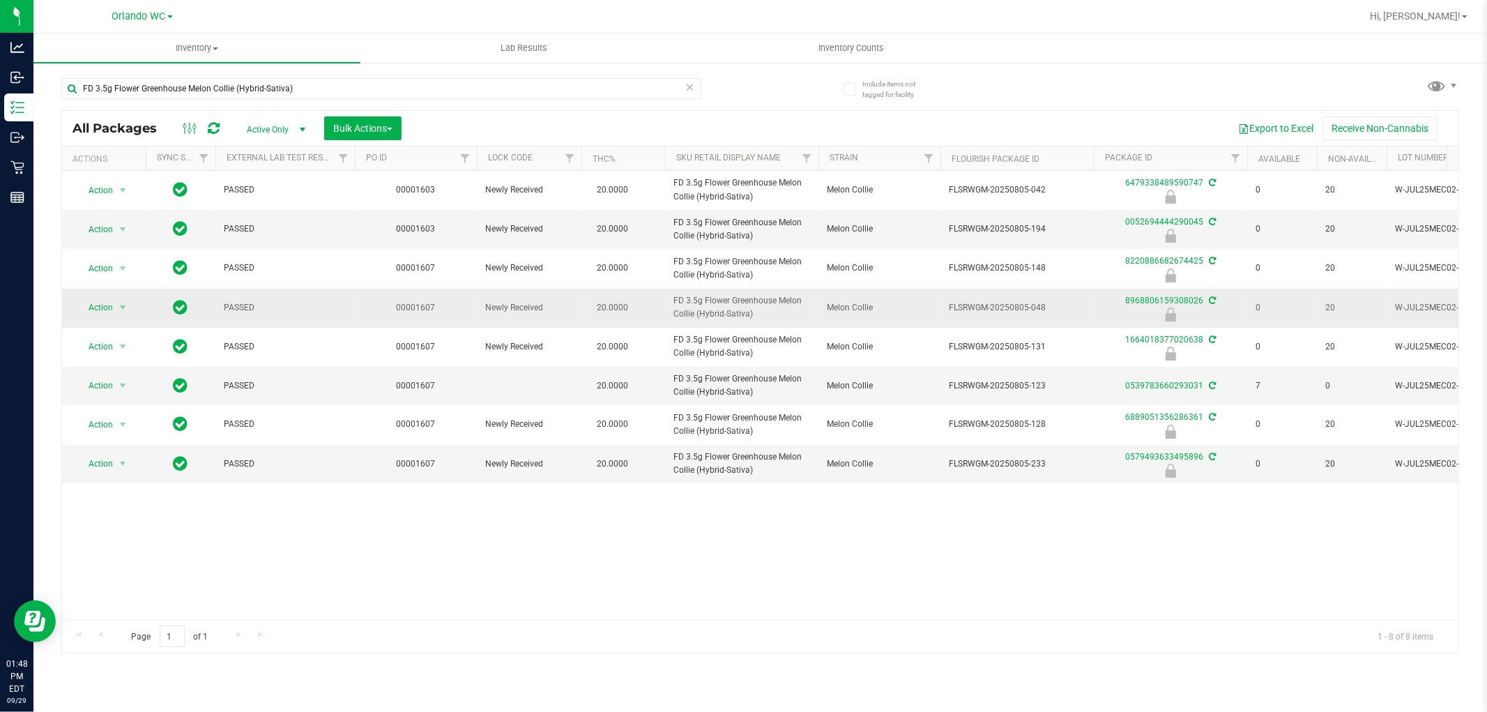
drag, startPoint x: 1304, startPoint y: 282, endPoint x: 1293, endPoint y: 308, distance: 28.7
click at [1305, 282] on td "0" at bounding box center [1282, 268] width 70 height 39
click at [638, 432] on td "20.0000" at bounding box center [623, 424] width 84 height 39
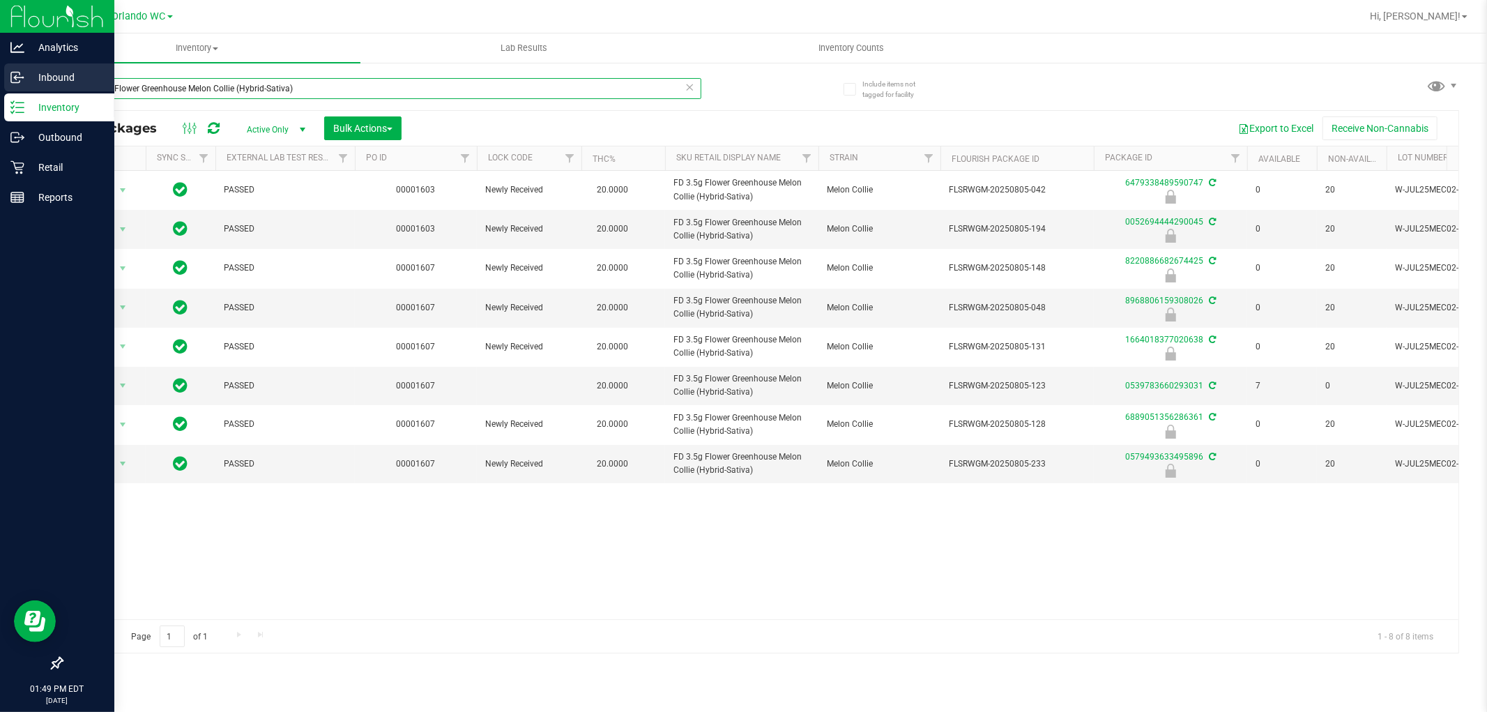
drag, startPoint x: 340, startPoint y: 93, endPoint x: 0, endPoint y: 86, distance: 340.2
click at [0, 86] on div "Analytics Inbound Inventory Outbound Retail Reports 01:49 PM EDT 09/29/2025 09/…" at bounding box center [743, 356] width 1487 height 712
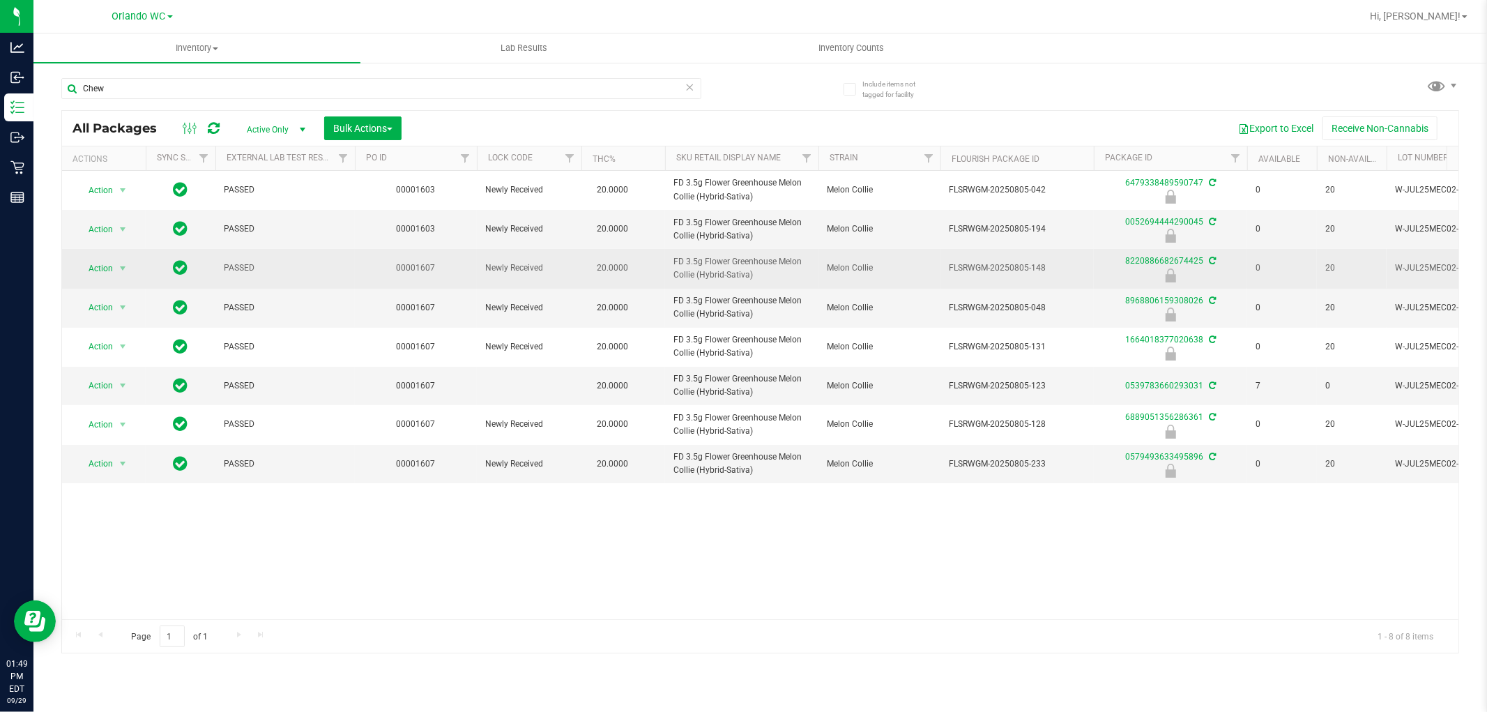
click at [785, 284] on td "FD 3.5g Flower Greenhouse Melon Collie (Hybrid-Sativa)" at bounding box center [741, 268] width 153 height 39
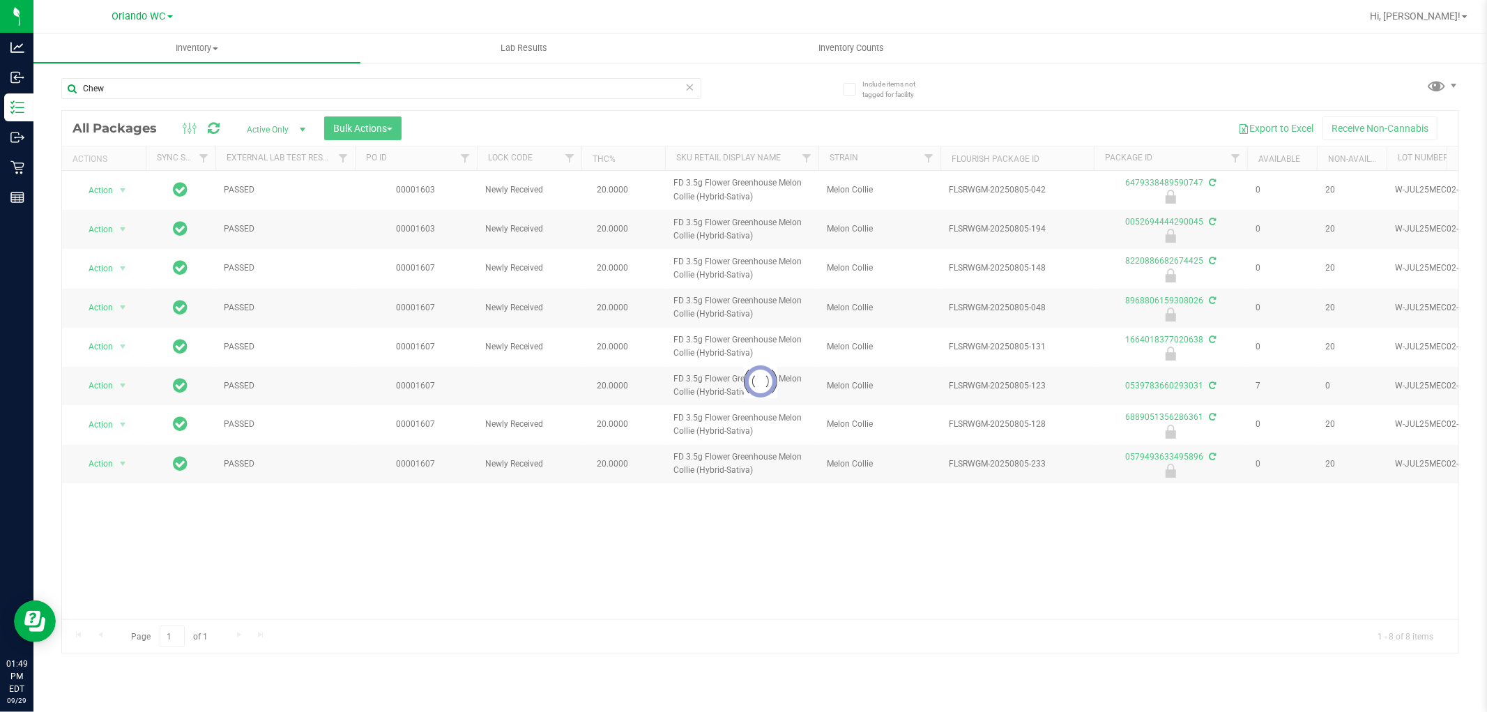
click at [806, 280] on div at bounding box center [760, 382] width 1396 height 542
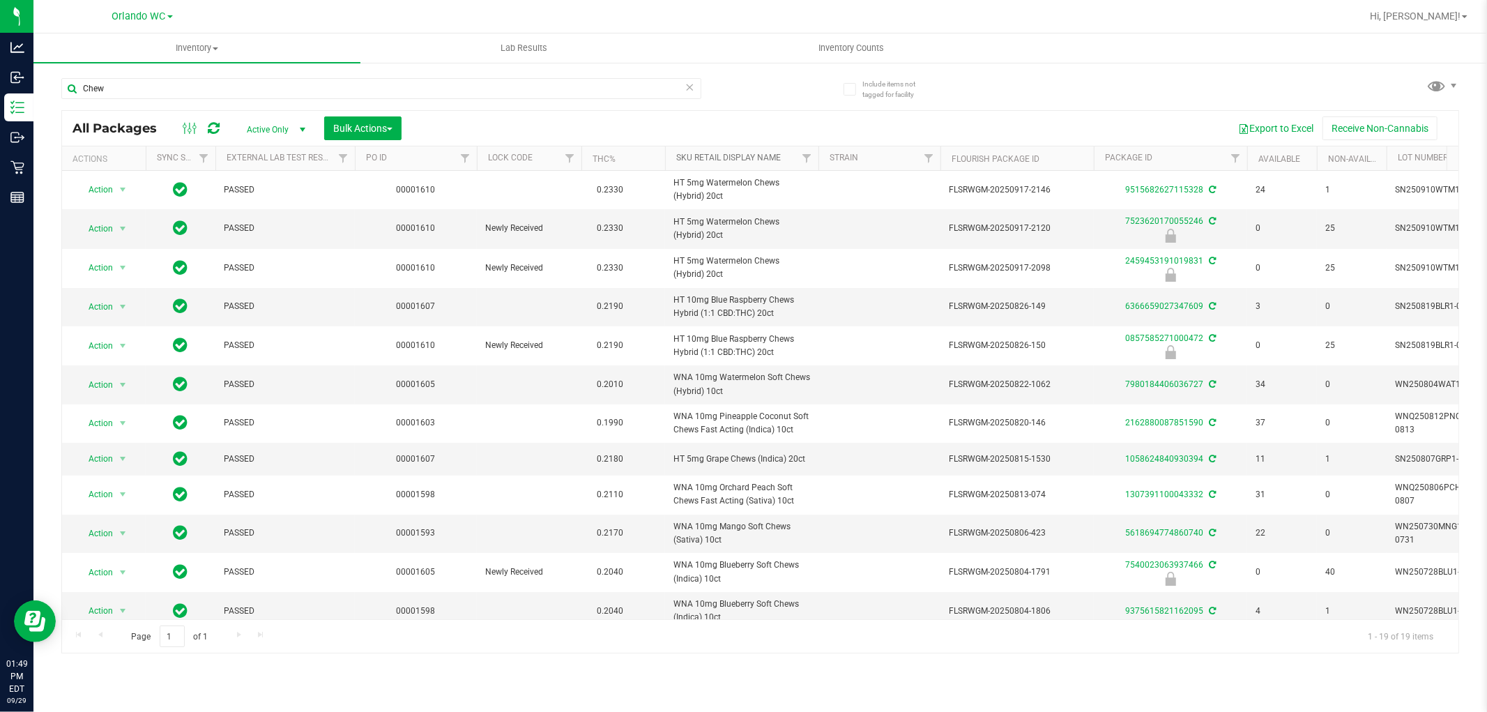
click at [737, 156] on link "Sku Retail Display Name" at bounding box center [728, 158] width 105 height 10
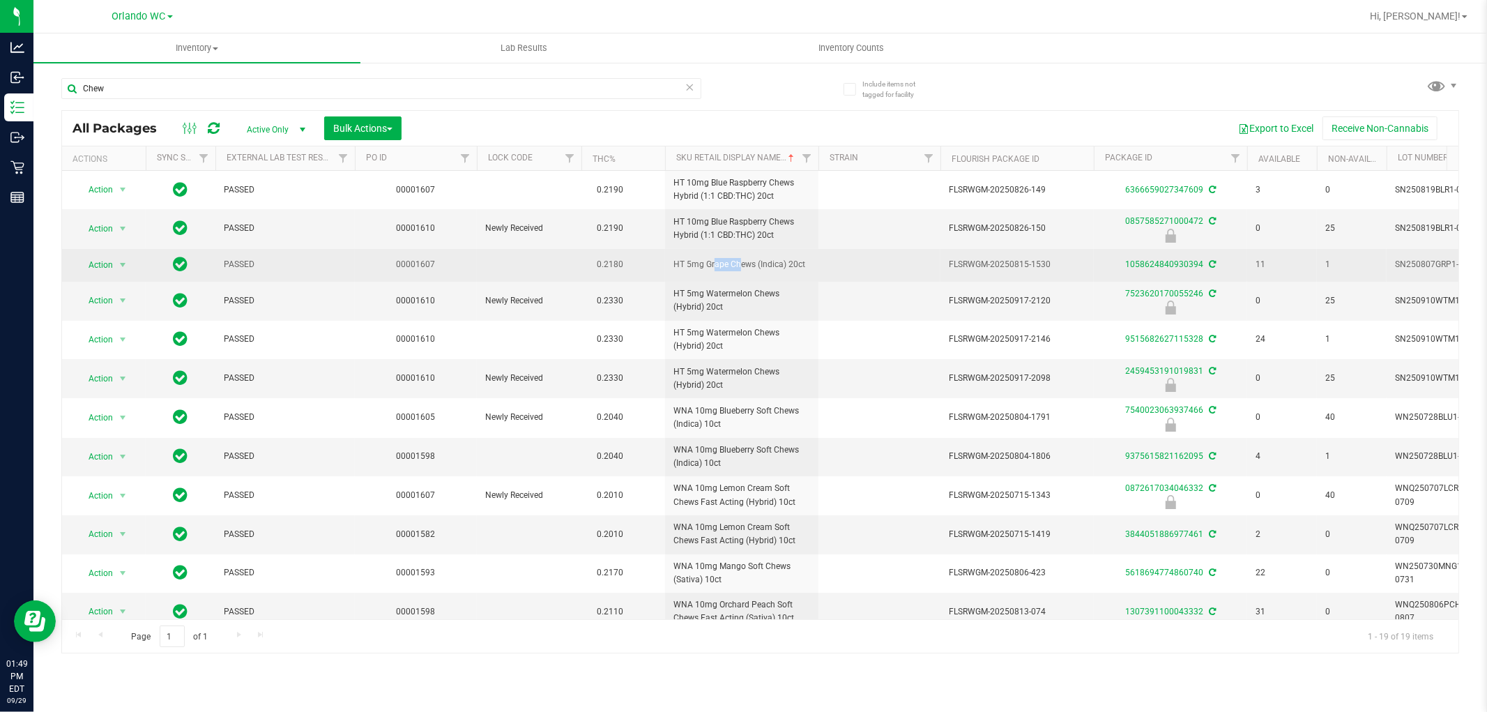
drag, startPoint x: 669, startPoint y: 261, endPoint x: 702, endPoint y: 261, distance: 32.8
click at [702, 261] on td "HT 5mg Grape Chews (Indica) 20ct" at bounding box center [741, 265] width 153 height 33
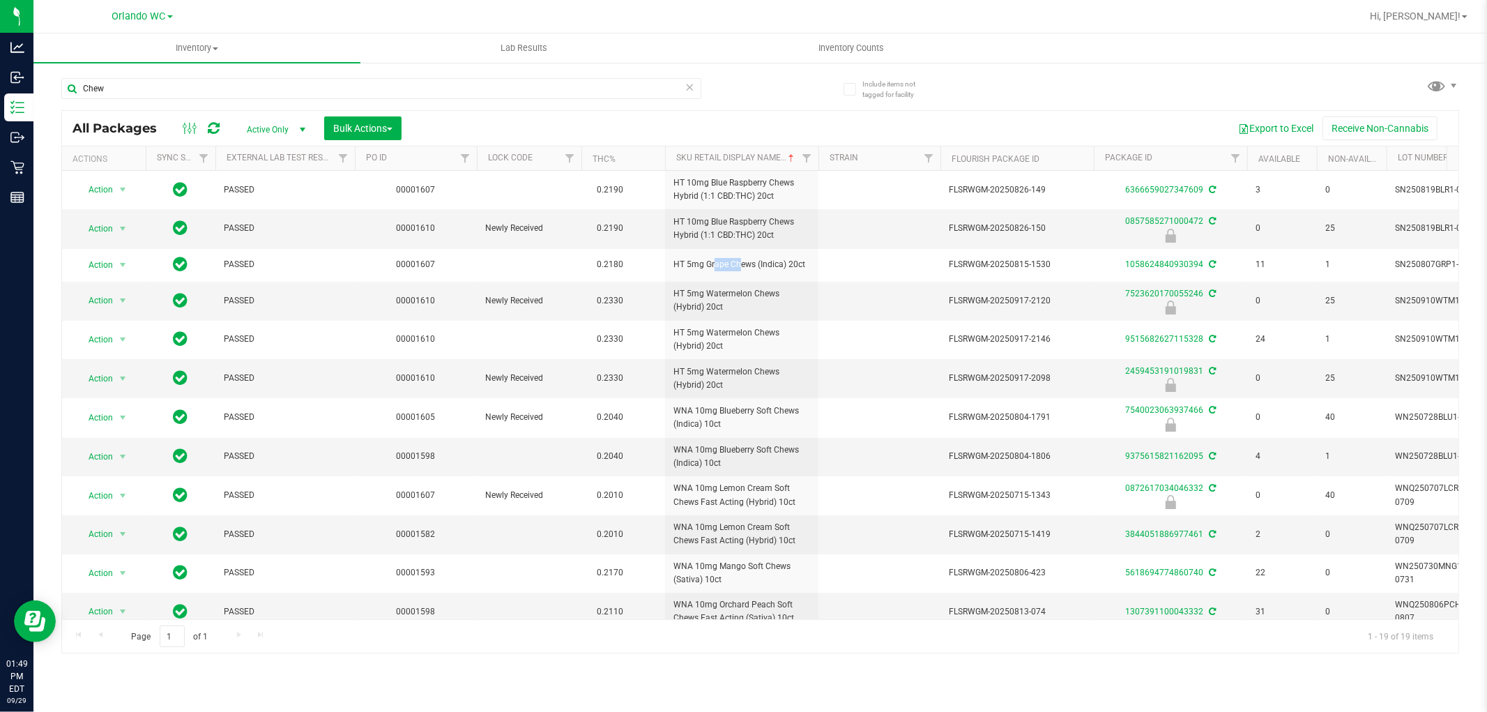
copy span "HT 5mg"
click at [422, 89] on input "Chew" at bounding box center [381, 88] width 640 height 21
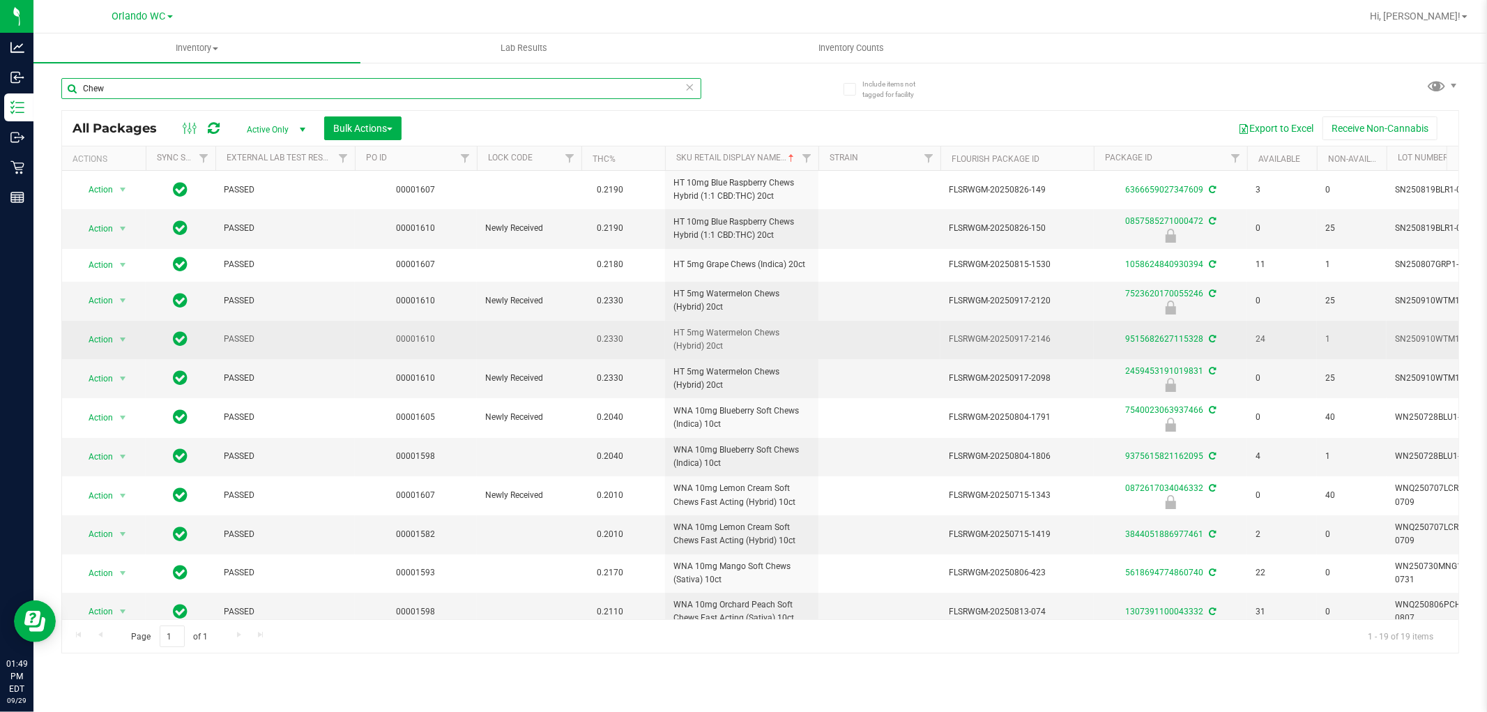
paste input "HT 5mg"
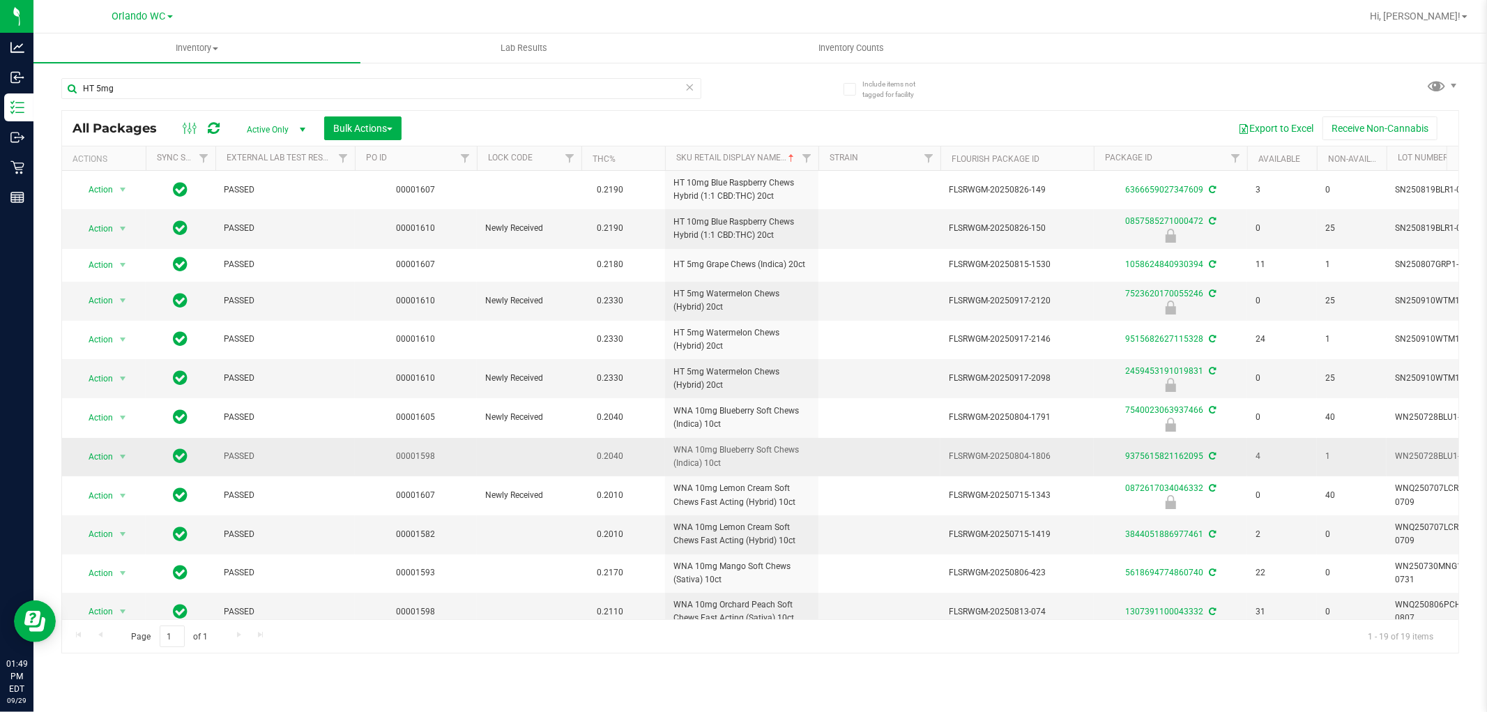
click at [772, 468] on span "WNA 10mg Blueberry Soft Chews (Indica) 10ct" at bounding box center [741, 456] width 137 height 26
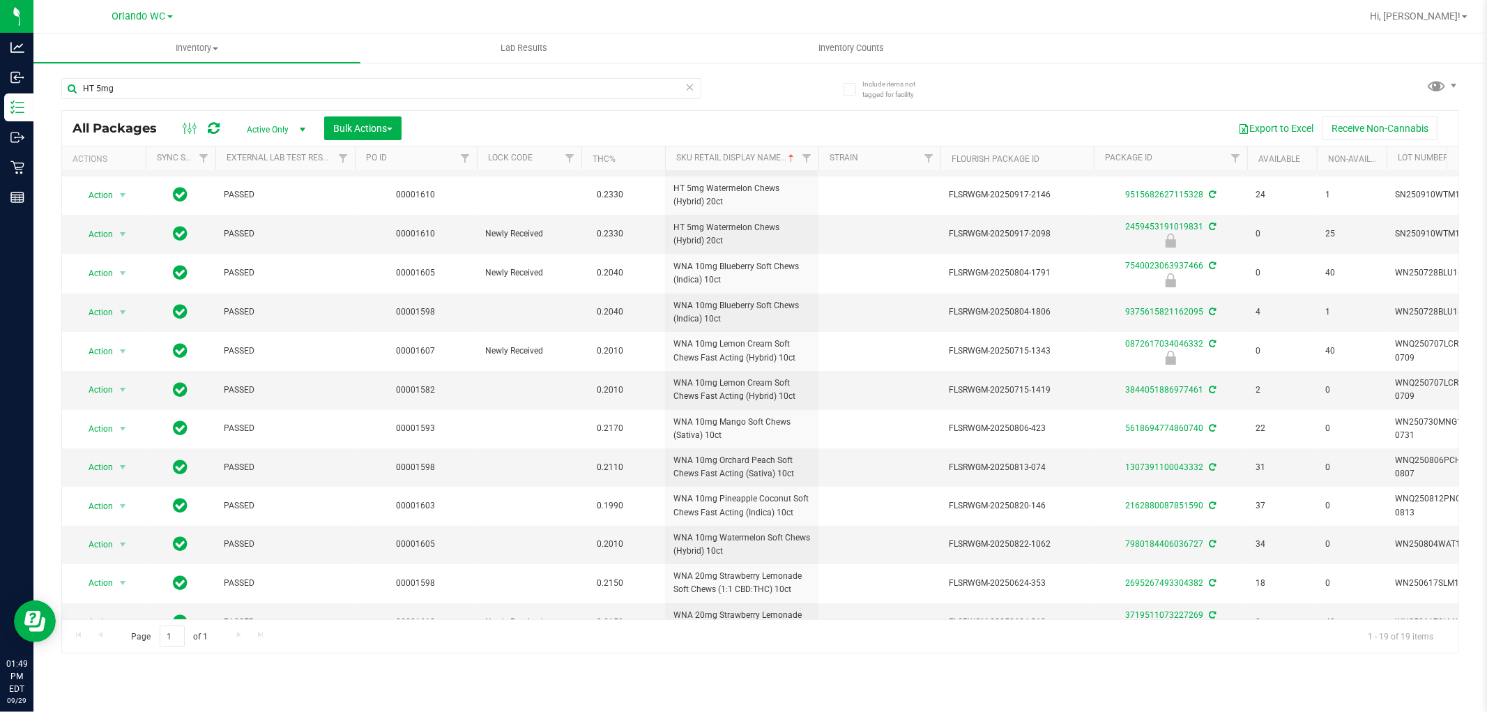
scroll to position [321, 0]
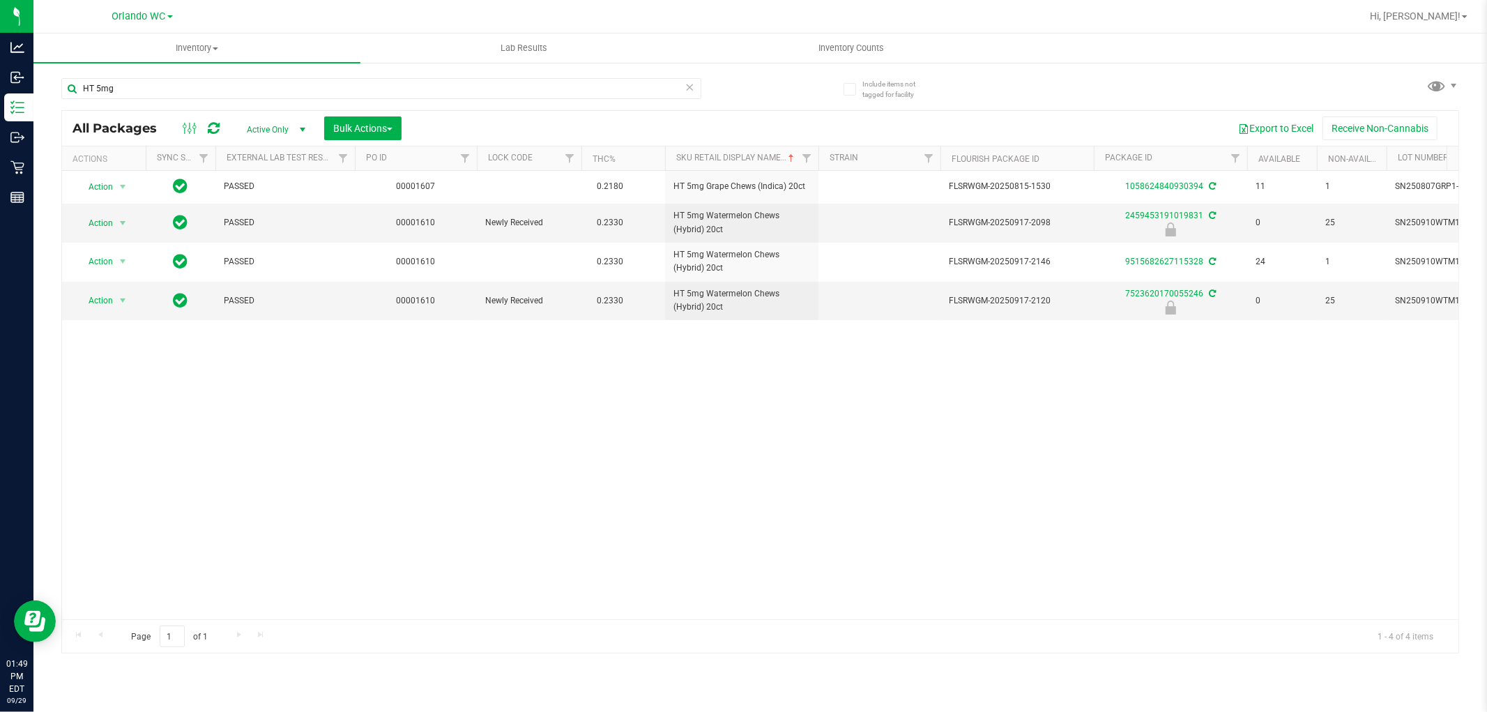
click at [737, 351] on div "Action Action Adjust qty Create package Edit attributes Global inventory Locate…" at bounding box center [760, 395] width 1396 height 448
click at [100, 91] on input "HT 5mg" at bounding box center [381, 88] width 640 height 21
click at [849, 442] on div "Action Action Adjust qty Create package Edit attributes Global inventory Locate…" at bounding box center [760, 395] width 1396 height 448
click at [132, 89] on input "HT 5mg" at bounding box center [381, 88] width 640 height 21
click at [630, 462] on div "Action Action Adjust qty Create package Edit attributes Global inventory Locate…" at bounding box center [760, 395] width 1396 height 448
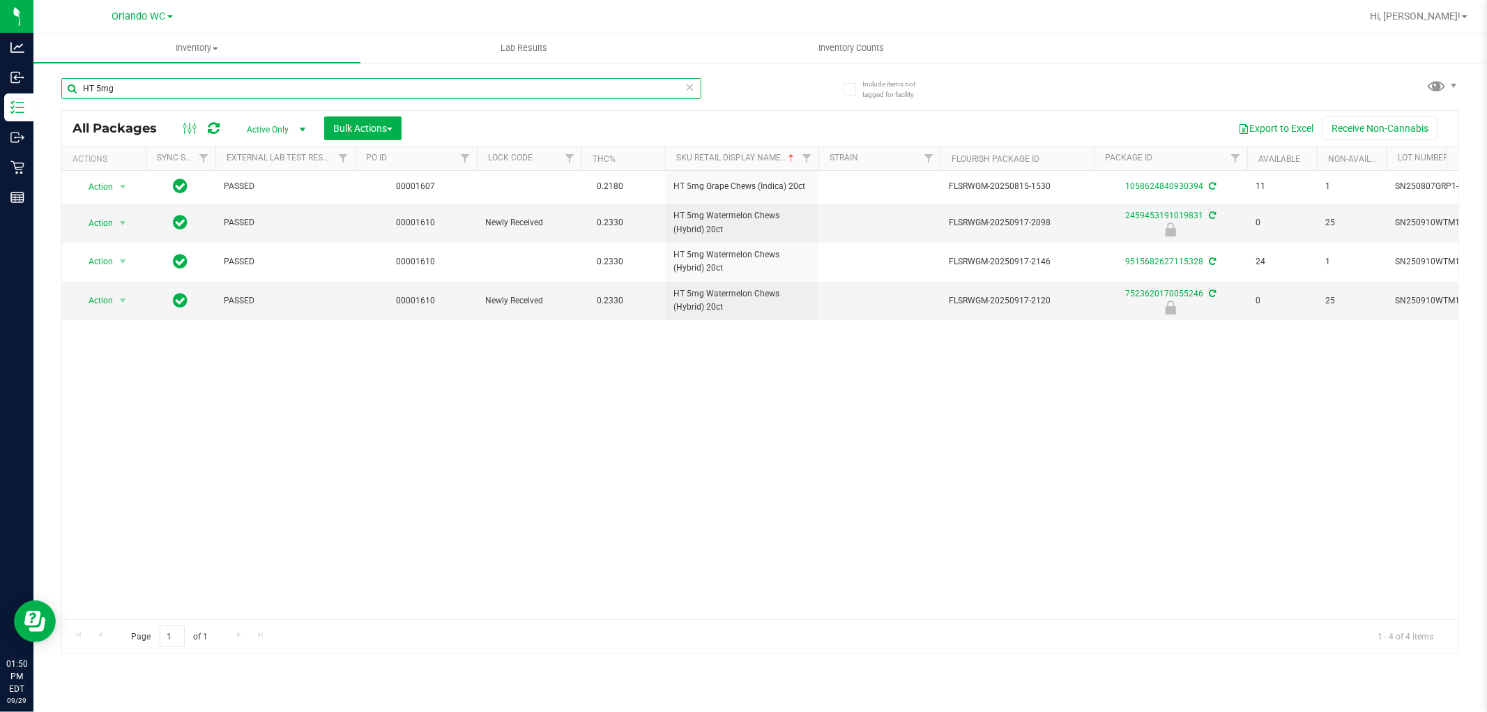
drag, startPoint x: 134, startPoint y: 89, endPoint x: 96, endPoint y: 86, distance: 37.8
click at [96, 86] on input "HT 5mg" at bounding box center [381, 88] width 640 height 21
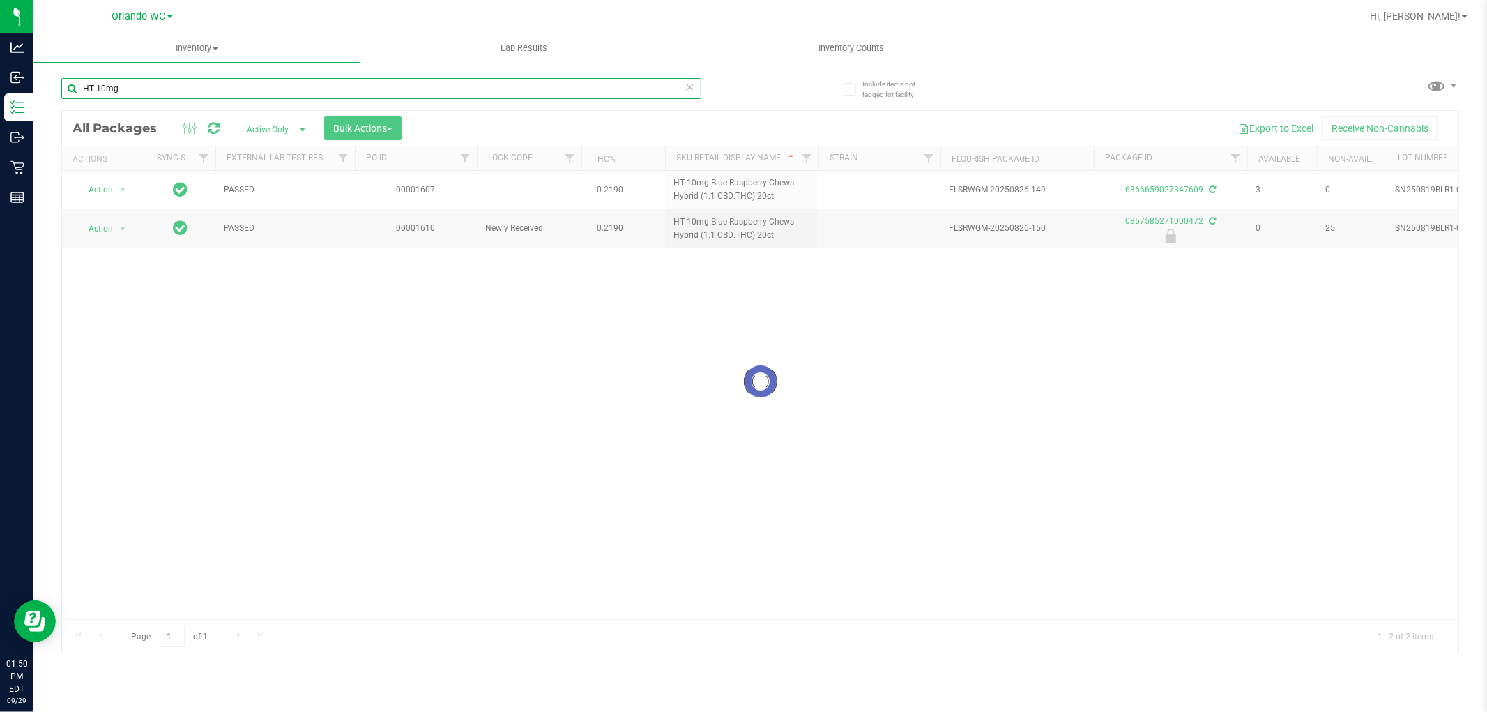
type input "HT 10mg"
click at [517, 528] on div at bounding box center [760, 382] width 1396 height 542
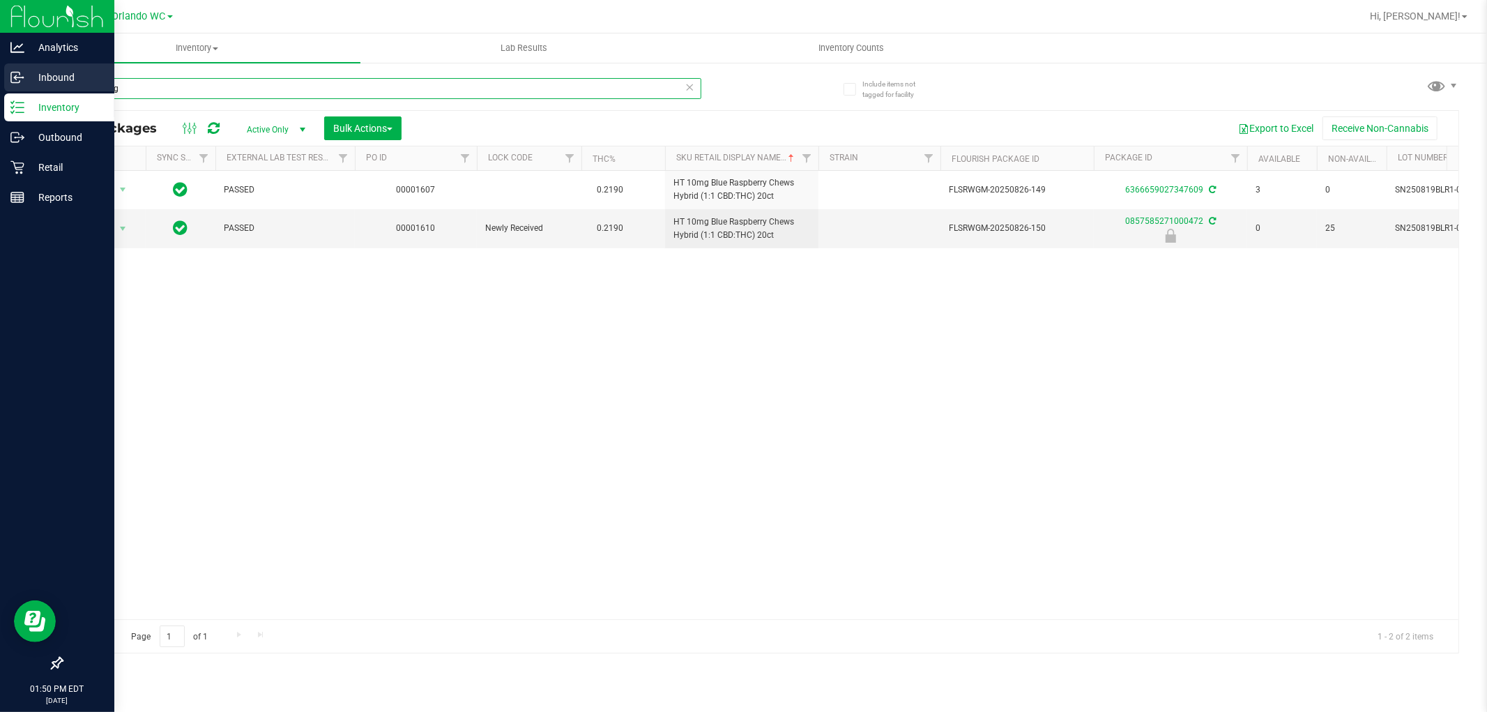
drag, startPoint x: 158, startPoint y: 87, endPoint x: 32, endPoint y: 87, distance: 125.5
click at [35, 87] on div "Include items not tagged for facility HT 10mg All Packages Active Only Active O…" at bounding box center [759, 273] width 1453 height 425
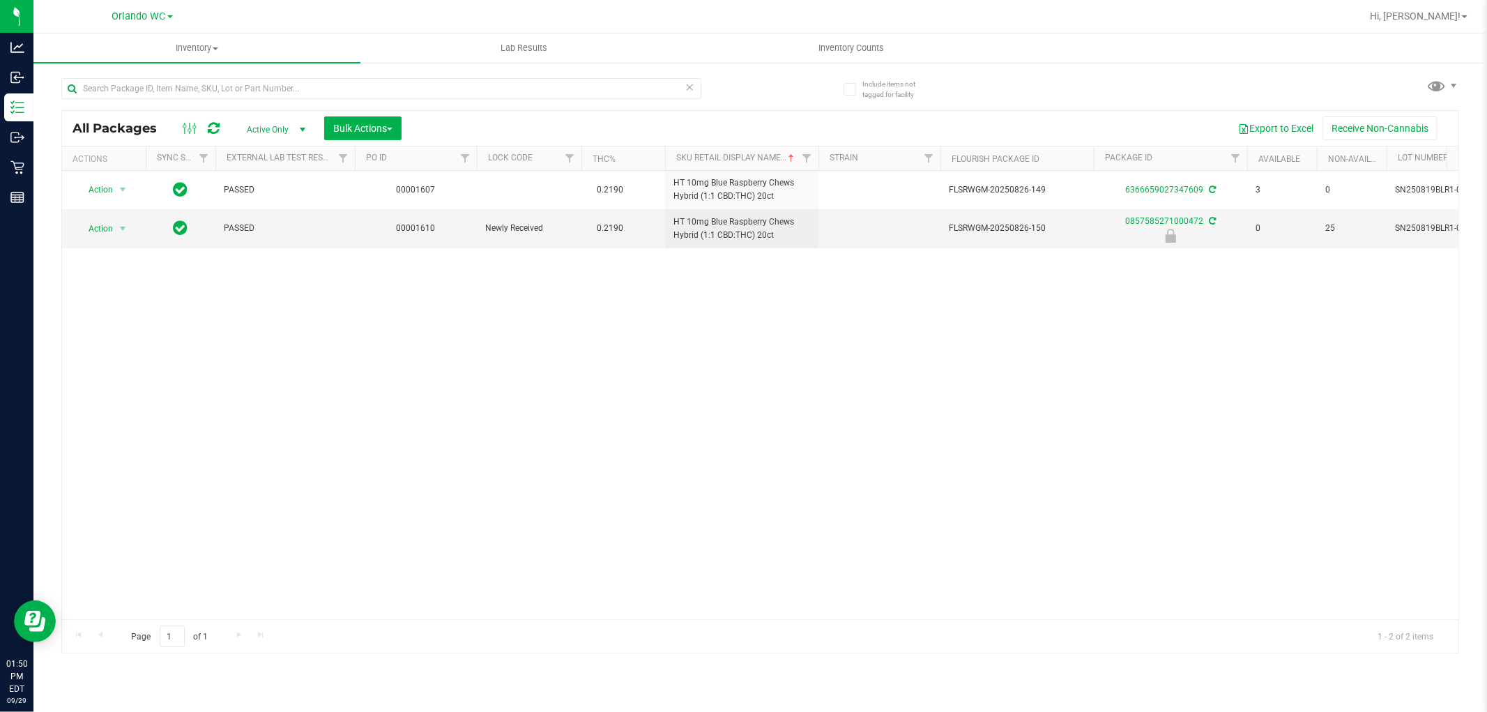
click at [944, 461] on div "Action Action Adjust qty Create package Edit attributes Global inventory Locate…" at bounding box center [760, 395] width 1396 height 448
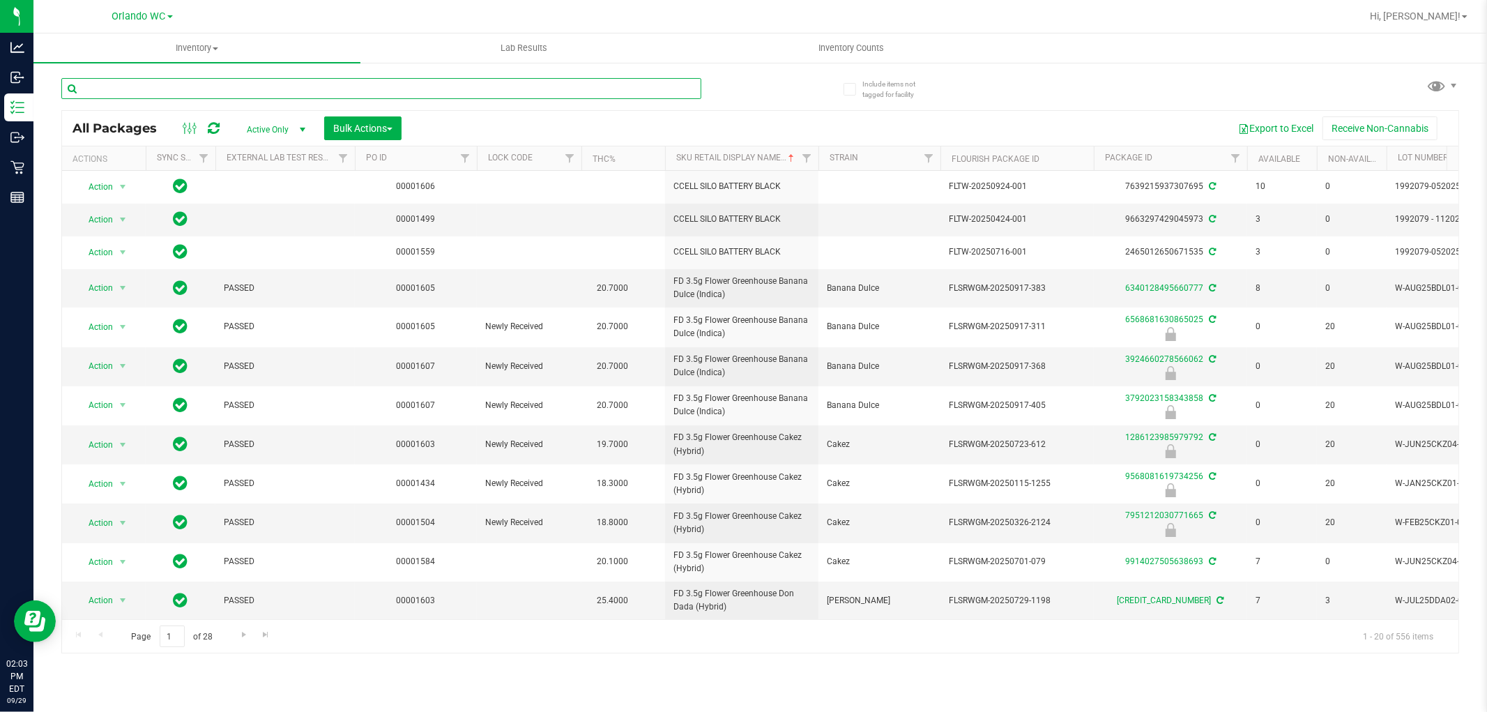
click at [151, 87] on input "text" at bounding box center [381, 88] width 640 height 21
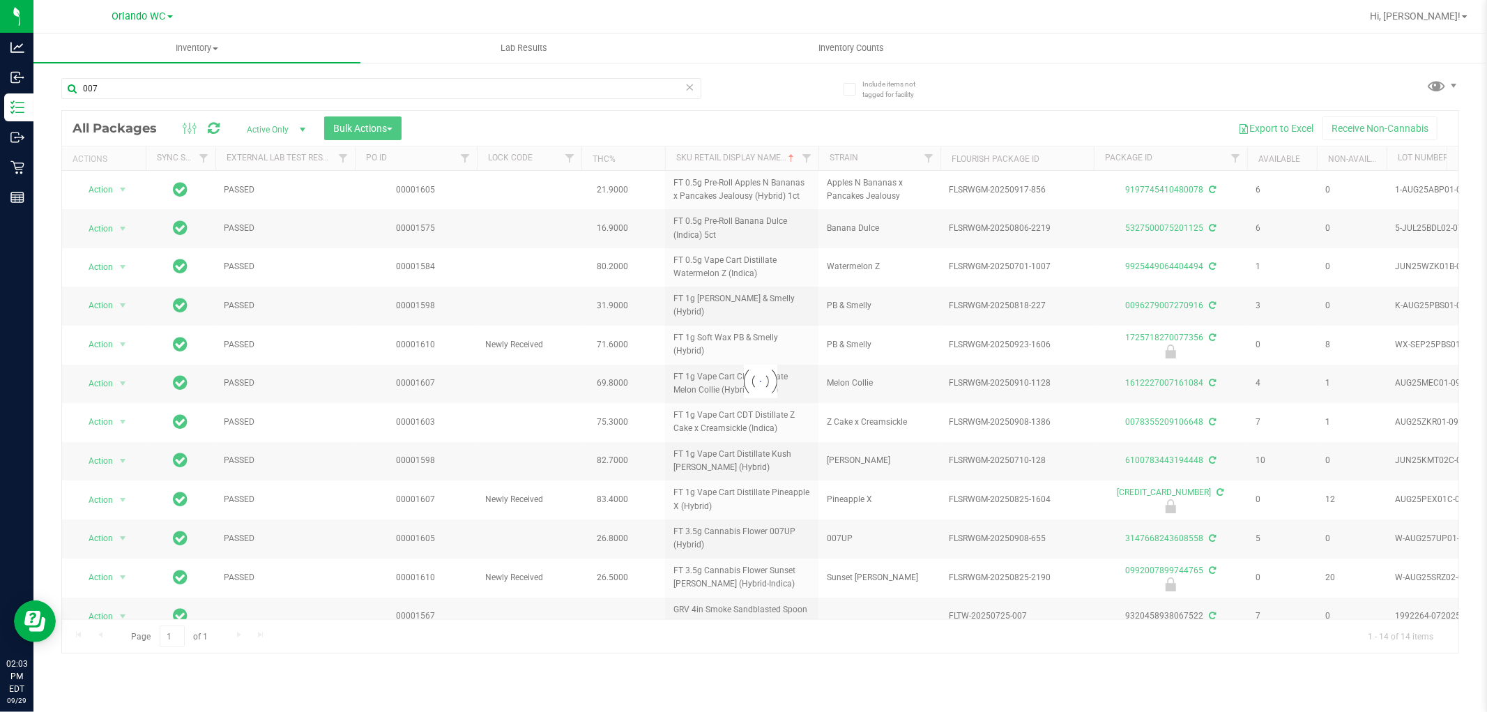
click at [563, 374] on div at bounding box center [760, 382] width 1396 height 542
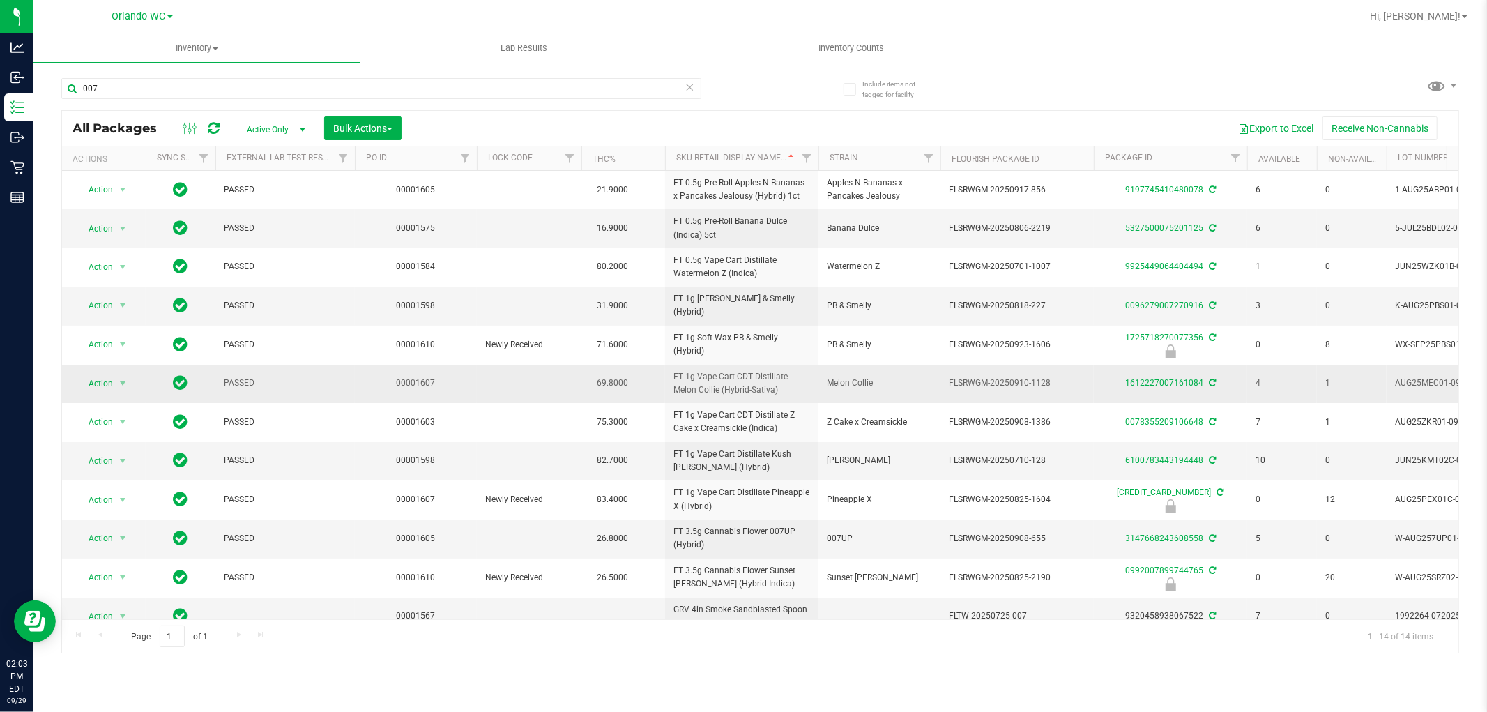
click at [566, 365] on td at bounding box center [529, 384] width 105 height 38
drag, startPoint x: 660, startPoint y: 308, endPoint x: 712, endPoint y: 307, distance: 51.6
click at [712, 307] on tr "Action Action Adjust qty Create package Edit attributes Global inventory Locate…" at bounding box center [1083, 305] width 2042 height 38
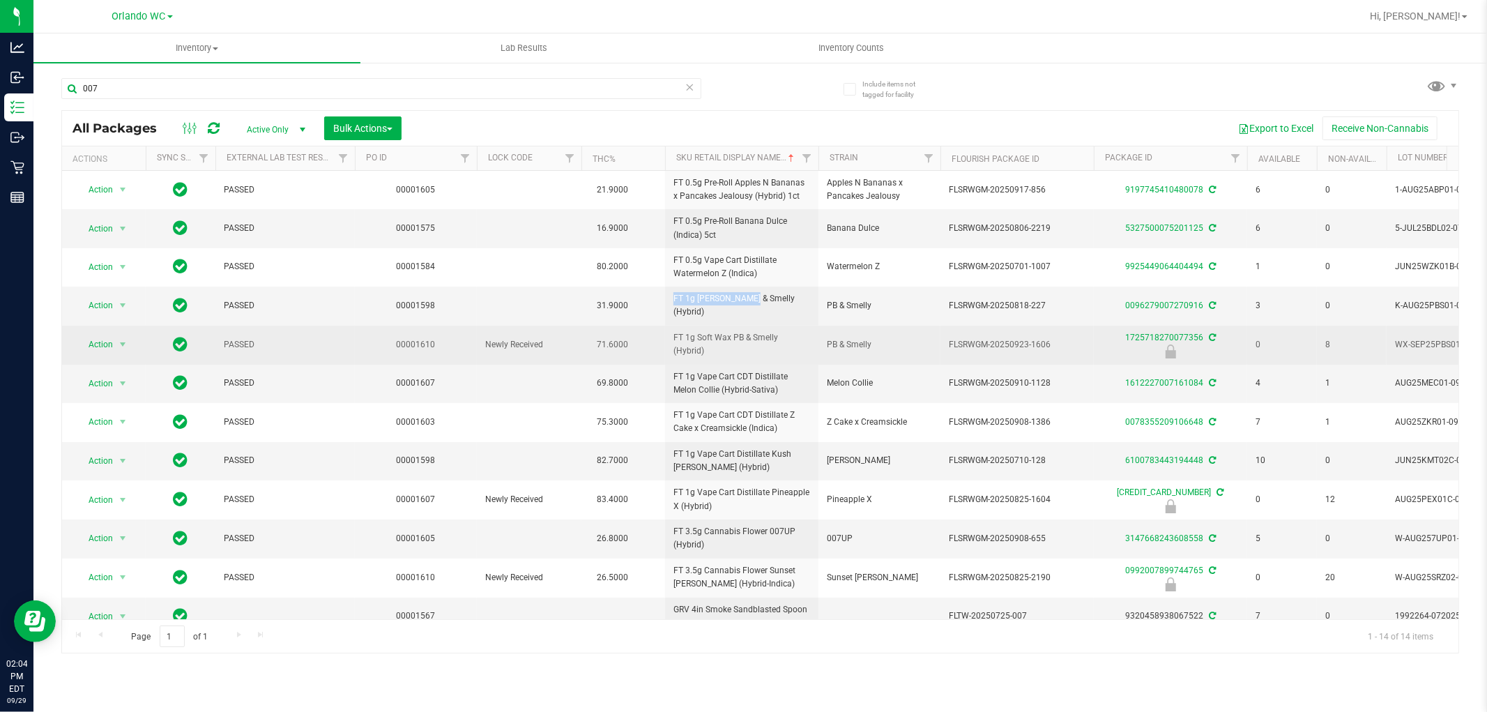
copy tr "FT 1g Kief"
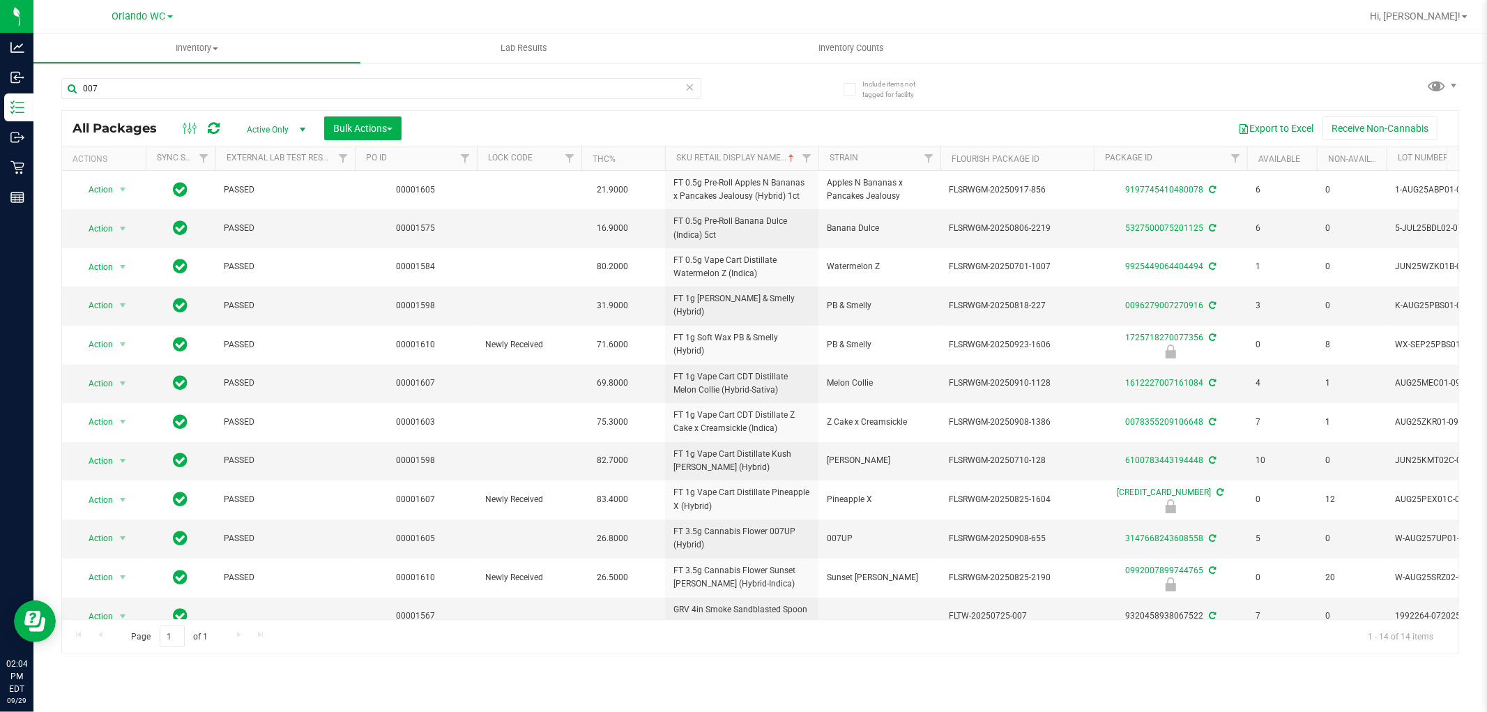
click at [484, 100] on div "007" at bounding box center [381, 94] width 640 height 32
click at [488, 93] on input "007" at bounding box center [381, 88] width 640 height 21
paste input "FT 1g Kief"
type input "FT 1g Kief"
click at [558, 318] on td at bounding box center [529, 305] width 105 height 38
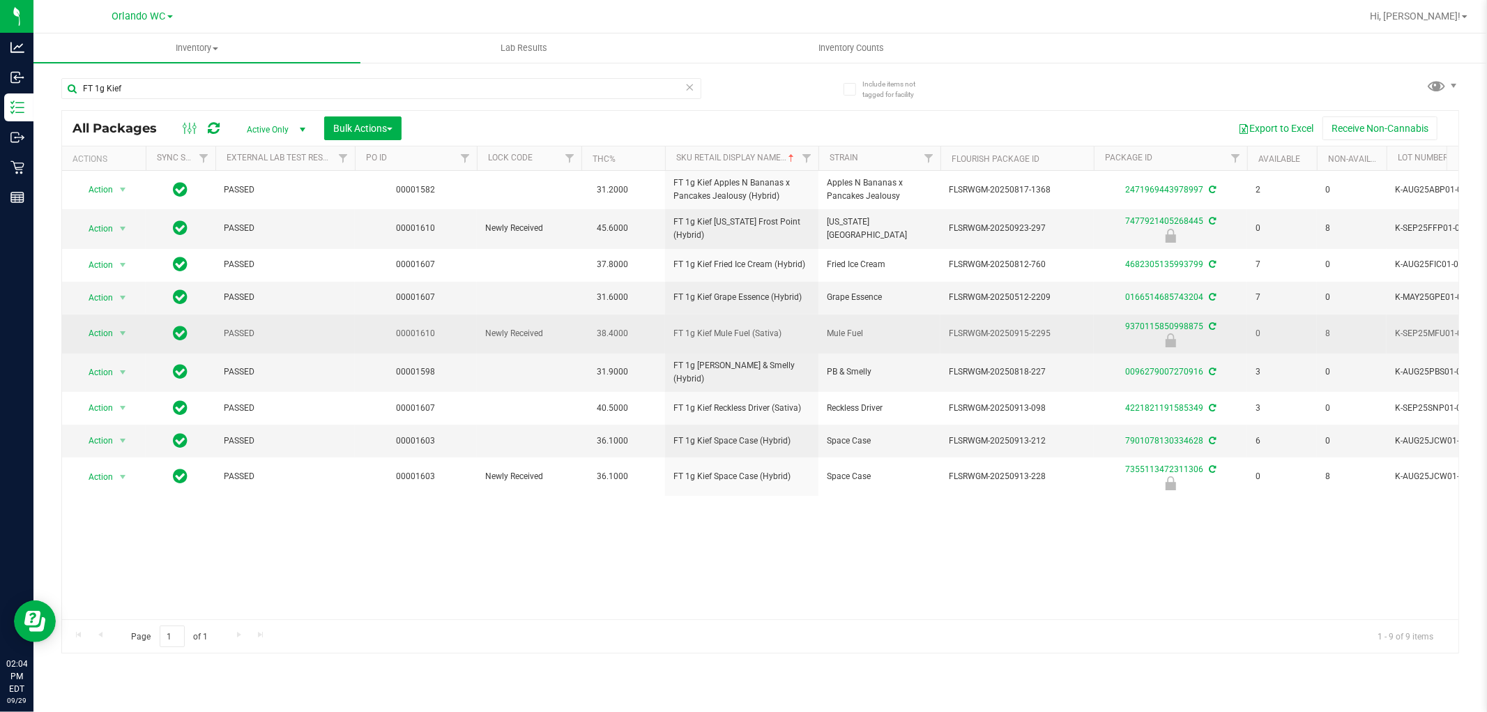
click at [530, 331] on span "Newly Received" at bounding box center [529, 333] width 88 height 13
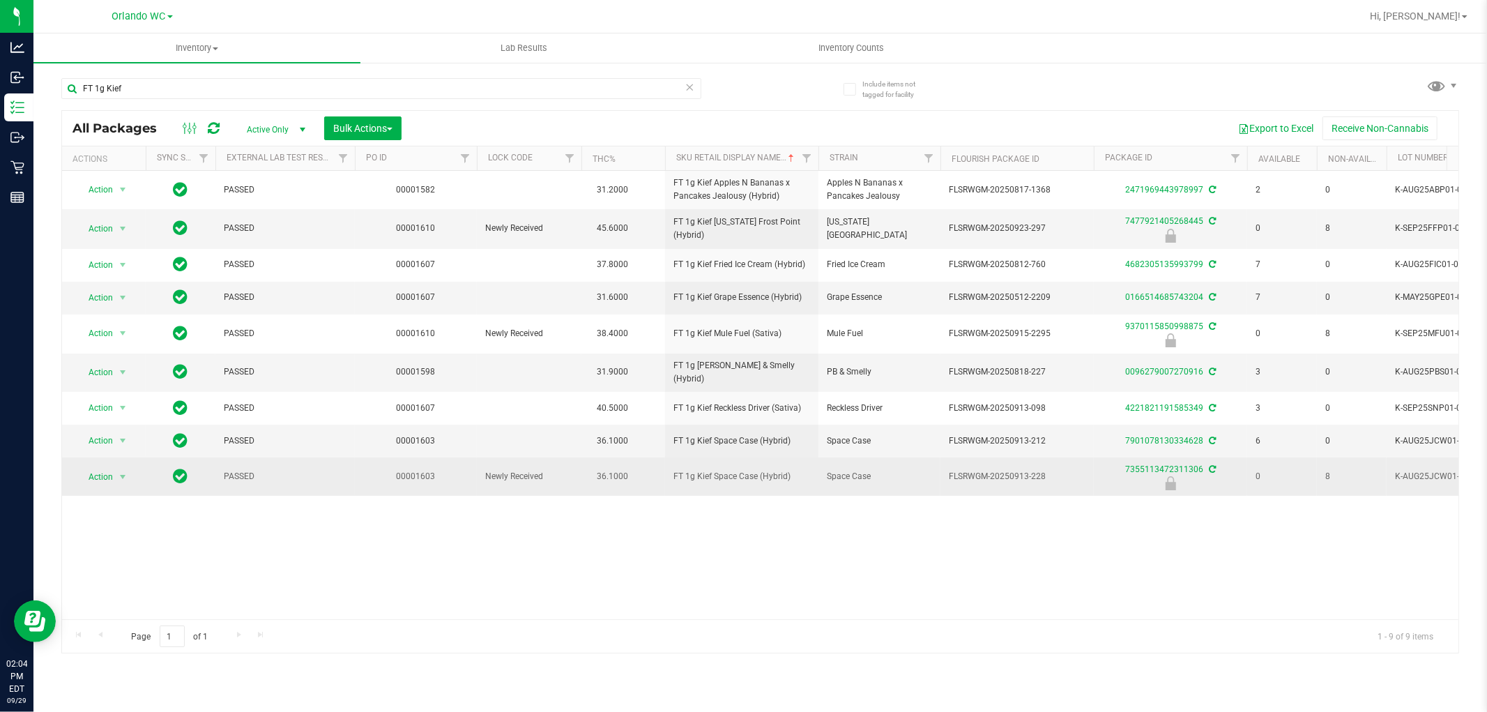
click at [716, 485] on td "FT 1g Kief Space Case (Hybrid)" at bounding box center [741, 476] width 153 height 38
click at [718, 478] on span "FT 1g Kief Space Case (Hybrid)" at bounding box center [741, 476] width 137 height 13
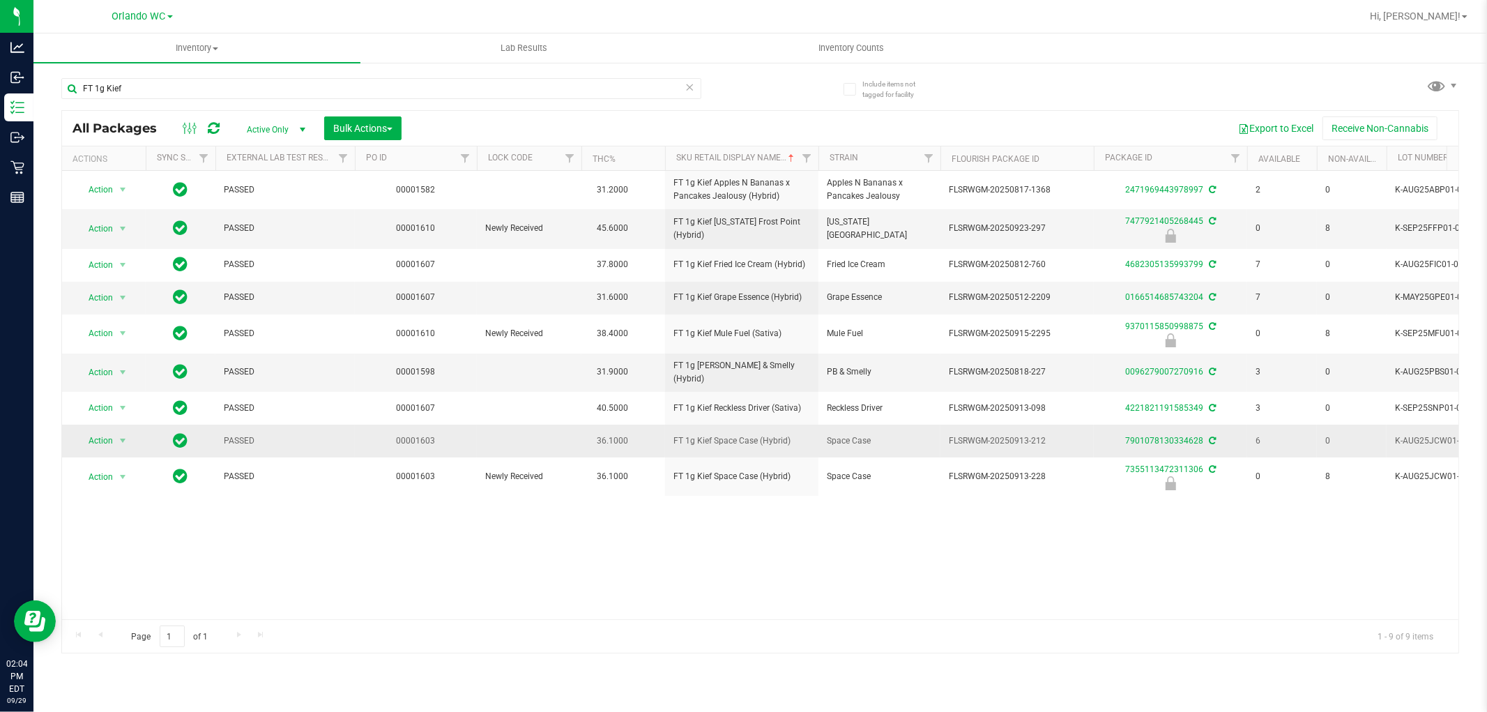
click at [719, 424] on td "FT 1g Kief Space Case (Hybrid)" at bounding box center [741, 440] width 153 height 33
drag, startPoint x: 671, startPoint y: 190, endPoint x: 777, endPoint y: 422, distance: 255.8
click at [777, 422] on tbody "Action Action Adjust qty Create package Edit attributes Global inventory Locate…" at bounding box center [1083, 333] width 2042 height 325
click at [777, 424] on td "FT 1g Kief Space Case (Hybrid)" at bounding box center [741, 440] width 153 height 33
click at [754, 544] on div "Action Action Adjust qty Create package Edit attributes Global inventory Locate…" at bounding box center [760, 395] width 1396 height 448
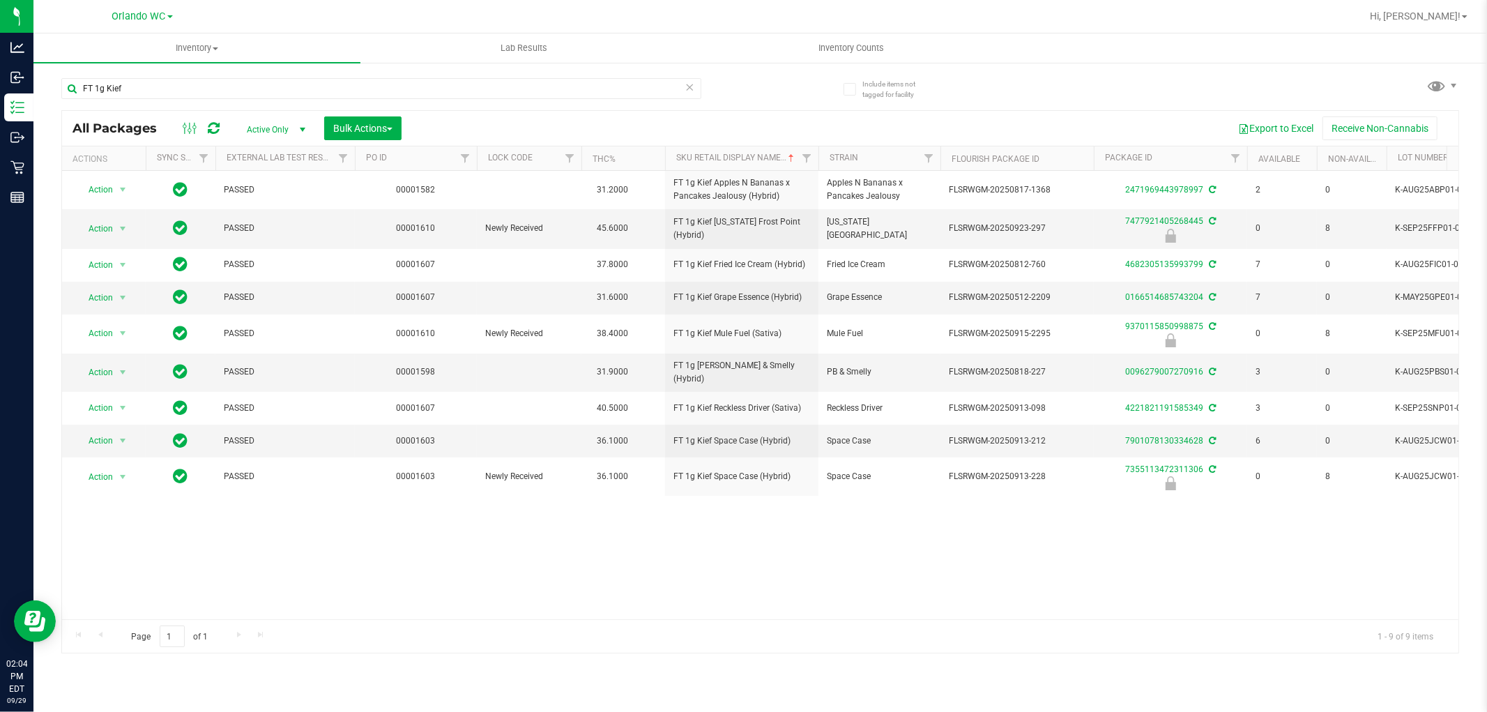
click at [756, 537] on div "Action Action Adjust qty Create package Edit attributes Global inventory Locate…" at bounding box center [760, 395] width 1396 height 448
click at [652, 507] on div "Action Action Adjust qty Create package Edit attributes Global inventory Locate…" at bounding box center [760, 395] width 1396 height 448
click at [633, 231] on span "45.6000" at bounding box center [612, 228] width 45 height 20
click at [918, 545] on div "Action Action Adjust qty Create package Edit attributes Global inventory Locate…" at bounding box center [760, 395] width 1396 height 448
click at [781, 307] on td "FT 1g Kief Grape Essence (Hybrid)" at bounding box center [741, 298] width 153 height 33
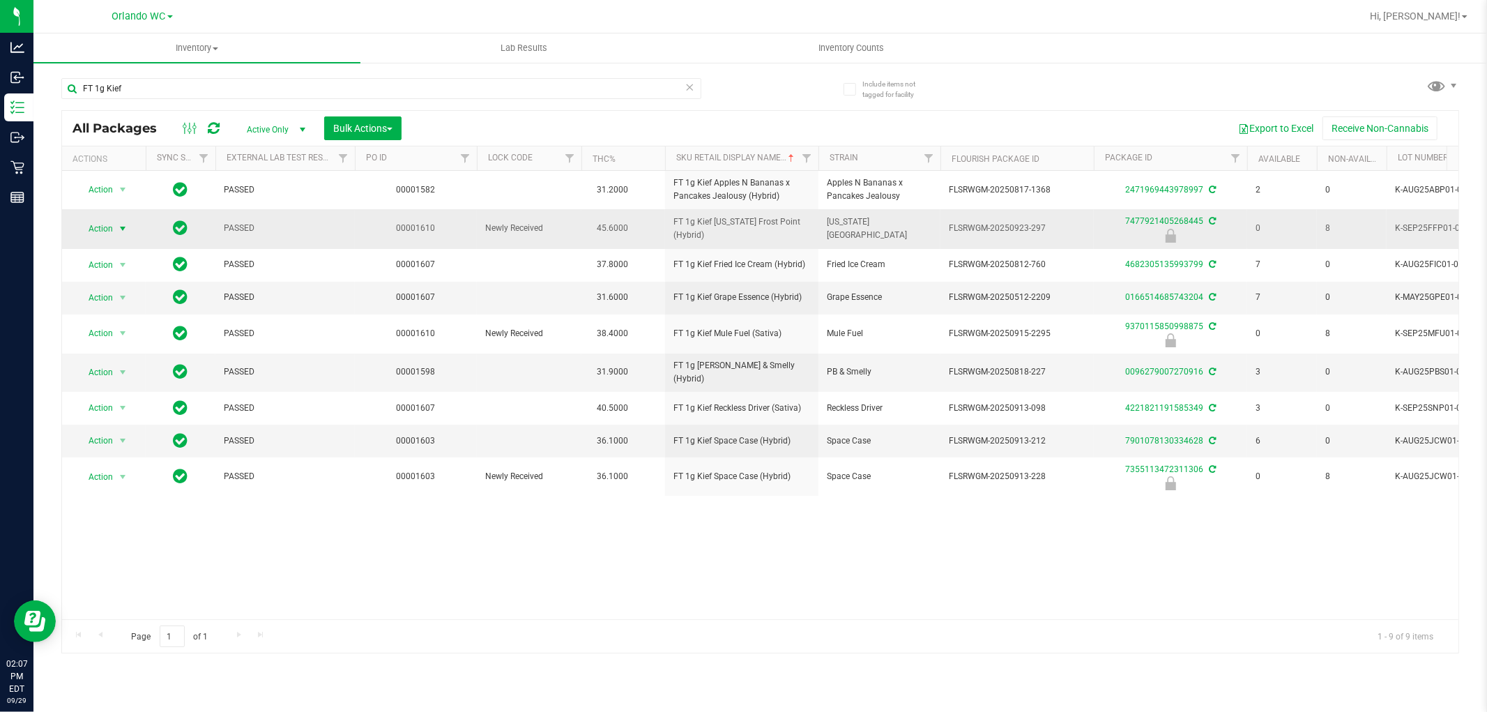
click at [118, 228] on span "select" at bounding box center [122, 228] width 11 height 11
click at [112, 394] on li "Unlock package" at bounding box center [121, 394] width 89 height 21
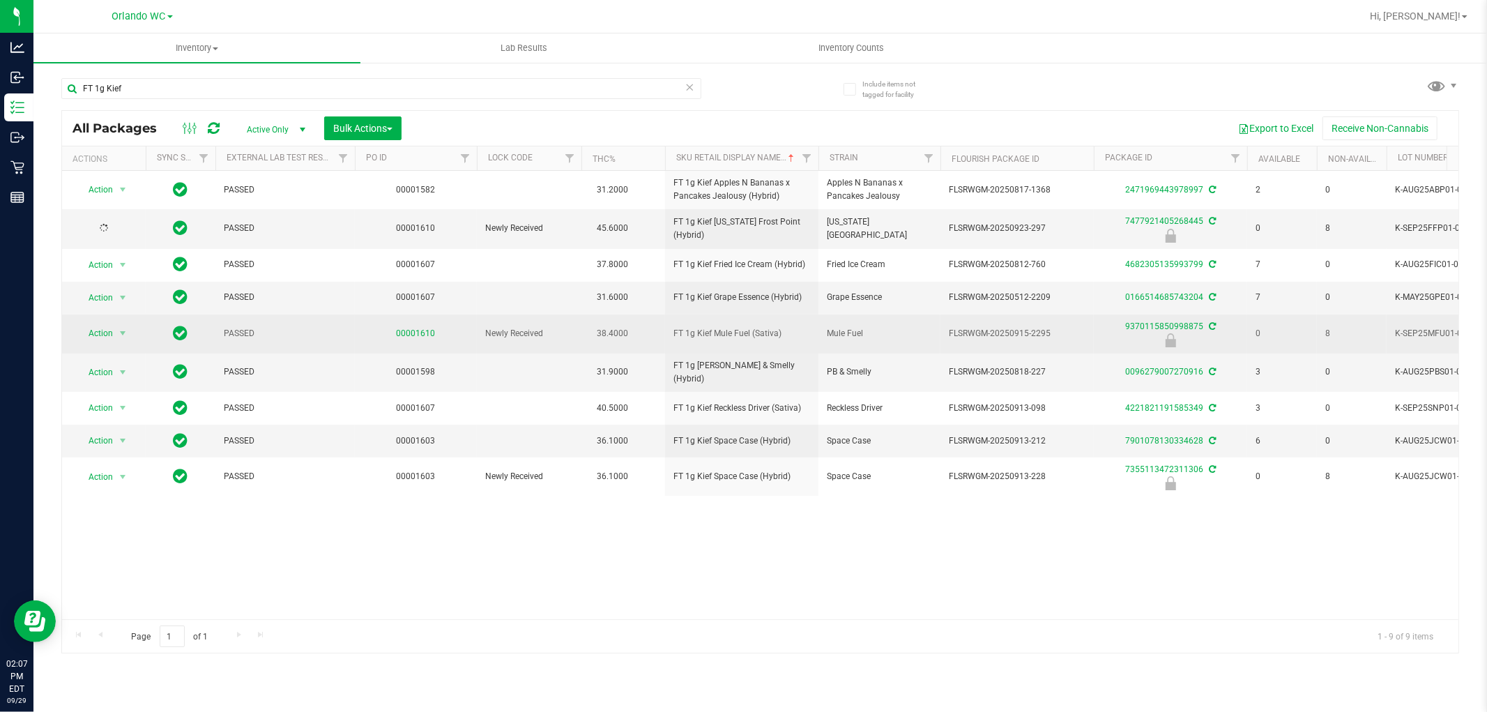
click at [429, 333] on link "00001610" at bounding box center [416, 333] width 39 height 10
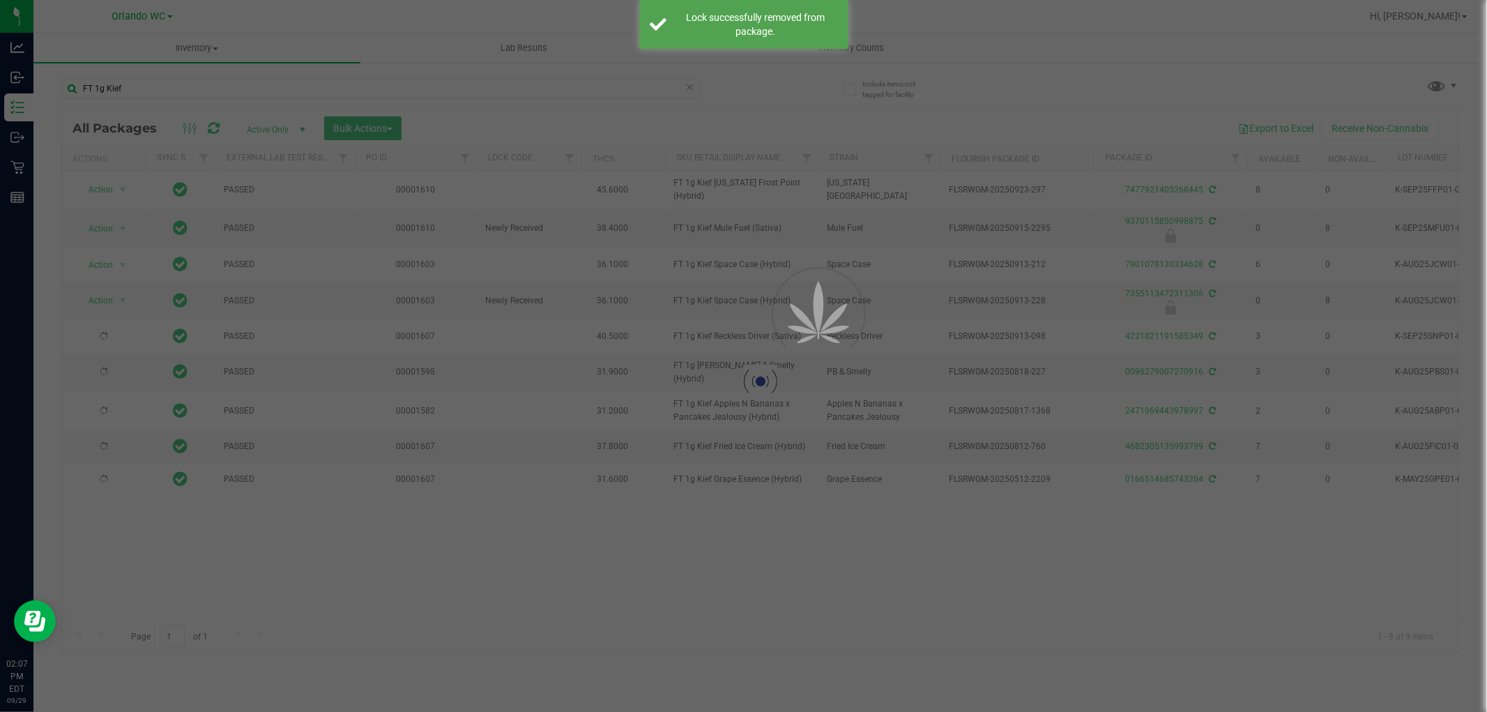
click at [629, 348] on div at bounding box center [760, 382] width 1396 height 542
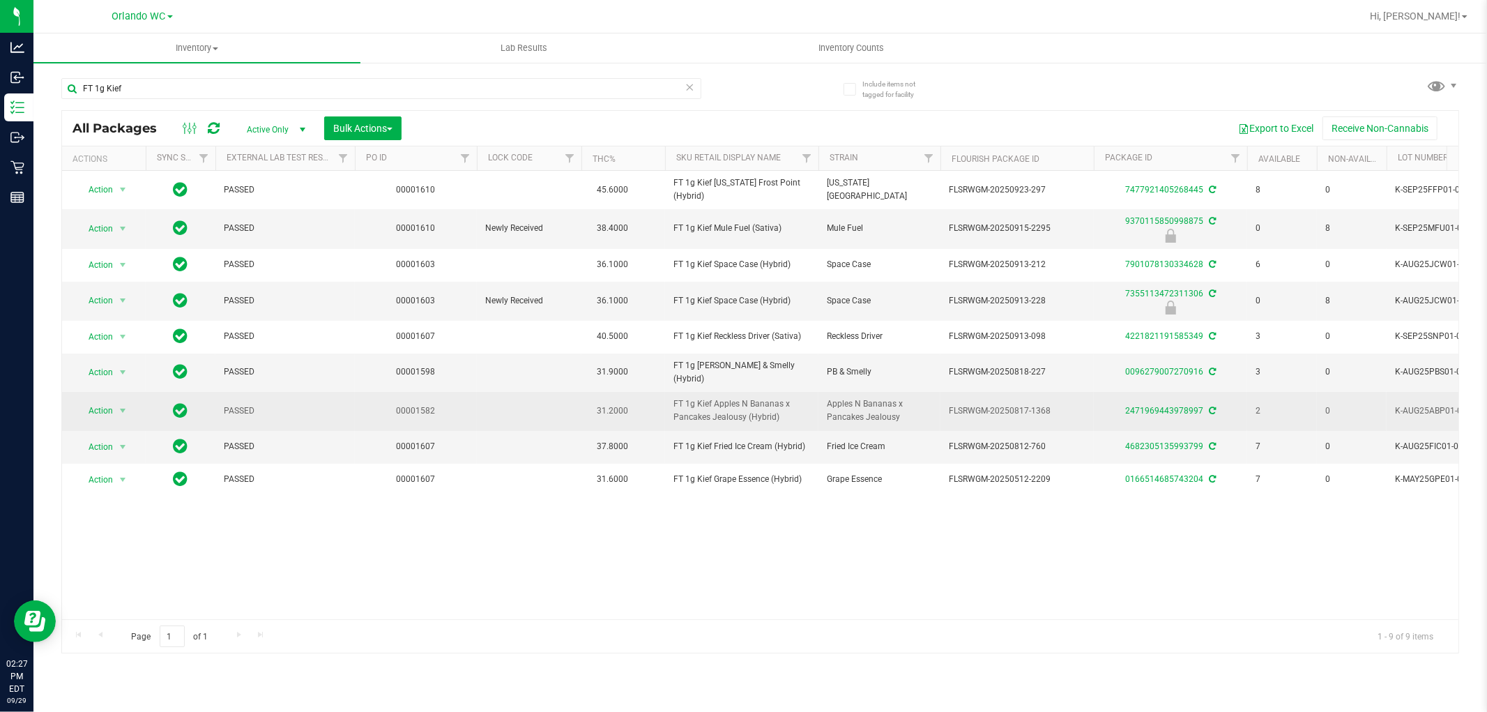
click at [770, 392] on td "FT 1g Kief Apples N Bananas x Pancakes Jealousy (Hybrid)" at bounding box center [741, 411] width 153 height 38
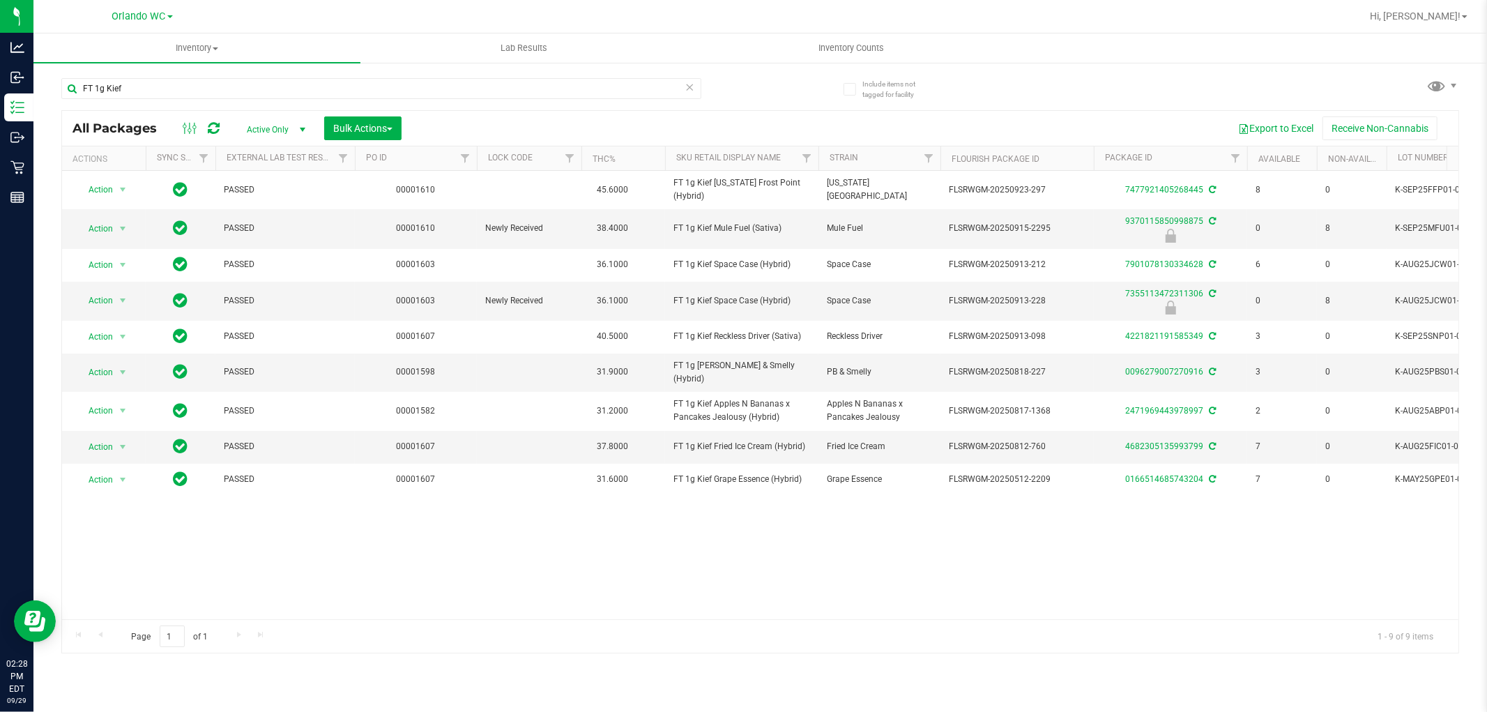
click at [691, 85] on icon at bounding box center [690, 86] width 10 height 17
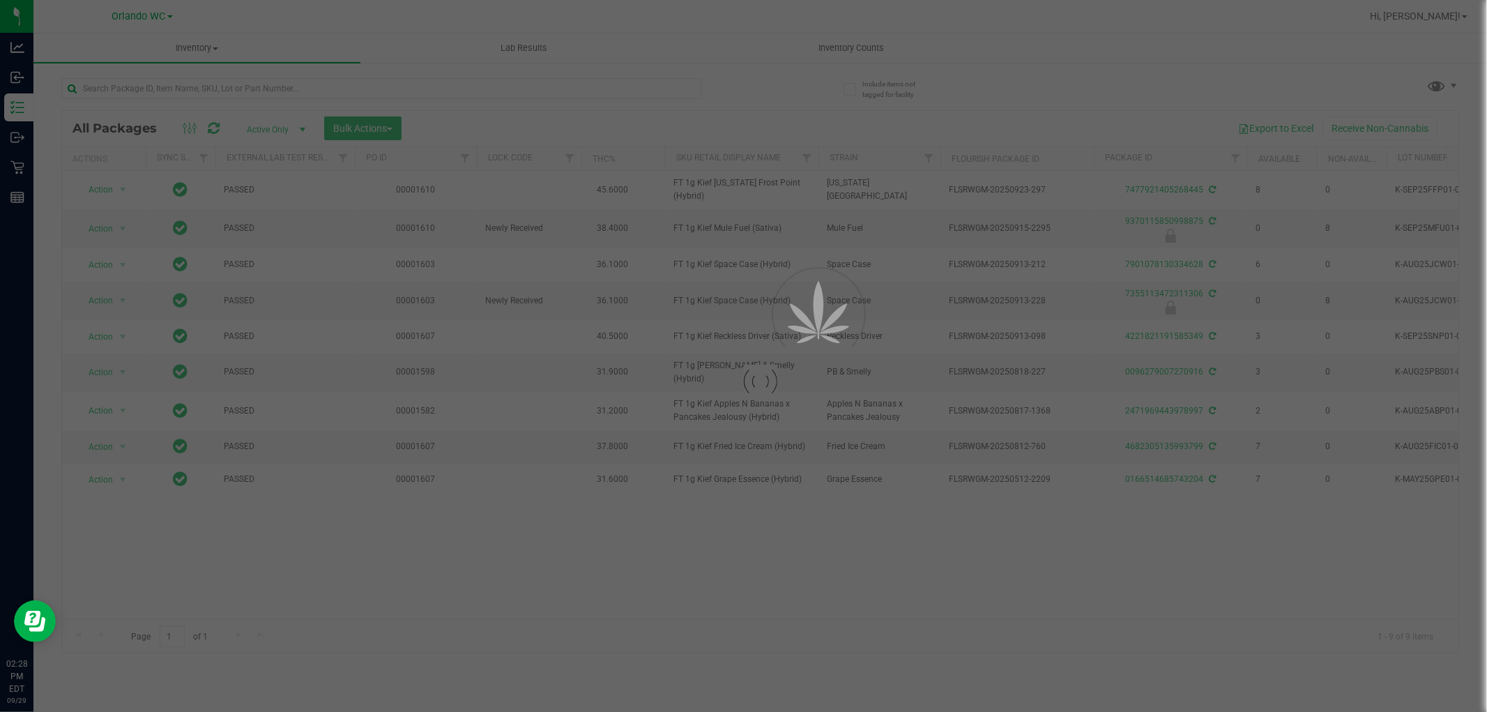
click at [609, 100] on div at bounding box center [743, 356] width 1487 height 712
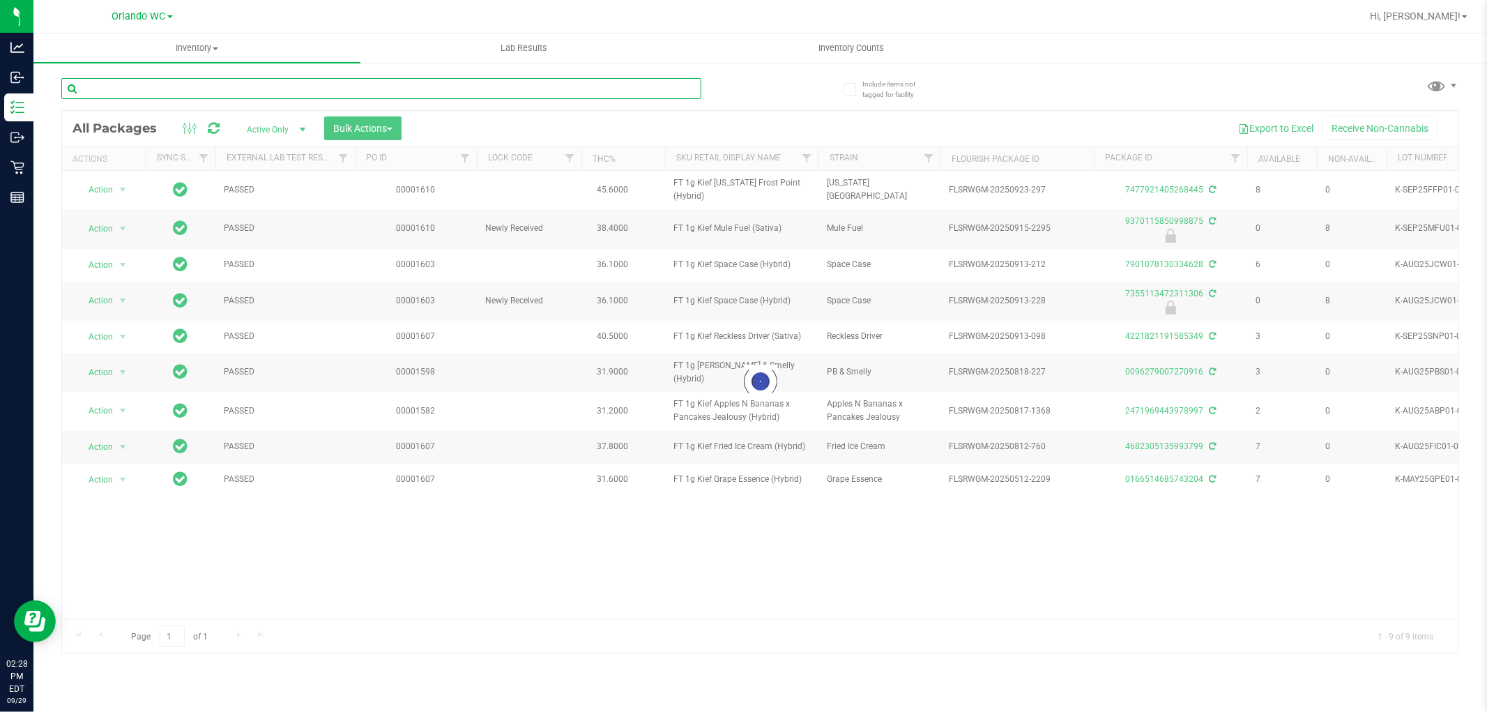
click at [562, 92] on input "text" at bounding box center [381, 88] width 640 height 21
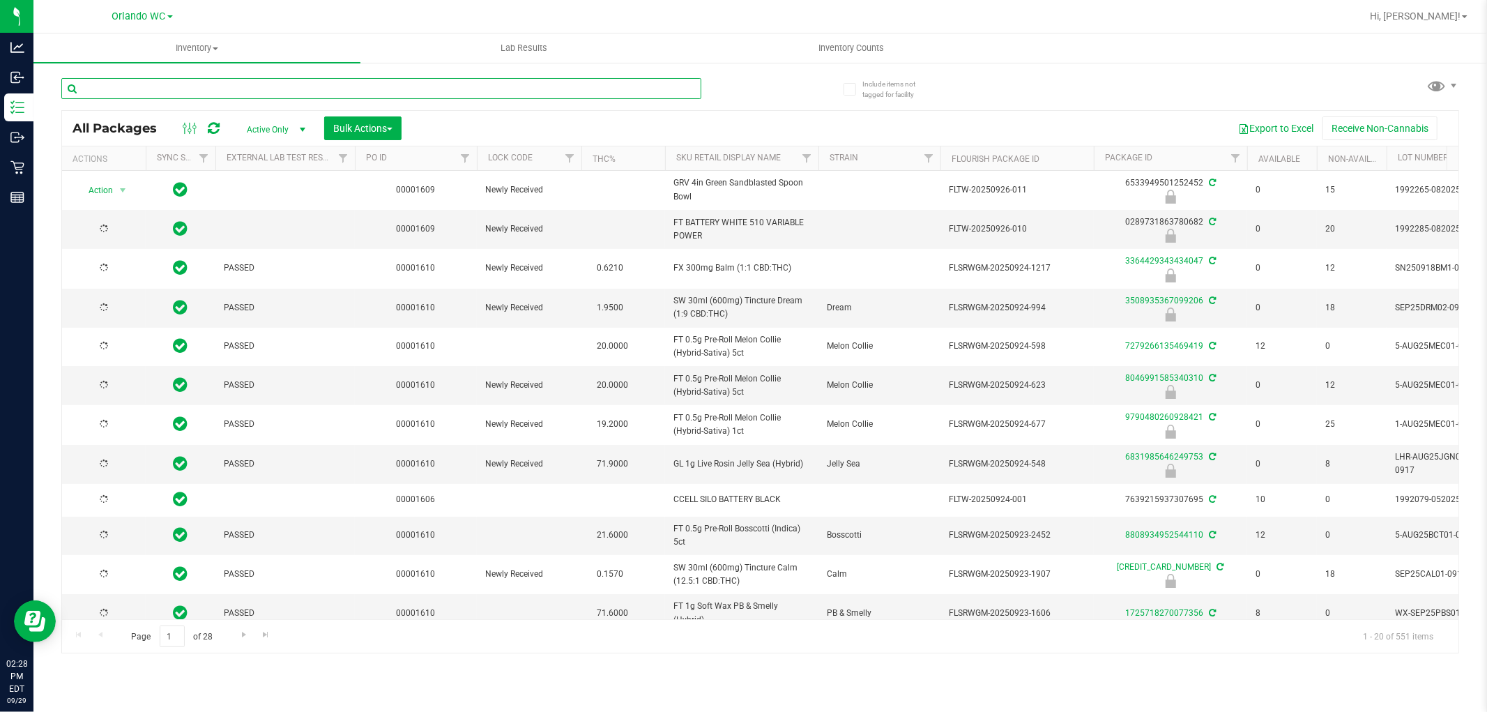
click at [562, 92] on input "text" at bounding box center [381, 88] width 640 height 21
type input "BDT"
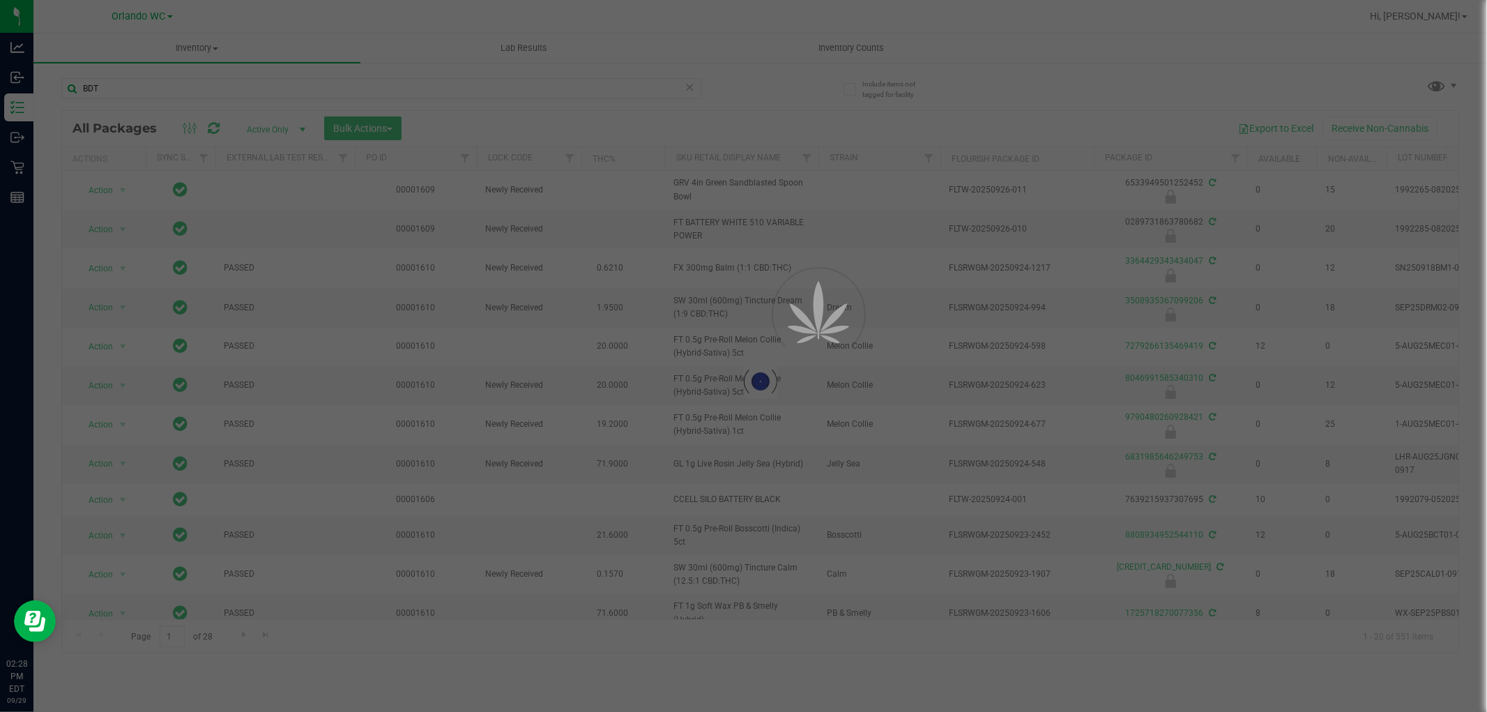
click at [953, 680] on div at bounding box center [743, 356] width 1487 height 712
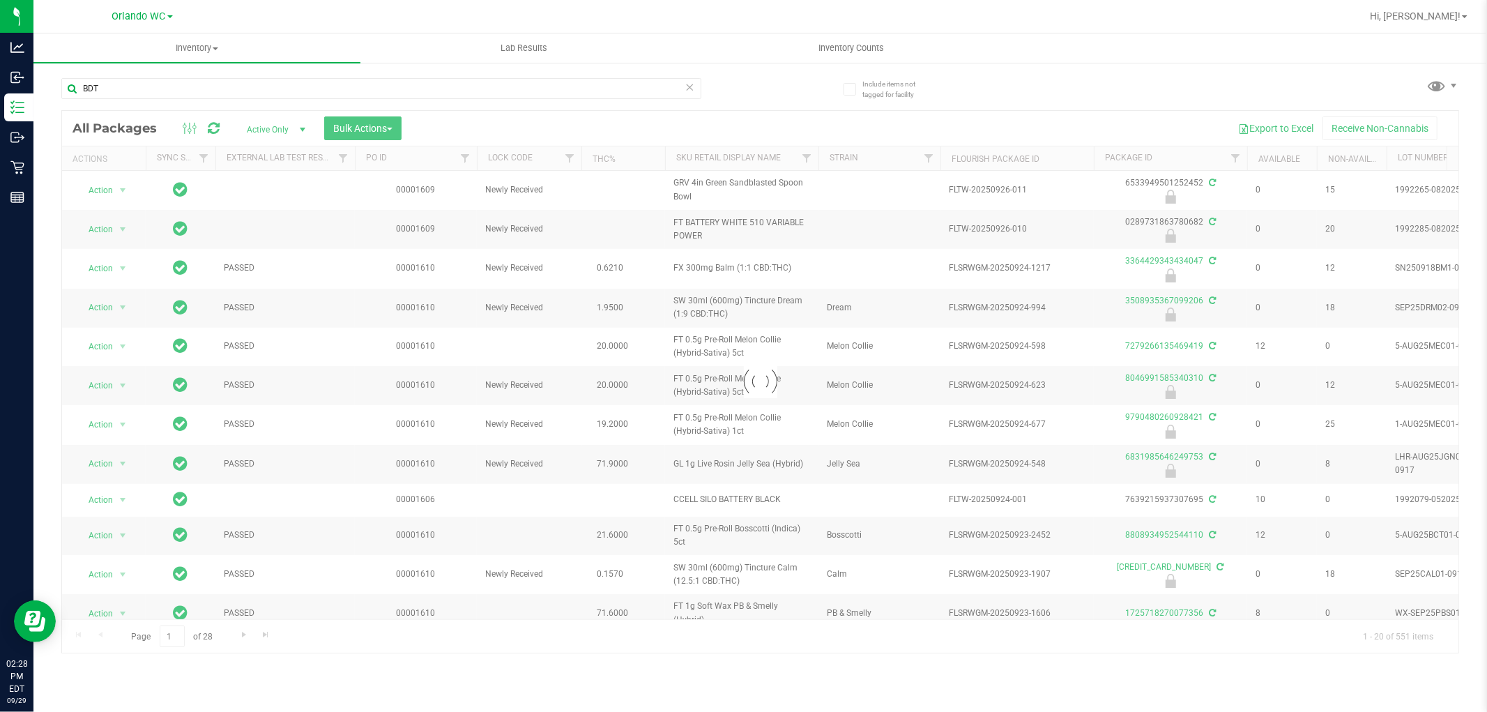
drag, startPoint x: 818, startPoint y: 413, endPoint x: 778, endPoint y: 445, distance: 51.1
click at [818, 413] on div at bounding box center [760, 382] width 1396 height 542
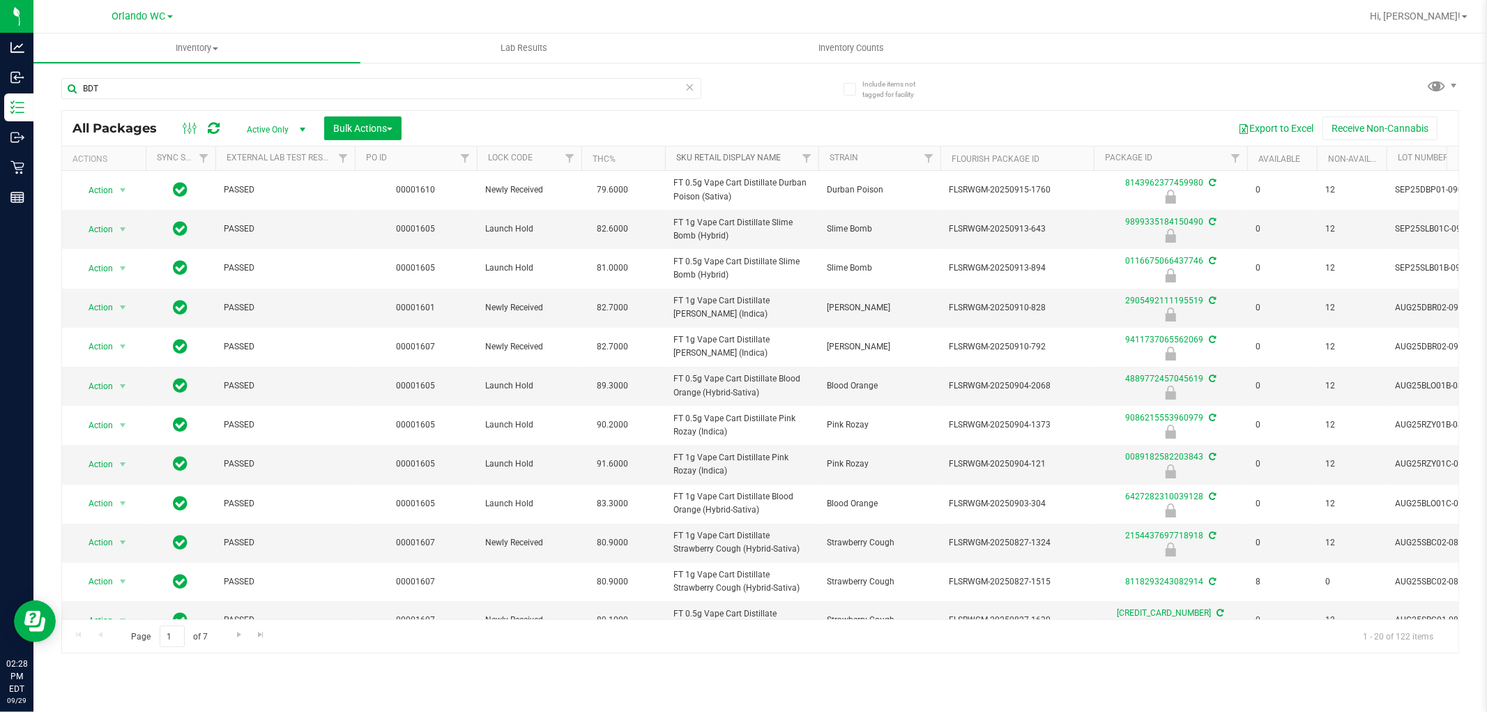
click at [742, 159] on link "Sku Retail Display Name" at bounding box center [728, 158] width 105 height 10
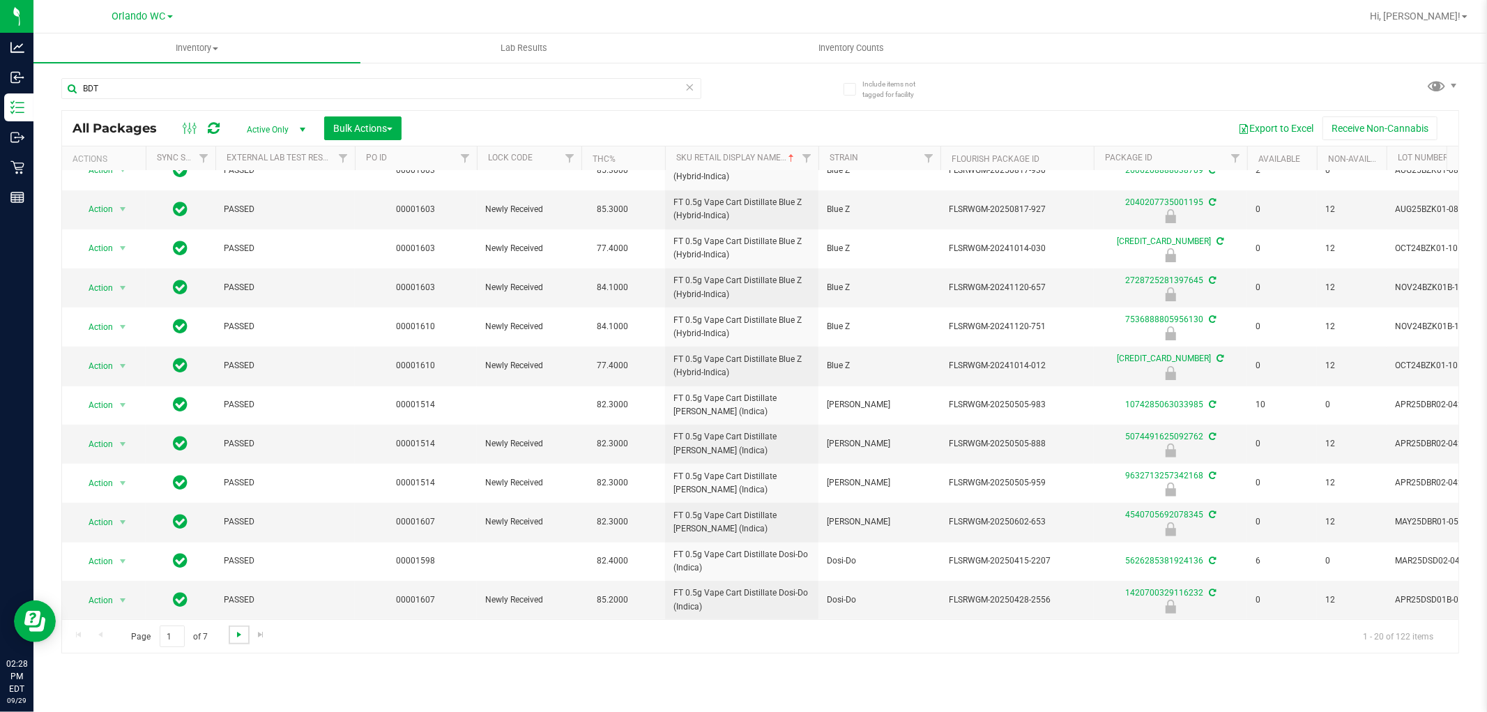
click at [239, 636] on span "Go to the next page" at bounding box center [238, 634] width 11 height 11
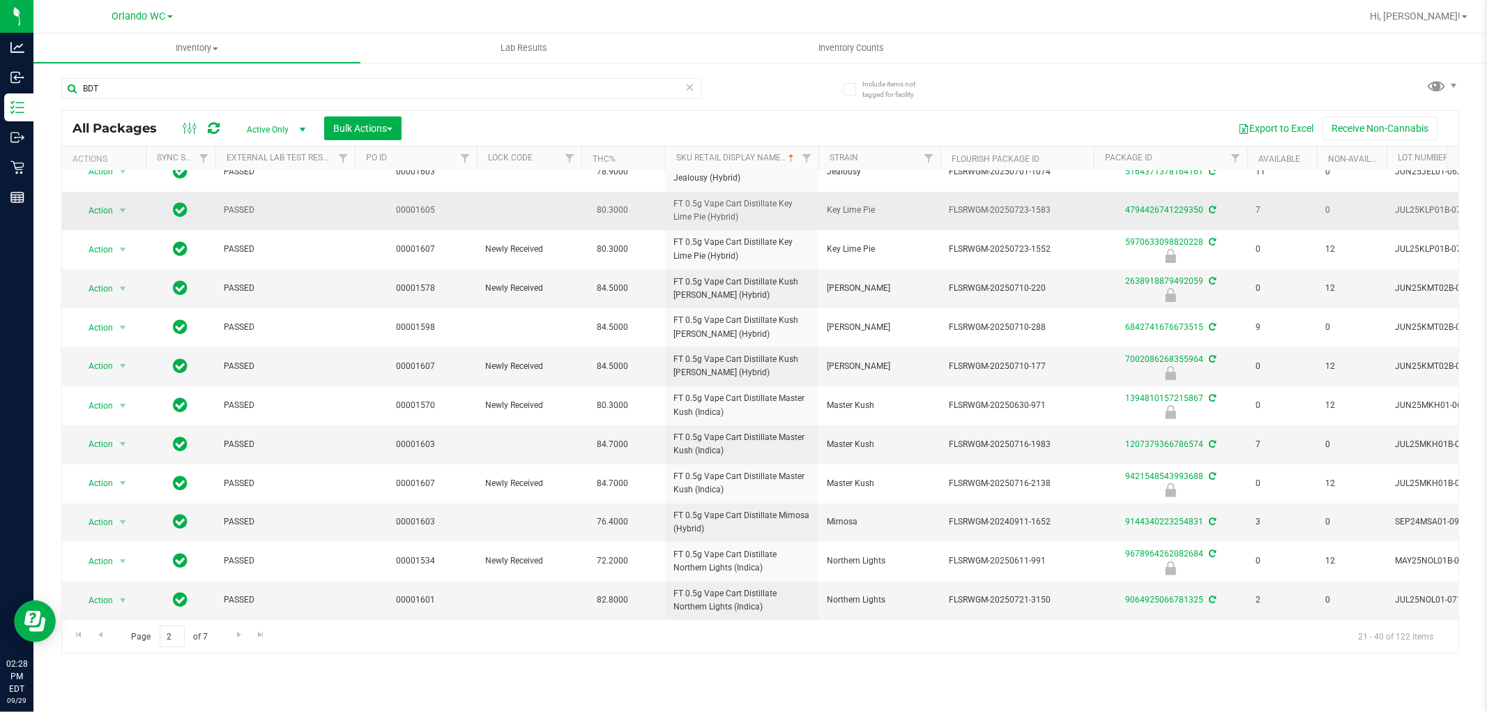
click at [751, 542] on td "FT 0.5g Vape Cart Distillate Northern Lights (Indica)" at bounding box center [741, 561] width 153 height 39
click at [231, 643] on link "Go to the next page" at bounding box center [239, 634] width 20 height 19
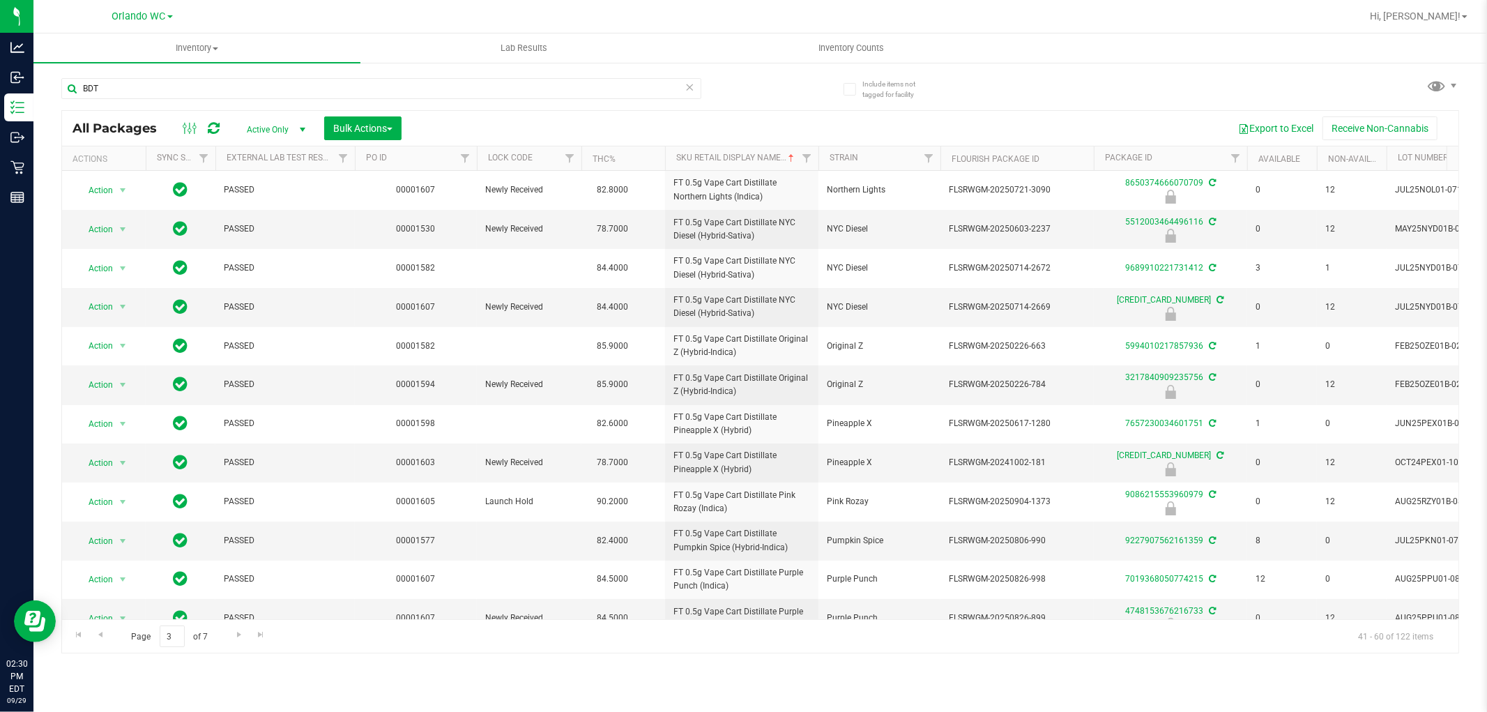
click at [687, 81] on icon at bounding box center [690, 86] width 10 height 17
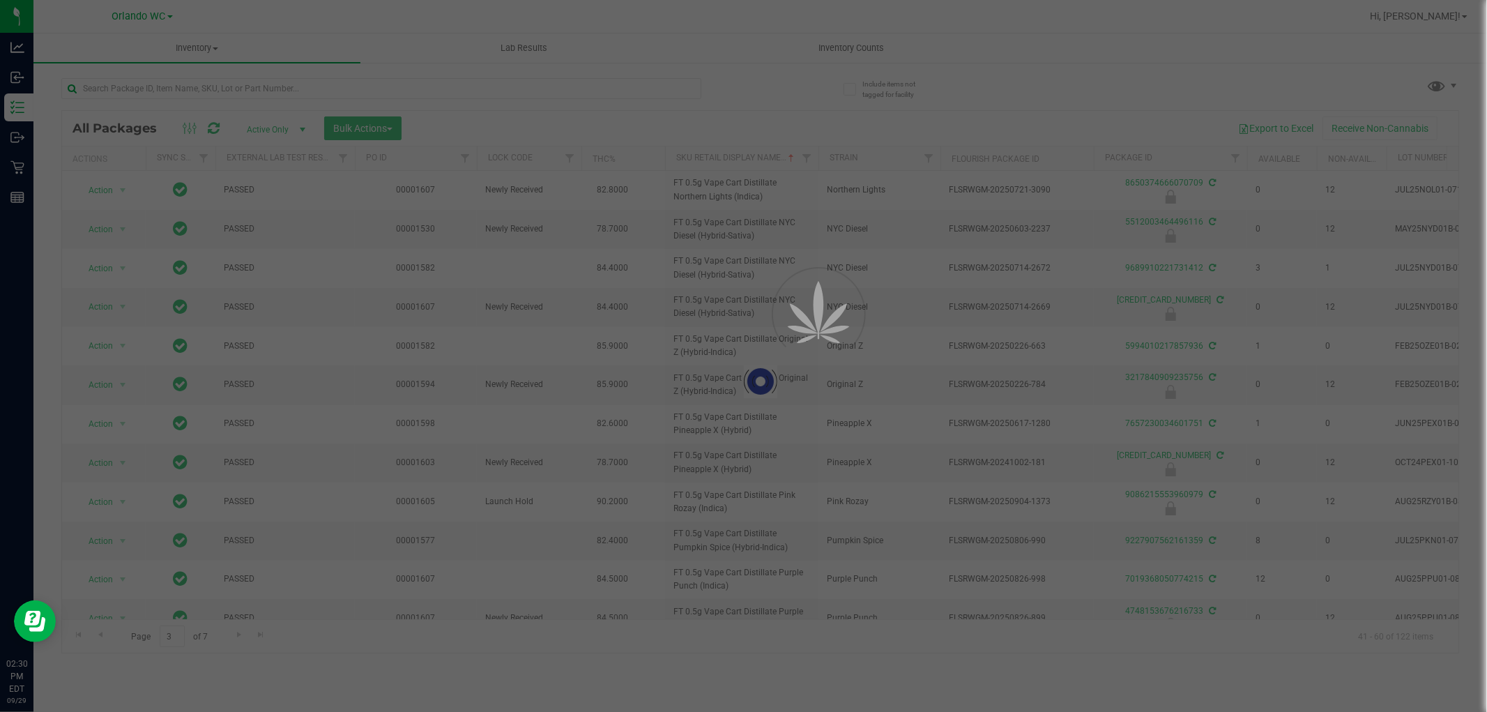
drag, startPoint x: 687, startPoint y: 81, endPoint x: 669, endPoint y: 91, distance: 20.3
click at [669, 91] on div at bounding box center [743, 356] width 1487 height 712
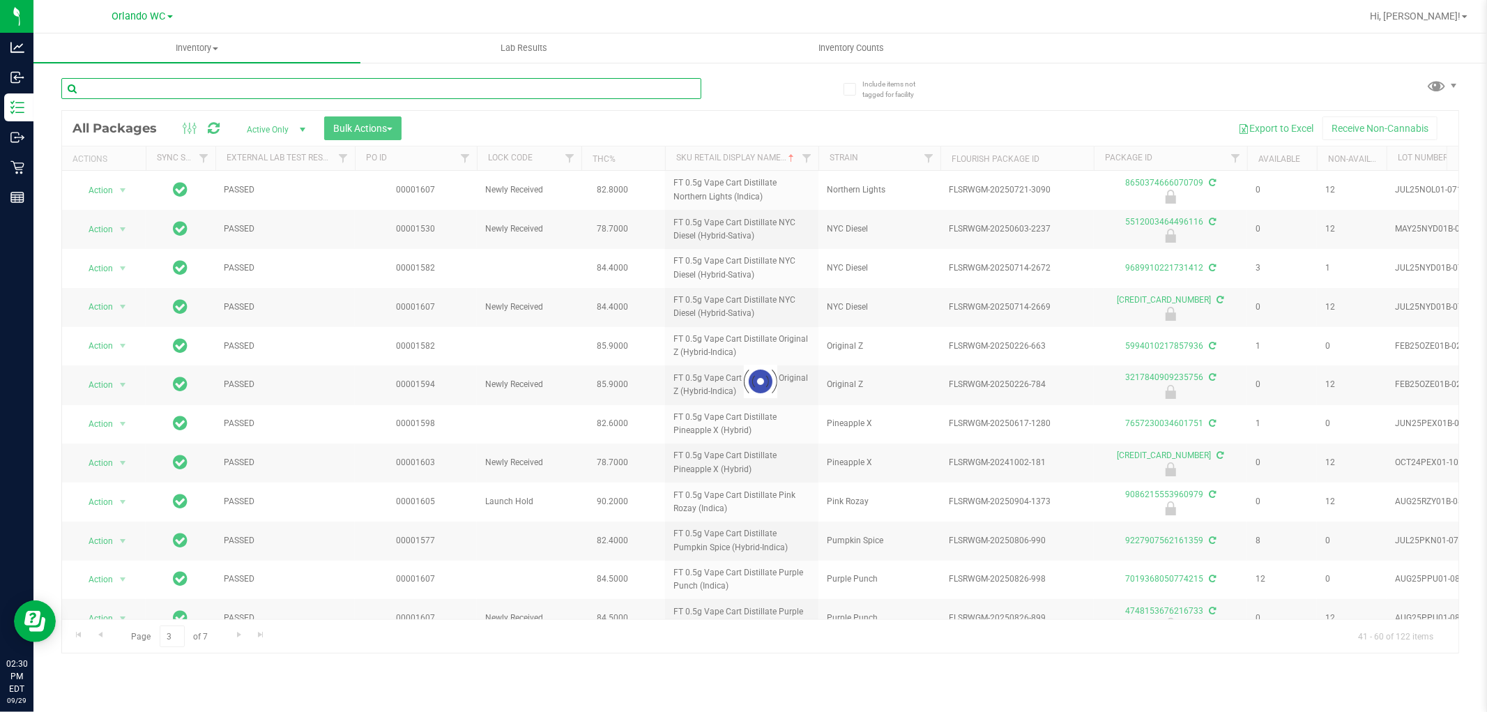
click at [666, 91] on input "text" at bounding box center [381, 88] width 640 height 21
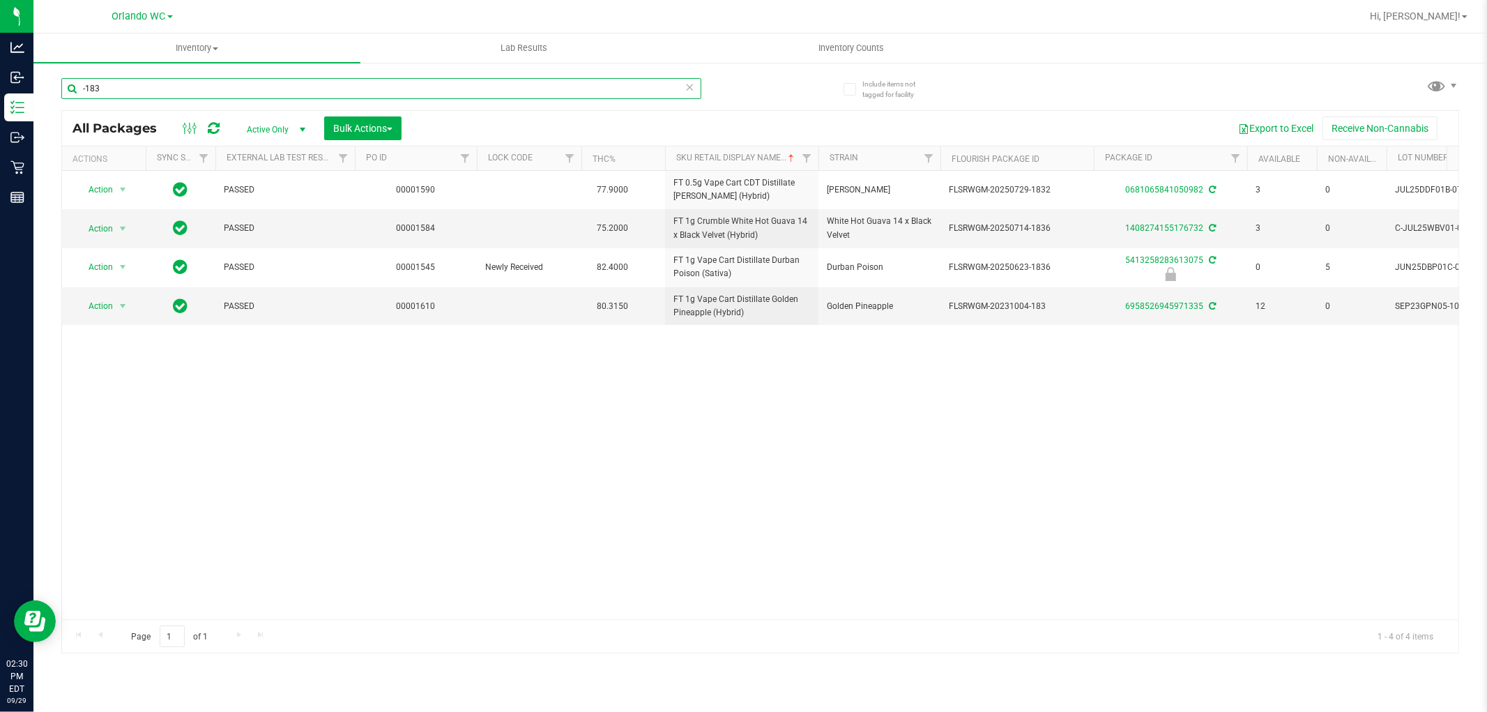
type input "-183"
click at [652, 394] on div "Action Action Adjust qty Create package Edit attributes Global inventory Locate…" at bounding box center [760, 395] width 1396 height 448
click at [597, 376] on div "Action Action Adjust qty Create package Edit attributes Global inventory Locate…" at bounding box center [760, 395] width 1396 height 448
click at [588, 328] on div "Action Action Adjust qty Create package Edit attributes Global inventory Locate…" at bounding box center [760, 395] width 1396 height 448
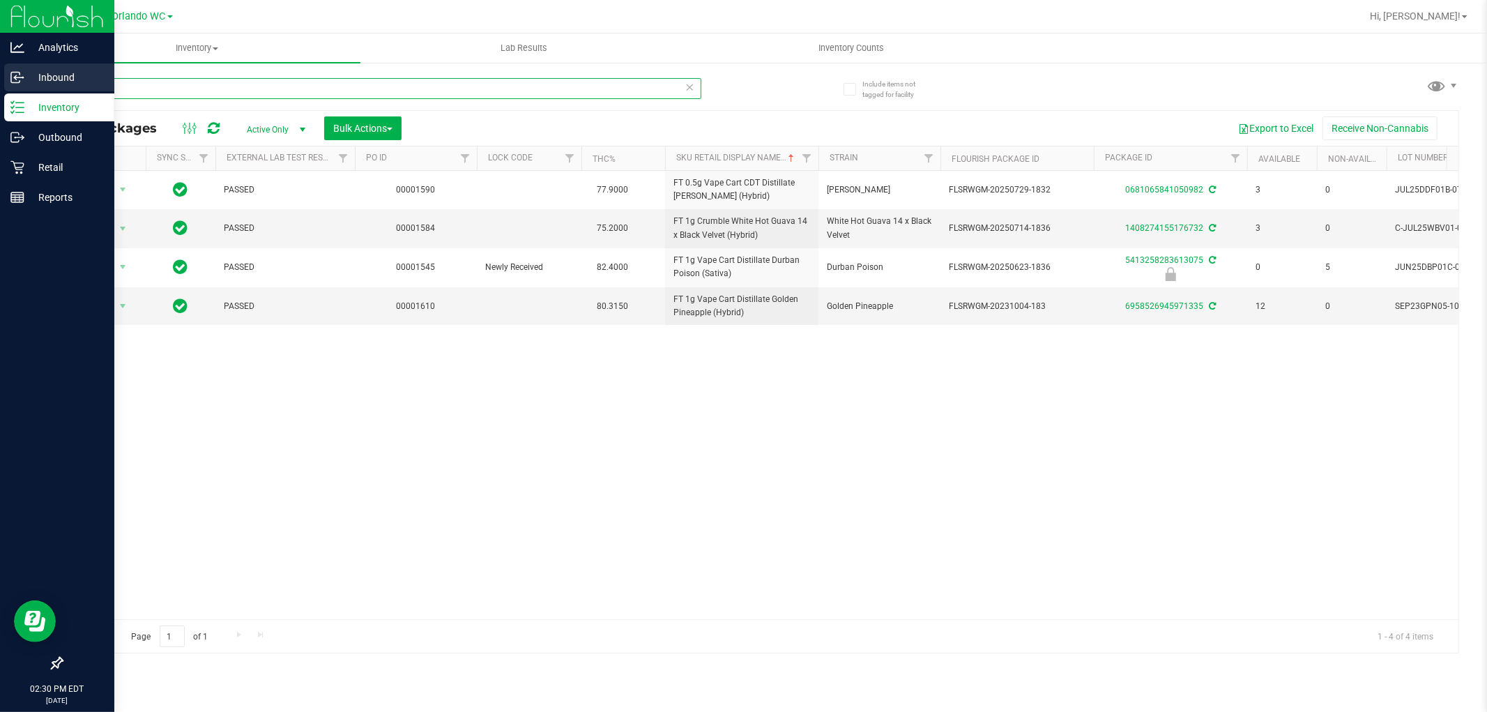
drag, startPoint x: 130, startPoint y: 89, endPoint x: 32, endPoint y: 89, distance: 98.3
click at [32, 89] on div "Analytics Inbound Inventory Outbound Retail Reports 02:30 PM EDT 09/29/2025 09/…" at bounding box center [743, 356] width 1487 height 712
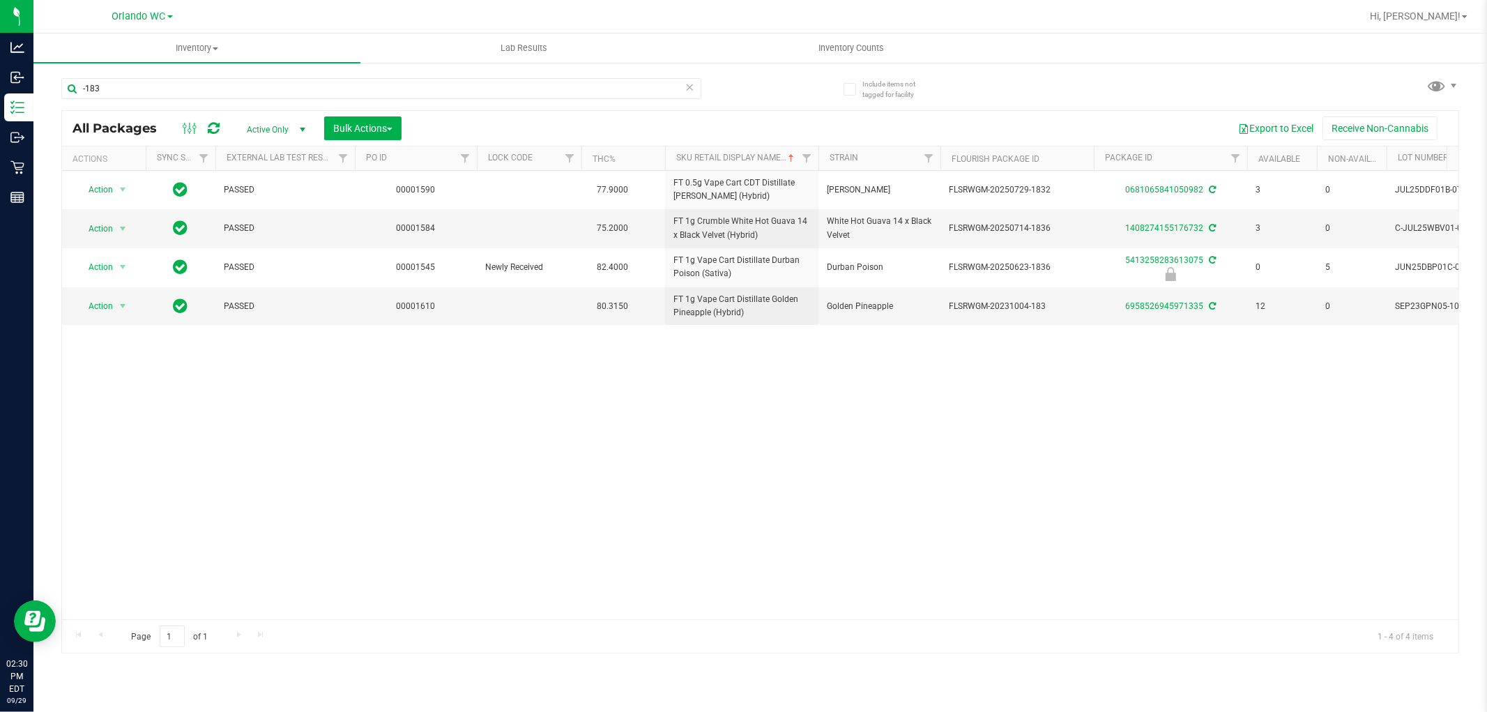
click at [769, 339] on div "Action Action Adjust qty Create package Edit attributes Global inventory Locate…" at bounding box center [760, 395] width 1396 height 448
click at [530, 413] on div "Action Action Adjust qty Create package Edit attributes Global inventory Locate…" at bounding box center [760, 395] width 1396 height 448
click at [532, 424] on div "Action Action Adjust qty Create package Edit attributes Global inventory Locate…" at bounding box center [760, 395] width 1396 height 448
drag, startPoint x: 534, startPoint y: 426, endPoint x: 545, endPoint y: 405, distance: 23.7
click at [542, 413] on div "Action Action Adjust qty Create package Edit attributes Global inventory Locate…" at bounding box center [760, 395] width 1396 height 448
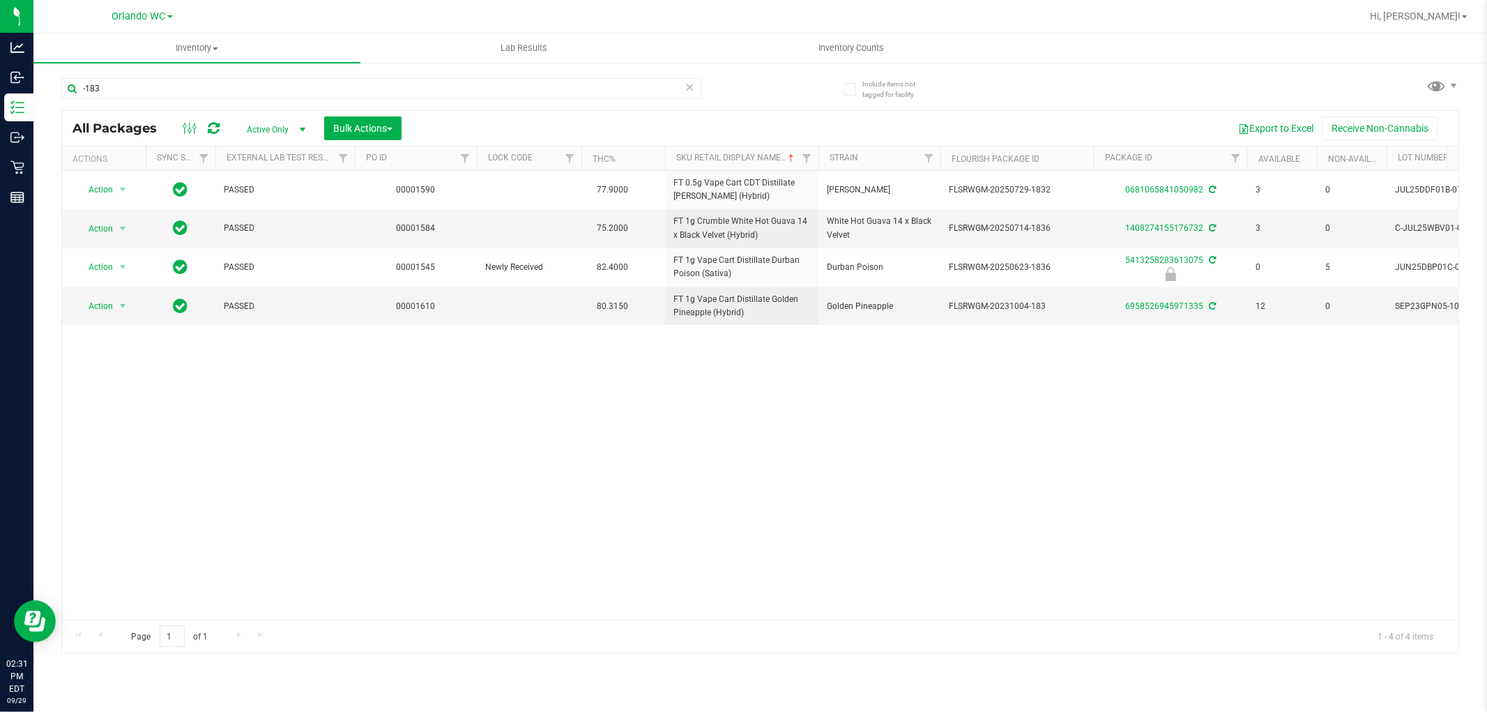
click at [558, 387] on div "Action Action Adjust qty Create package Edit attributes Global inventory Locate…" at bounding box center [760, 395] width 1396 height 448
click at [572, 368] on div "Action Action Adjust qty Create package Edit attributes Global inventory Locate…" at bounding box center [760, 395] width 1396 height 448
drag, startPoint x: 715, startPoint y: 443, endPoint x: 721, endPoint y: 415, distance: 28.6
click at [716, 440] on div "Action Action Adjust qty Create package Edit attributes Global inventory Locate…" at bounding box center [760, 395] width 1396 height 448
drag, startPoint x: 723, startPoint y: 413, endPoint x: 703, endPoint y: 344, distance: 71.9
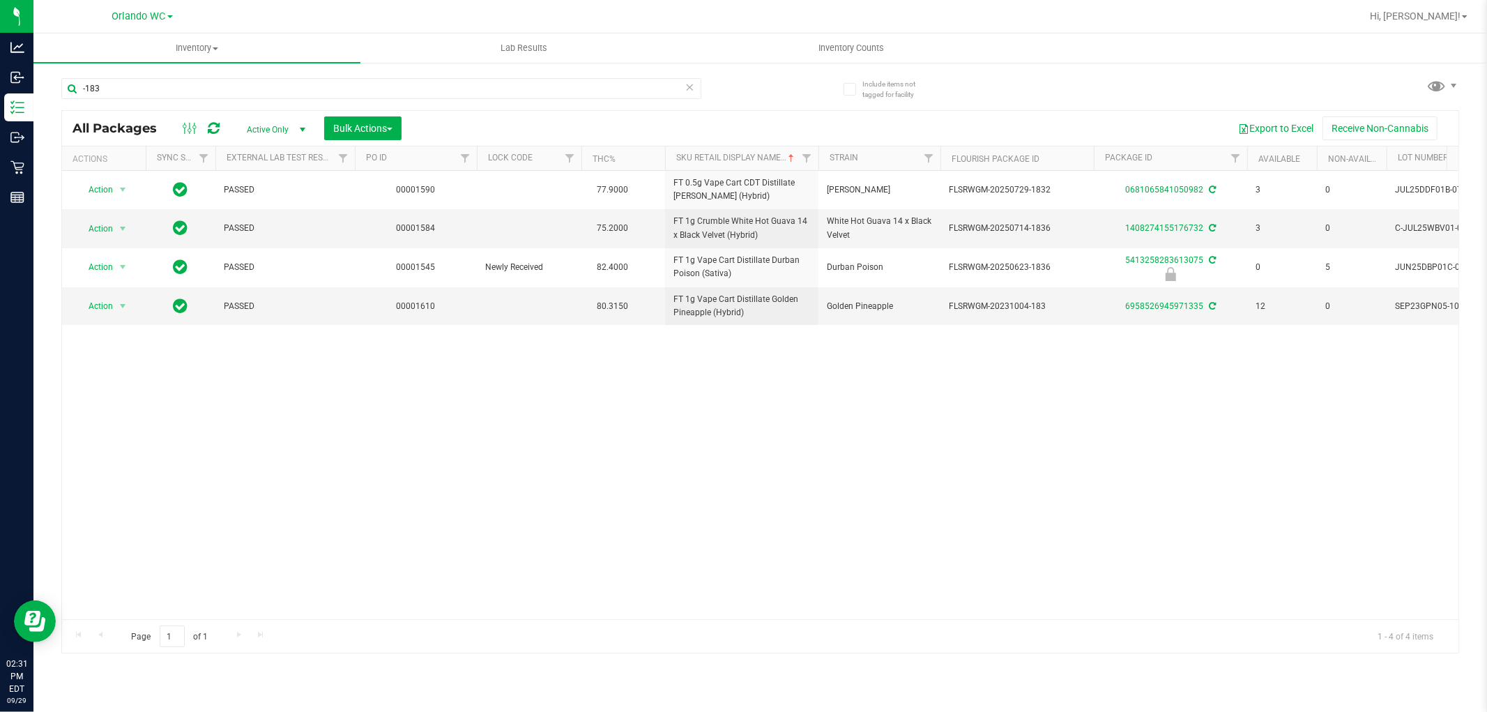
click at [723, 412] on div "Action Action Adjust qty Create package Edit attributes Global inventory Locate…" at bounding box center [760, 395] width 1396 height 448
drag, startPoint x: 188, startPoint y: 87, endPoint x: 64, endPoint y: 86, distance: 124.1
click at [64, 86] on input "-183" at bounding box center [381, 88] width 640 height 21
click at [859, 360] on div "Action Action Adjust qty Create package Edit attributes Global inventory Locate…" at bounding box center [760, 395] width 1396 height 448
drag, startPoint x: 709, startPoint y: 409, endPoint x: 709, endPoint y: 400, distance: 9.1
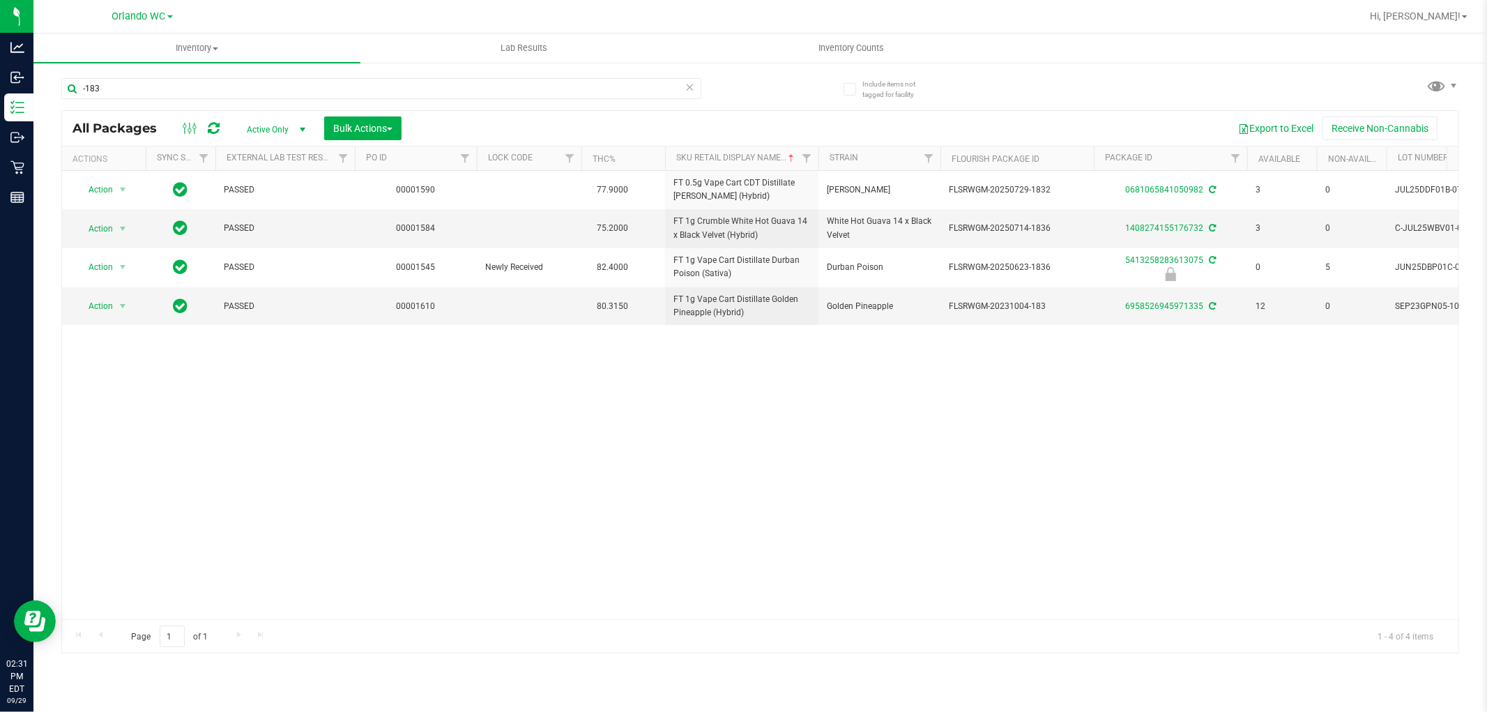
click at [709, 401] on div "Action Action Adjust qty Create package Edit attributes Global inventory Locate…" at bounding box center [760, 395] width 1396 height 448
click at [109, 303] on span "Action" at bounding box center [95, 306] width 38 height 20
click at [131, 436] on li "Lock package" at bounding box center [131, 433] width 108 height 21
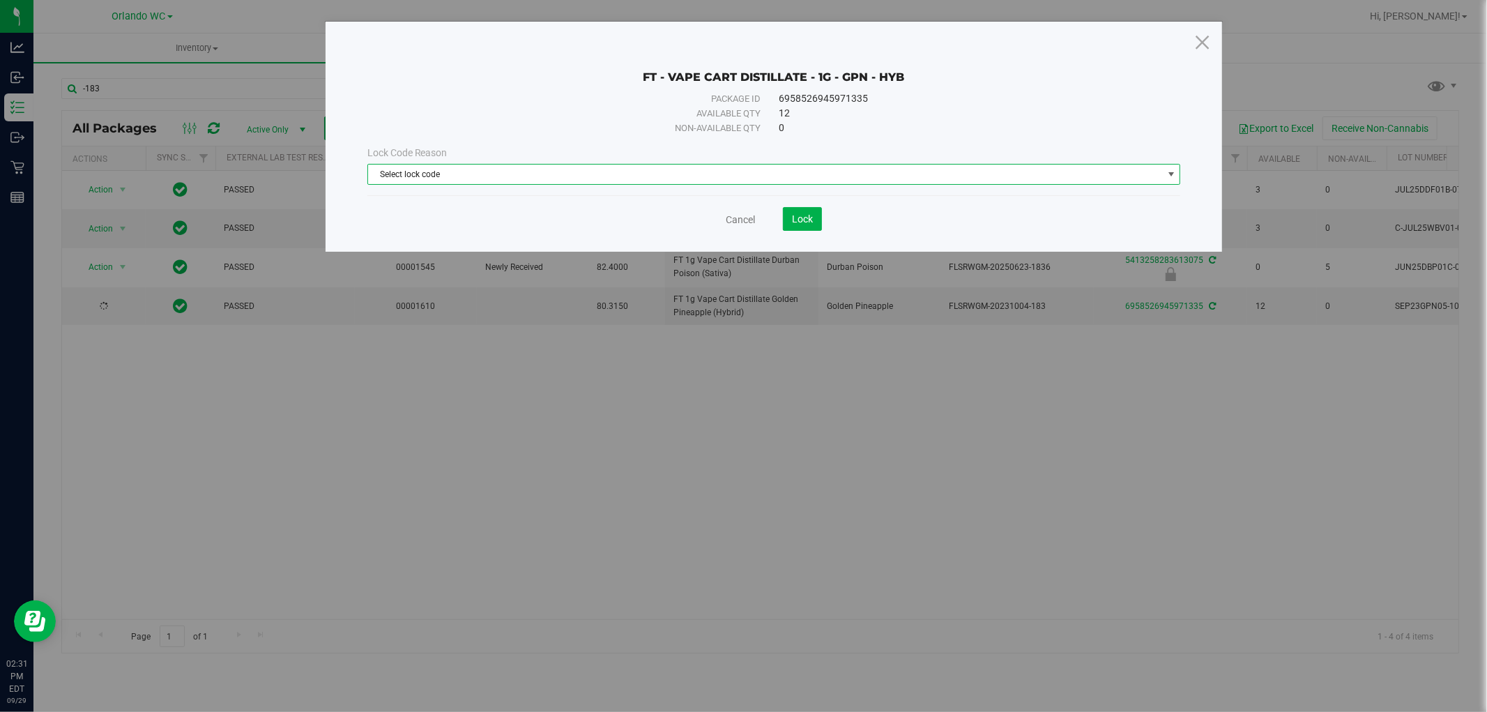
click at [493, 181] on span "Select lock code" at bounding box center [765, 174] width 795 height 20
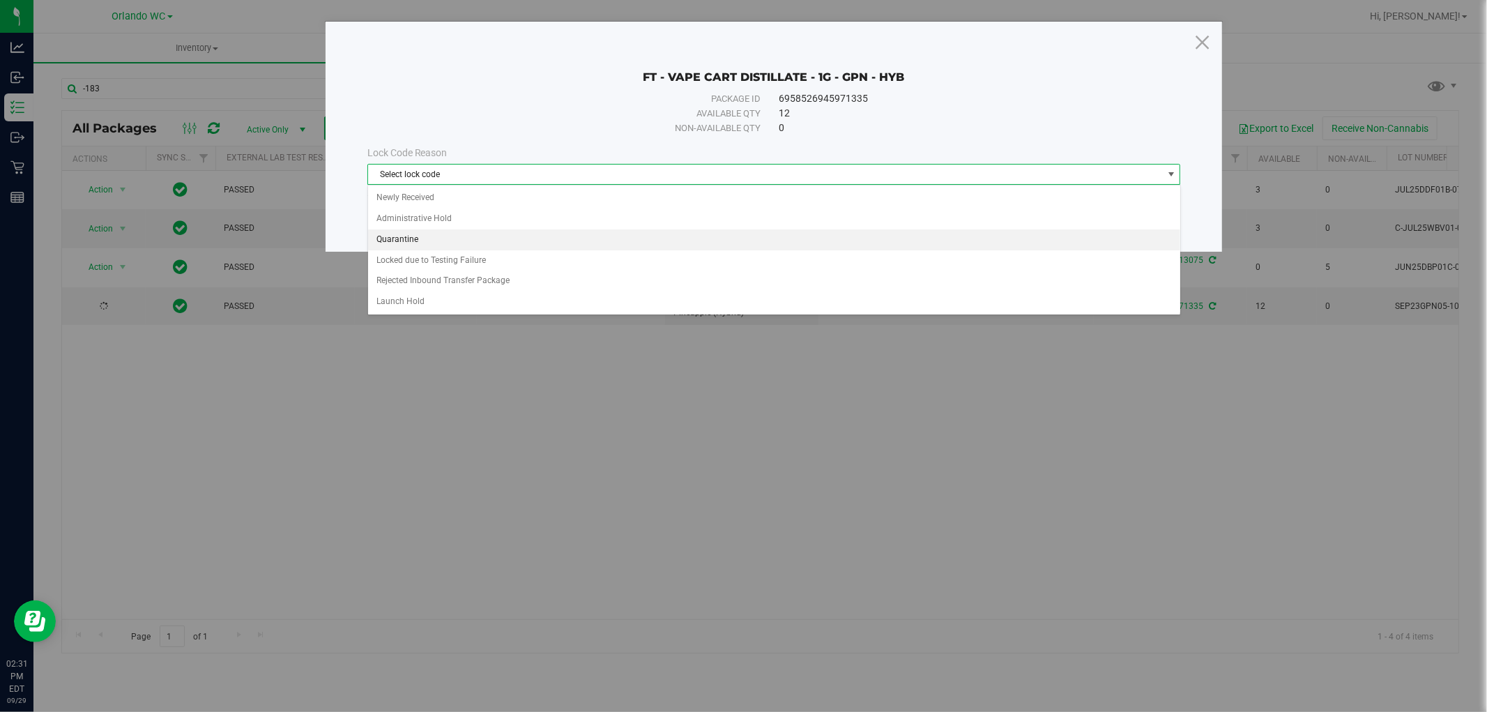
click at [422, 236] on li "Quarantine" at bounding box center [774, 239] width 812 height 21
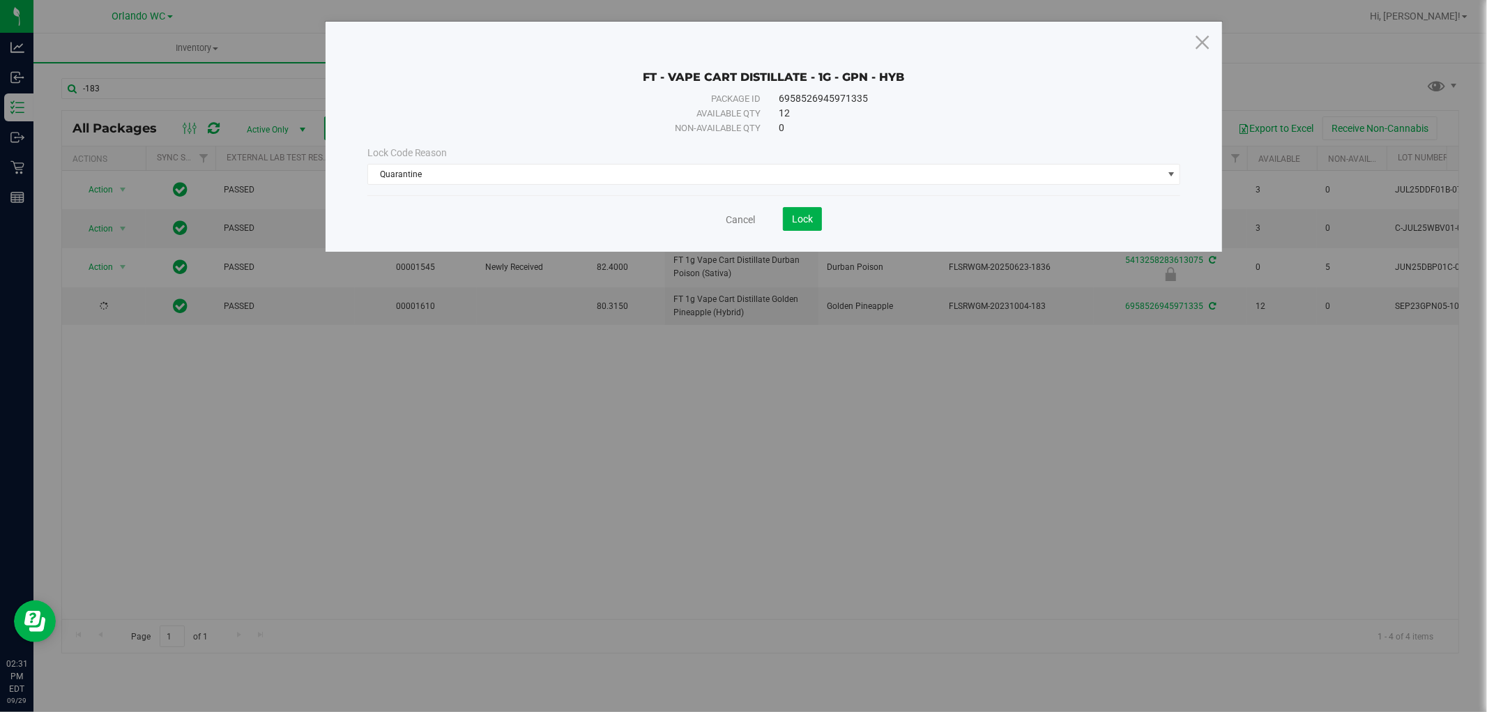
click at [599, 115] on div "Available qty" at bounding box center [582, 114] width 358 height 14
click at [811, 213] on span "Lock" at bounding box center [802, 218] width 21 height 11
drag, startPoint x: 797, startPoint y: 429, endPoint x: 942, endPoint y: 427, distance: 145.0
click at [798, 427] on div "FT - VAPE CART DISTILLATE - 1G - GPN - HYB Package ID 6958526945971335 Availabl…" at bounding box center [748, 356] width 1497 height 712
click at [942, 427] on div "FT - VAPE CART DISTILLATE - 1G - GPN - HYB Package ID 6958526945971335 Availabl…" at bounding box center [748, 356] width 1497 height 712
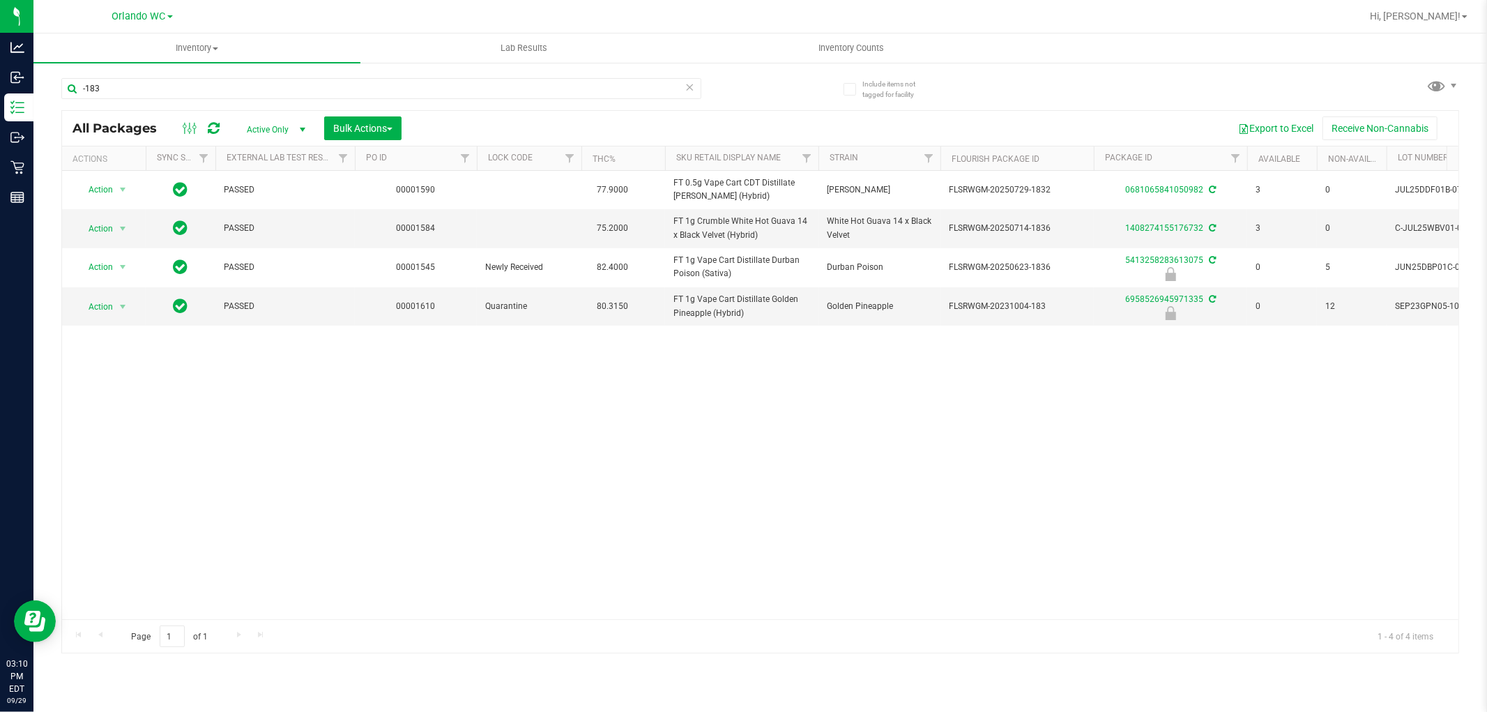
drag, startPoint x: 541, startPoint y: 482, endPoint x: 558, endPoint y: 482, distance: 17.4
click at [542, 481] on div "Action Action Adjust qty Create package Edit attributes Global inventory Locate…" at bounding box center [760, 395] width 1396 height 448
click at [531, 317] on td "Quarantine" at bounding box center [529, 306] width 105 height 38
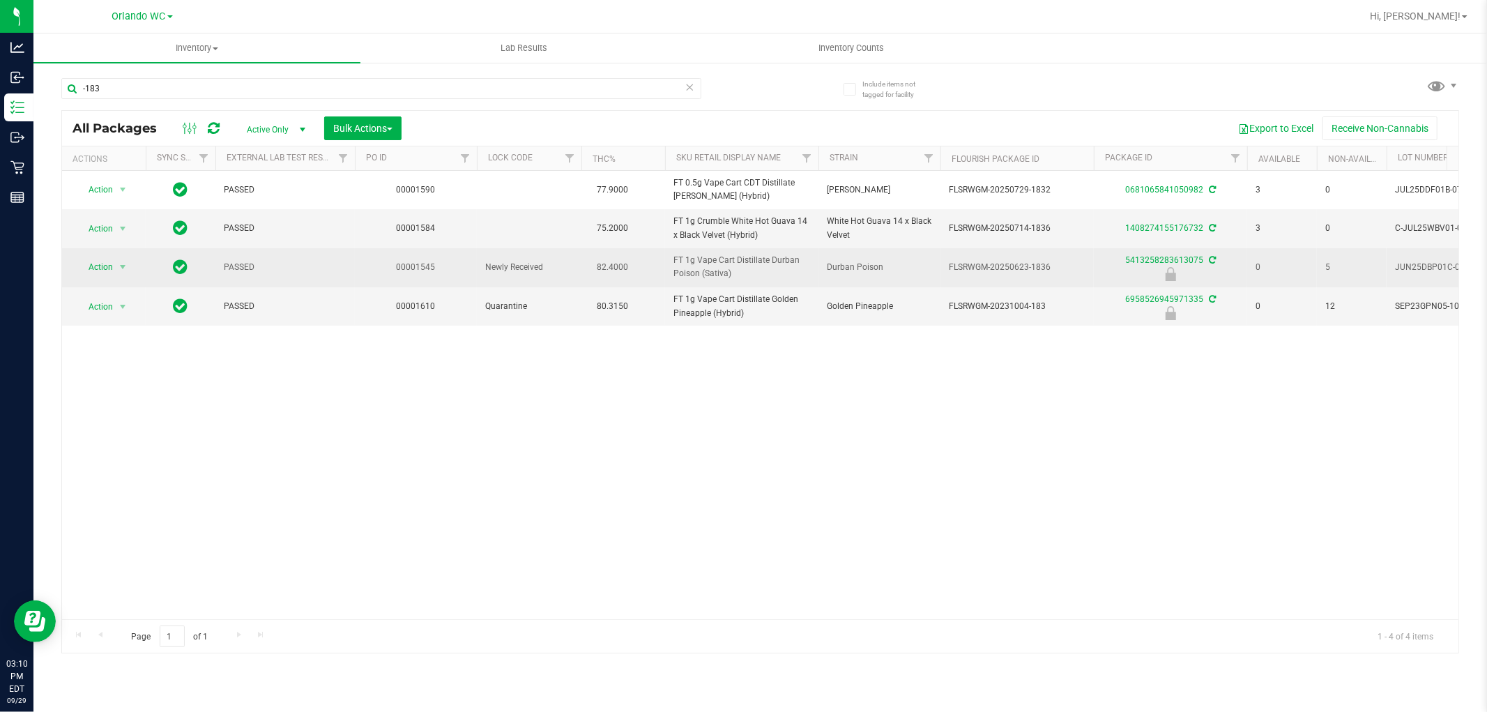
drag, startPoint x: 568, startPoint y: 368, endPoint x: 524, endPoint y: 277, distance: 100.7
click at [568, 365] on div "Action Action Adjust qty Create package Edit attributes Global inventory Locate…" at bounding box center [760, 395] width 1396 height 448
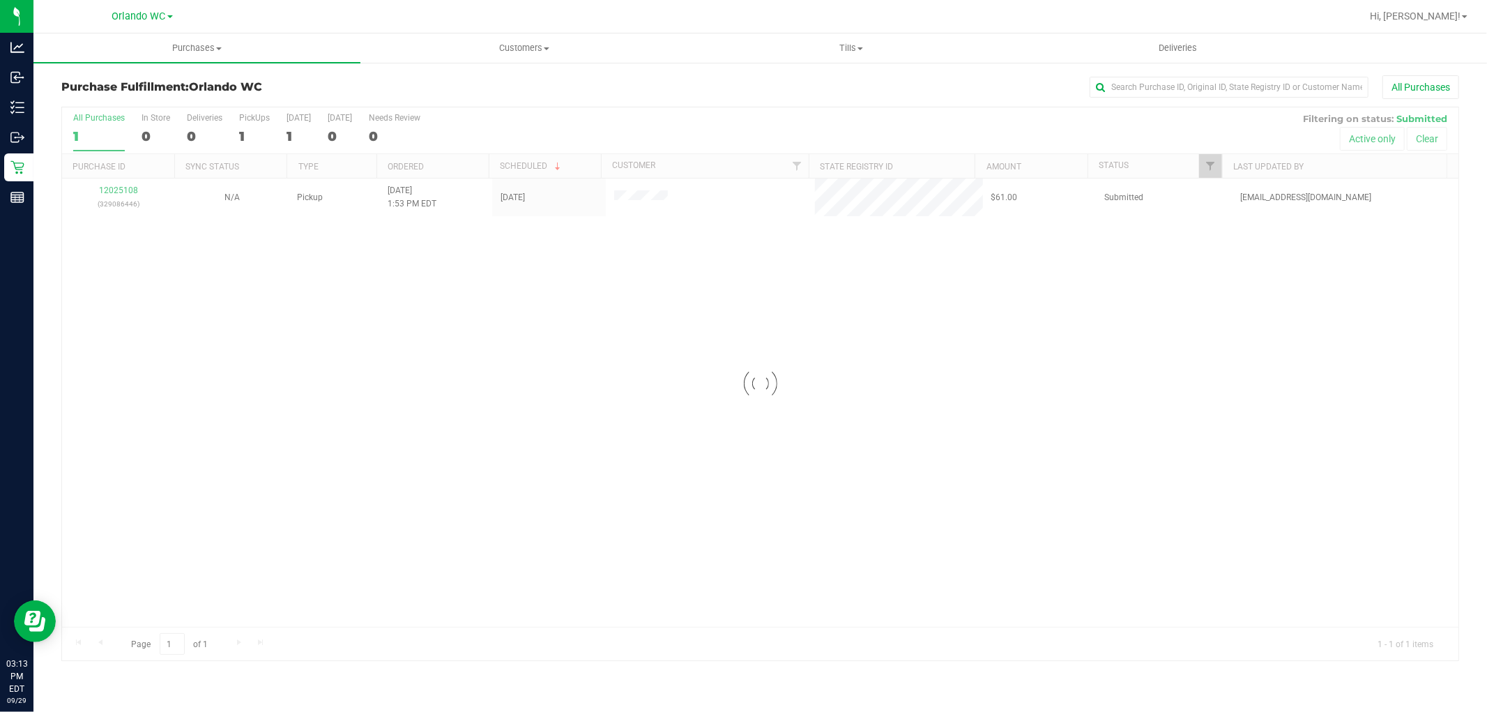
click at [305, 436] on div at bounding box center [760, 383] width 1396 height 553
click at [311, 429] on div at bounding box center [760, 383] width 1396 height 553
click at [312, 425] on div at bounding box center [760, 383] width 1396 height 553
click at [314, 415] on div at bounding box center [760, 383] width 1396 height 553
click at [315, 372] on div at bounding box center [760, 383] width 1396 height 553
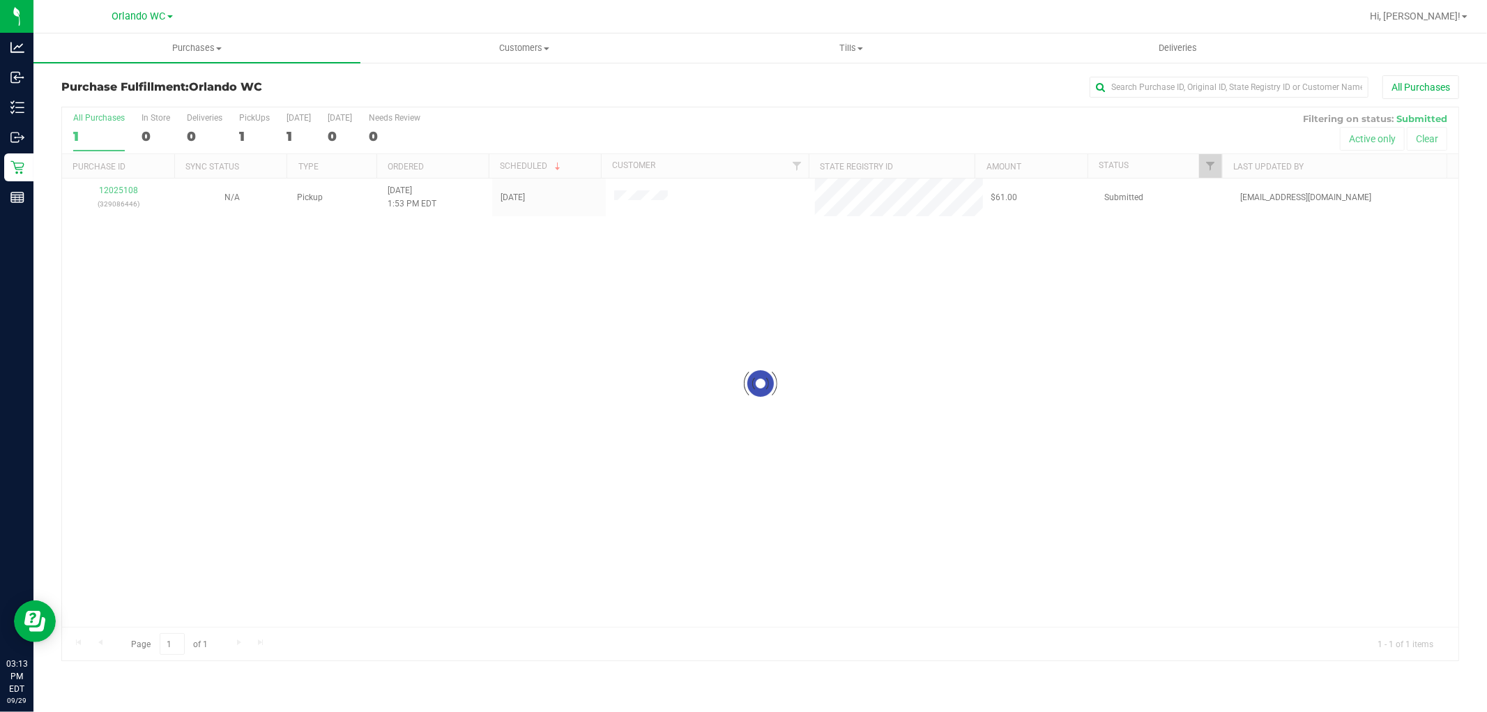
click at [315, 372] on div at bounding box center [760, 383] width 1396 height 553
click at [798, 396] on div at bounding box center [760, 383] width 1396 height 553
click at [764, 527] on div at bounding box center [760, 383] width 1396 height 553
click at [864, 475] on div at bounding box center [760, 383] width 1396 height 553
click at [931, 460] on div at bounding box center [760, 383] width 1396 height 553
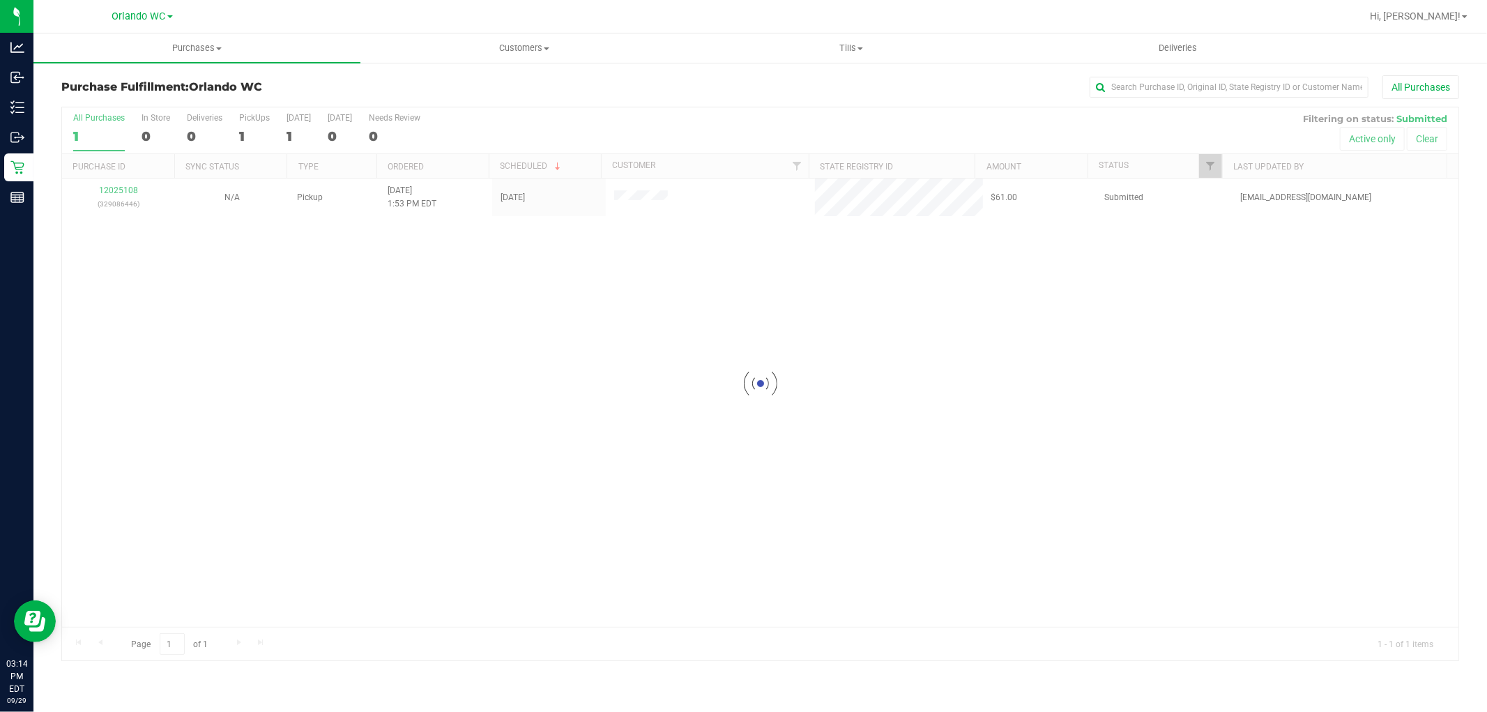
click at [475, 323] on div at bounding box center [760, 383] width 1396 height 553
click at [360, 305] on div at bounding box center [760, 383] width 1396 height 553
click at [366, 305] on div at bounding box center [760, 383] width 1396 height 553
